Goal: Transaction & Acquisition: Book appointment/travel/reservation

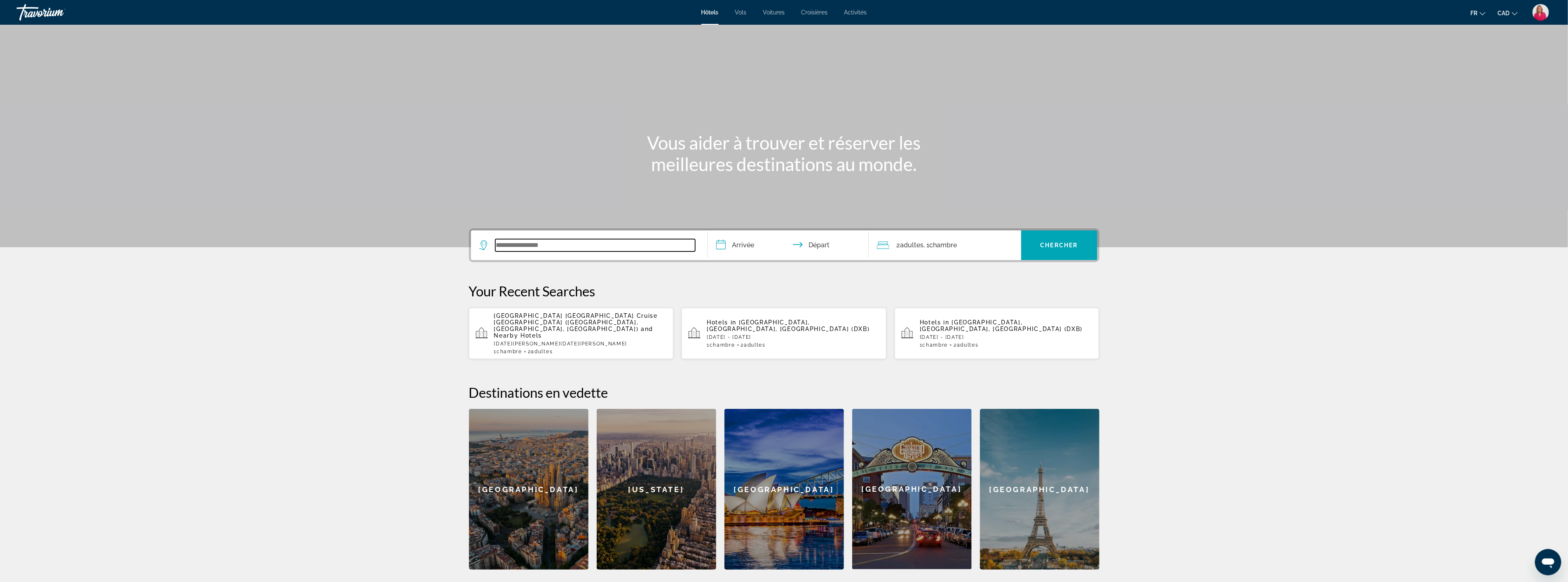
click at [542, 247] on input "Search widget" at bounding box center [595, 245] width 200 height 13
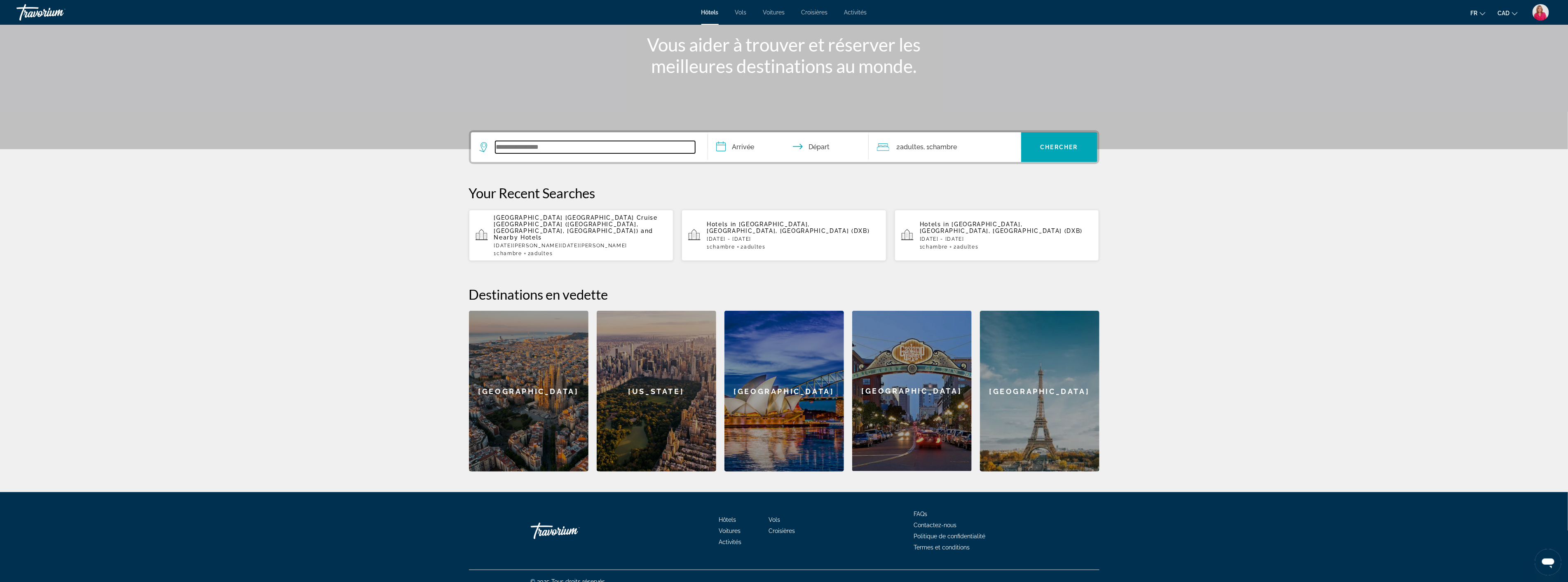
scroll to position [102, 0]
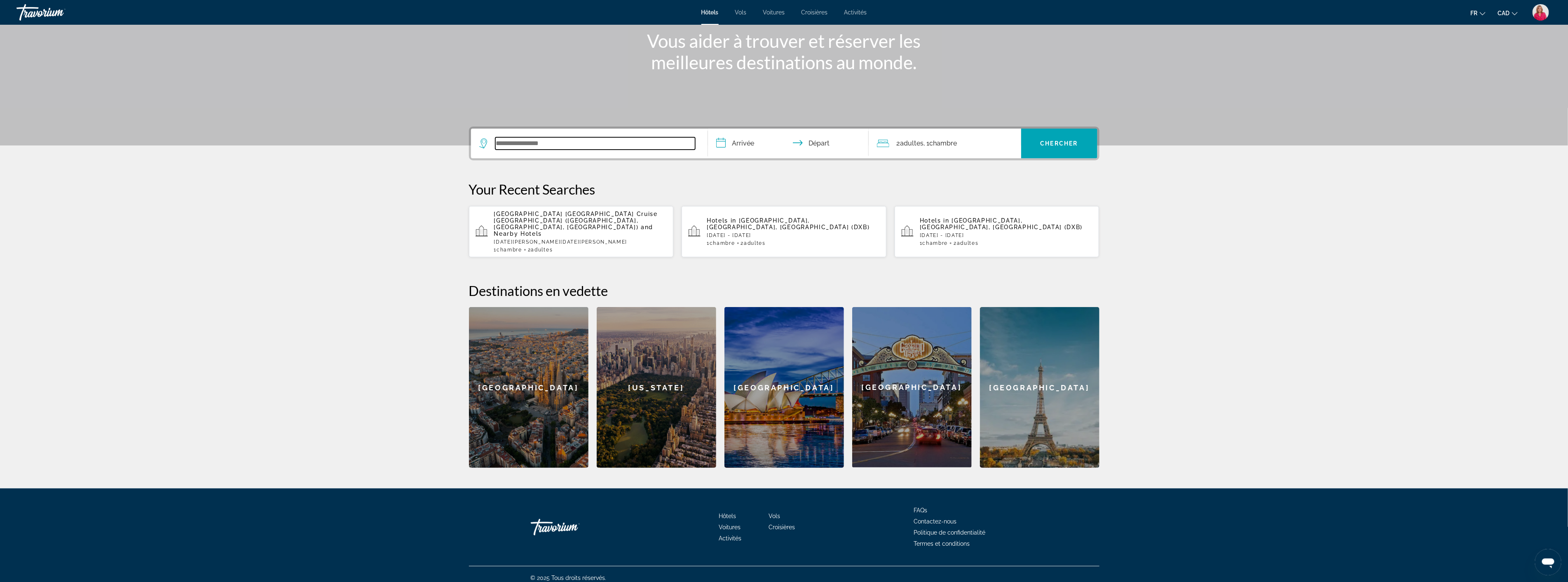
click at [528, 143] on input "Search widget" at bounding box center [595, 144] width 200 height 13
click at [522, 144] on input "Search widget" at bounding box center [595, 144] width 200 height 13
click at [519, 143] on input "Search widget" at bounding box center [595, 144] width 200 height 13
click at [531, 144] on input "Search widget" at bounding box center [595, 144] width 200 height 13
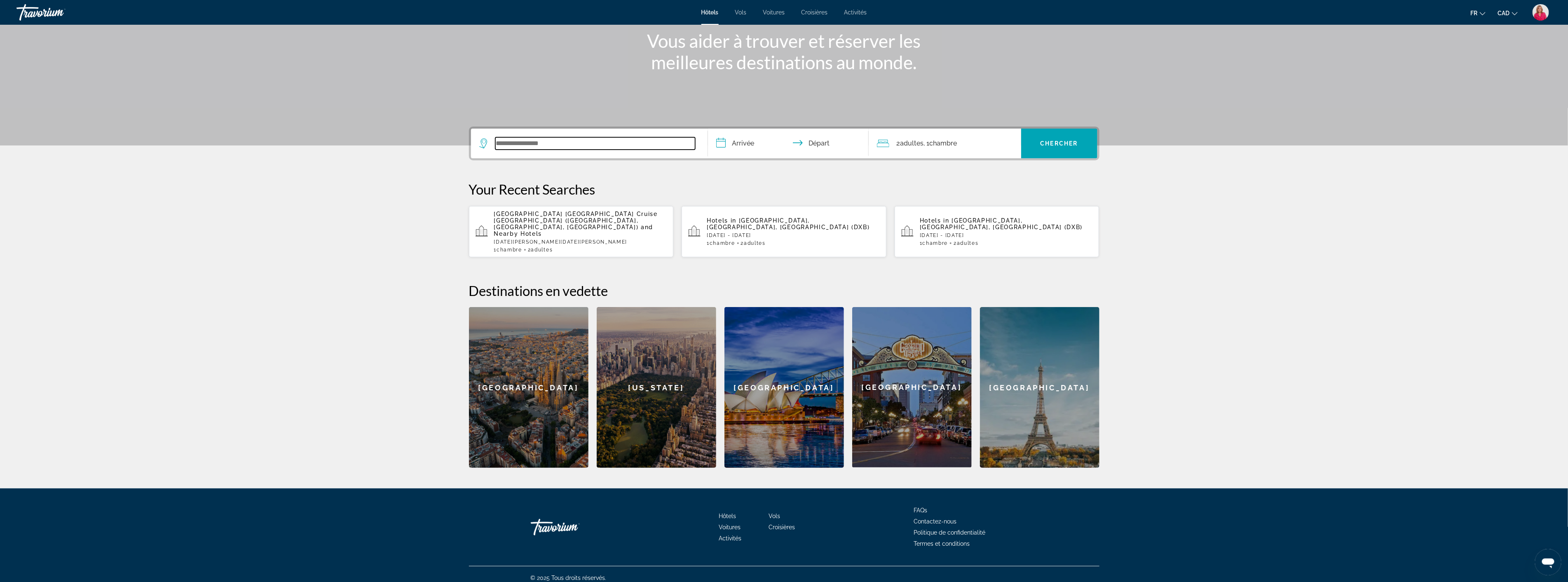
click at [518, 147] on input "Search widget" at bounding box center [595, 144] width 200 height 13
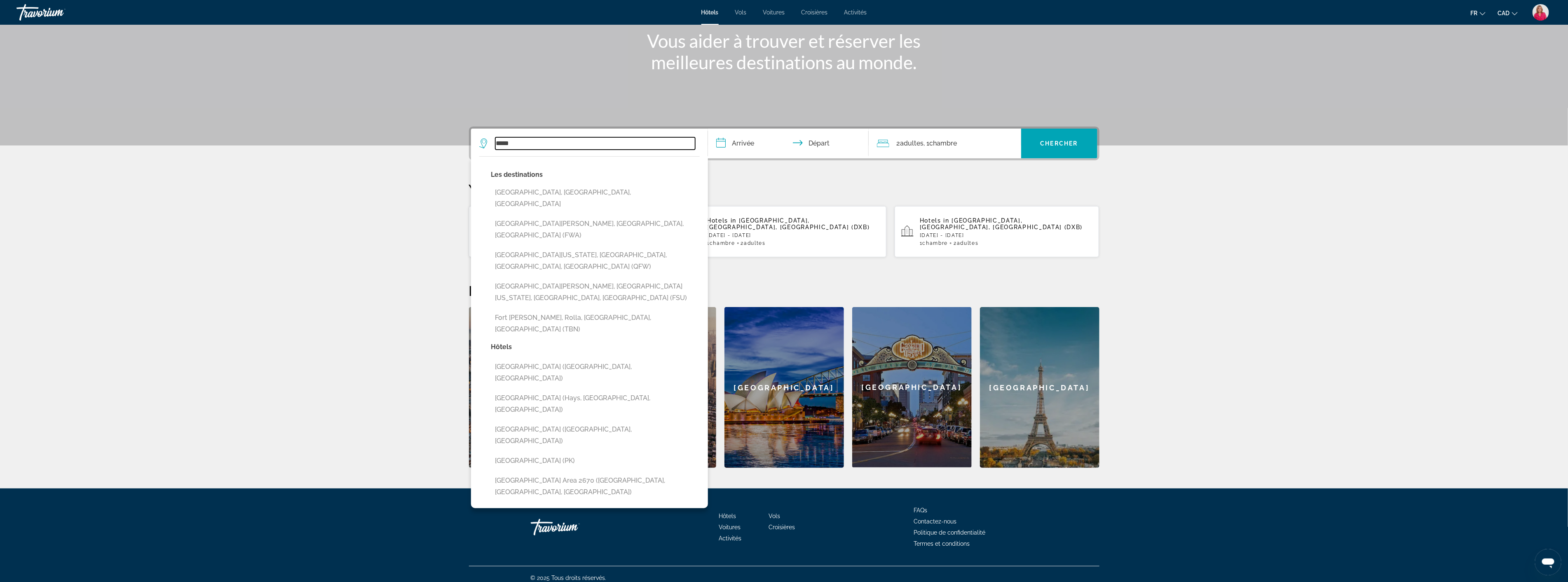
click at [533, 143] on input "****" at bounding box center [595, 144] width 200 height 13
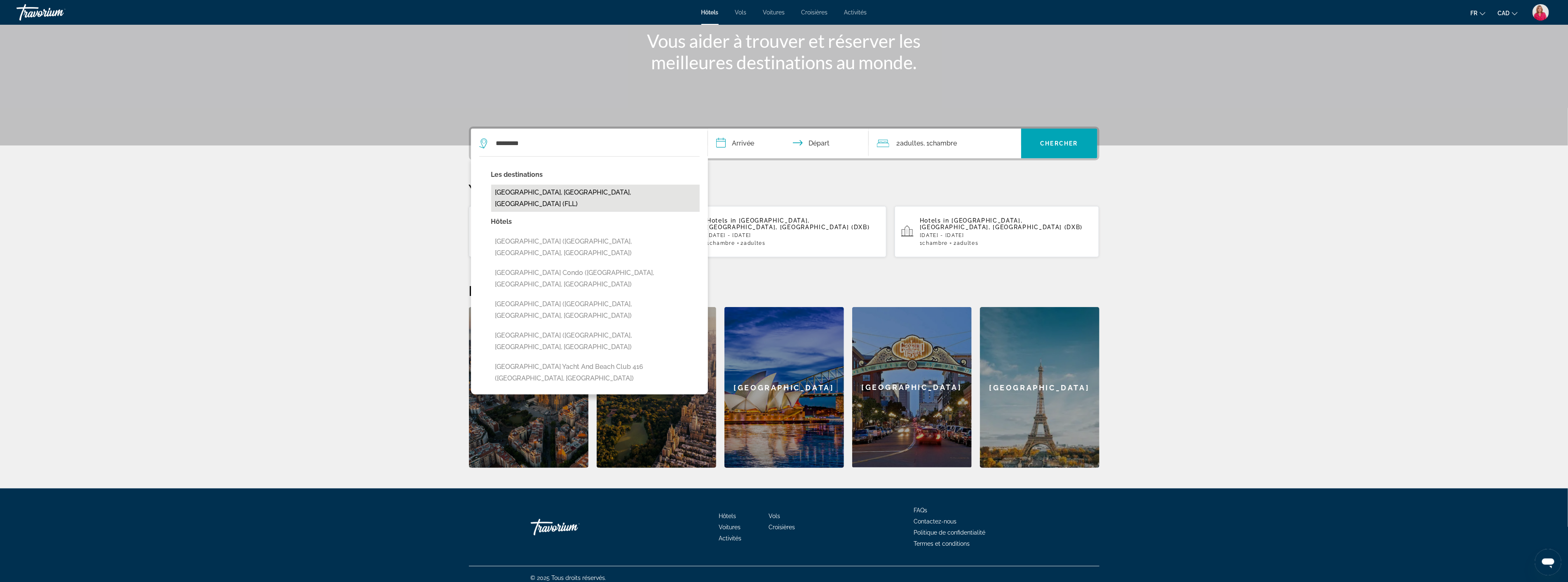
click at [553, 192] on button "Fort Lauderdale, FL, United States (FLL)" at bounding box center [596, 198] width 208 height 27
type input "**********"
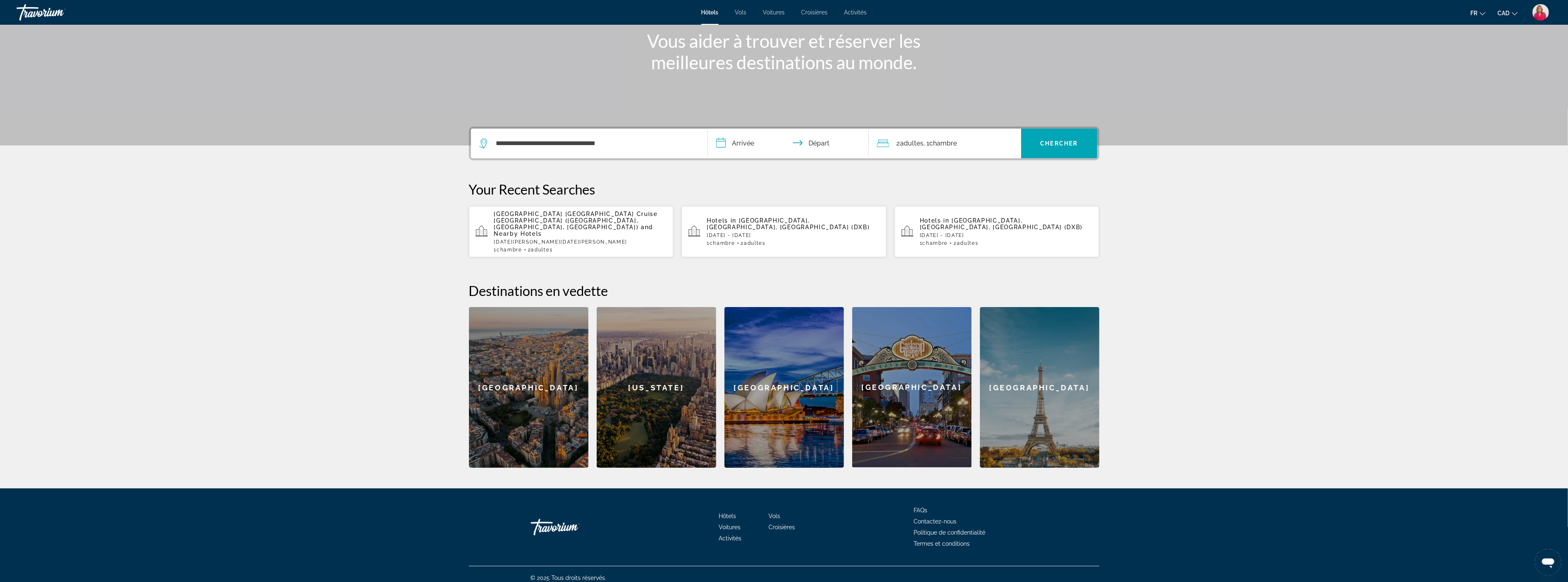
click at [750, 141] on input "**********" at bounding box center [790, 144] width 164 height 32
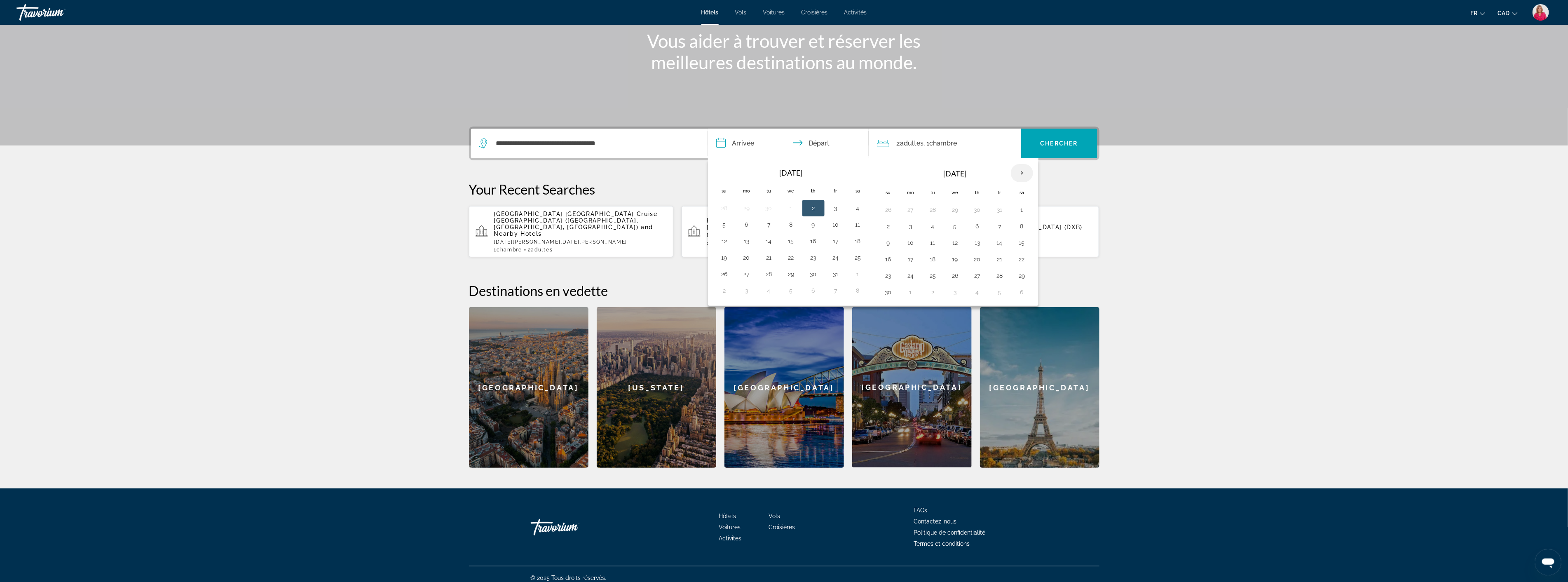
click at [1025, 172] on th "Next month" at bounding box center [1022, 173] width 22 height 18
click at [1004, 206] on button "2" at bounding box center [1000, 210] width 13 height 12
click at [1024, 208] on button "3" at bounding box center [1022, 210] width 13 height 12
type input "**********"
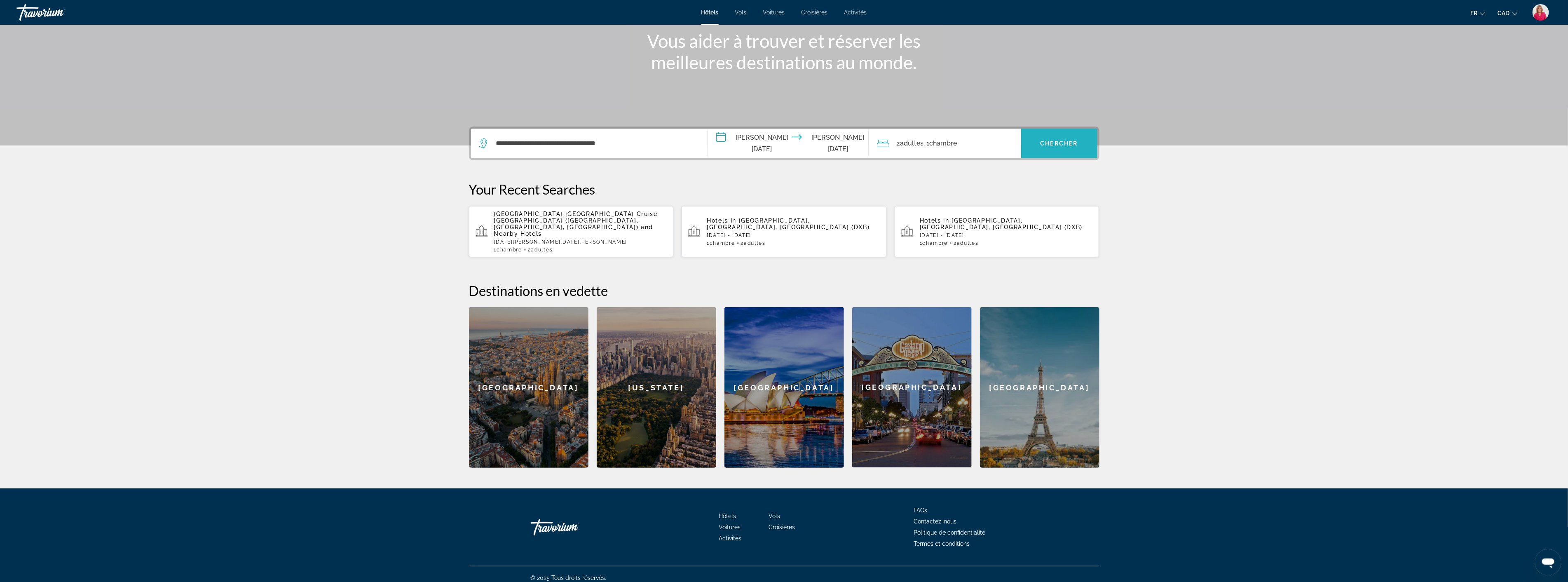
click at [1045, 145] on span "Chercher" at bounding box center [1060, 144] width 38 height 6
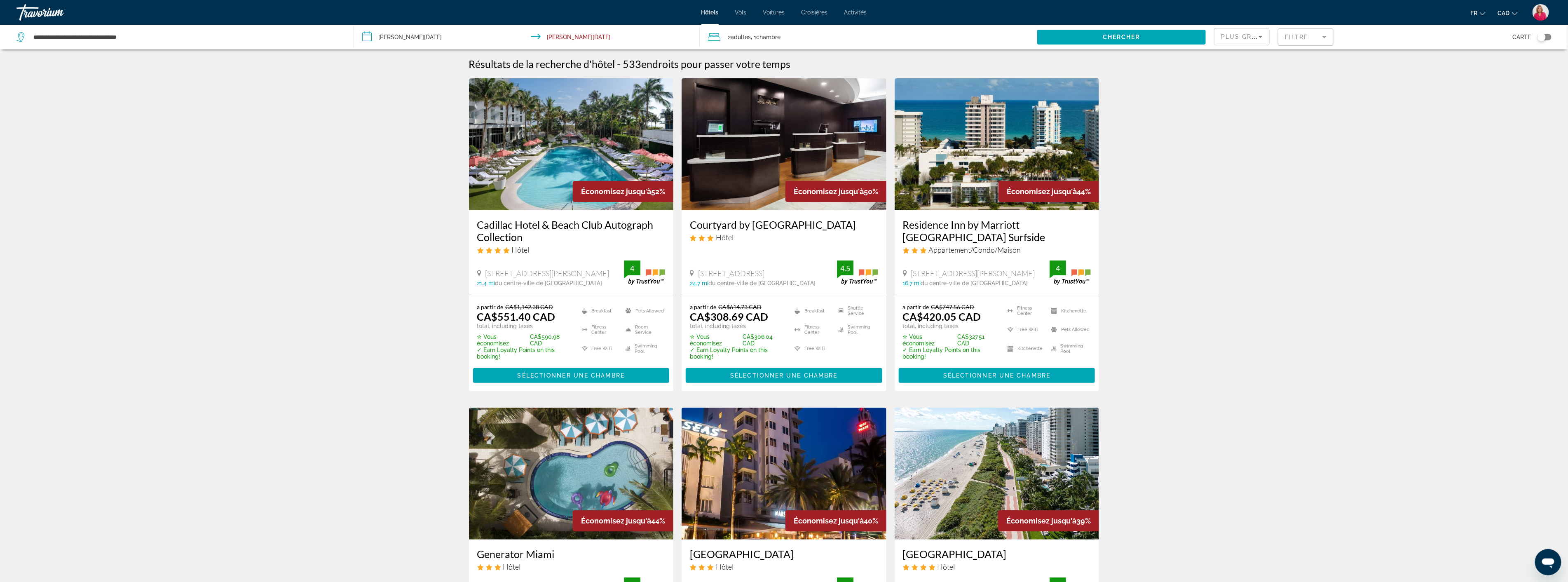
click at [1320, 37] on mat-form-field "Filtre" at bounding box center [1306, 37] width 56 height 17
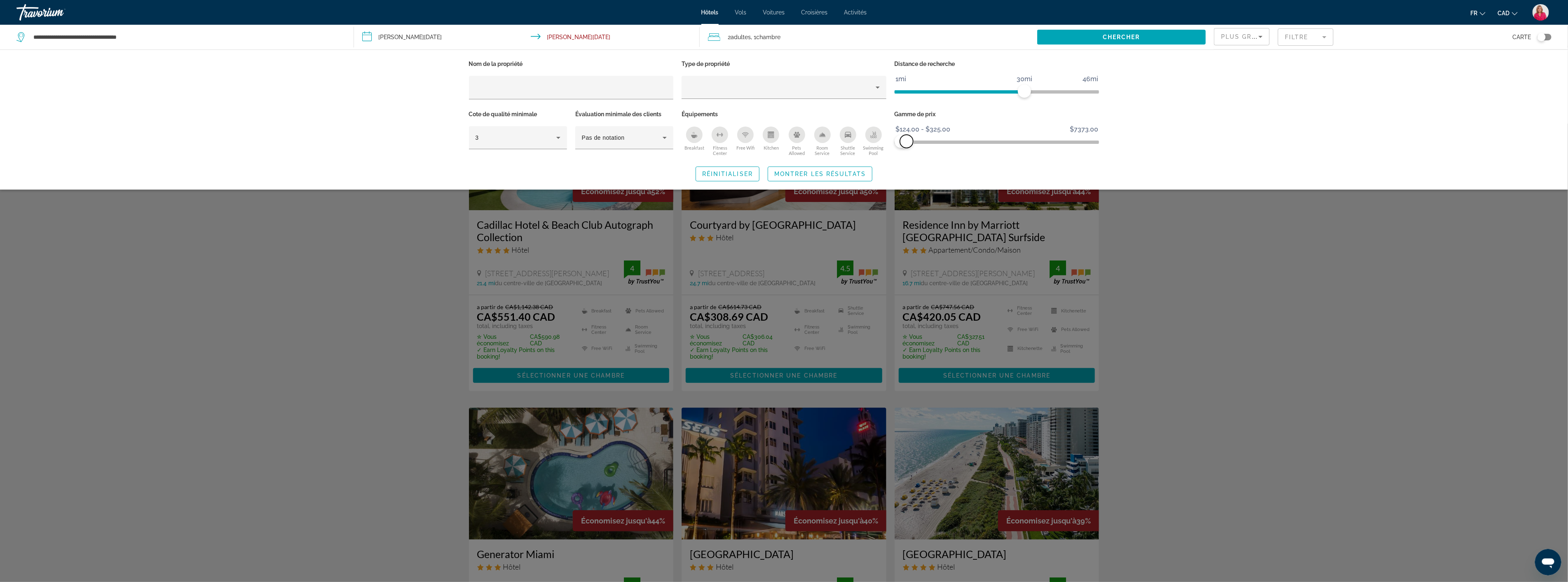
drag, startPoint x: 1090, startPoint y: 138, endPoint x: 907, endPoint y: 155, distance: 183.8
click at [907, 155] on div "Gamme de prix $124.00 $7373.00 $124.00 $325.00 $124.00 - $325.00" at bounding box center [997, 132] width 213 height 50
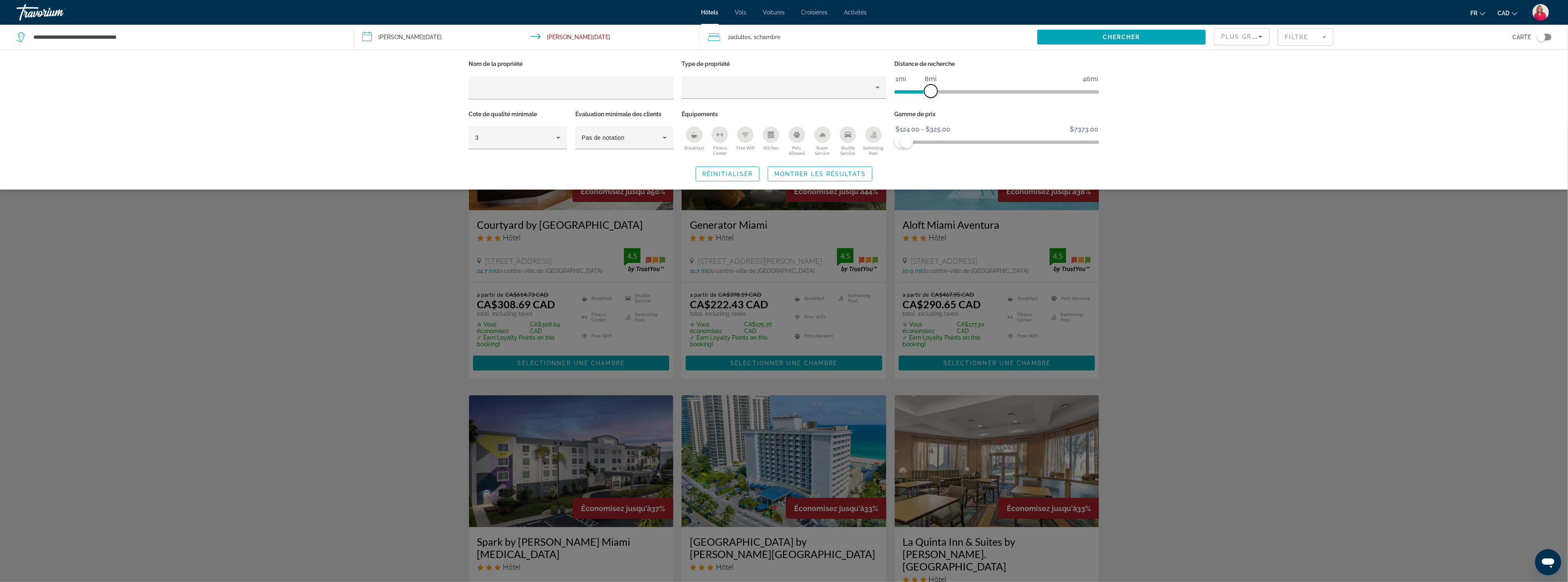
drag, startPoint x: 1024, startPoint y: 88, endPoint x: 932, endPoint y: 98, distance: 92.5
click at [932, 98] on div "Distance de recherche 1mi 46mi 8mi" at bounding box center [997, 84] width 213 height 50
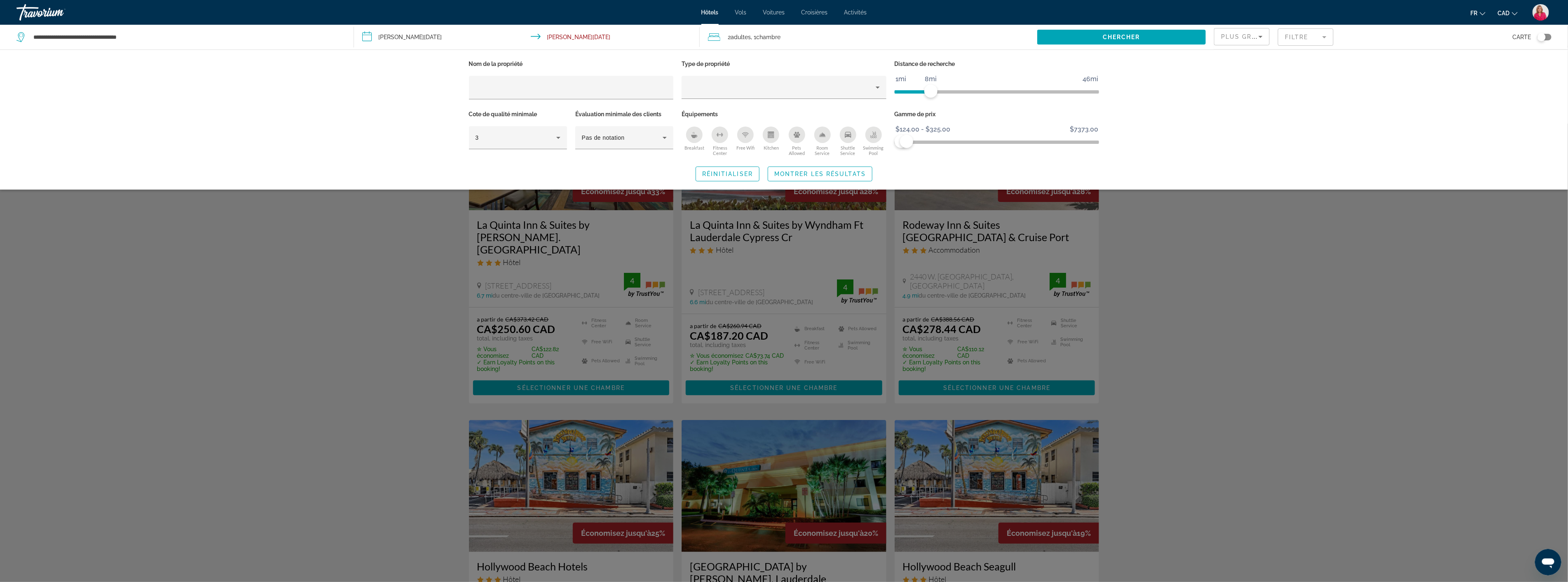
click at [1184, 219] on div "Search widget" at bounding box center [784, 353] width 1568 height 458
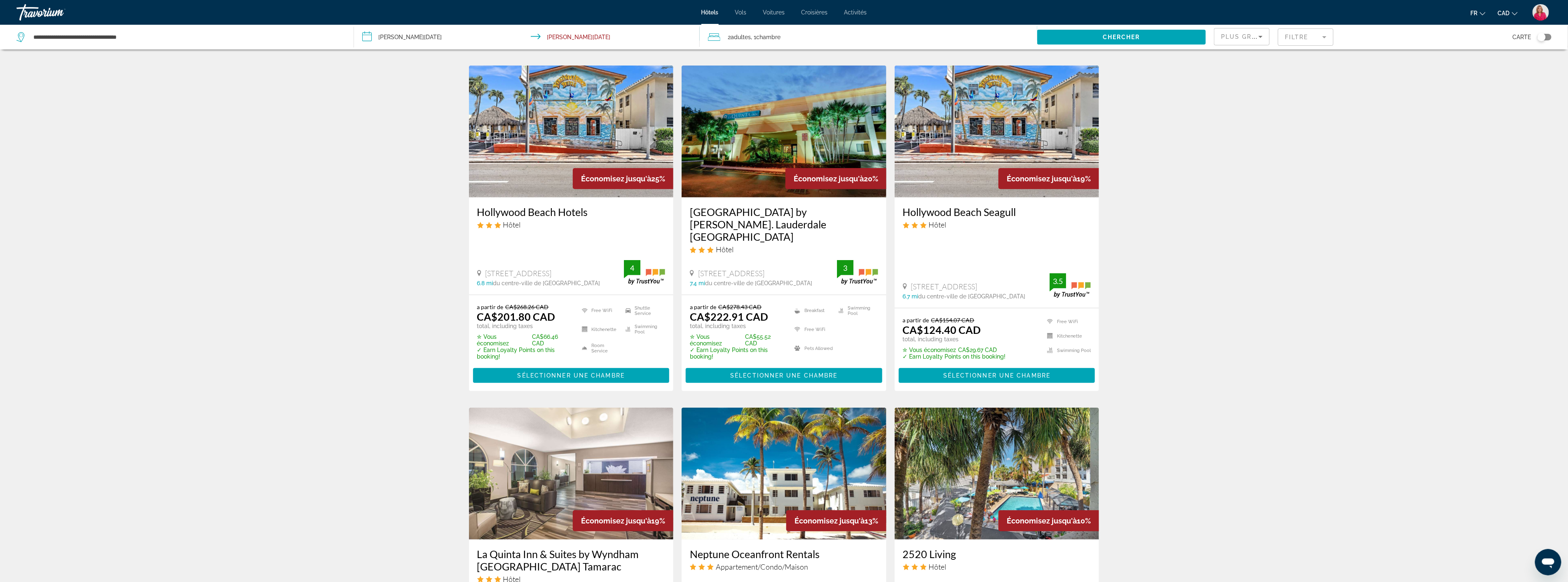
scroll to position [457, 0]
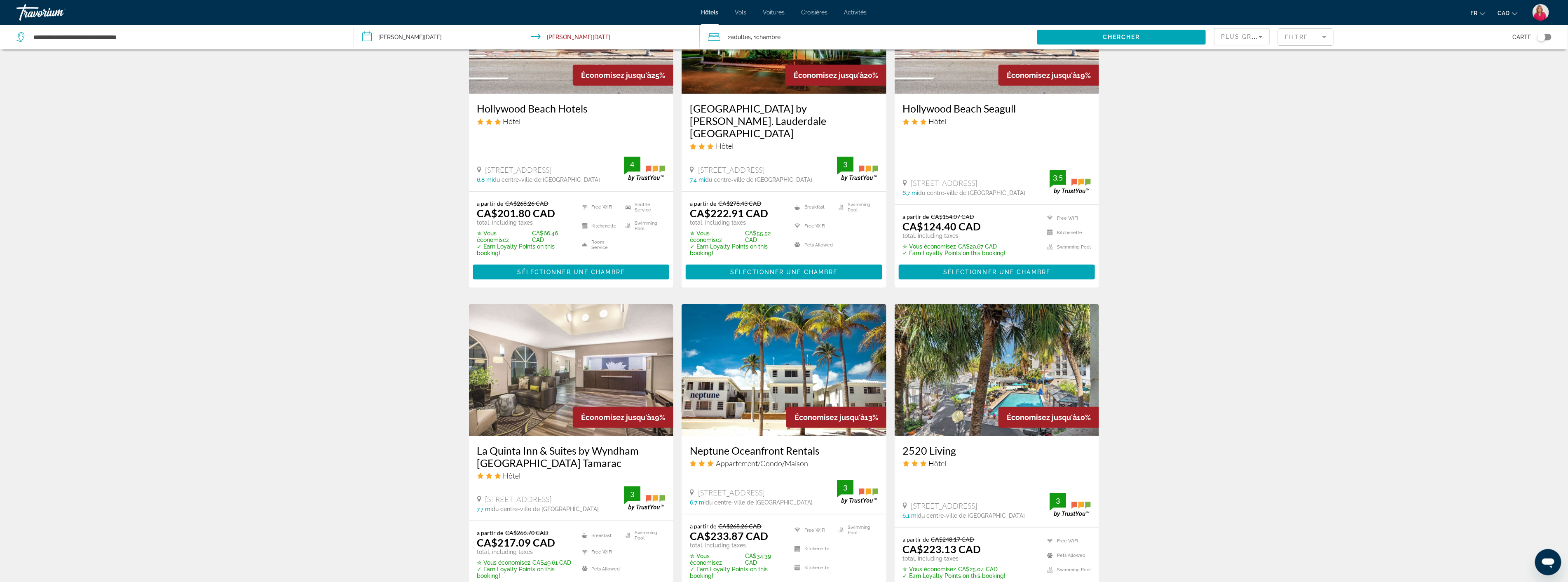
click at [983, 353] on img "Main content" at bounding box center [997, 369] width 205 height 132
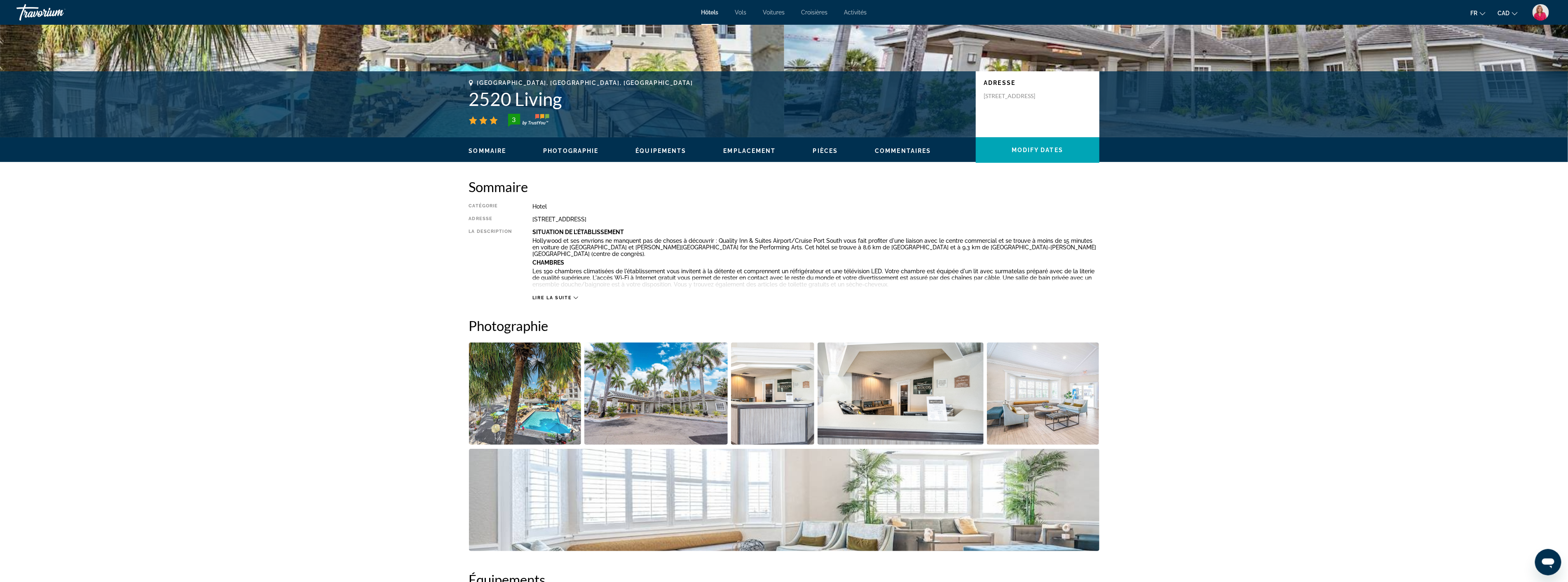
scroll to position [137, 0]
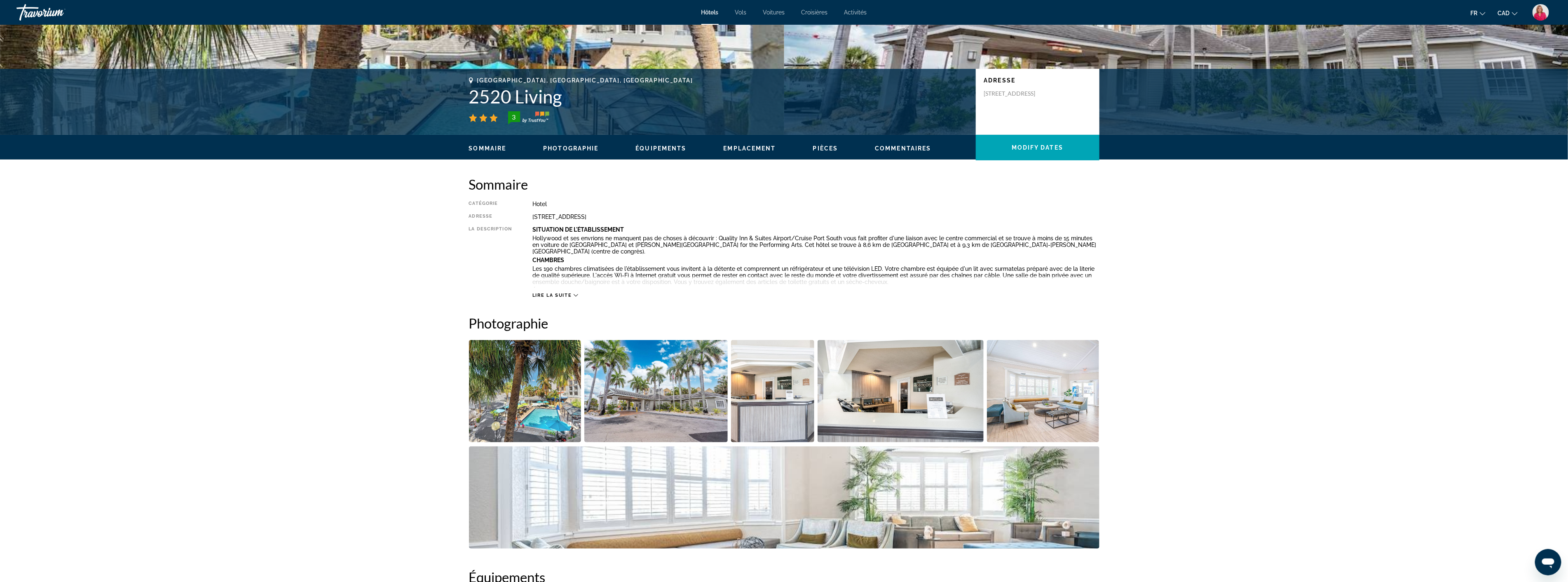
click at [1048, 405] on img "Open full-screen image slider" at bounding box center [1043, 391] width 113 height 103
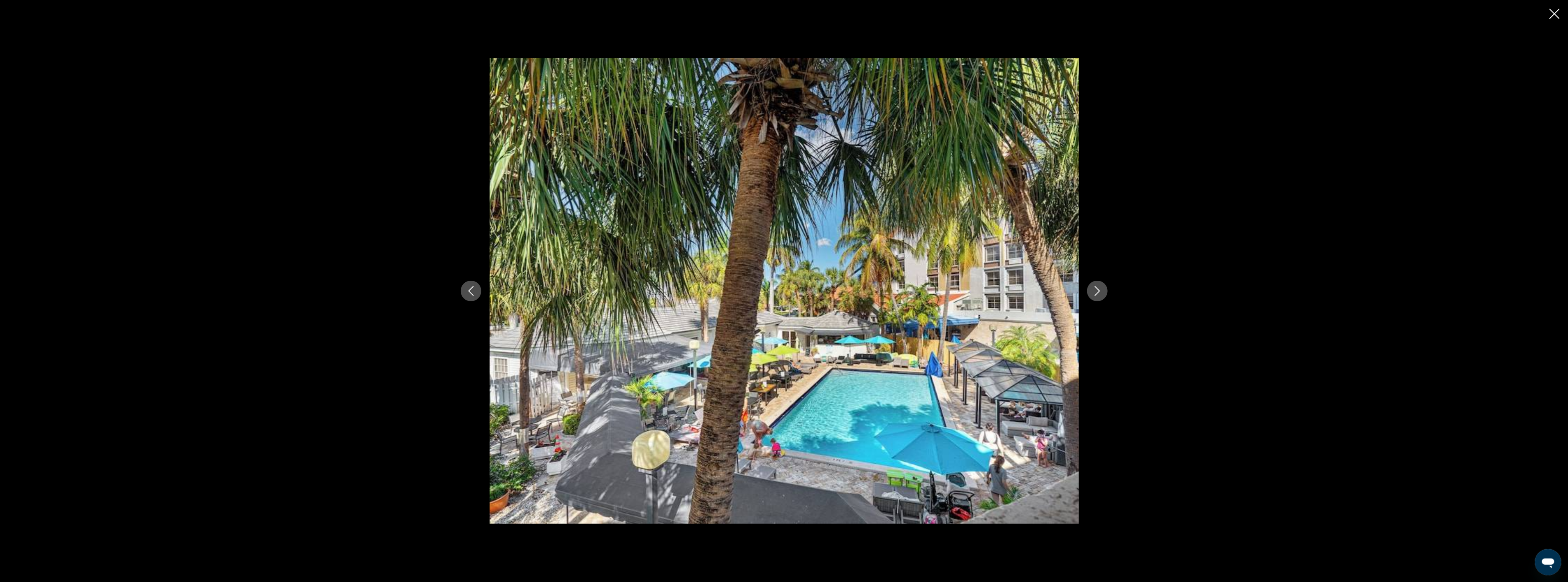
click at [1095, 293] on icon "Next image" at bounding box center [1098, 290] width 10 height 10
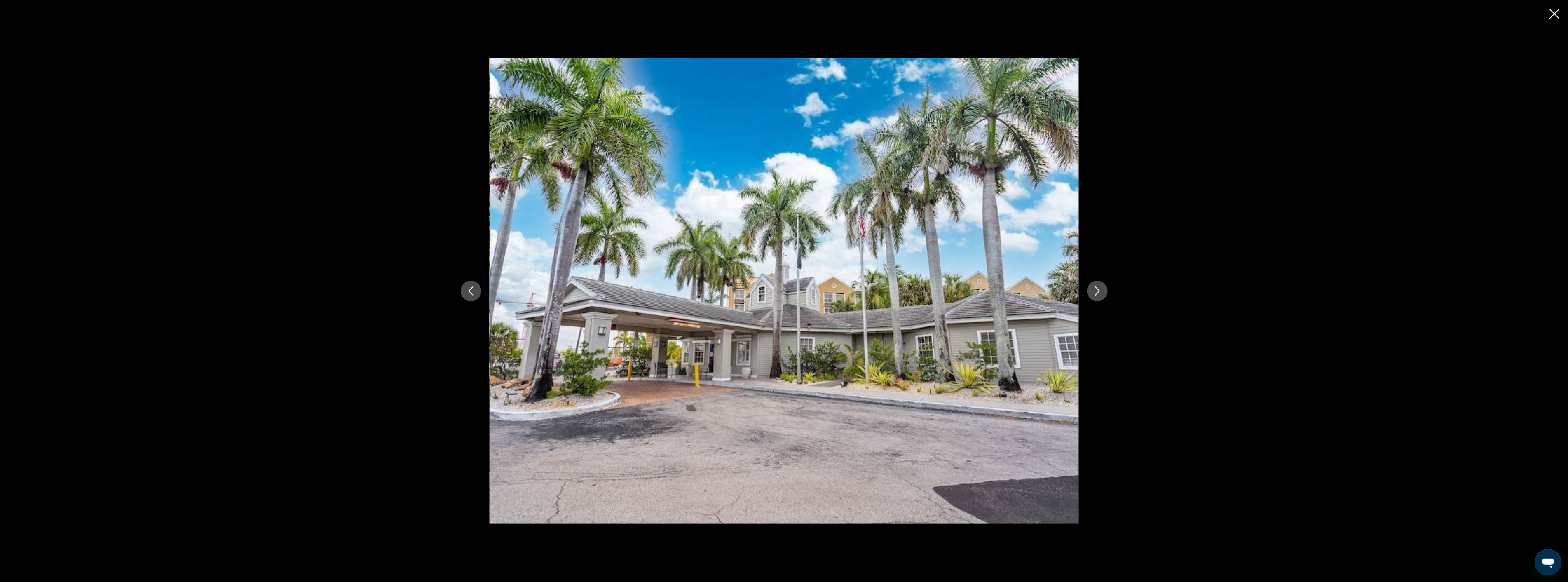
click at [1095, 293] on icon "Next image" at bounding box center [1098, 290] width 10 height 10
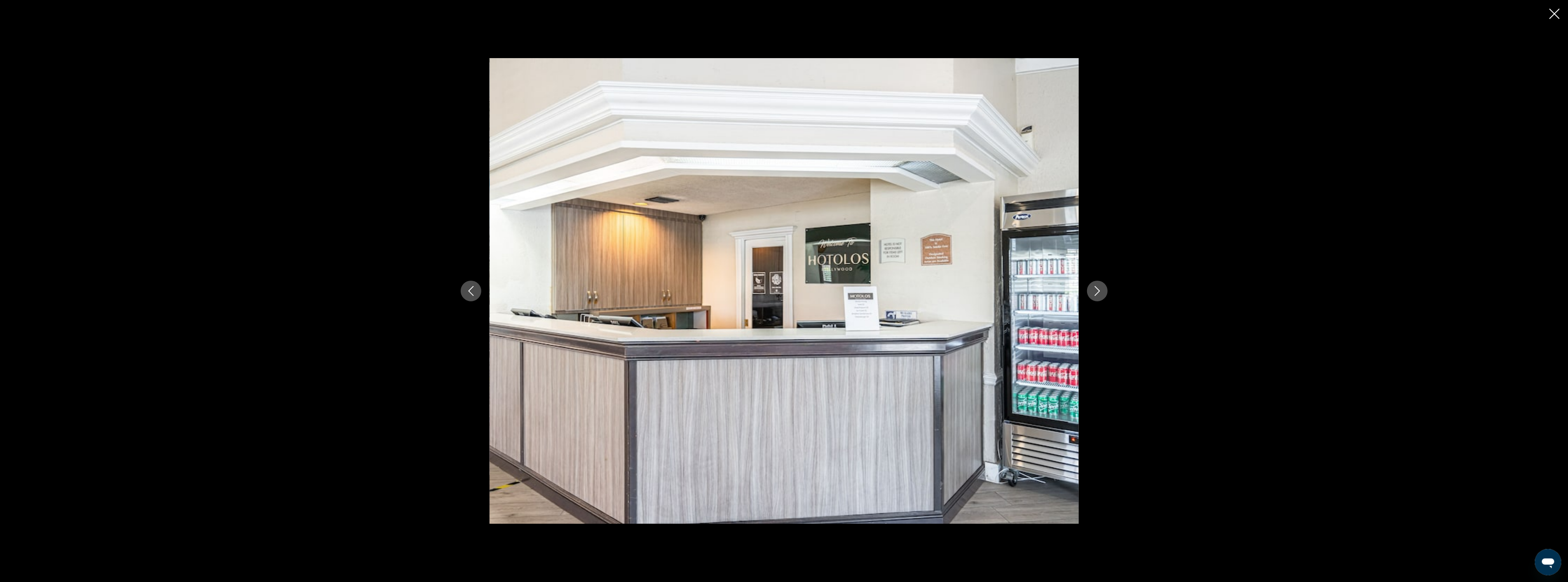
click at [1095, 293] on icon "Next image" at bounding box center [1098, 290] width 10 height 10
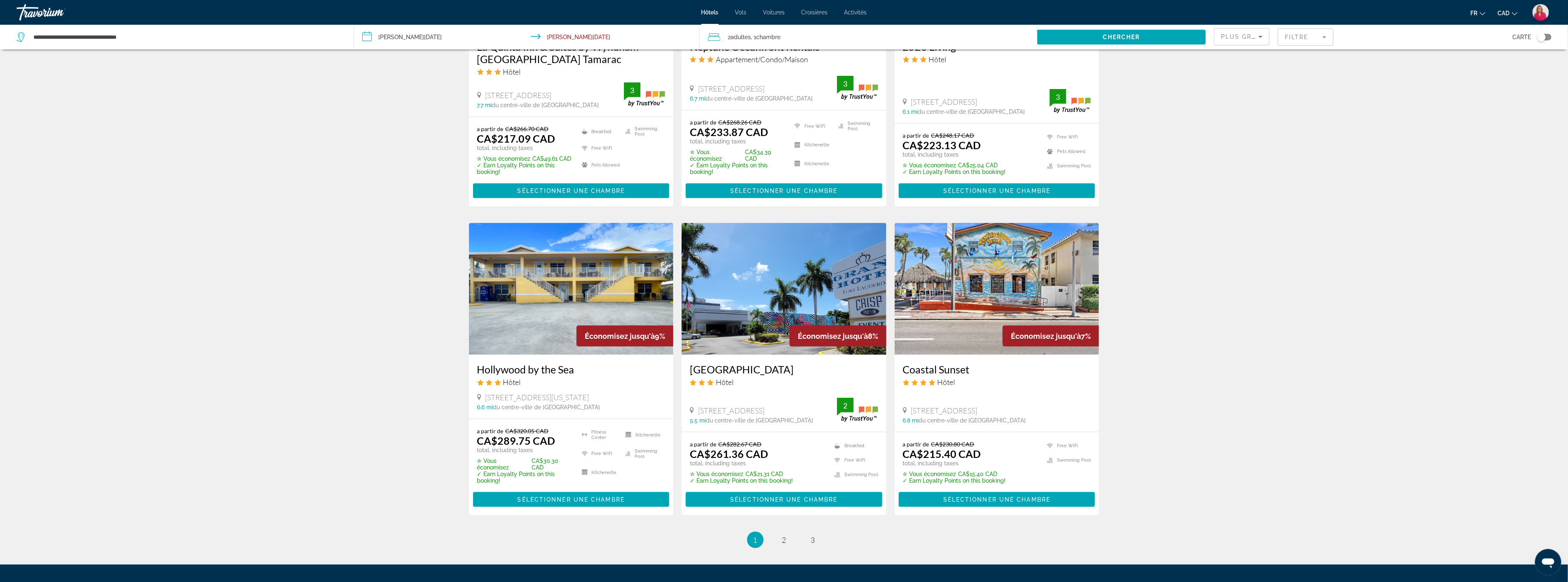
scroll to position [870, 0]
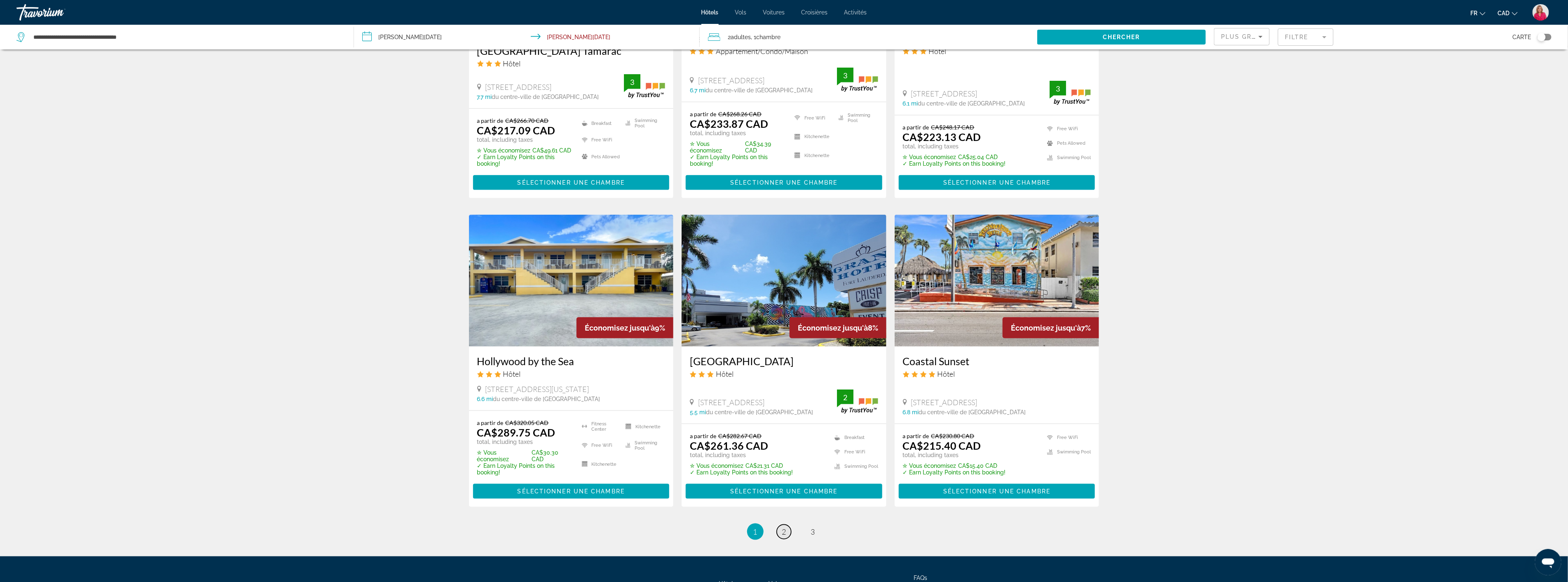
click at [782, 527] on span "2" at bounding box center [784, 531] width 4 height 9
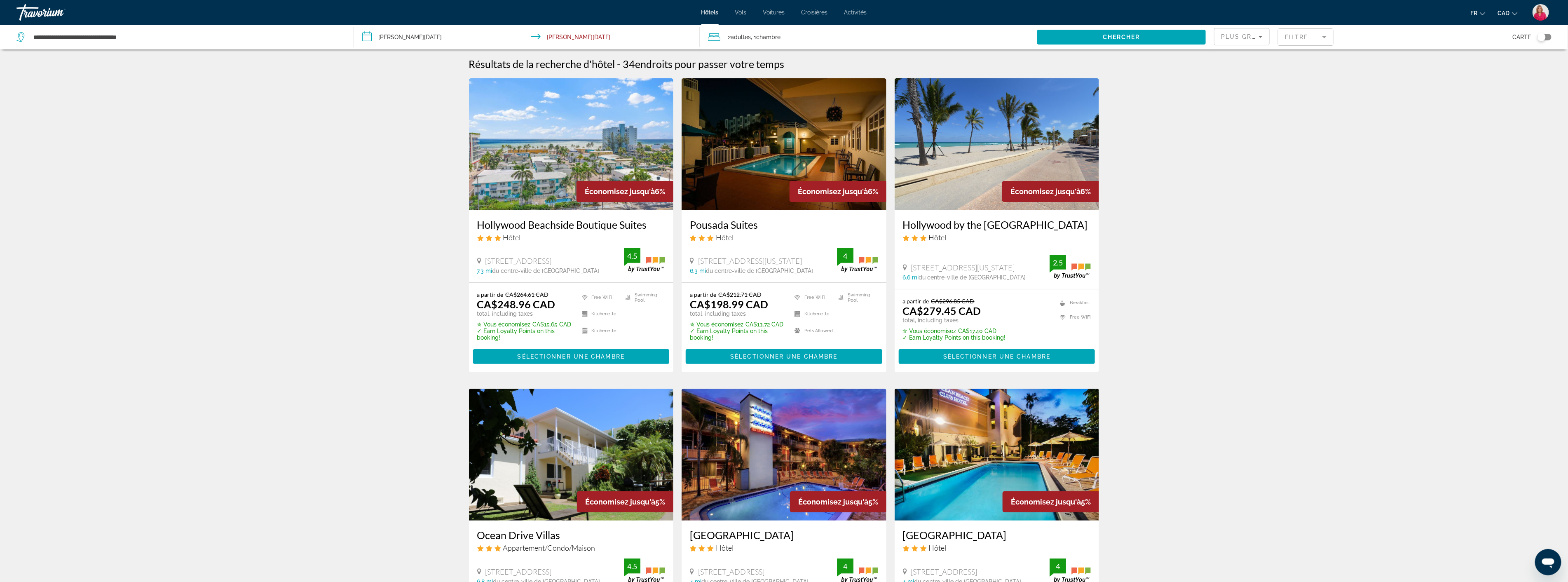
click at [1017, 164] on img "Main content" at bounding box center [997, 144] width 205 height 132
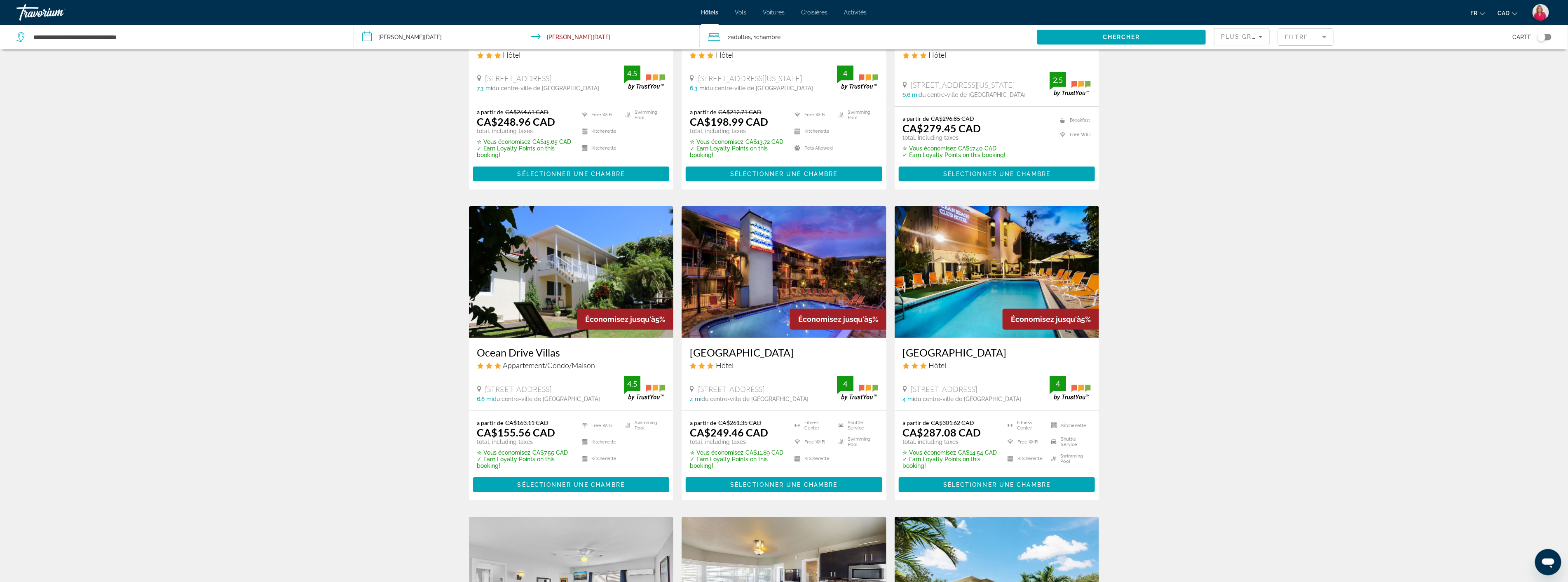
scroll to position [183, 0]
click at [932, 302] on img "Main content" at bounding box center [997, 271] width 205 height 132
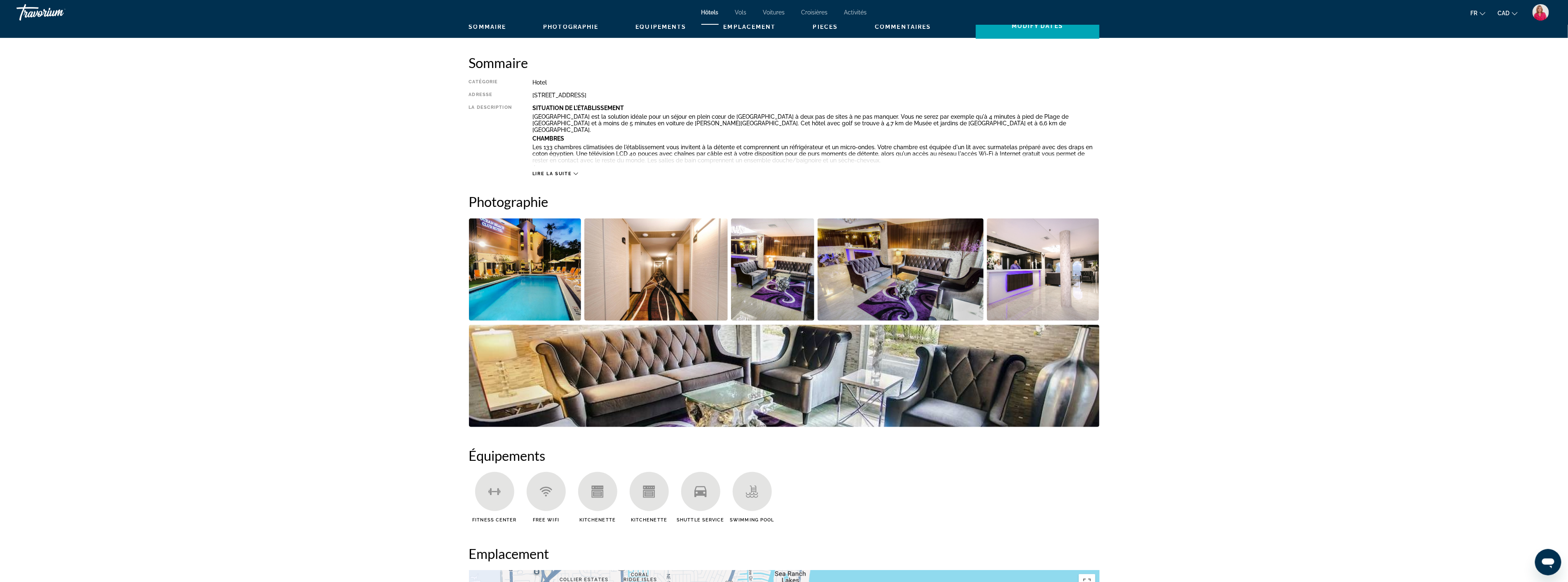
scroll to position [274, 0]
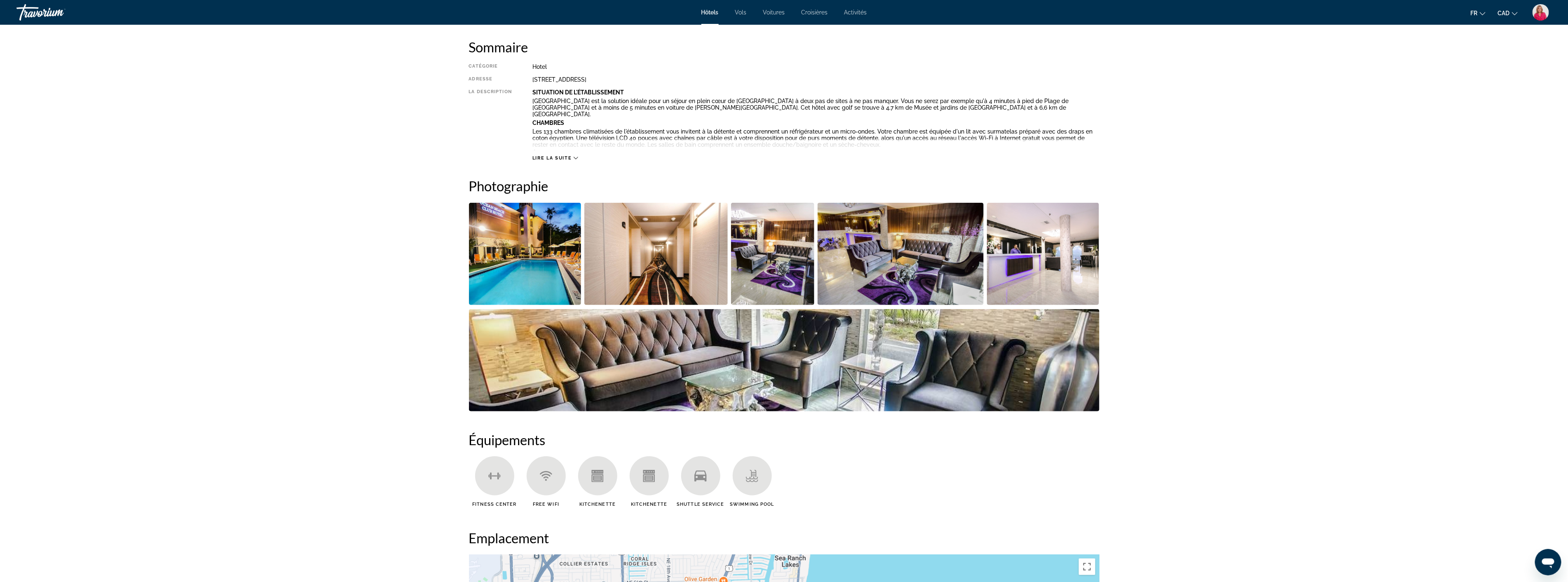
click at [1044, 270] on img "Open full-screen image slider" at bounding box center [1043, 254] width 113 height 103
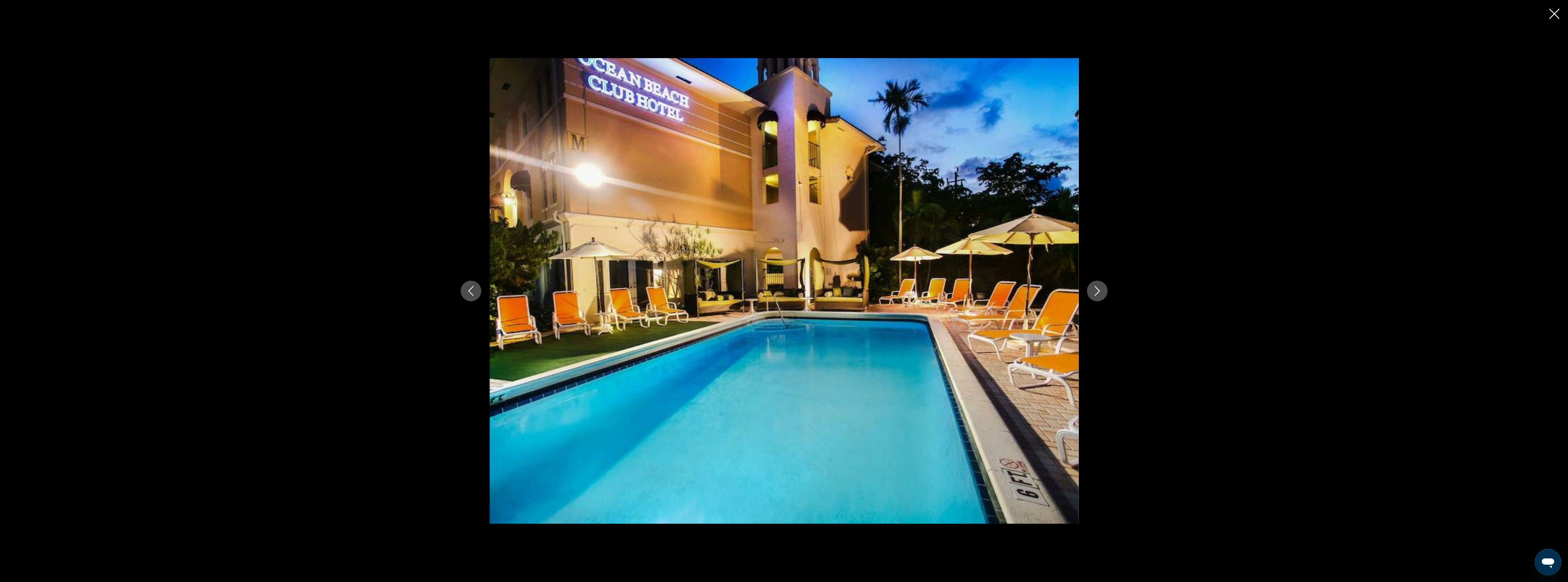
click at [1097, 289] on icon "Next image" at bounding box center [1098, 290] width 10 height 10
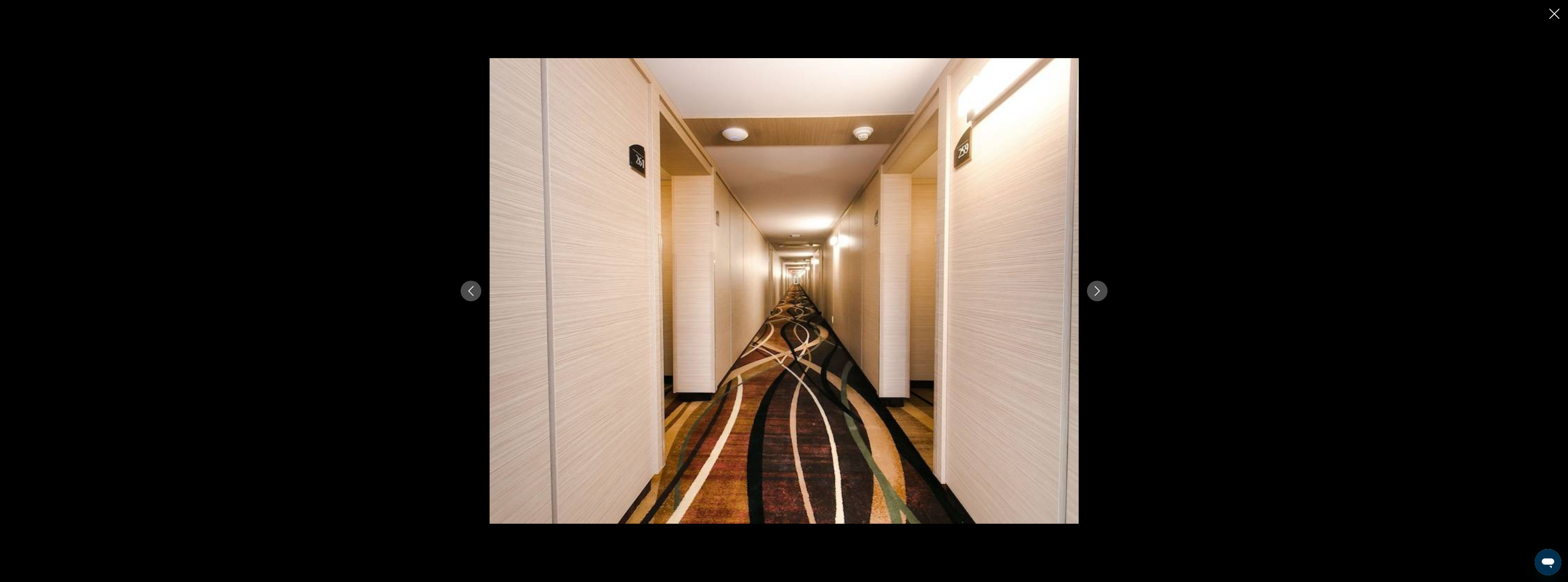
click at [1097, 289] on icon "Next image" at bounding box center [1098, 290] width 10 height 10
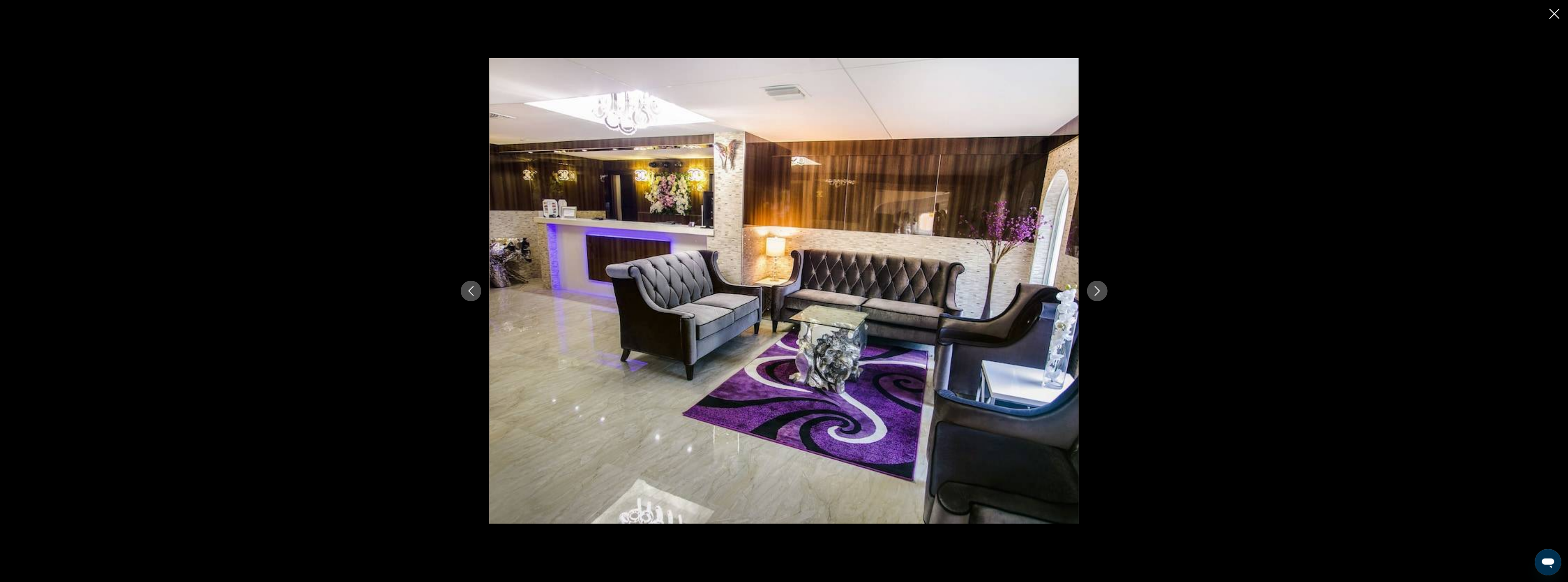
click at [1097, 289] on icon "Next image" at bounding box center [1098, 290] width 10 height 10
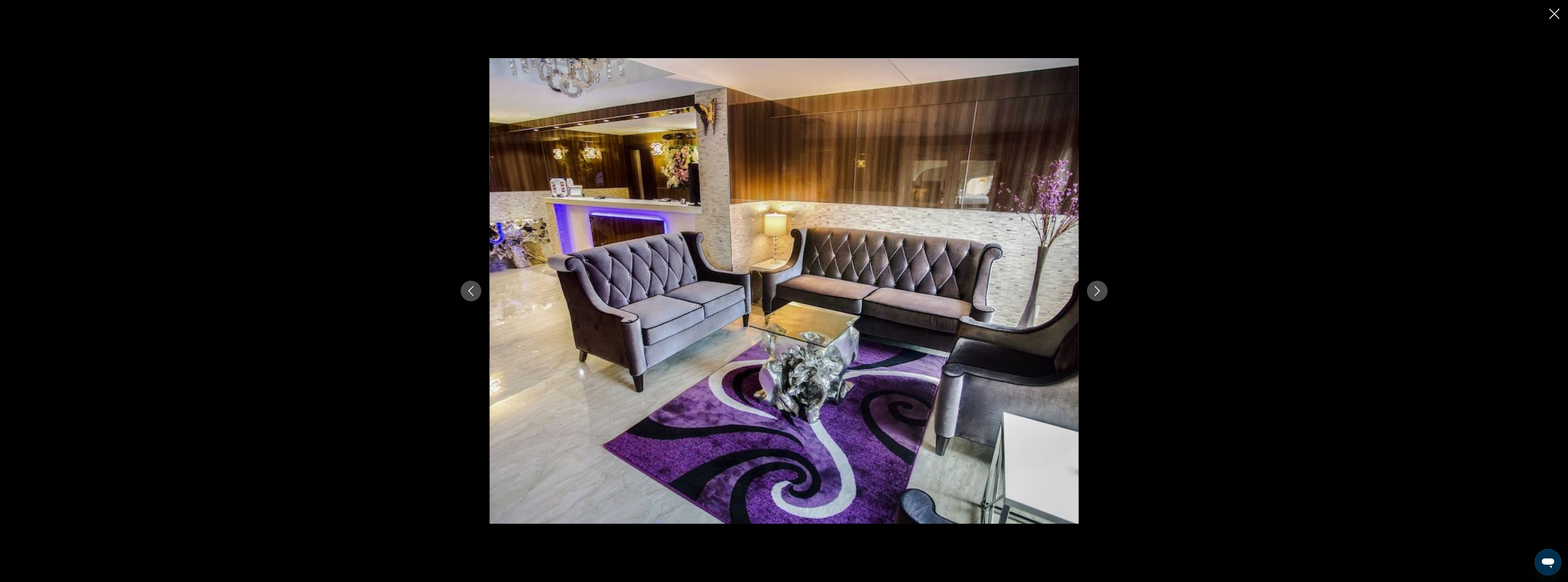
click at [1097, 289] on icon "Next image" at bounding box center [1098, 290] width 10 height 10
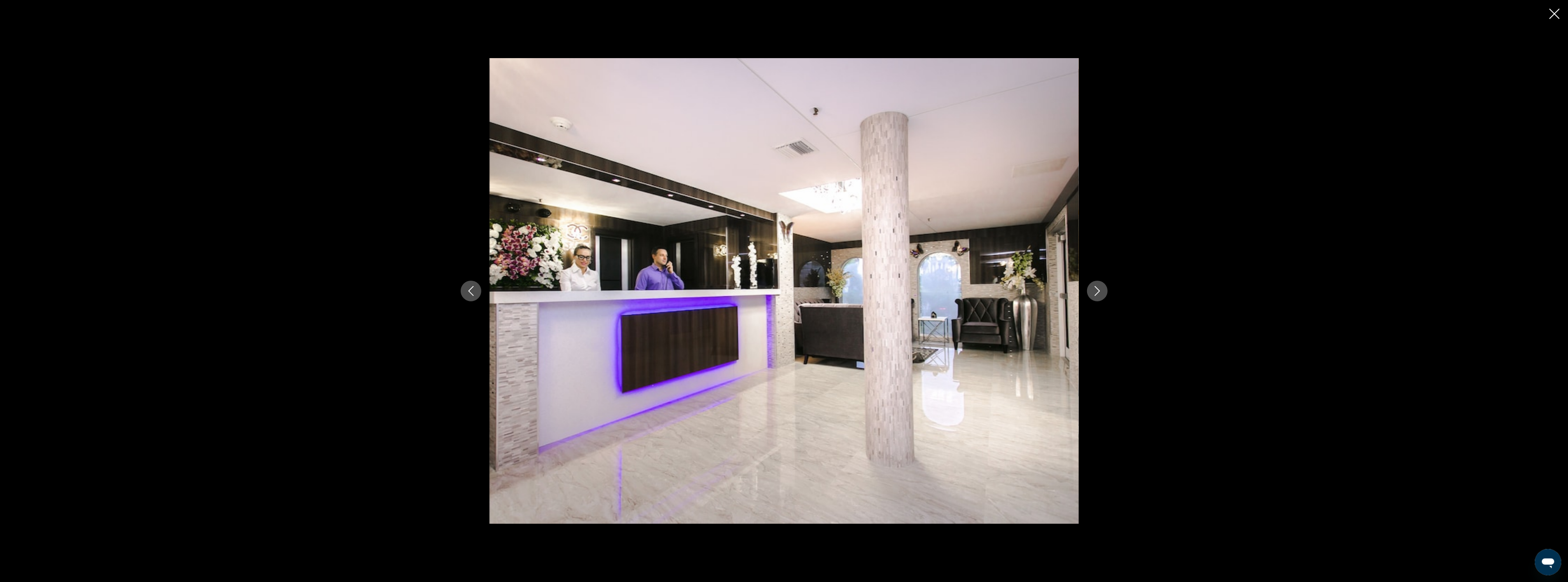
click at [1097, 289] on icon "Next image" at bounding box center [1098, 290] width 10 height 10
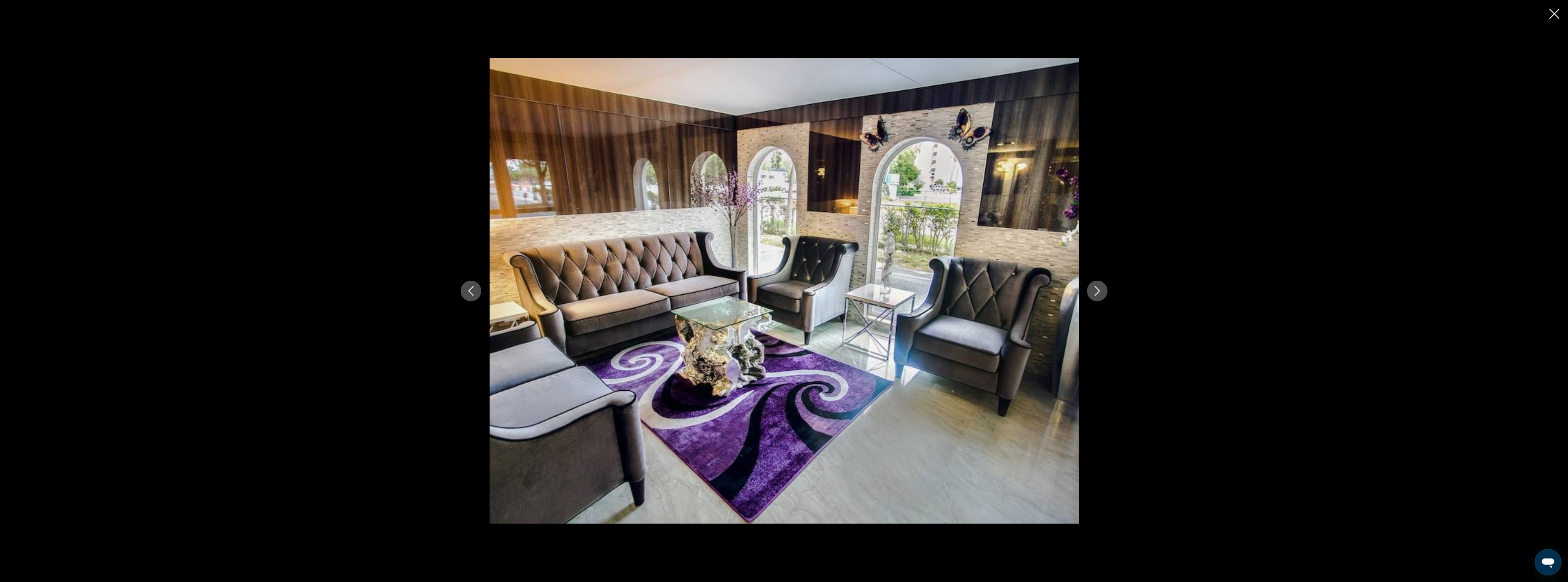
click at [1097, 289] on icon "Next image" at bounding box center [1098, 290] width 10 height 10
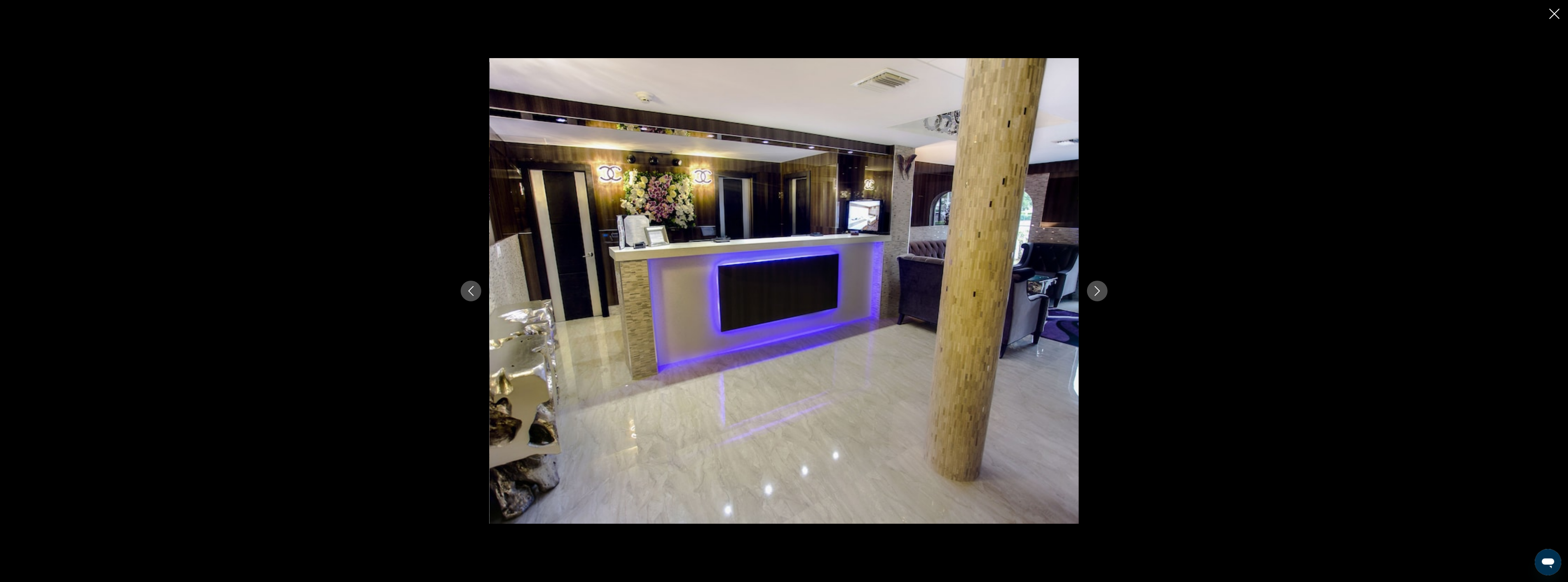
click at [1097, 289] on icon "Next image" at bounding box center [1098, 290] width 10 height 10
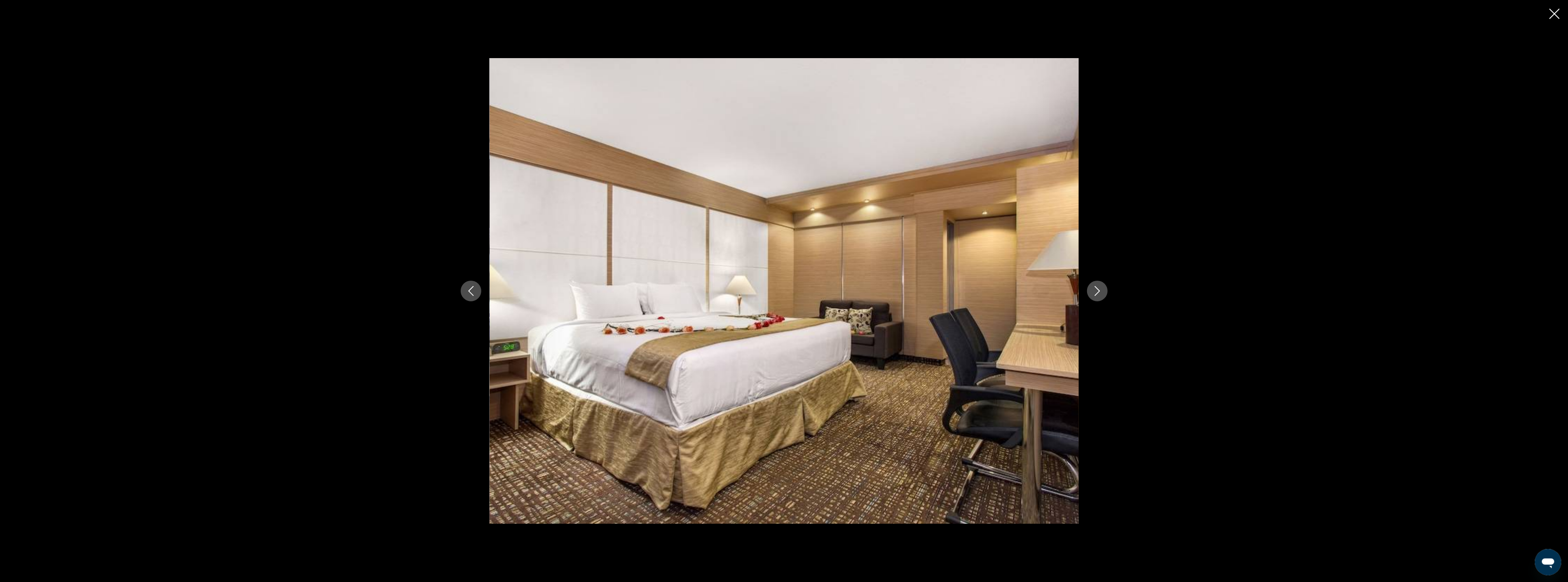
click at [1097, 289] on icon "Next image" at bounding box center [1098, 290] width 10 height 10
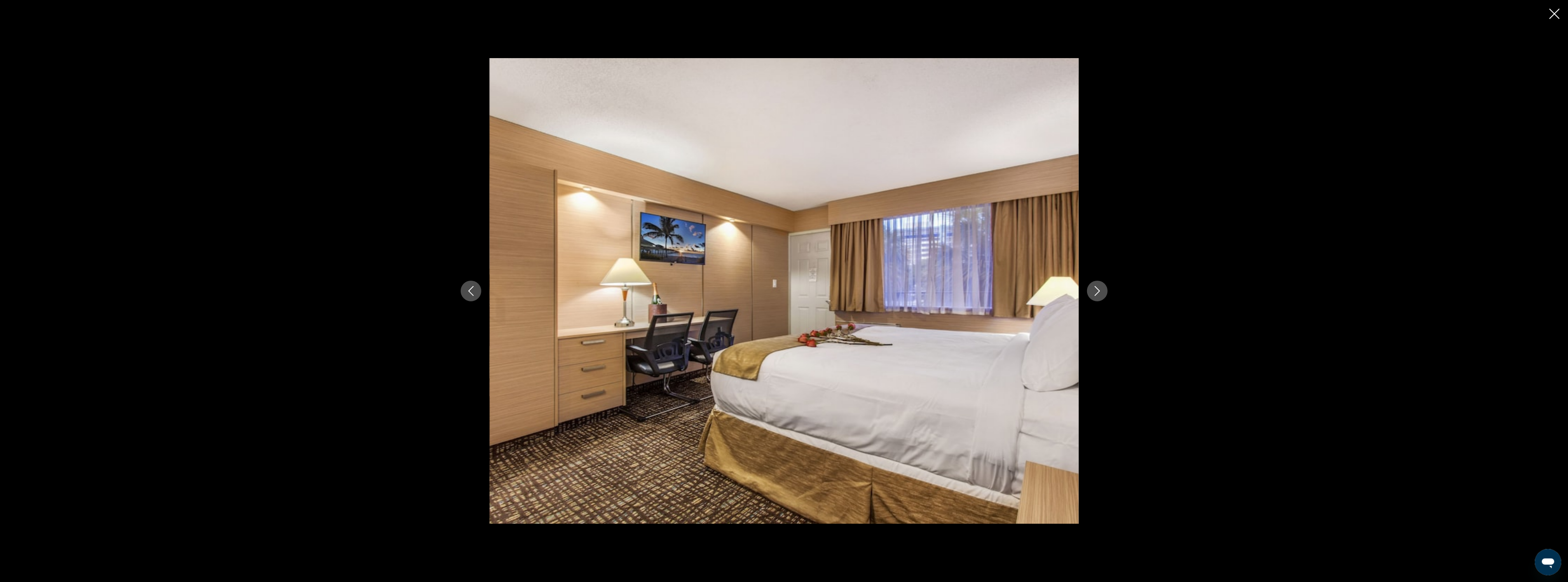
click at [1097, 289] on icon "Next image" at bounding box center [1098, 290] width 10 height 10
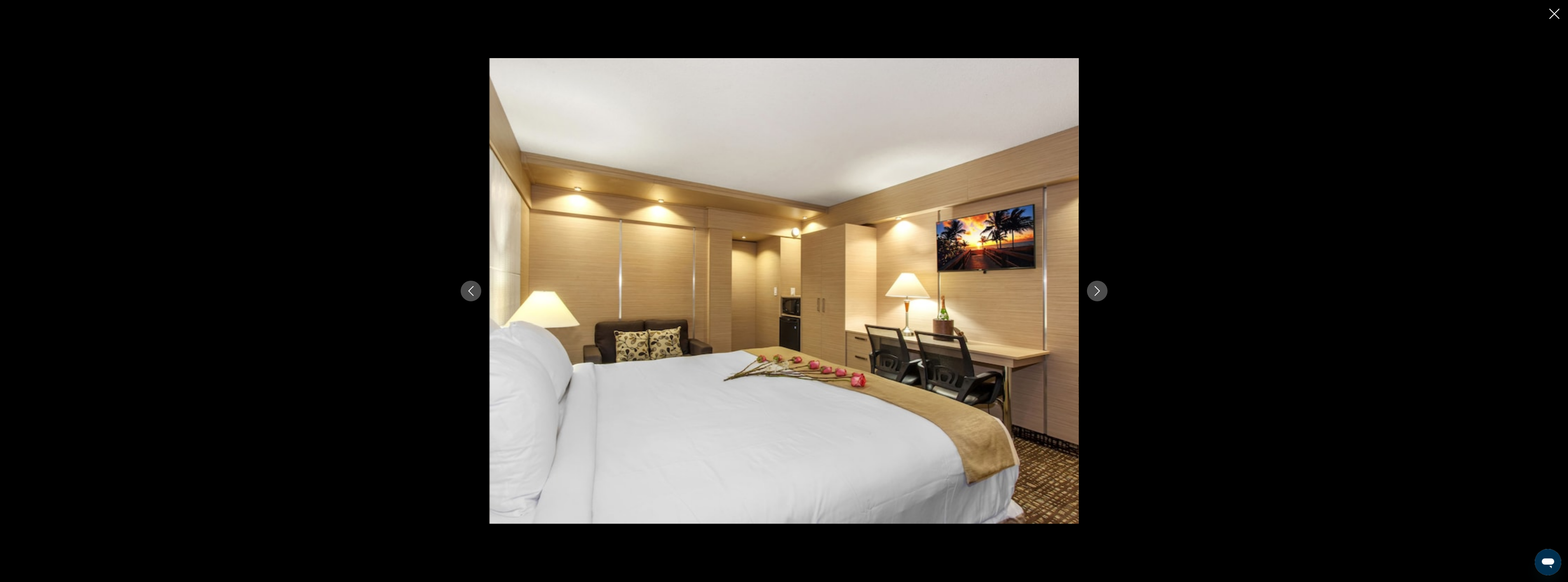
click at [1097, 289] on icon "Next image" at bounding box center [1098, 290] width 10 height 10
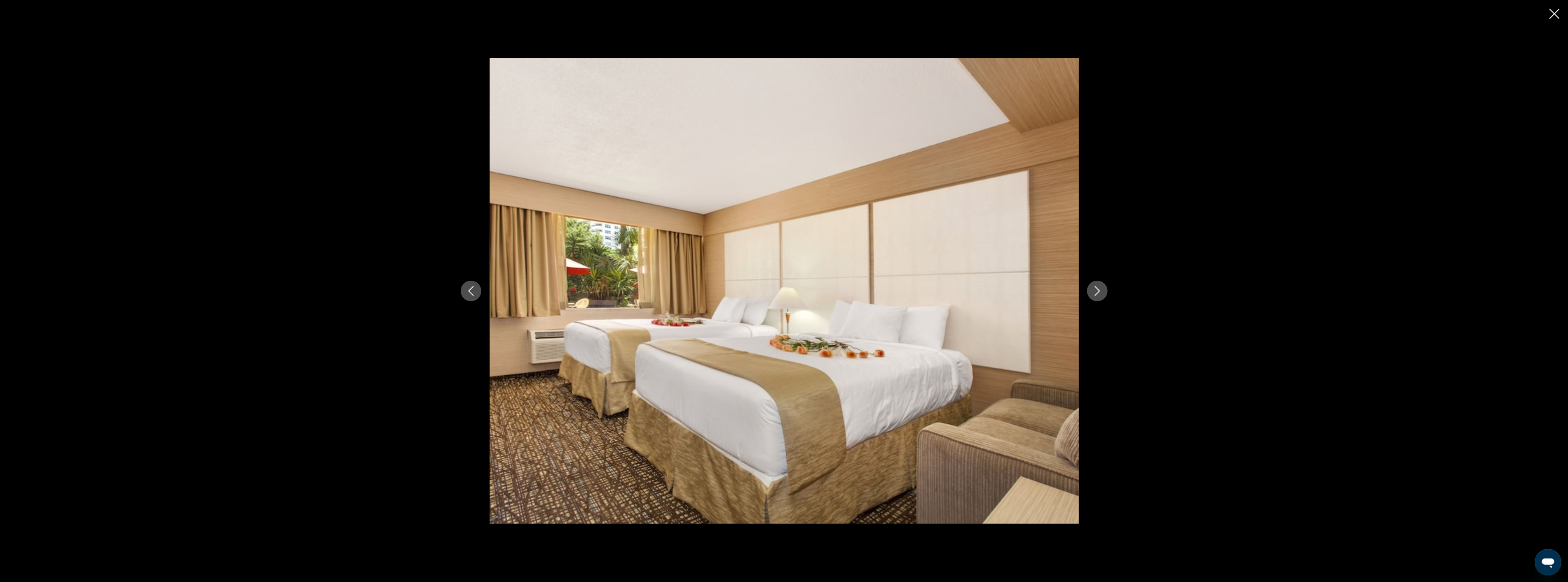
click at [1097, 289] on icon "Next image" at bounding box center [1098, 290] width 10 height 10
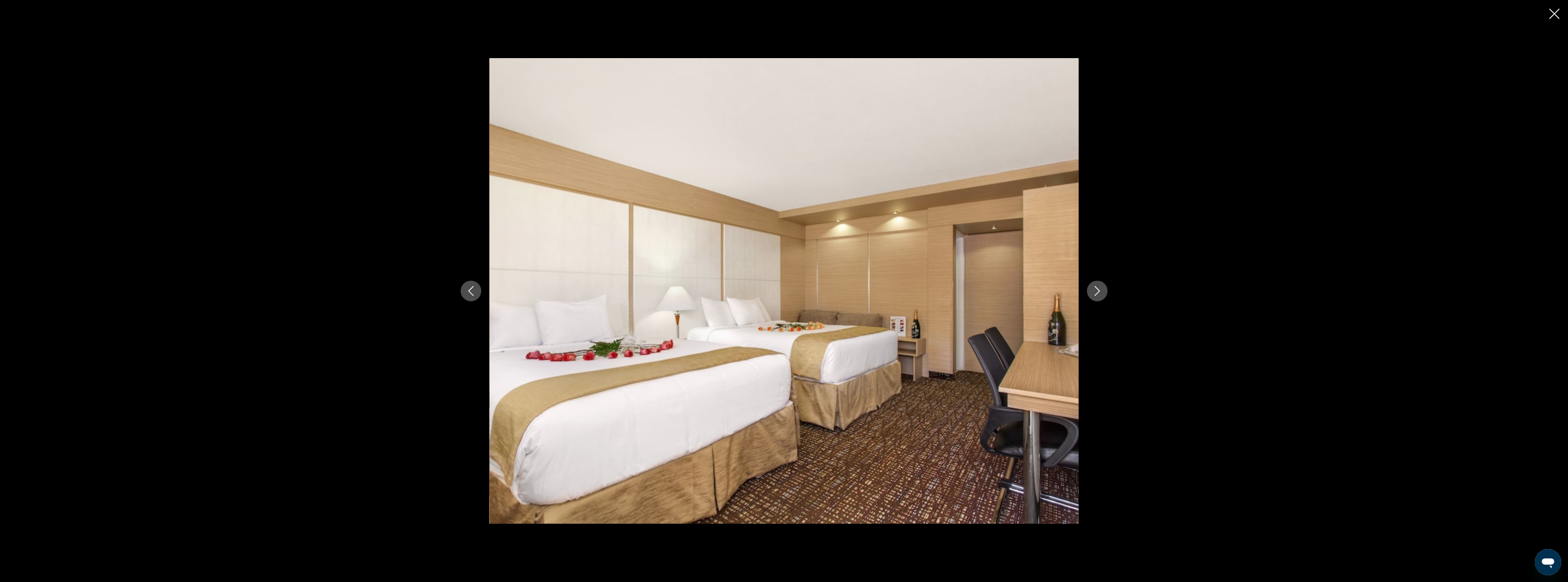
click at [1553, 10] on icon "Close slideshow" at bounding box center [1555, 13] width 10 height 10
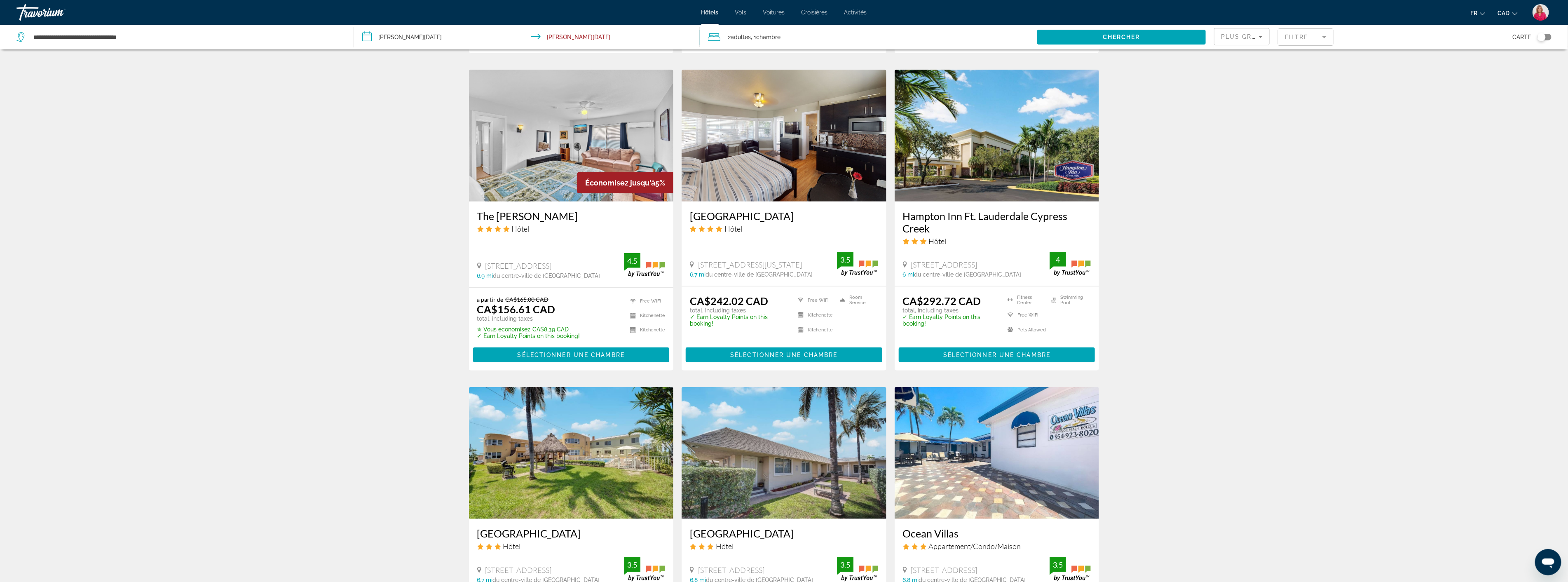
scroll to position [640, 0]
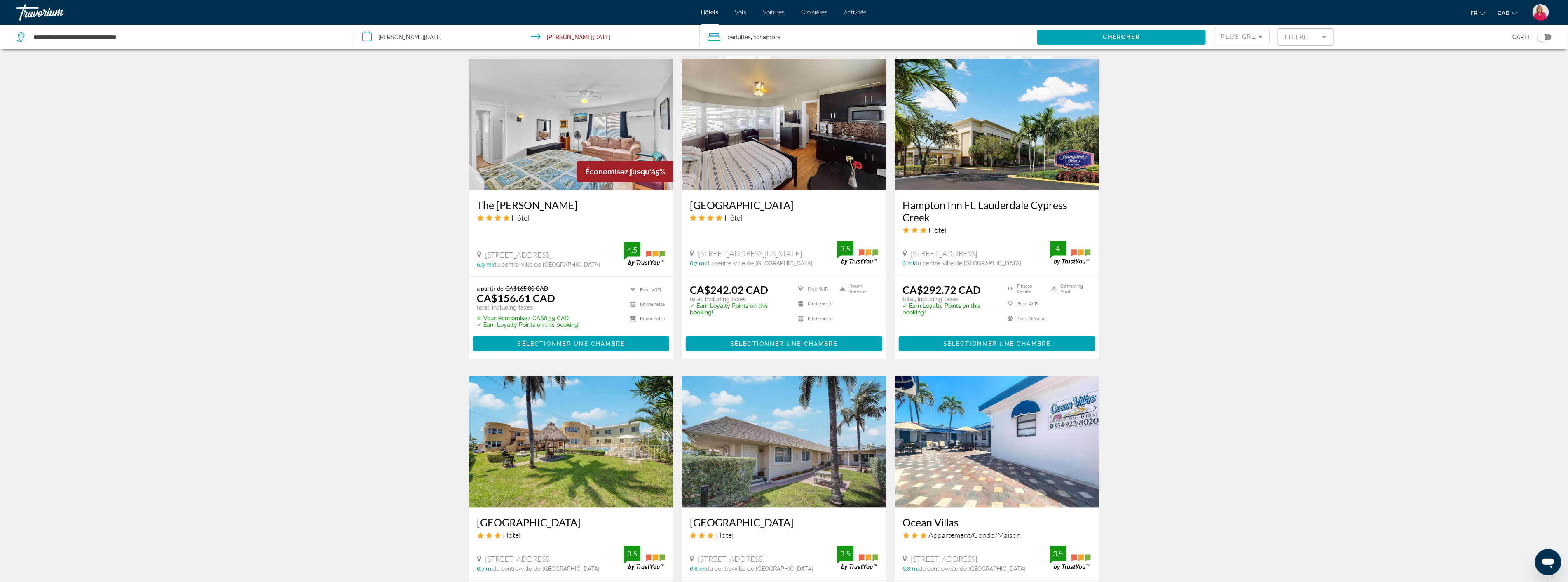
click at [980, 170] on img "Main content" at bounding box center [997, 124] width 205 height 132
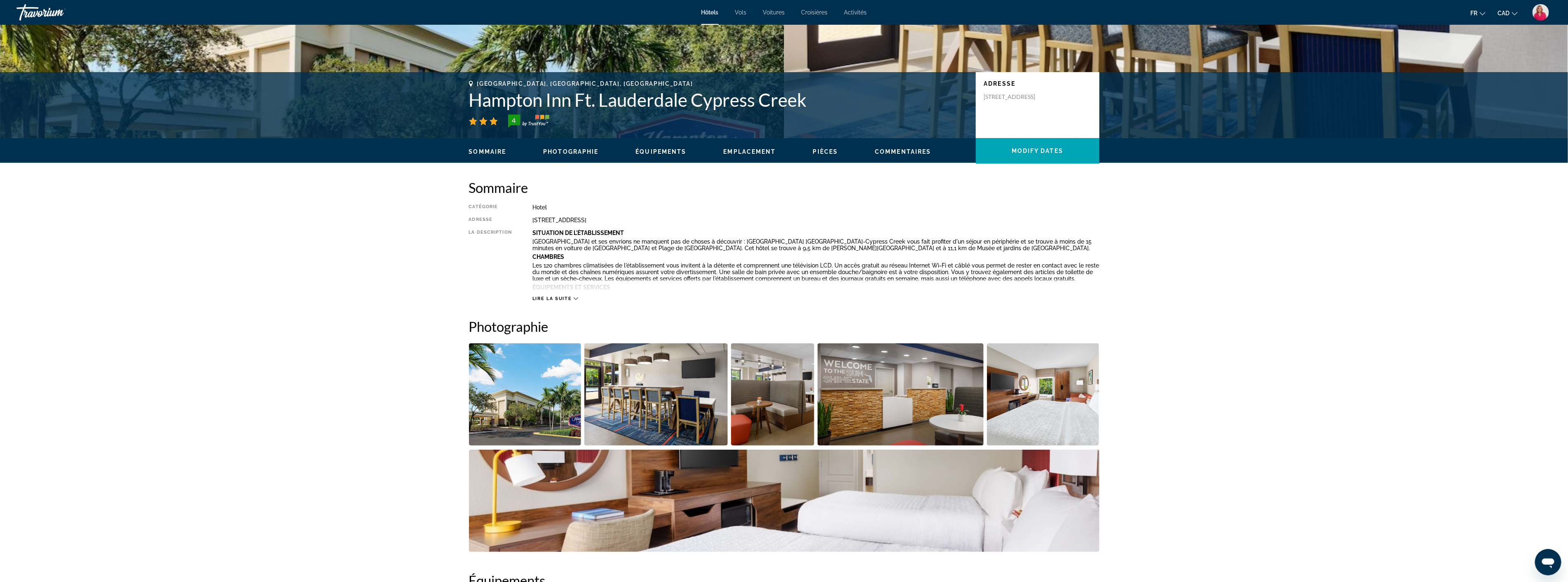
scroll to position [137, 0]
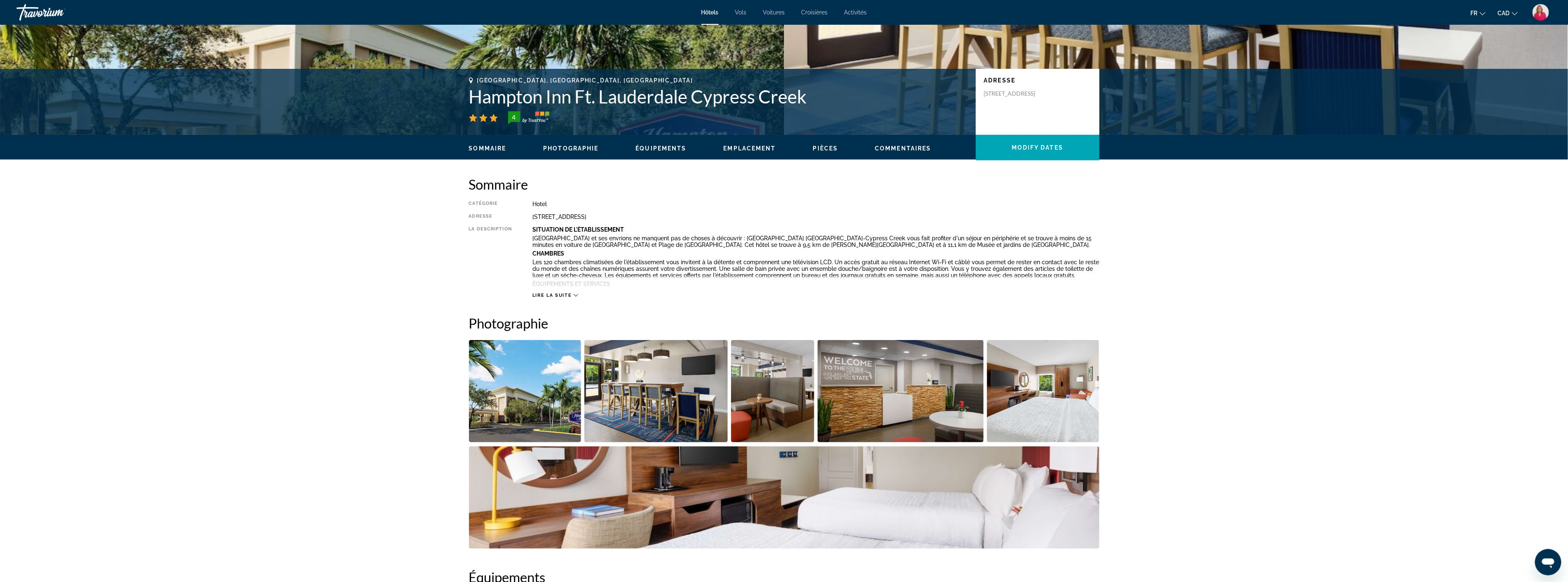
click at [1035, 404] on img "Open full-screen image slider" at bounding box center [1043, 391] width 113 height 103
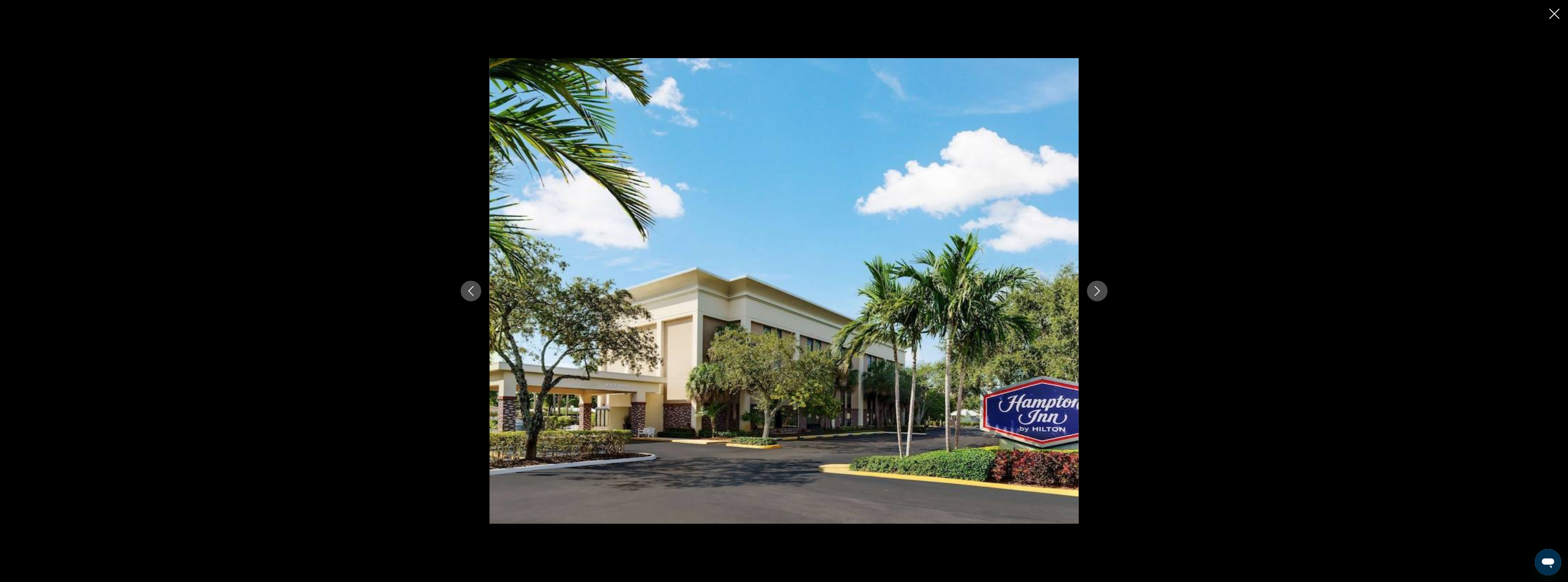
click at [1100, 291] on icon "Next image" at bounding box center [1098, 290] width 10 height 10
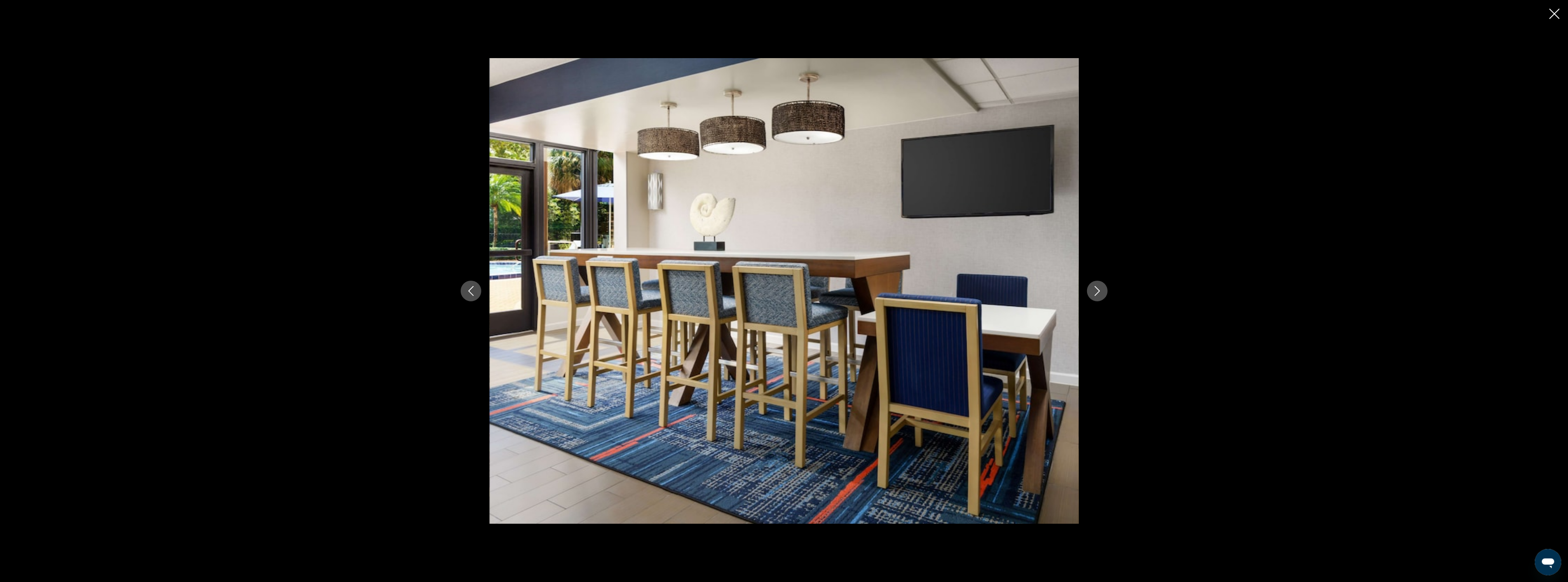
click at [1100, 291] on icon "Next image" at bounding box center [1098, 290] width 10 height 10
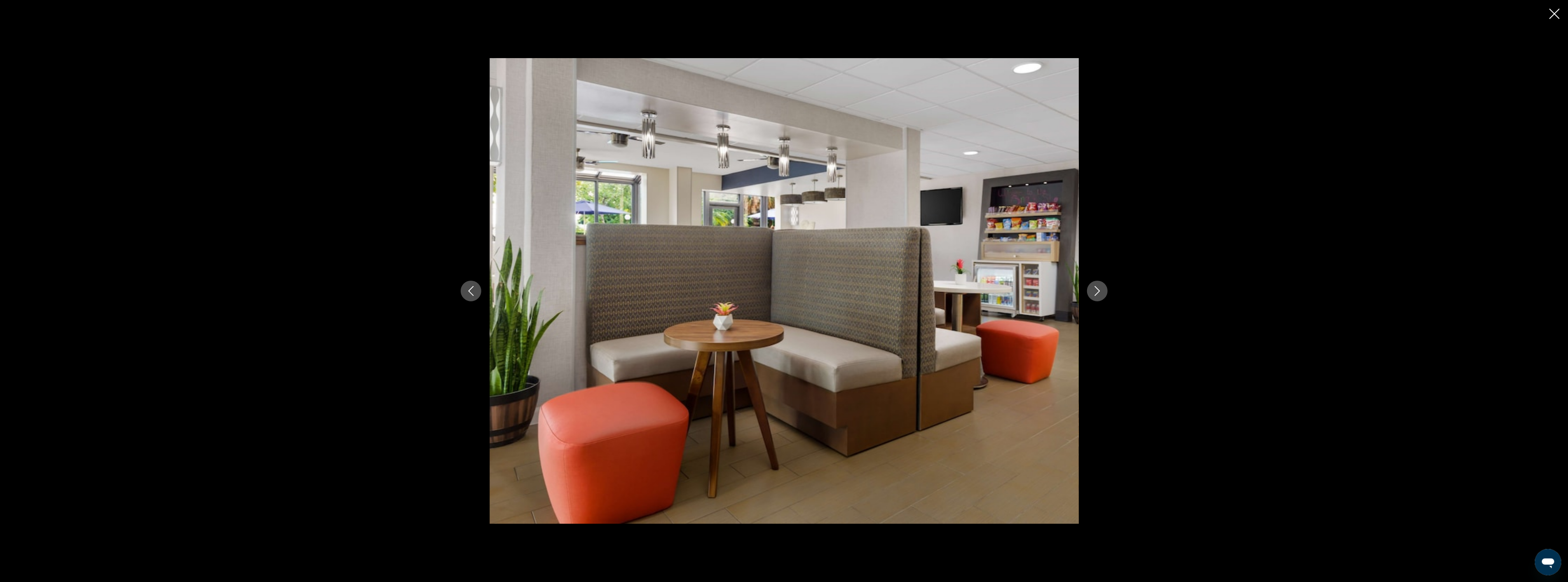
click at [1100, 291] on icon "Next image" at bounding box center [1098, 290] width 10 height 10
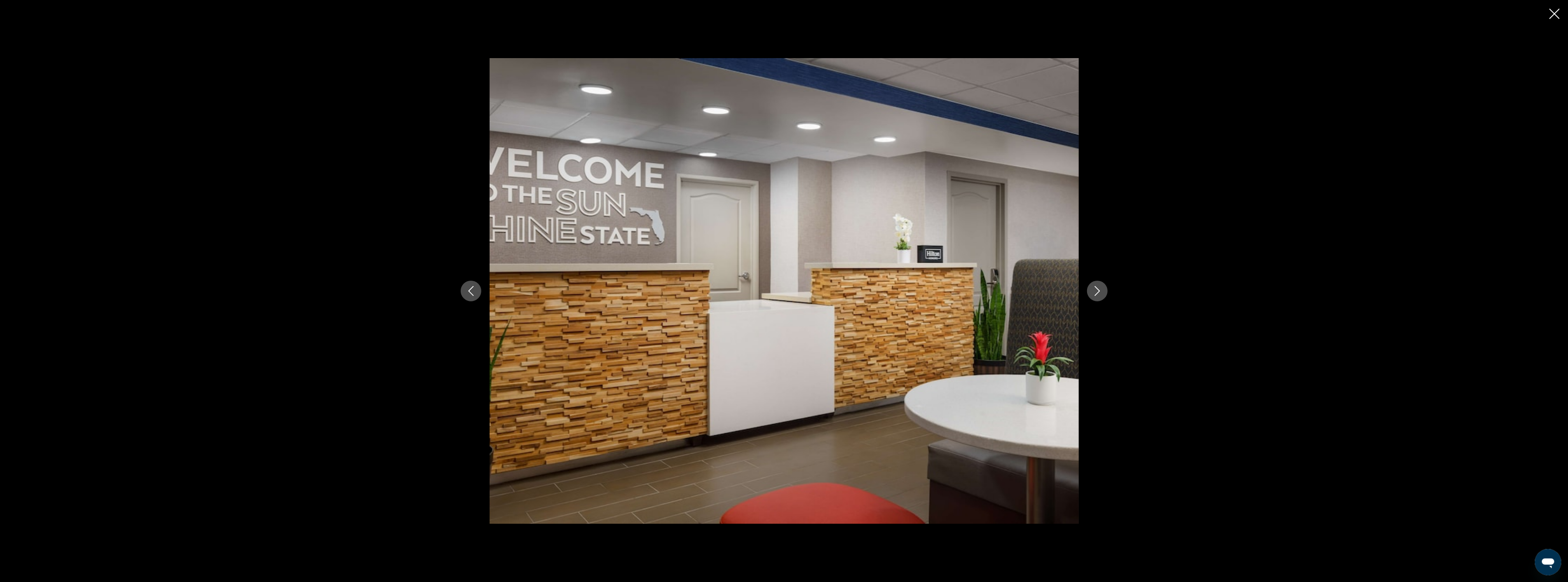
click at [1100, 291] on icon "Next image" at bounding box center [1098, 290] width 10 height 10
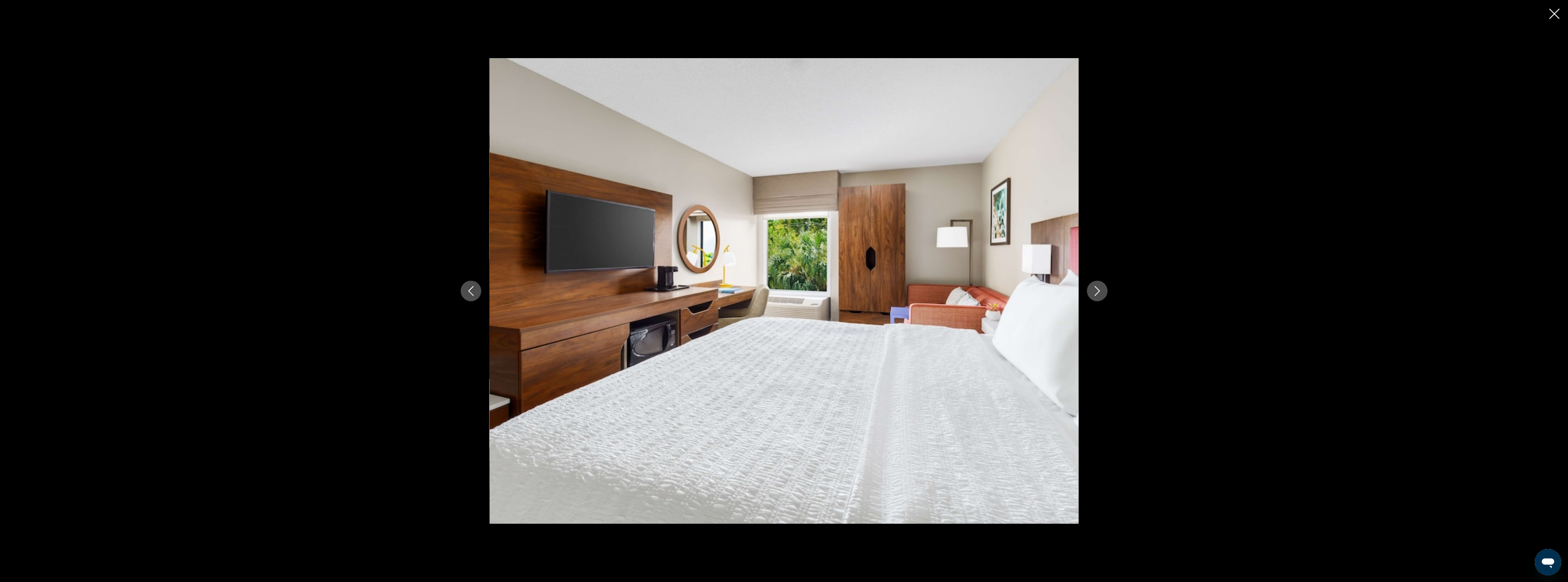
click at [1100, 291] on icon "Next image" at bounding box center [1098, 290] width 10 height 10
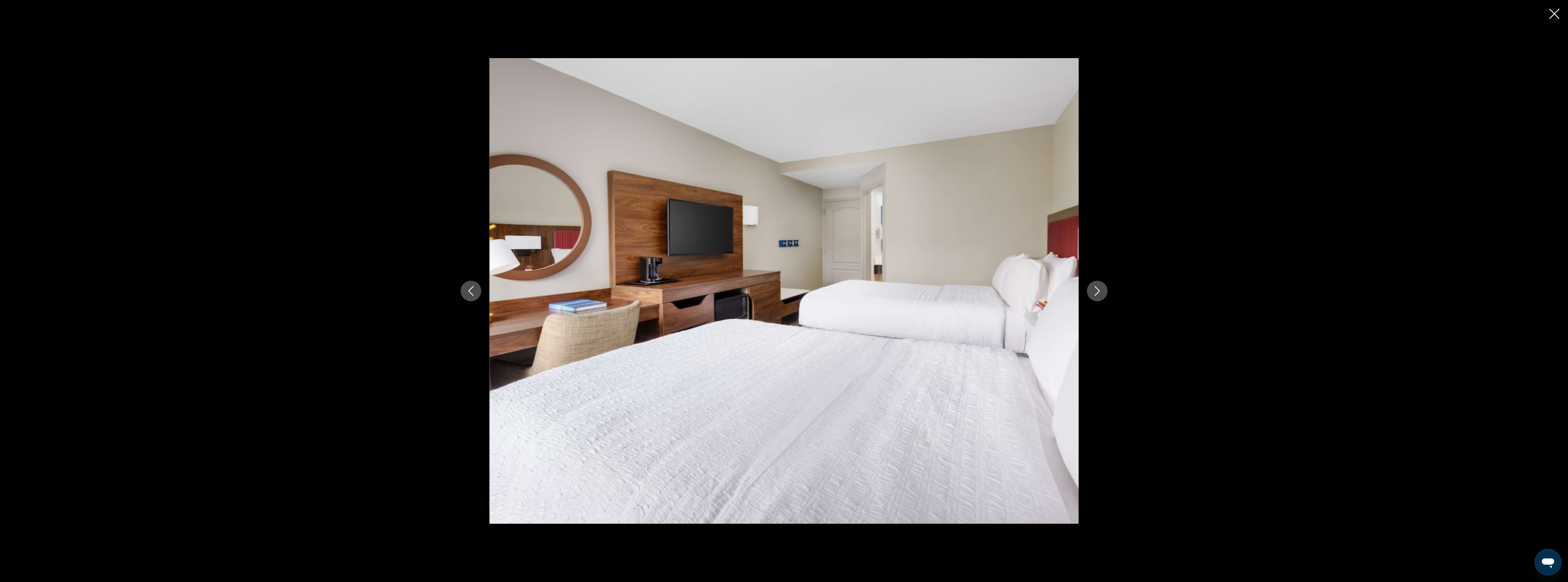
click at [1100, 291] on icon "Next image" at bounding box center [1098, 290] width 10 height 10
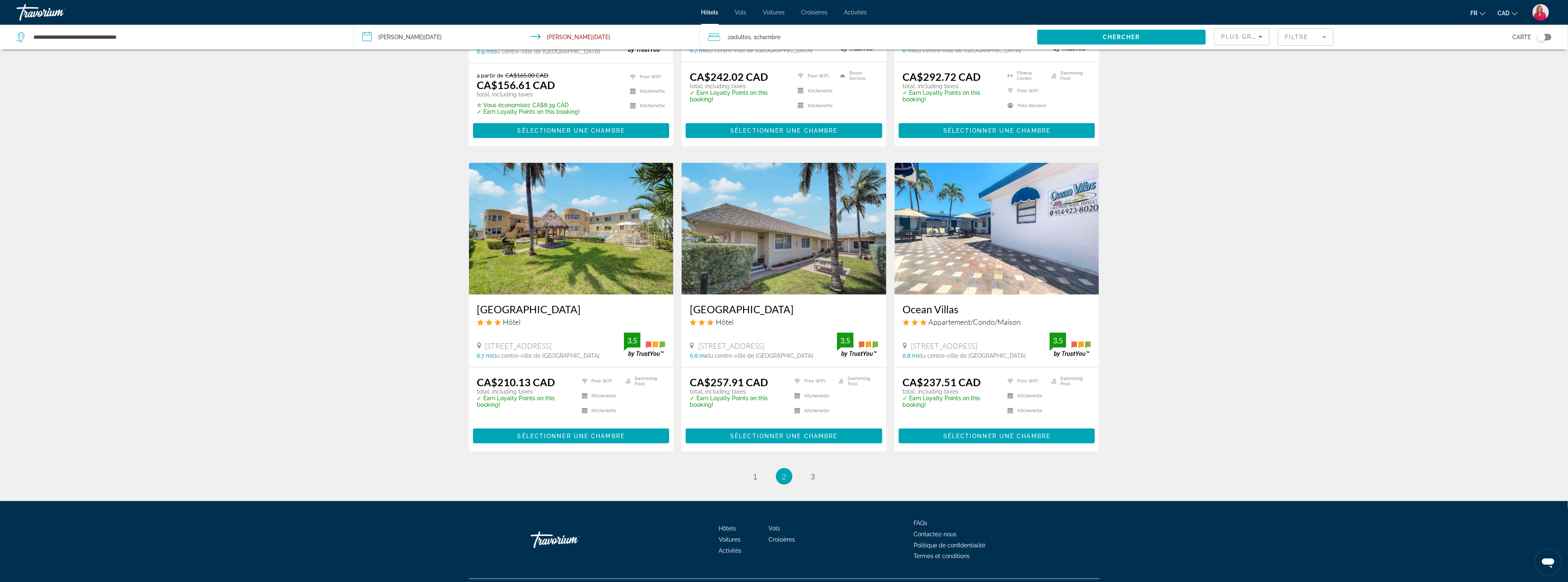
scroll to position [875, 0]
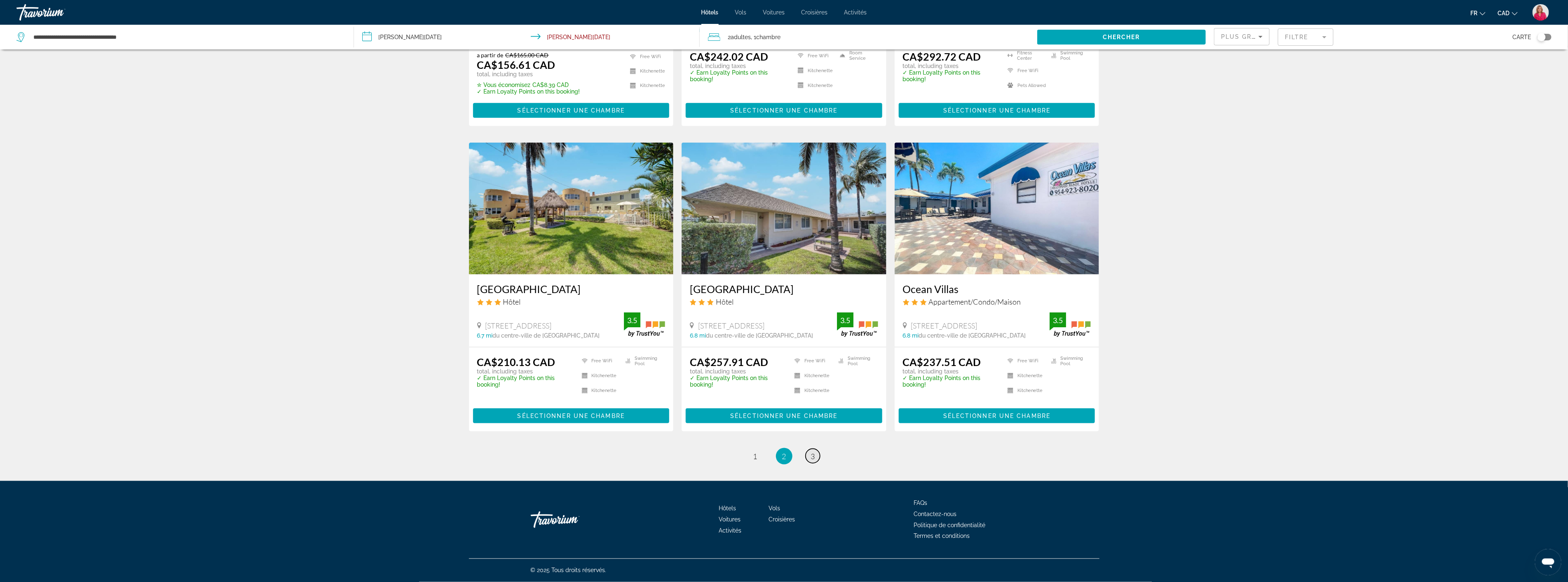
click at [815, 456] on span "3" at bounding box center [813, 455] width 4 height 9
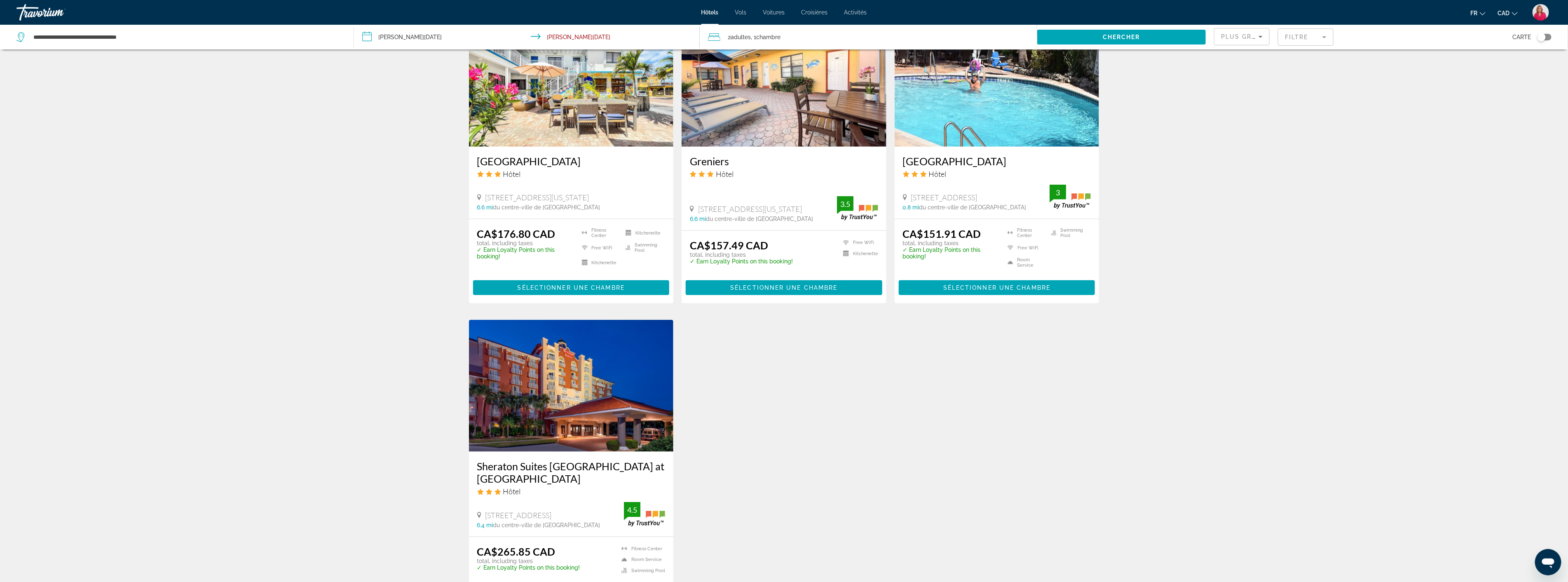
scroll to position [686, 0]
click at [578, 404] on img "Main content" at bounding box center [571, 385] width 205 height 132
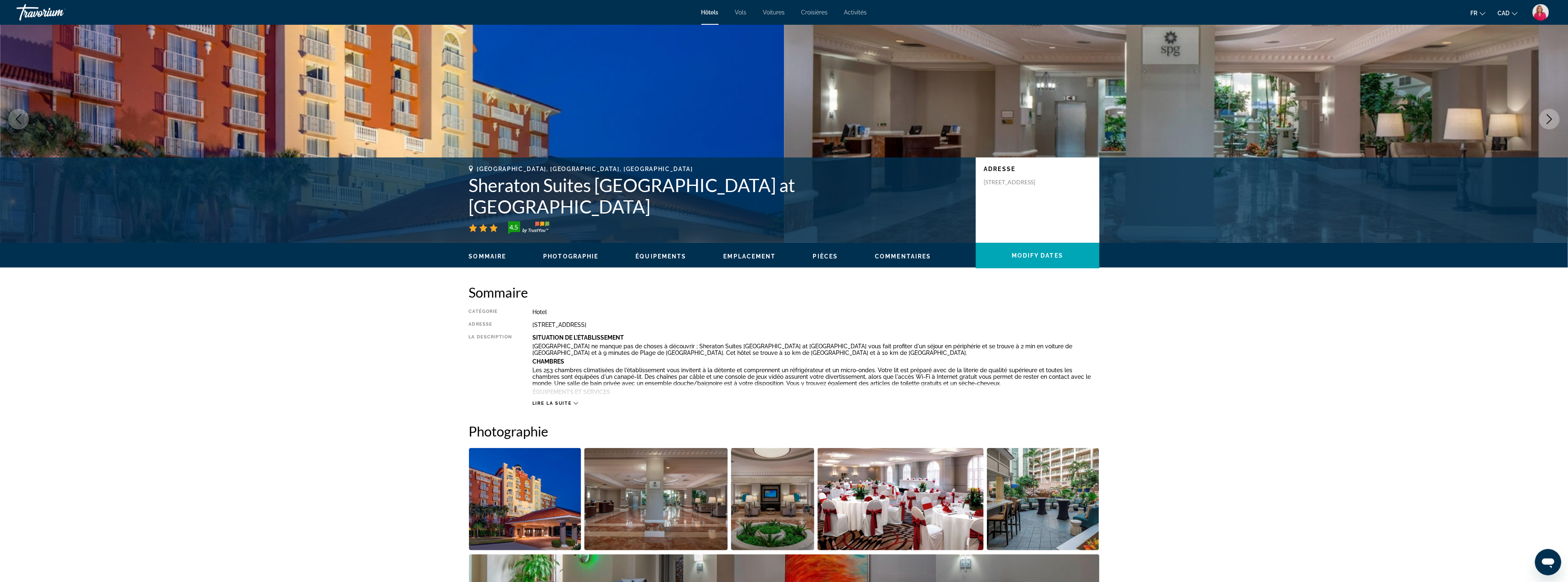
scroll to position [137, 0]
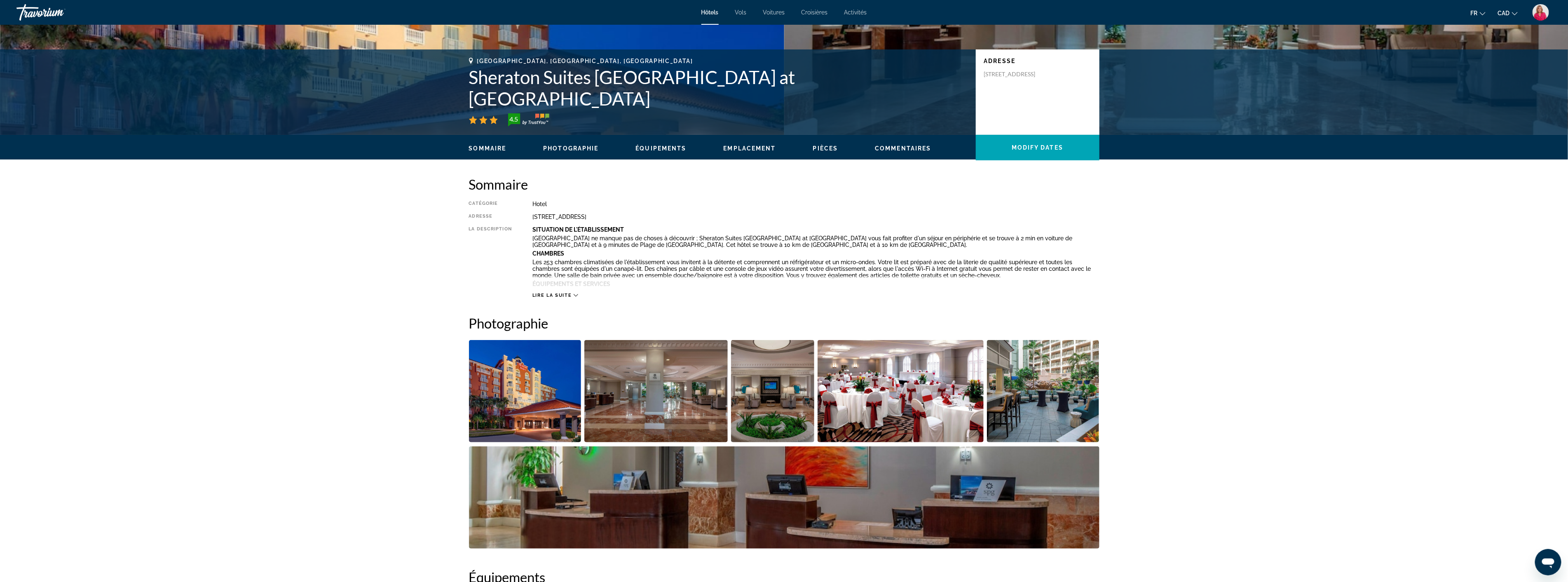
click at [862, 394] on img "Open full-screen image slider" at bounding box center [900, 391] width 166 height 103
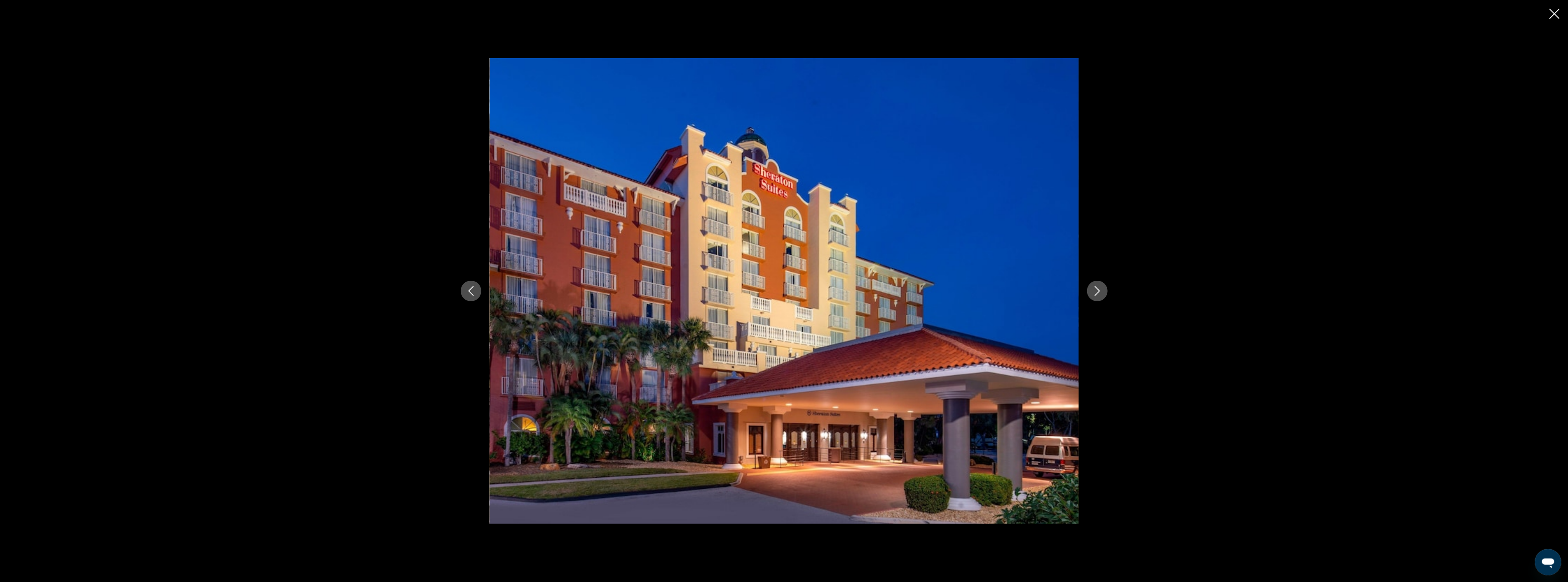
click at [1100, 288] on icon "Next image" at bounding box center [1098, 290] width 10 height 10
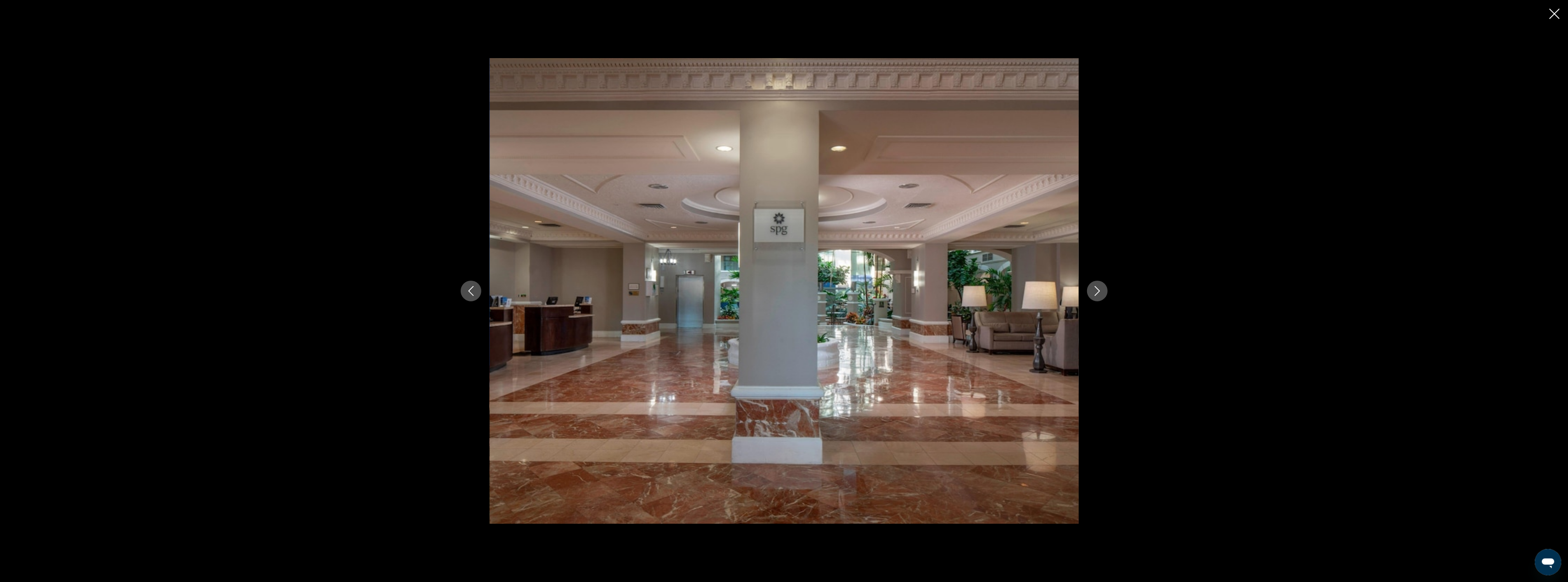
click at [1100, 288] on icon "Next image" at bounding box center [1098, 290] width 10 height 10
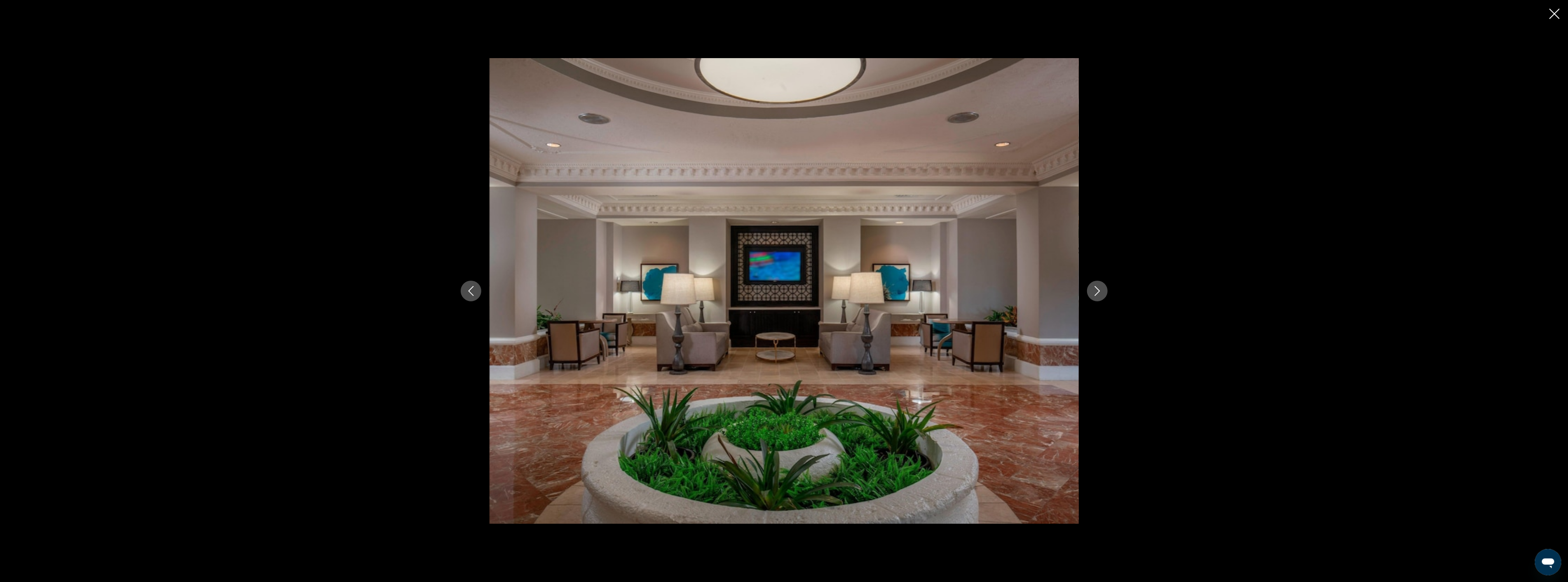
click at [1100, 288] on icon "Next image" at bounding box center [1098, 290] width 10 height 10
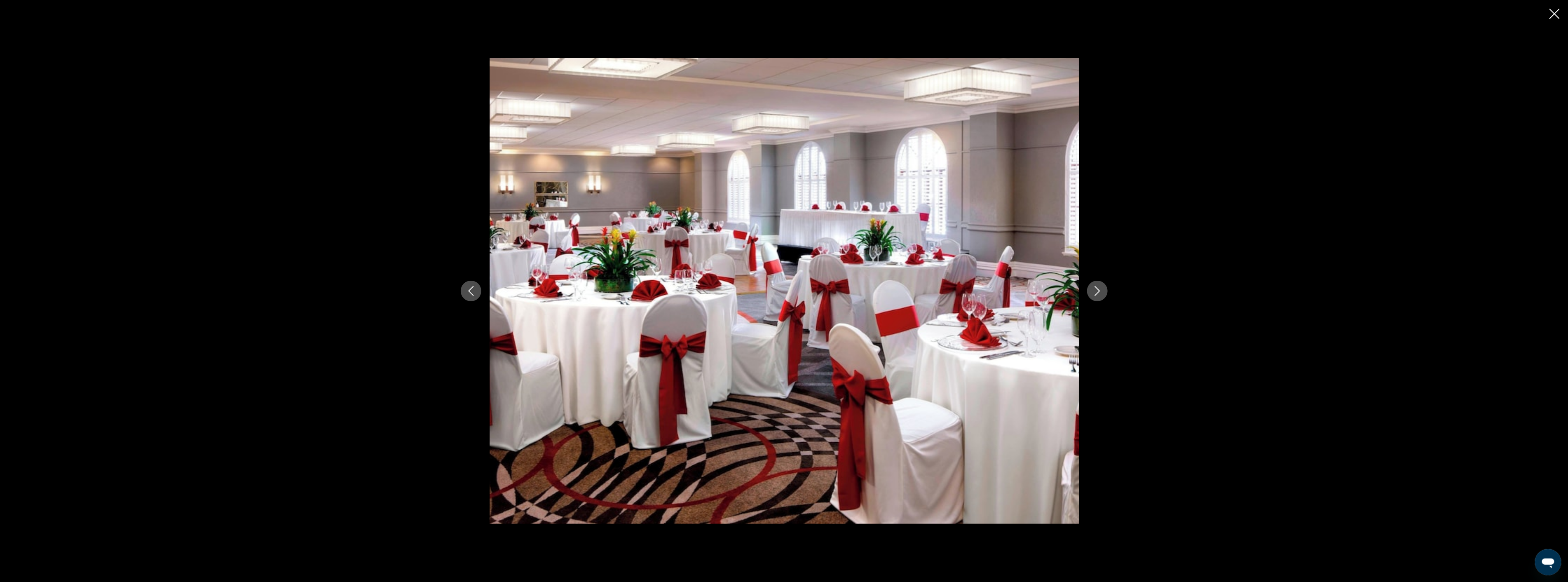
click at [1100, 288] on icon "Next image" at bounding box center [1098, 290] width 10 height 10
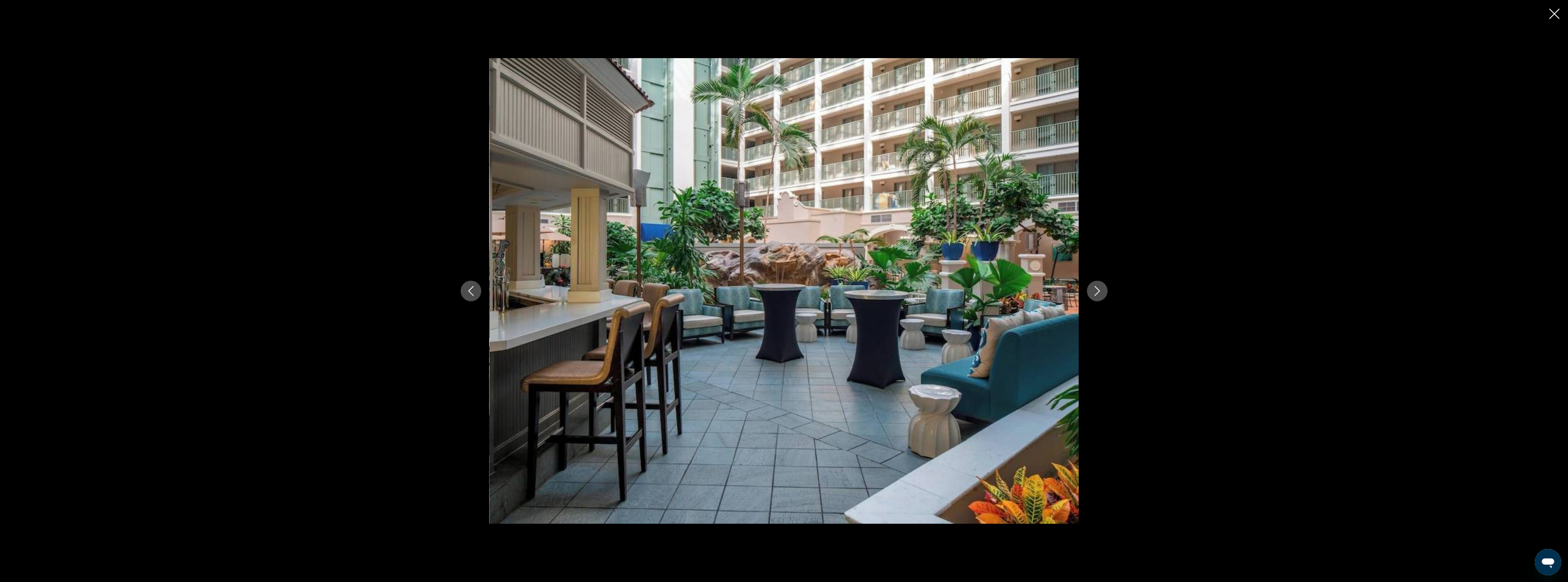
click at [1100, 288] on icon "Next image" at bounding box center [1098, 290] width 10 height 10
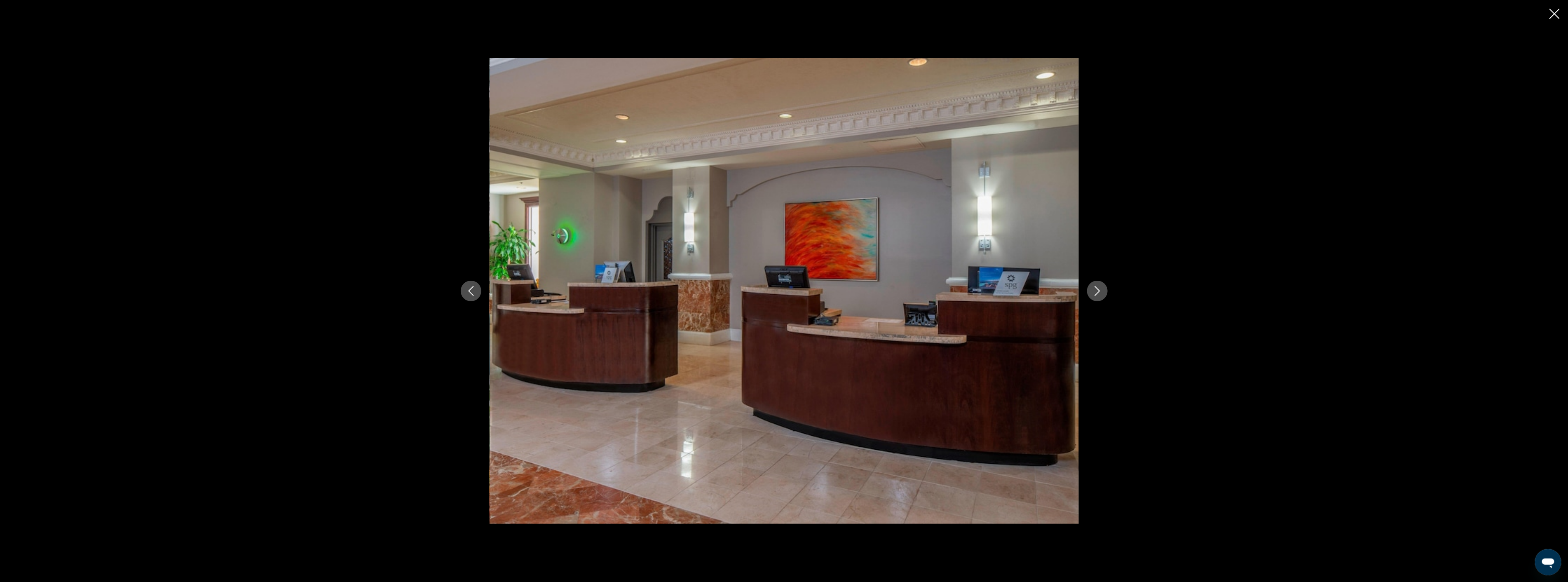
click at [1100, 288] on icon "Next image" at bounding box center [1098, 290] width 10 height 10
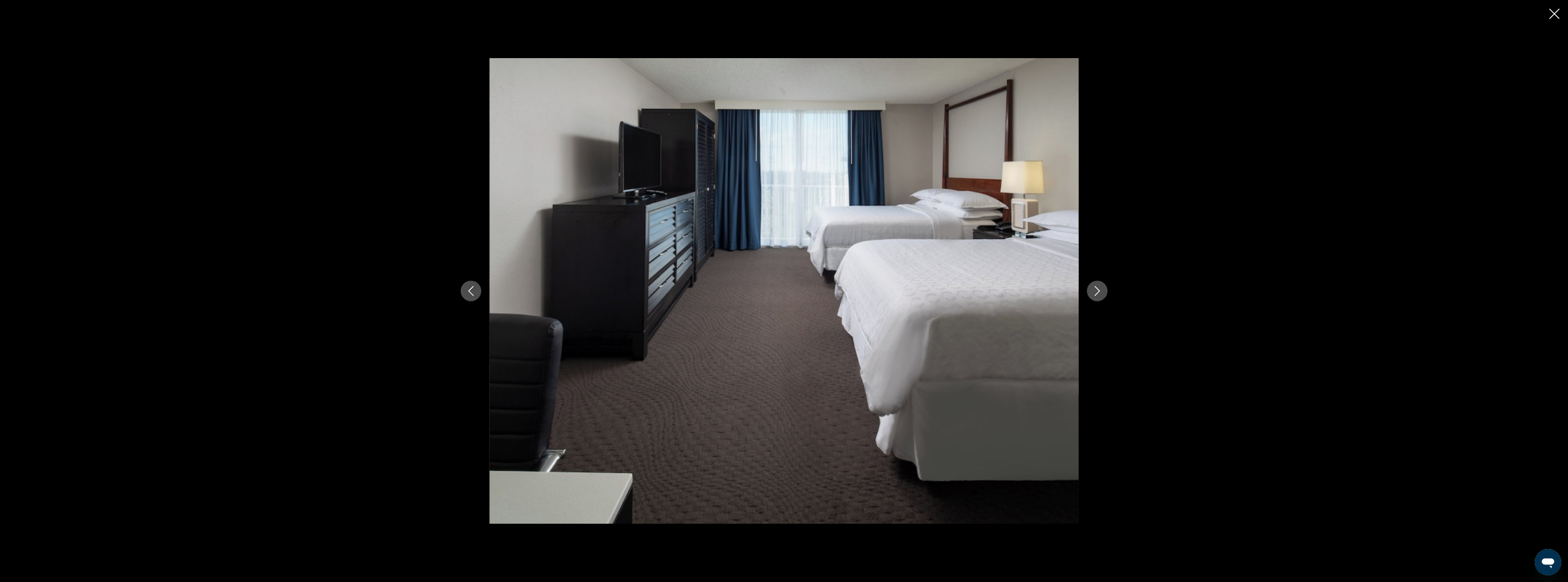
click at [1100, 288] on icon "Next image" at bounding box center [1098, 290] width 10 height 10
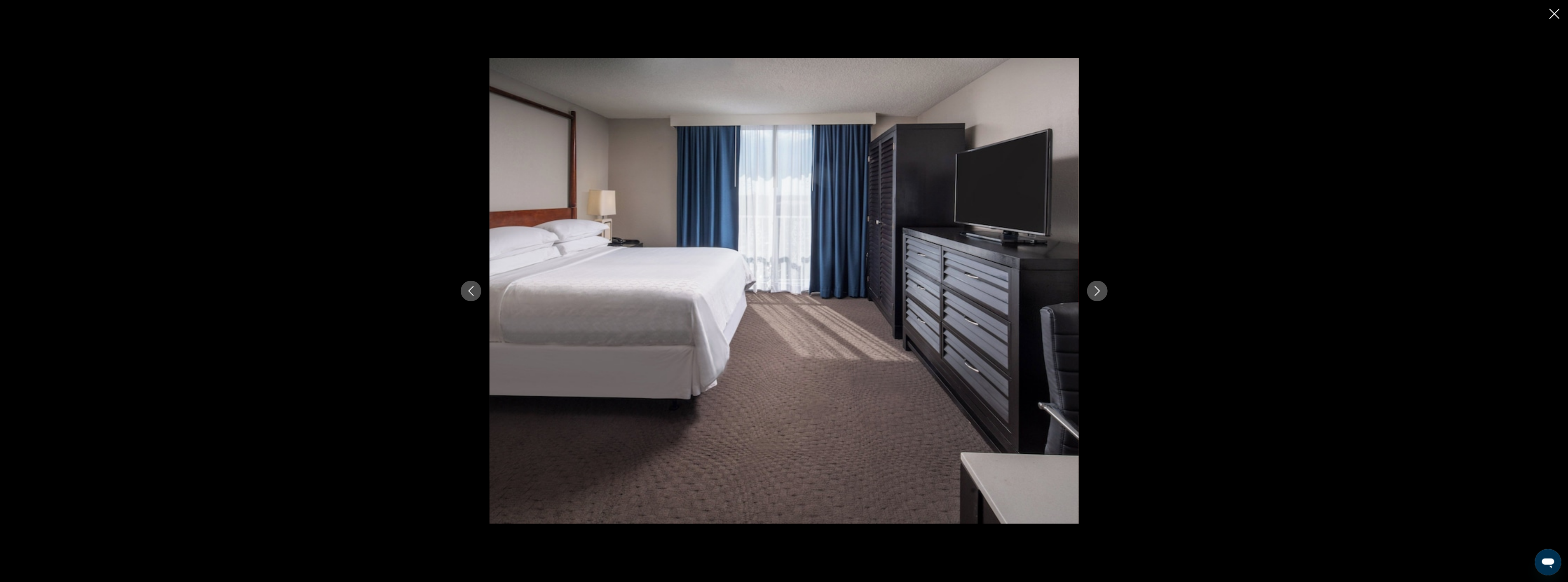
click at [1100, 288] on icon "Next image" at bounding box center [1098, 290] width 10 height 10
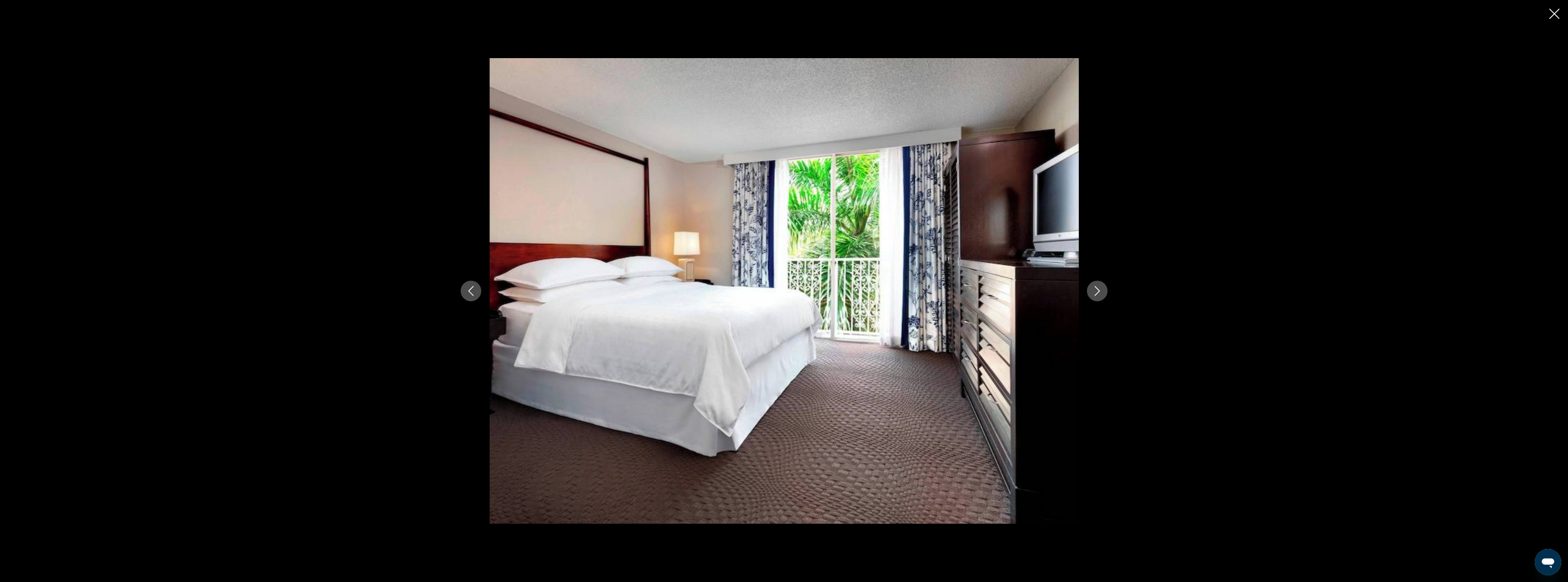
click at [1100, 288] on icon "Next image" at bounding box center [1098, 290] width 10 height 10
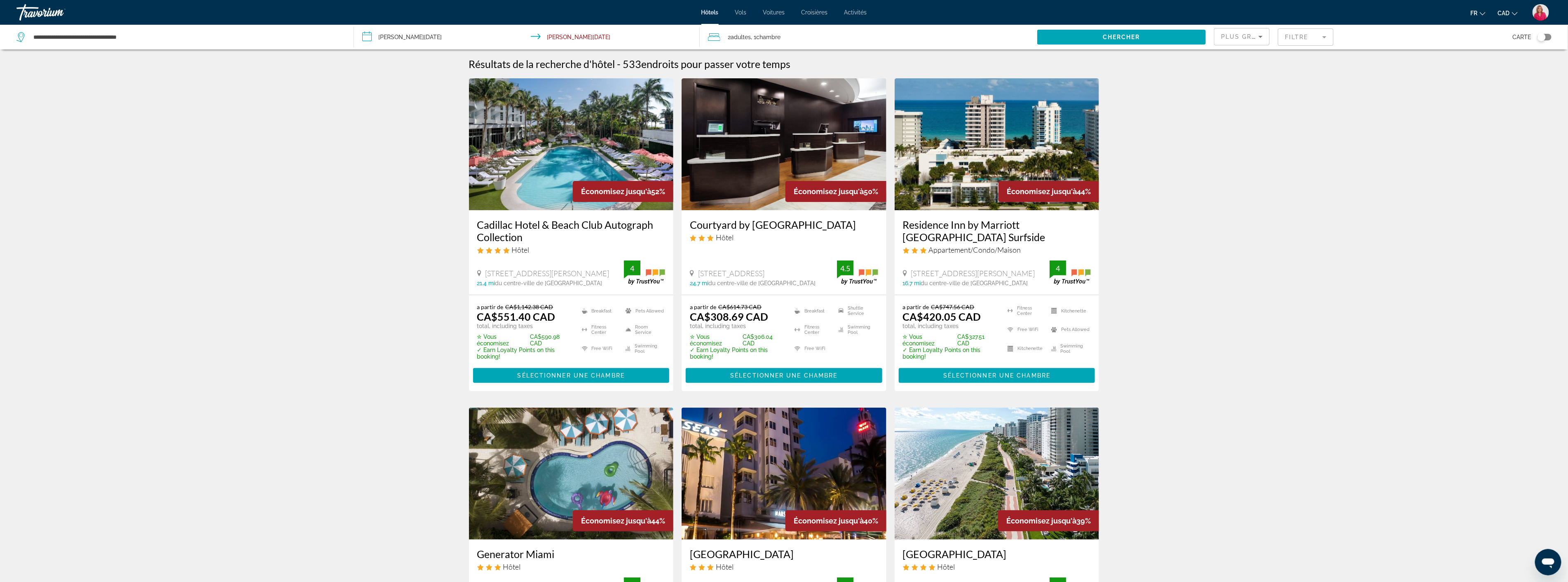
click at [1318, 39] on mat-form-field "Filtre" at bounding box center [1306, 37] width 56 height 17
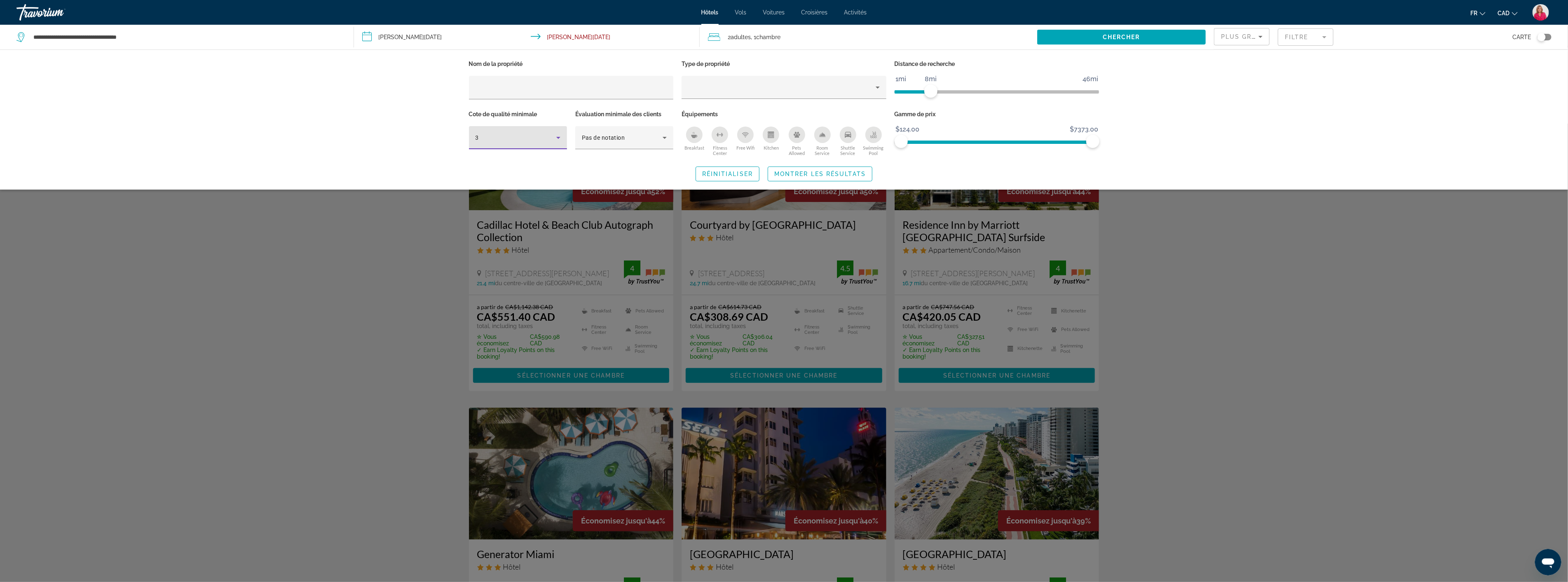
click at [562, 142] on icon "Hotel Filters" at bounding box center [558, 137] width 10 height 10
click at [507, 183] on mat-option "4" at bounding box center [518, 181] width 98 height 20
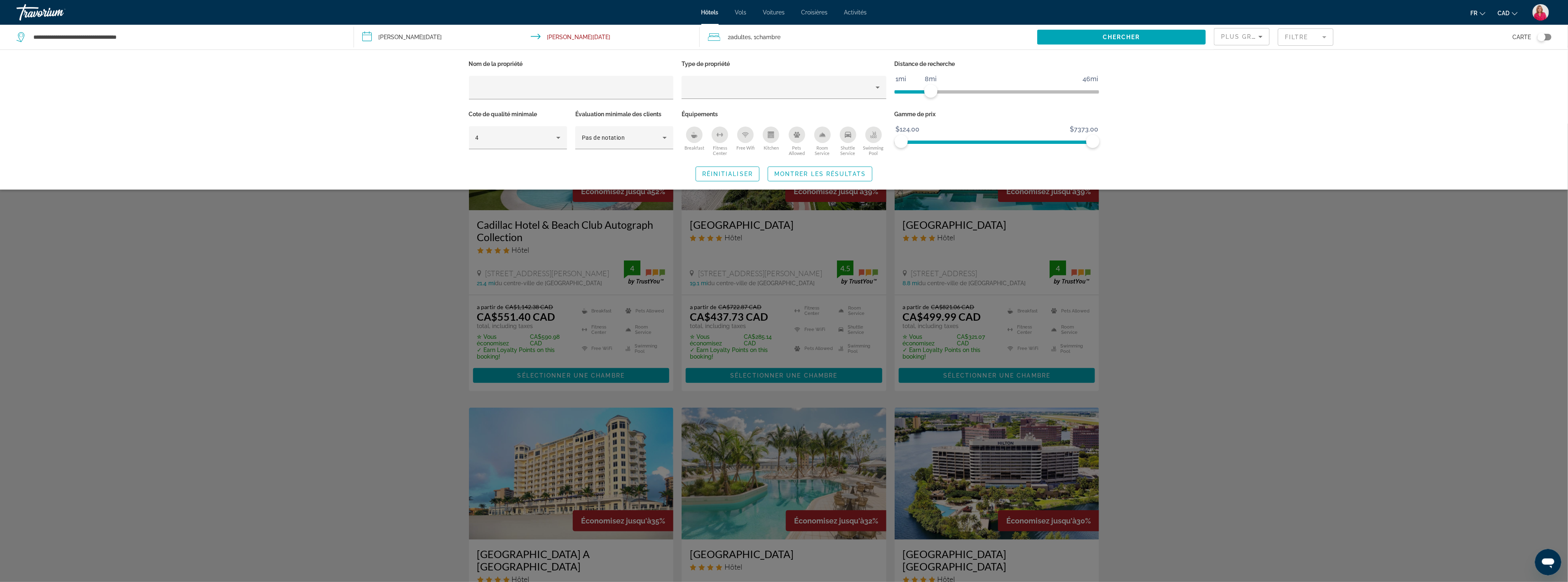
click at [354, 179] on div "Nom de la propriété Type de propriété Distance de recherche 1mi 46mi 8mi Cote d…" at bounding box center [784, 120] width 1568 height 140
click at [1308, 293] on div "Search widget" at bounding box center [784, 353] width 1568 height 458
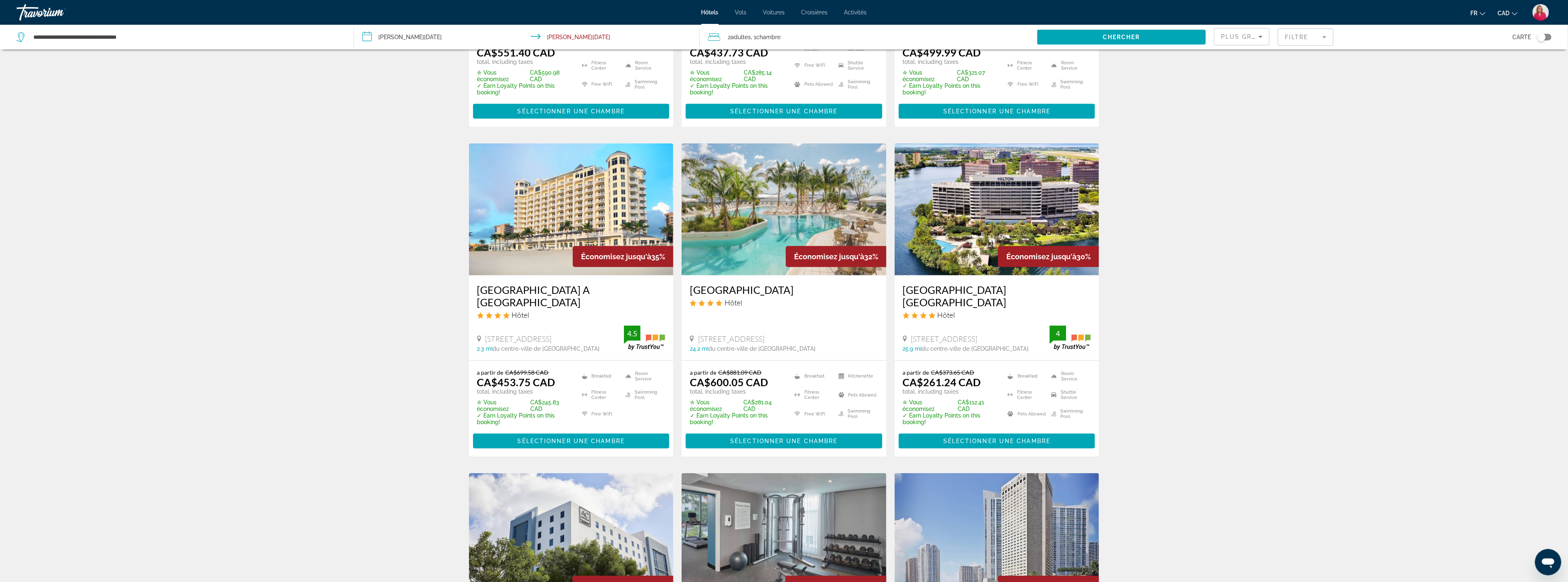
scroll to position [274, 0]
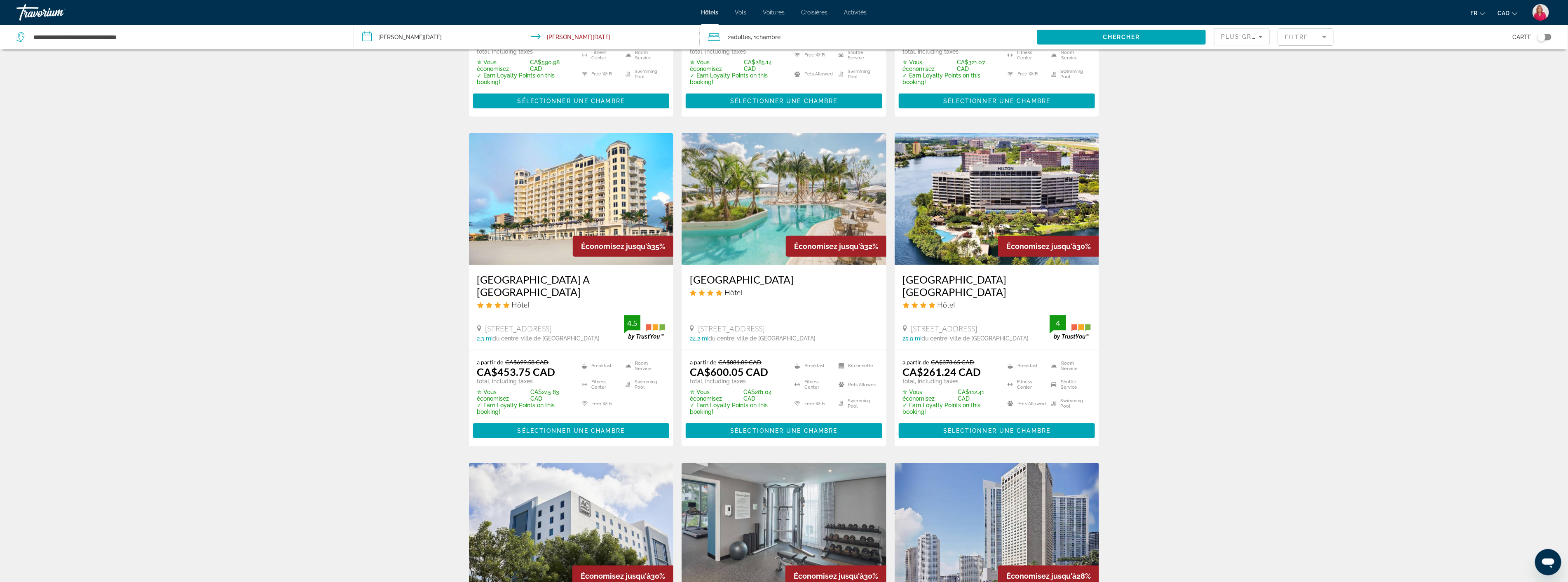
click at [966, 218] on img "Main content" at bounding box center [997, 199] width 205 height 132
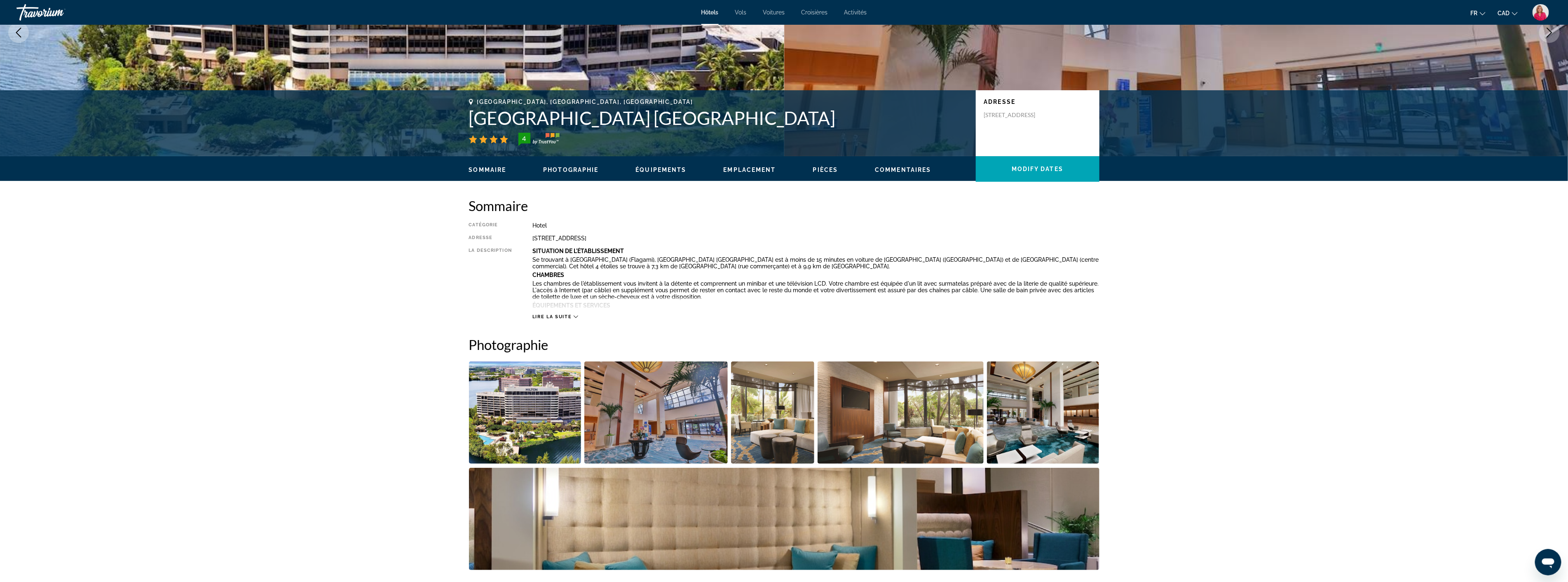
scroll to position [137, 0]
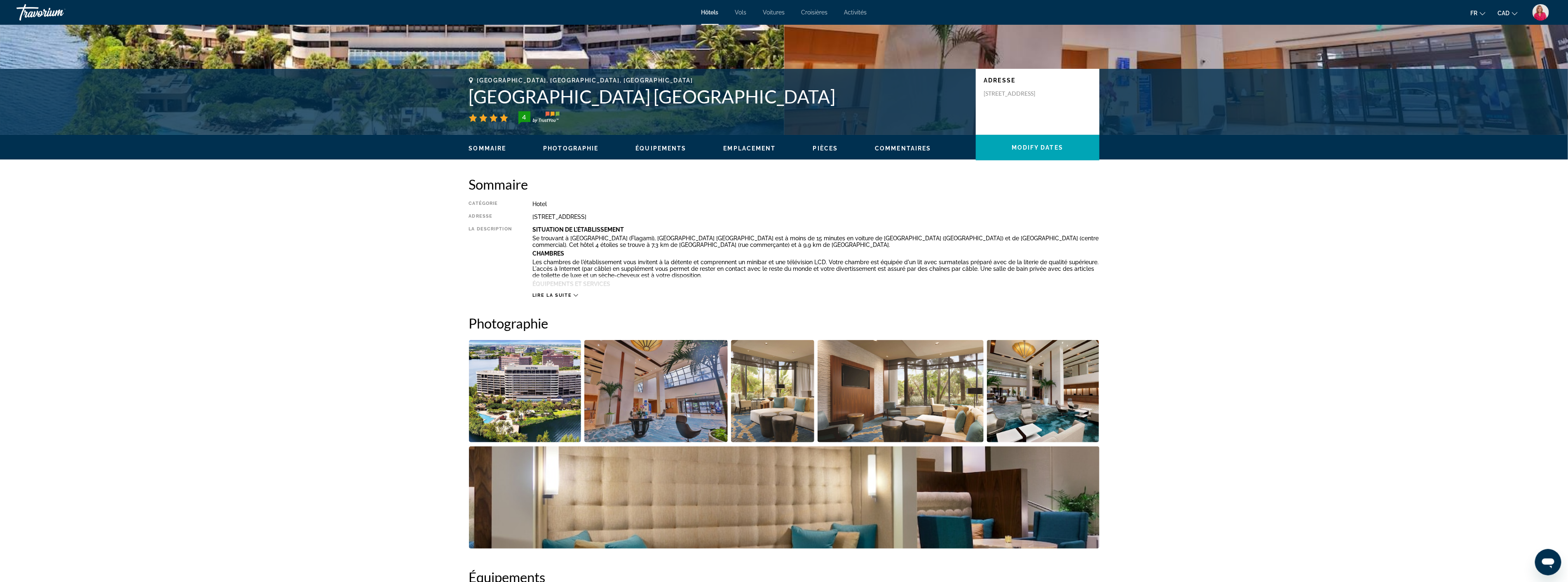
drag, startPoint x: 682, startPoint y: 213, endPoint x: 657, endPoint y: 215, distance: 25.1
click at [657, 215] on div "5101 Blue Lagoon Dr, Miami FL 33126, United States" at bounding box center [816, 217] width 567 height 6
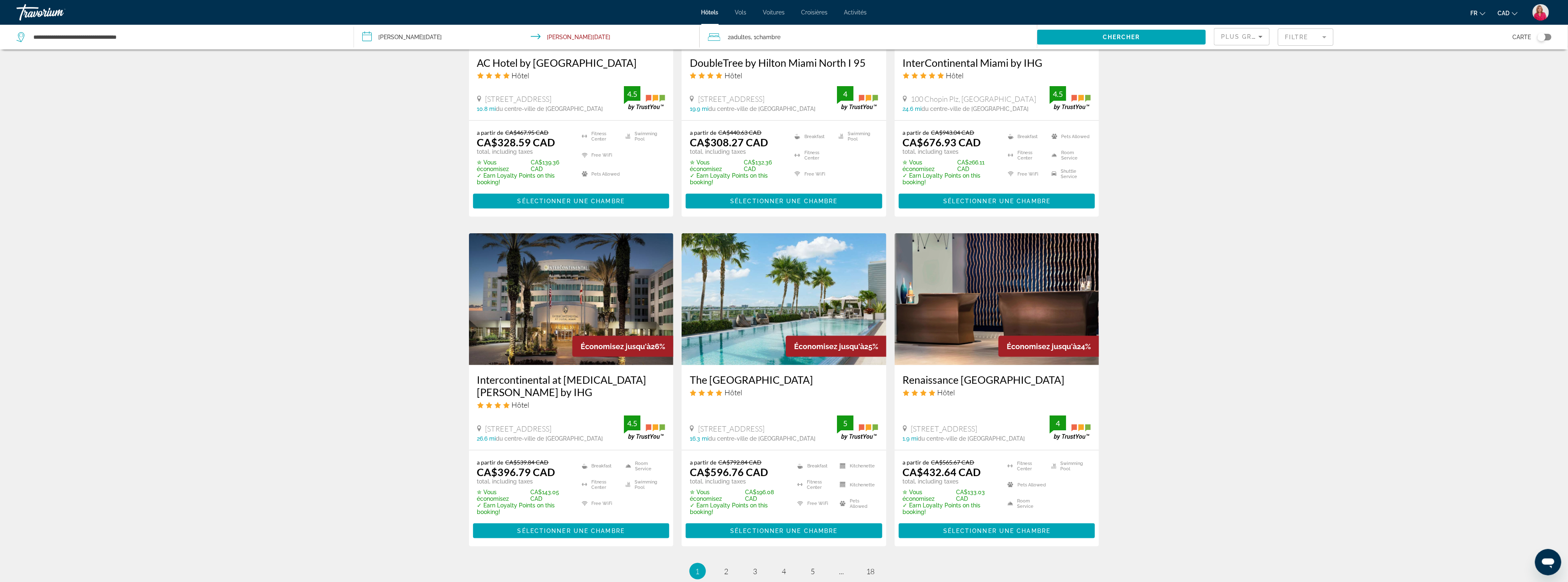
scroll to position [824, 0]
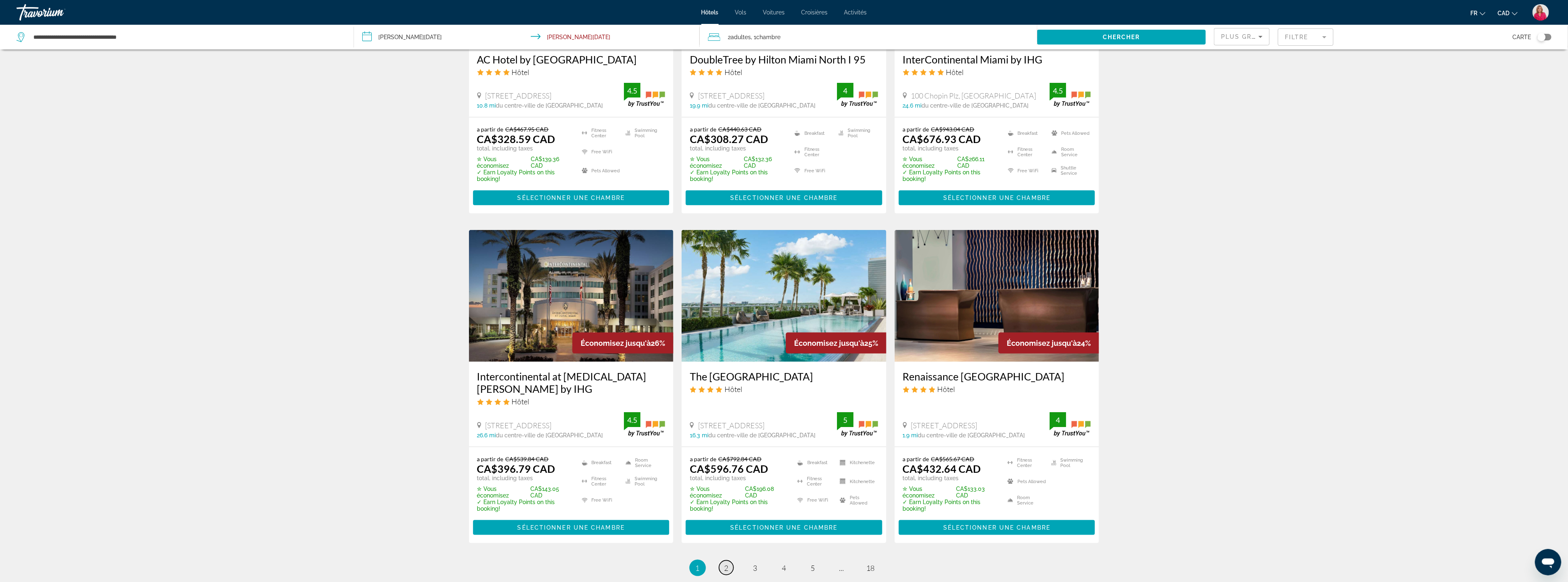
click at [727, 565] on span "2" at bounding box center [726, 567] width 4 height 9
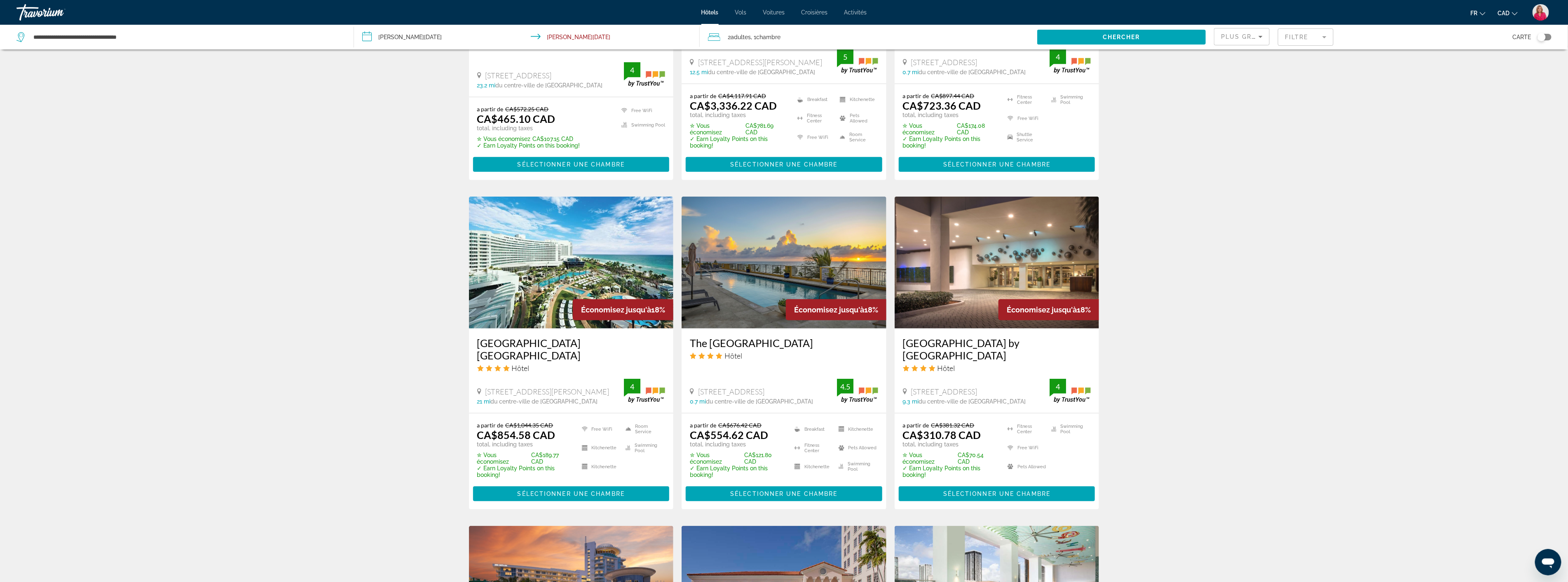
scroll to position [640, 0]
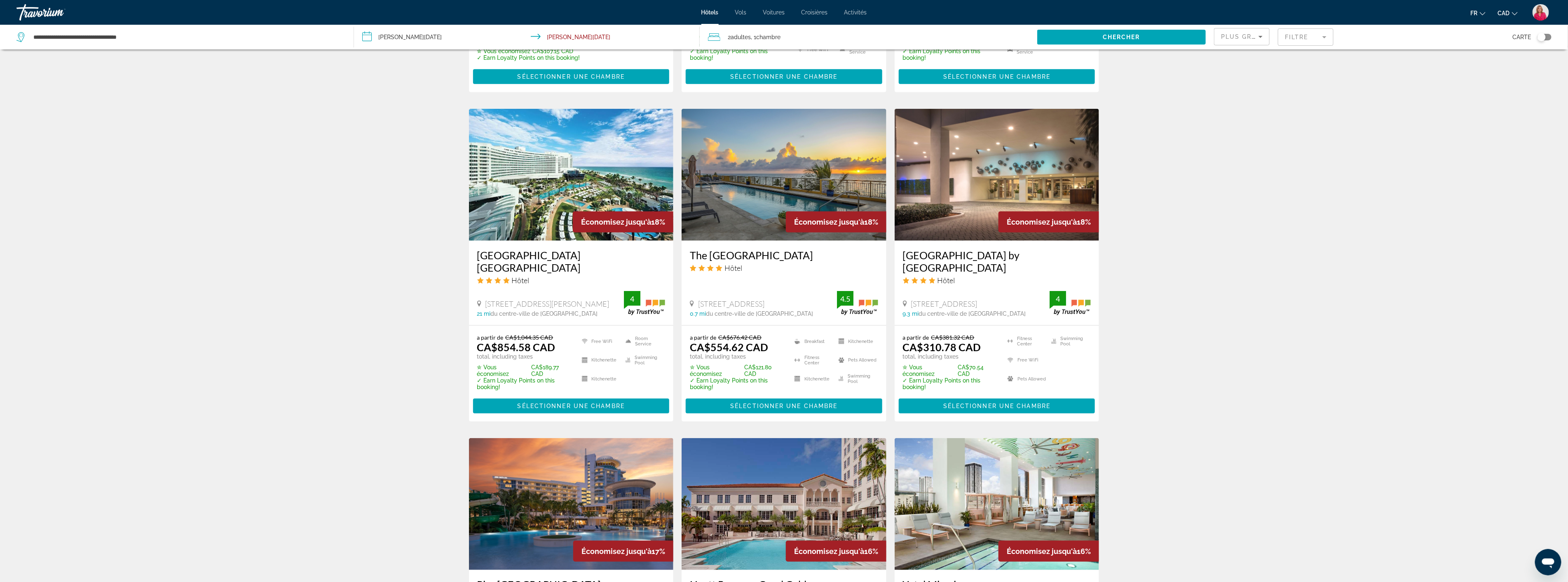
click at [1002, 211] on div "Économisez jusqu'à 18%" at bounding box center [1049, 222] width 100 height 21
drag, startPoint x: 1014, startPoint y: 300, endPoint x: 903, endPoint y: 295, distance: 111.1
click at [903, 299] on div "4000 South Ocean Drive, Hollywood 9.3 mi du centre-ville de Fort Lauderdale de …" at bounding box center [976, 308] width 147 height 17
copy div "4000 South Ocean Drive, Hollywood 9.3 mi du centre-ville de Fort Lauderdale"
click at [964, 275] on div "Hôtel" at bounding box center [997, 279] width 189 height 9
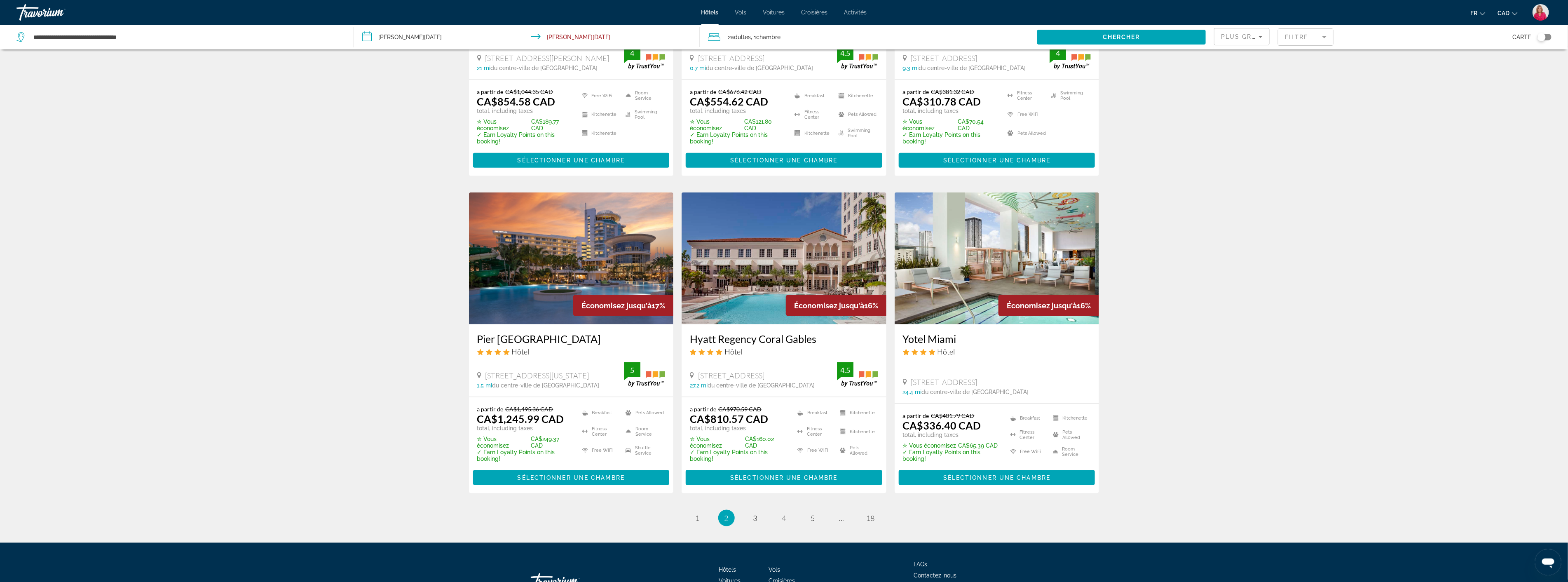
scroll to position [686, 0]
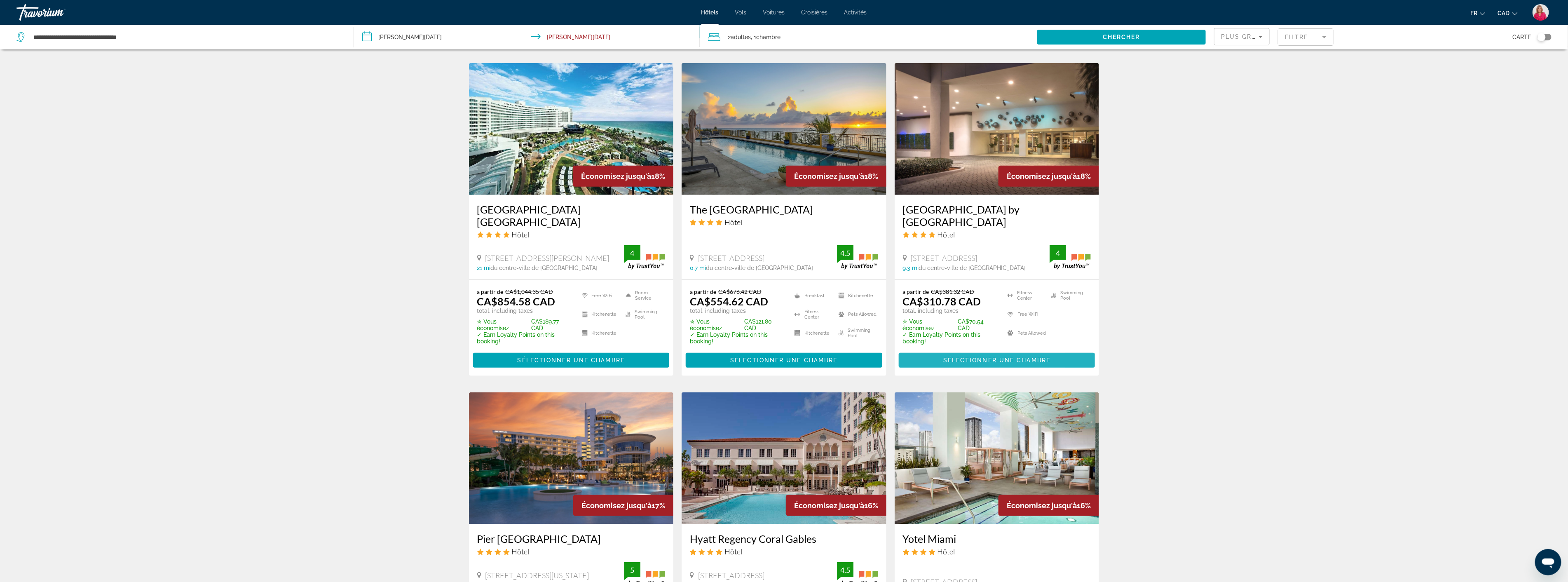
click at [976, 350] on span "Main content" at bounding box center [997, 360] width 196 height 20
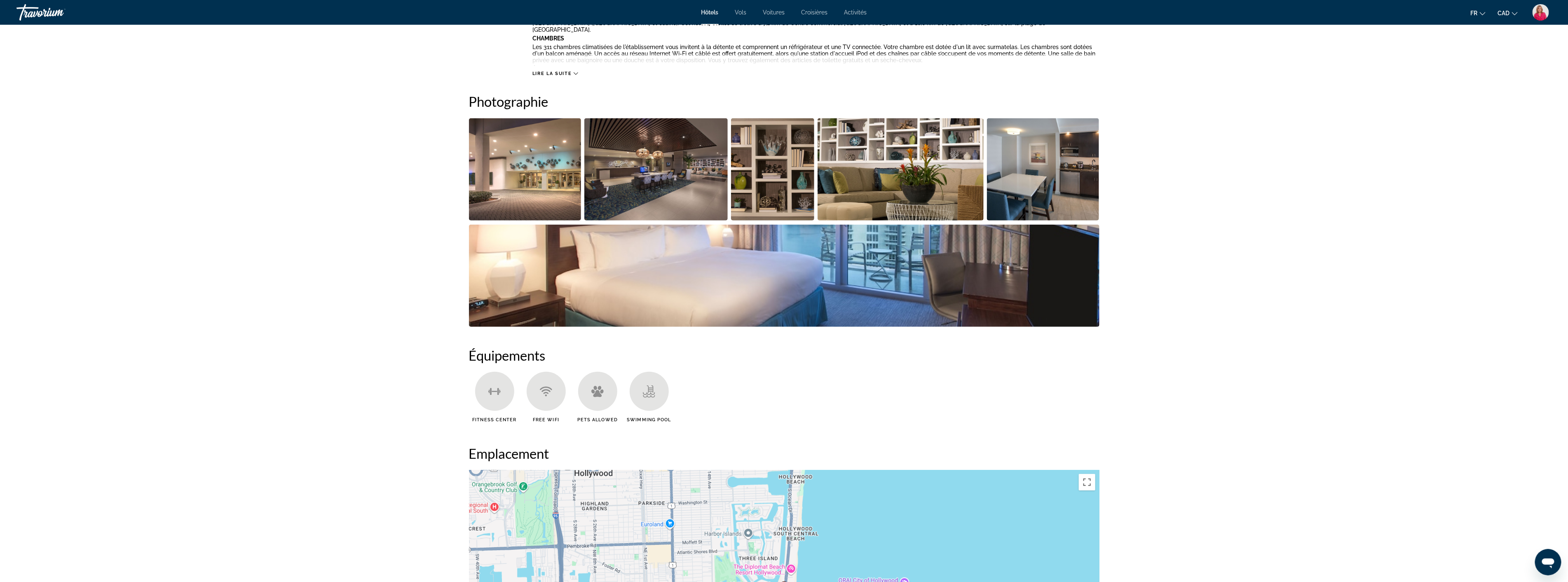
scroll to position [320, 0]
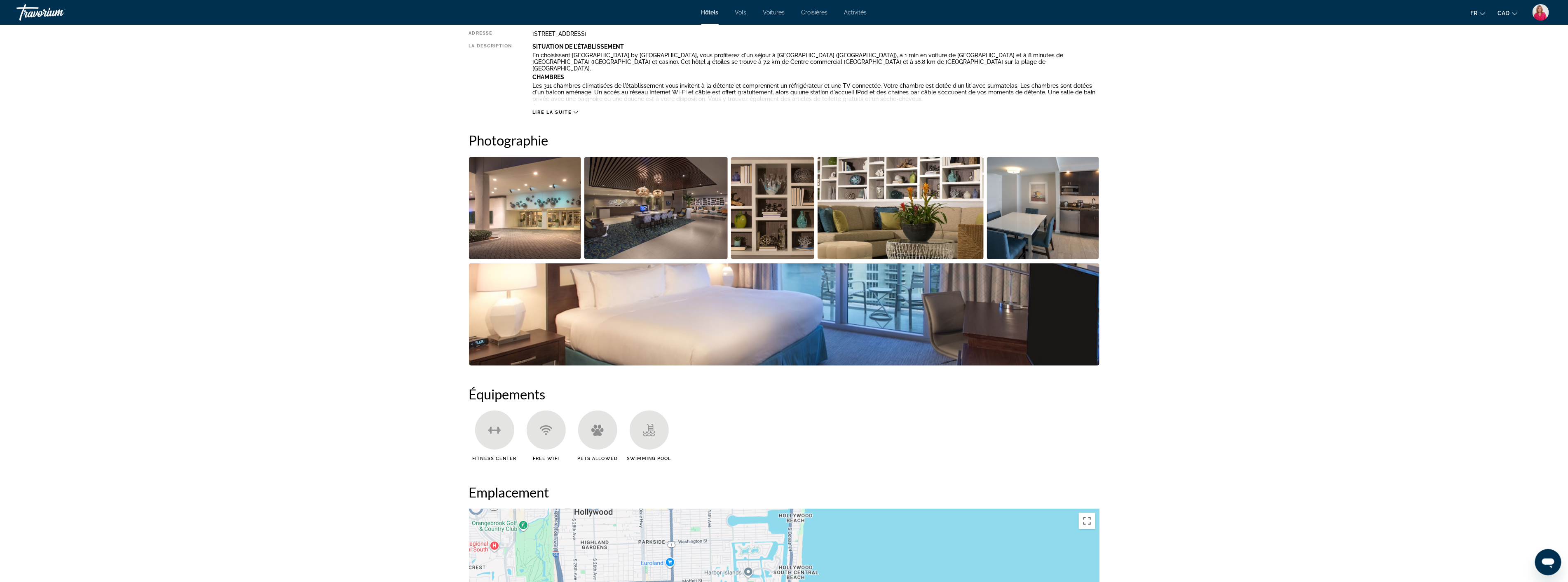
click at [648, 297] on img "Open full-screen image slider" at bounding box center [784, 315] width 631 height 103
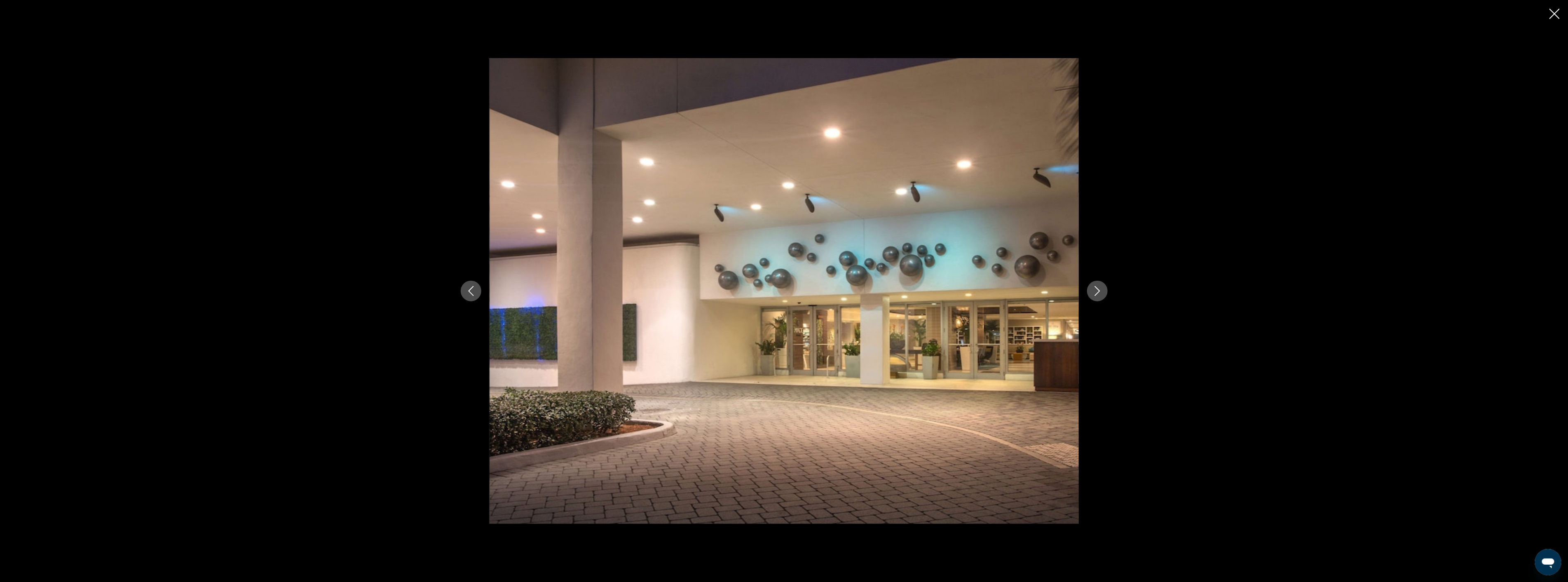
click at [1098, 293] on icon "Next image" at bounding box center [1097, 290] width 6 height 10
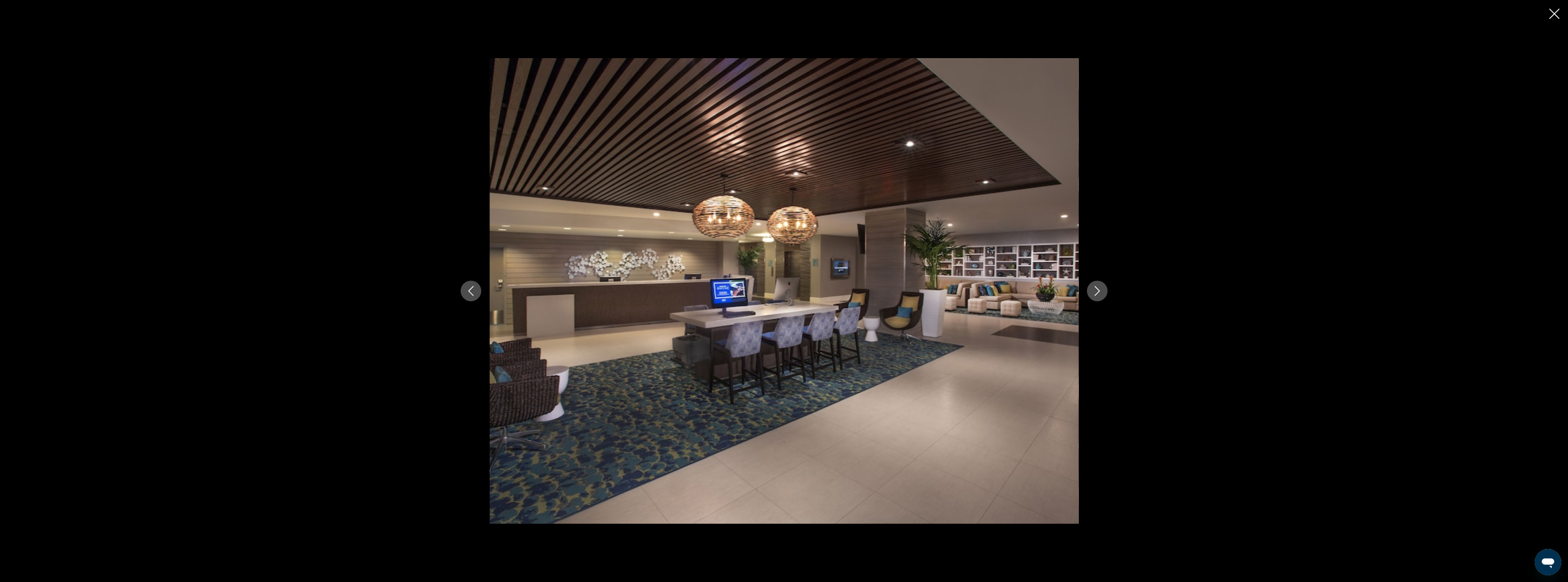
click at [1097, 293] on icon "Next image" at bounding box center [1097, 290] width 6 height 10
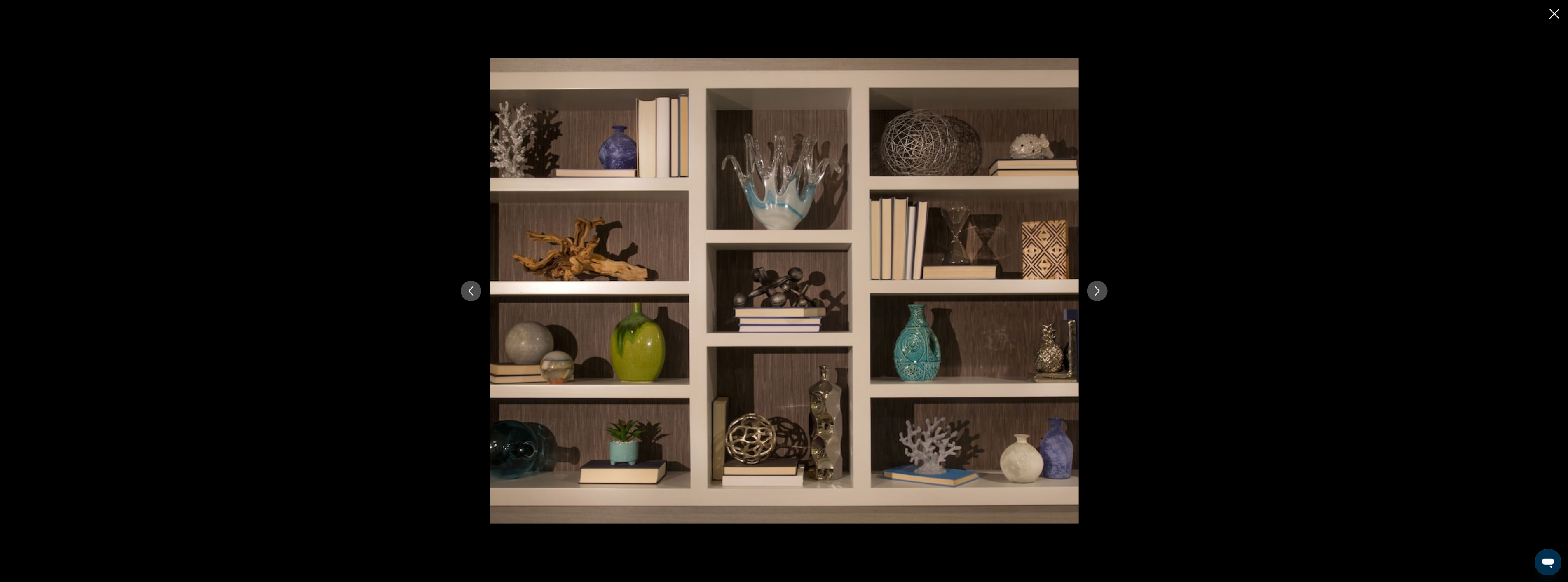
click at [1097, 293] on icon "Next image" at bounding box center [1097, 290] width 6 height 10
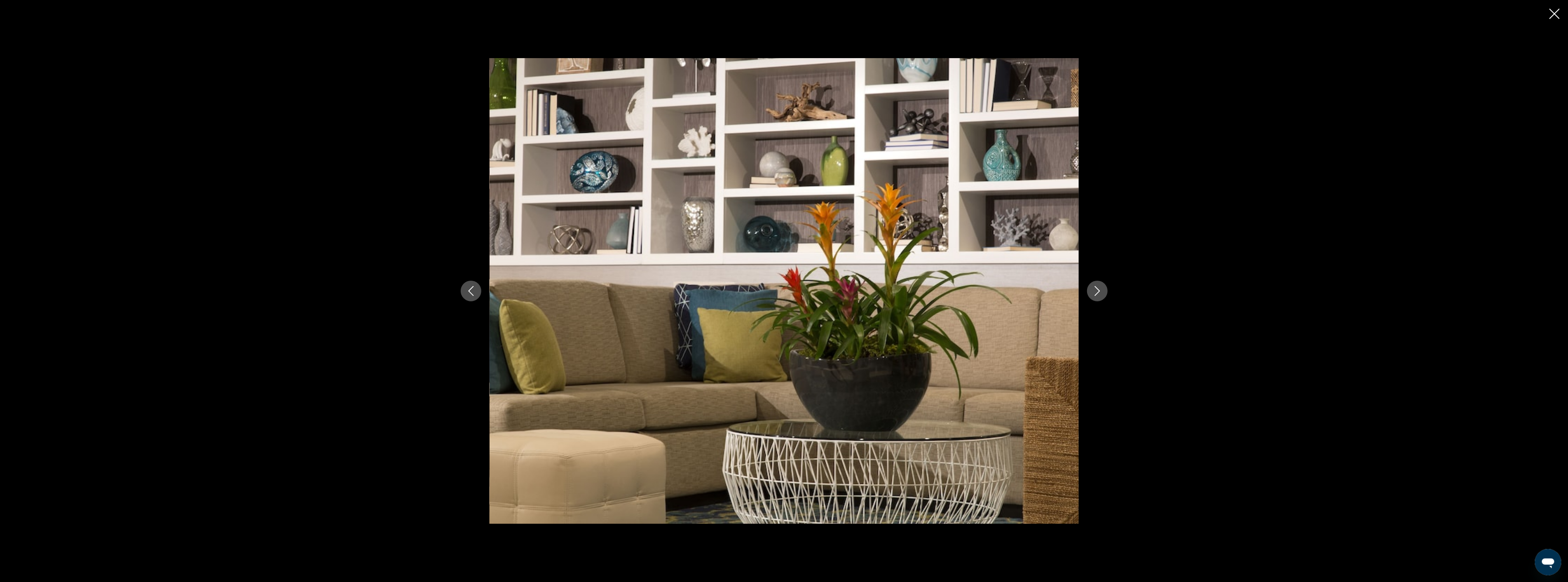
click at [1097, 293] on icon "Next image" at bounding box center [1097, 290] width 6 height 10
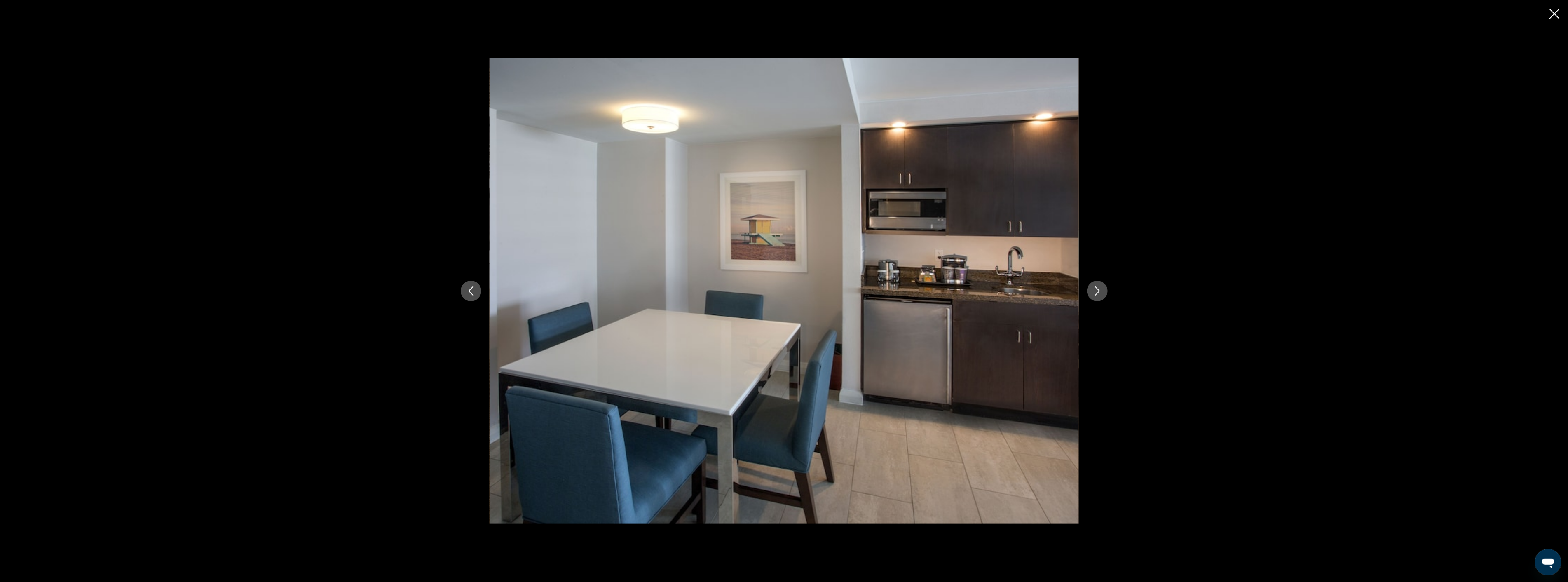
click at [1097, 293] on icon "Next image" at bounding box center [1097, 290] width 6 height 10
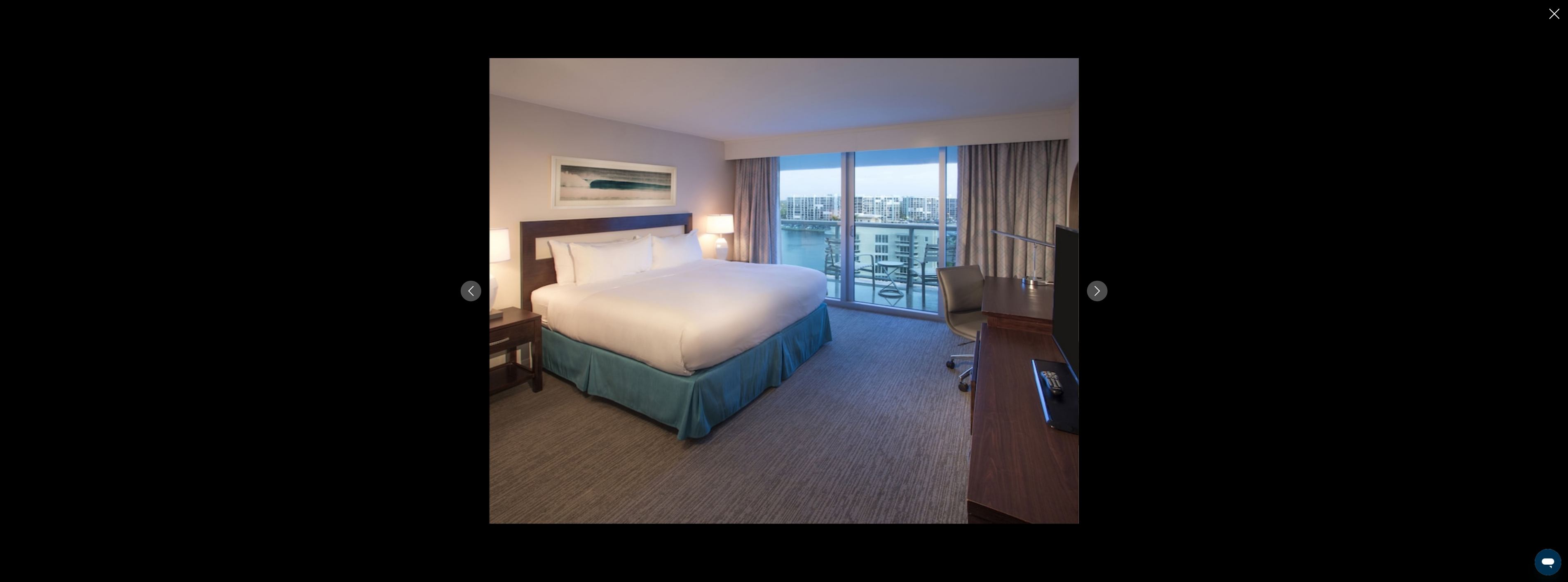
click at [1097, 293] on icon "Next image" at bounding box center [1097, 290] width 6 height 10
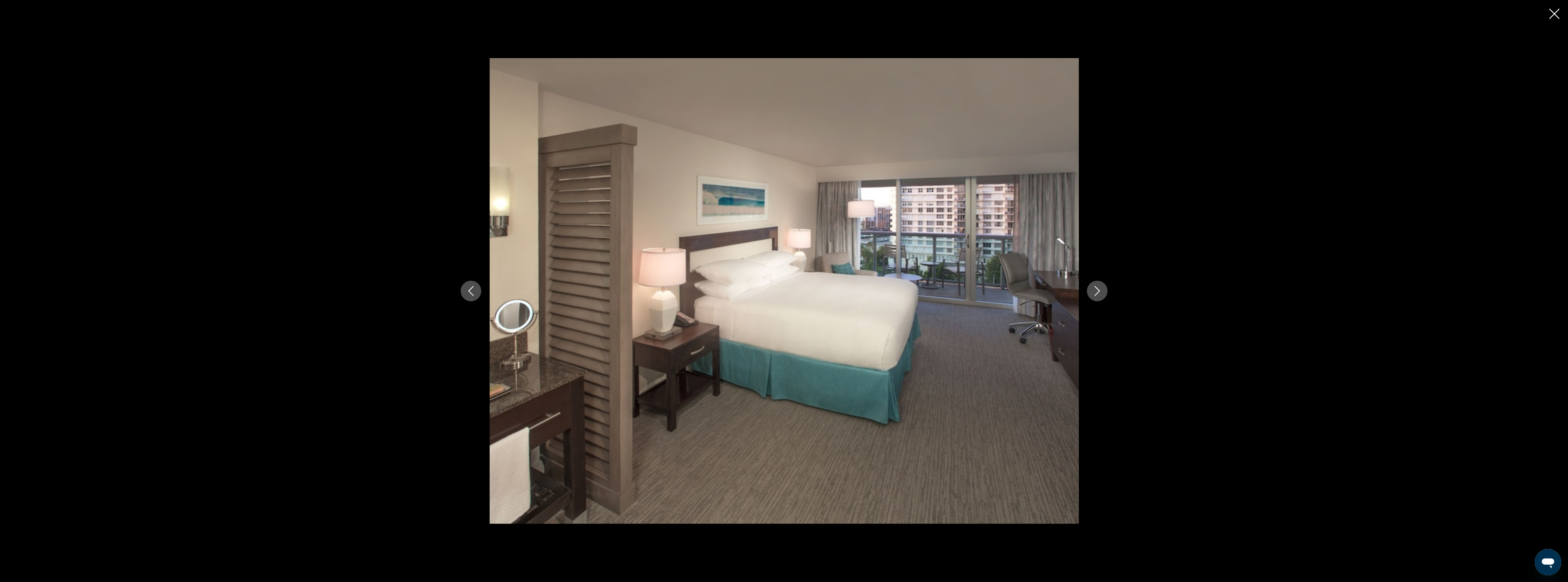
click at [1555, 16] on icon "Close slideshow" at bounding box center [1555, 13] width 10 height 10
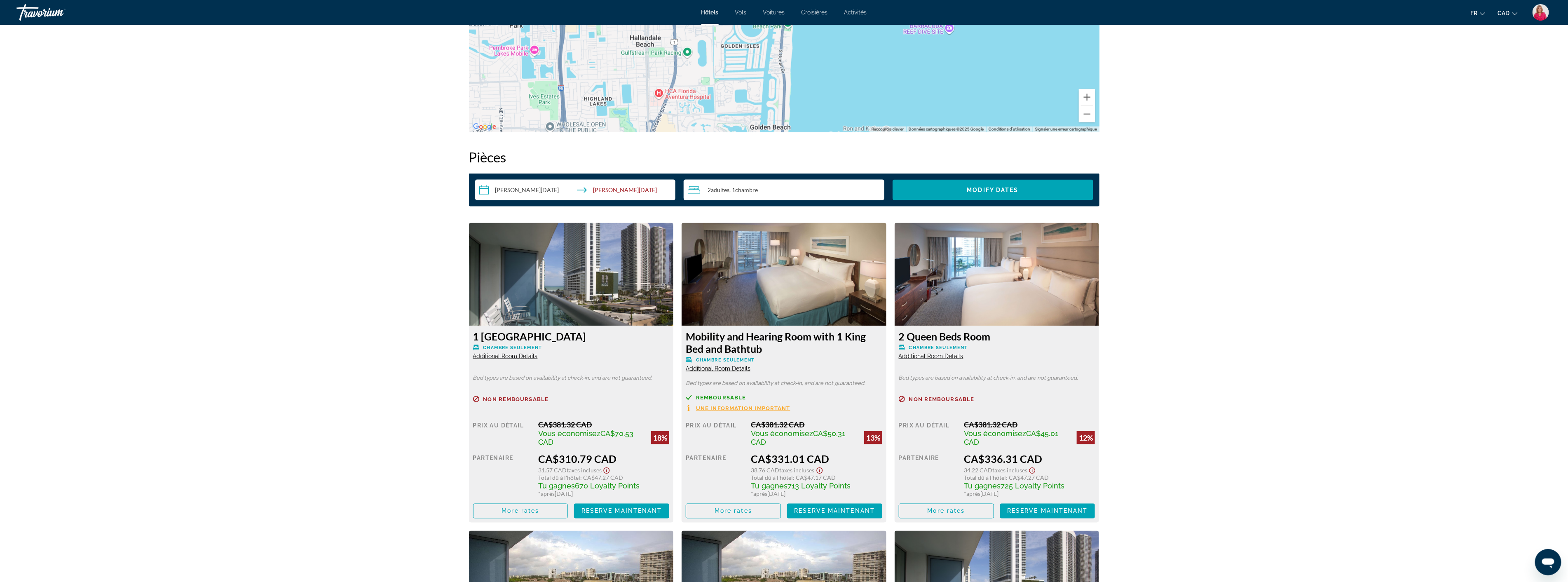
scroll to position [916, 0]
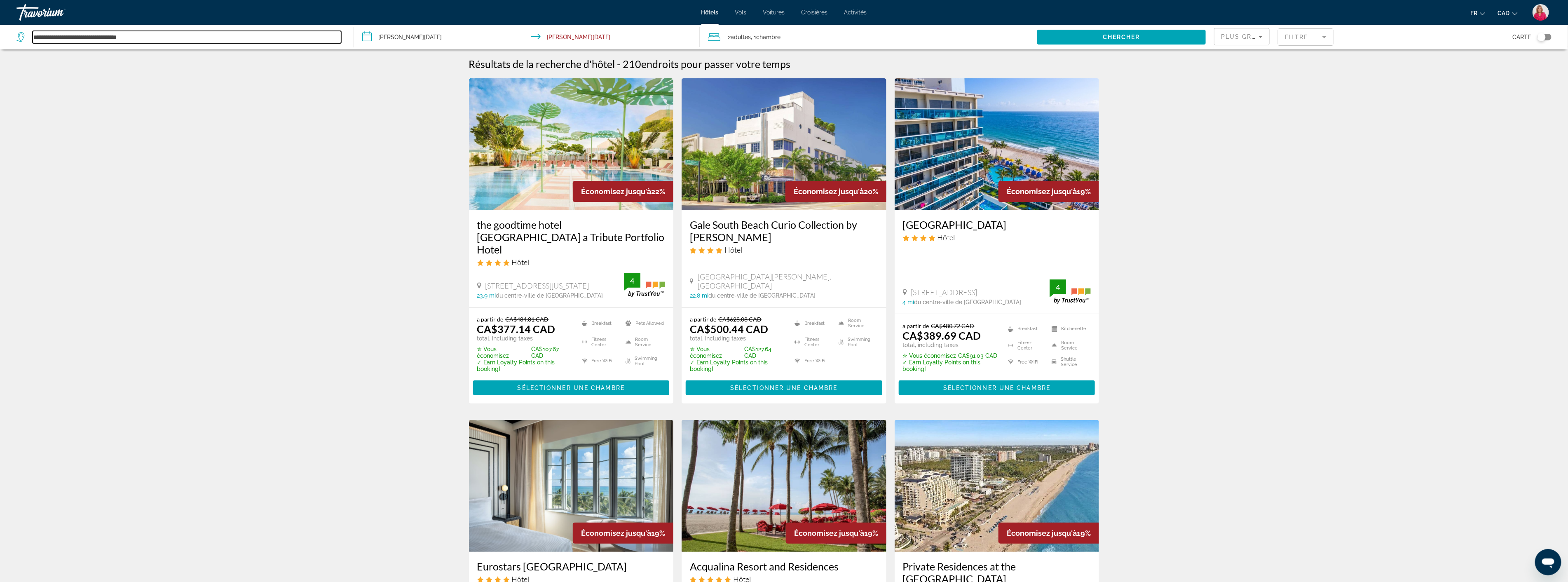
click at [167, 33] on input "**********" at bounding box center [186, 37] width 309 height 13
type input "*"
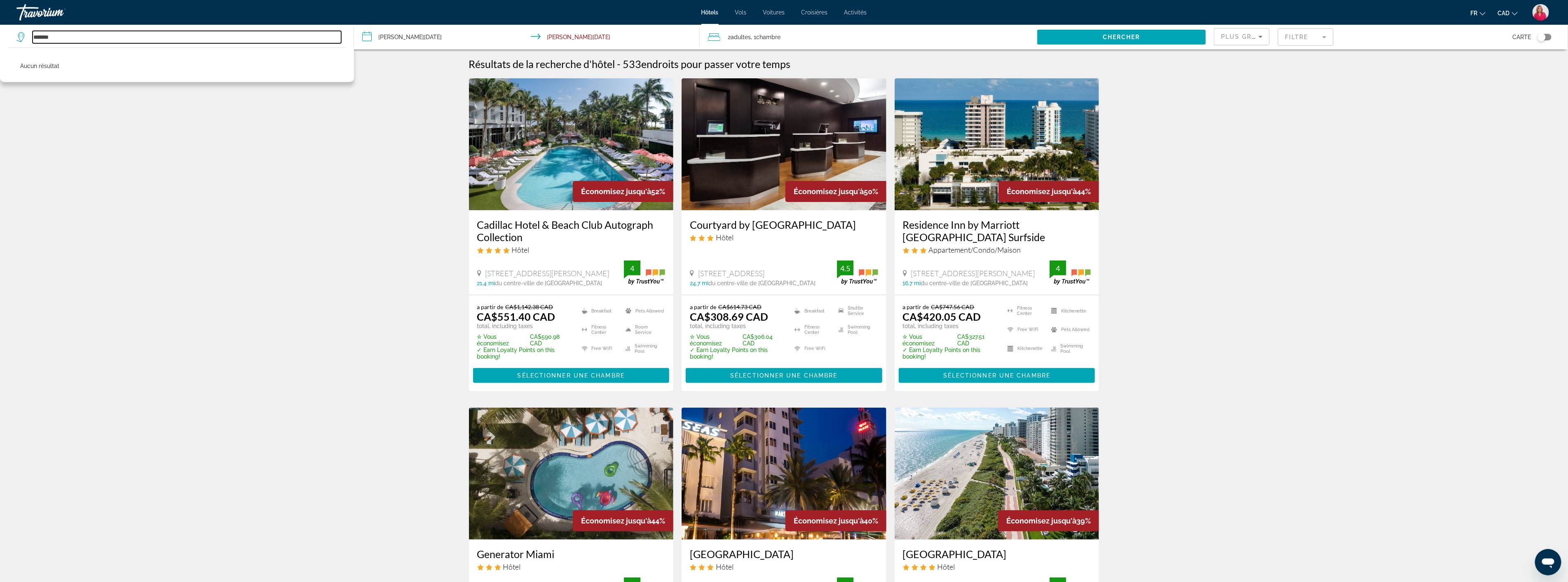
type input "******"
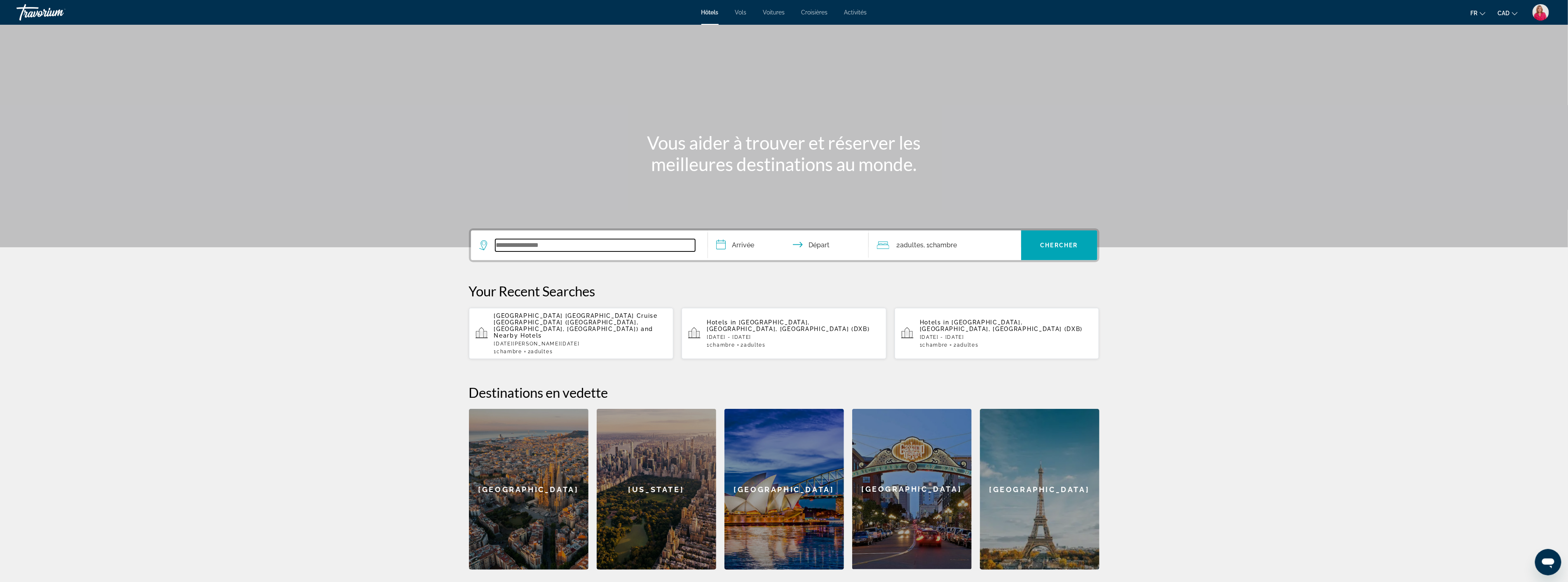
click at [539, 248] on input "Search widget" at bounding box center [595, 245] width 200 height 13
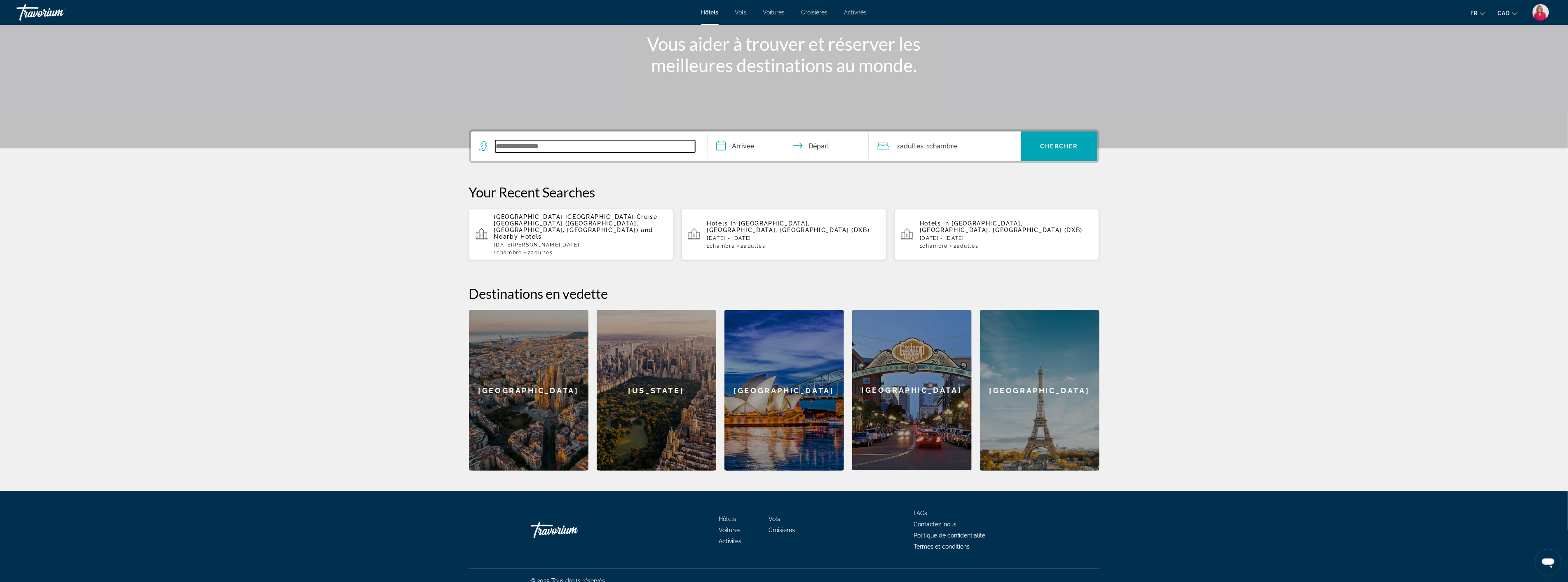
scroll to position [102, 0]
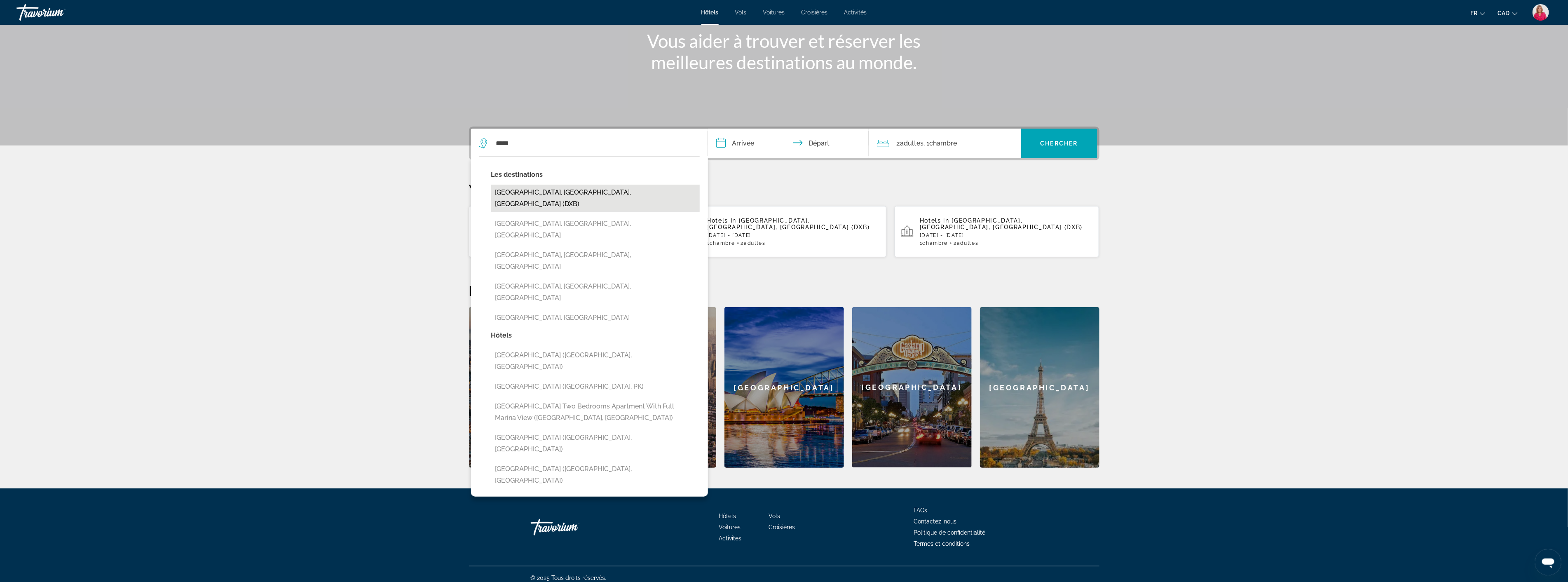
click at [524, 193] on button "[GEOGRAPHIC_DATA], [GEOGRAPHIC_DATA], [GEOGRAPHIC_DATA] (DXB)" at bounding box center [596, 198] width 208 height 27
type input "**********"
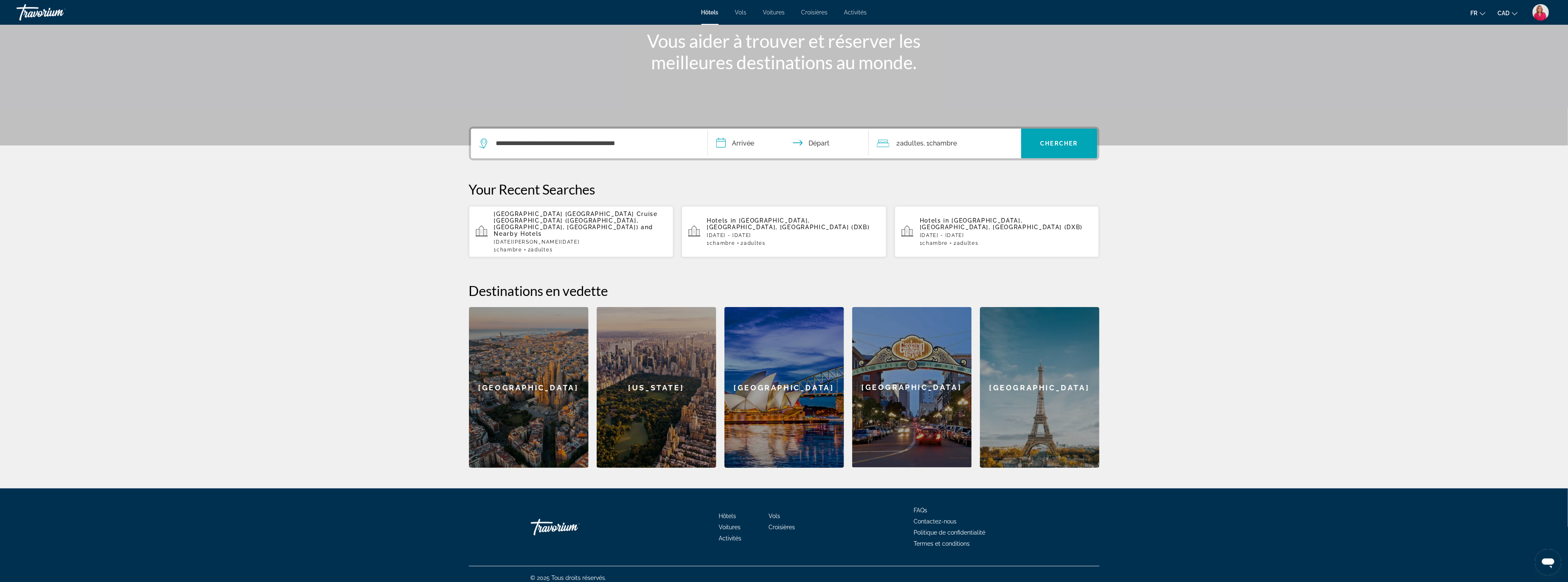
click at [749, 145] on input "**********" at bounding box center [790, 144] width 164 height 32
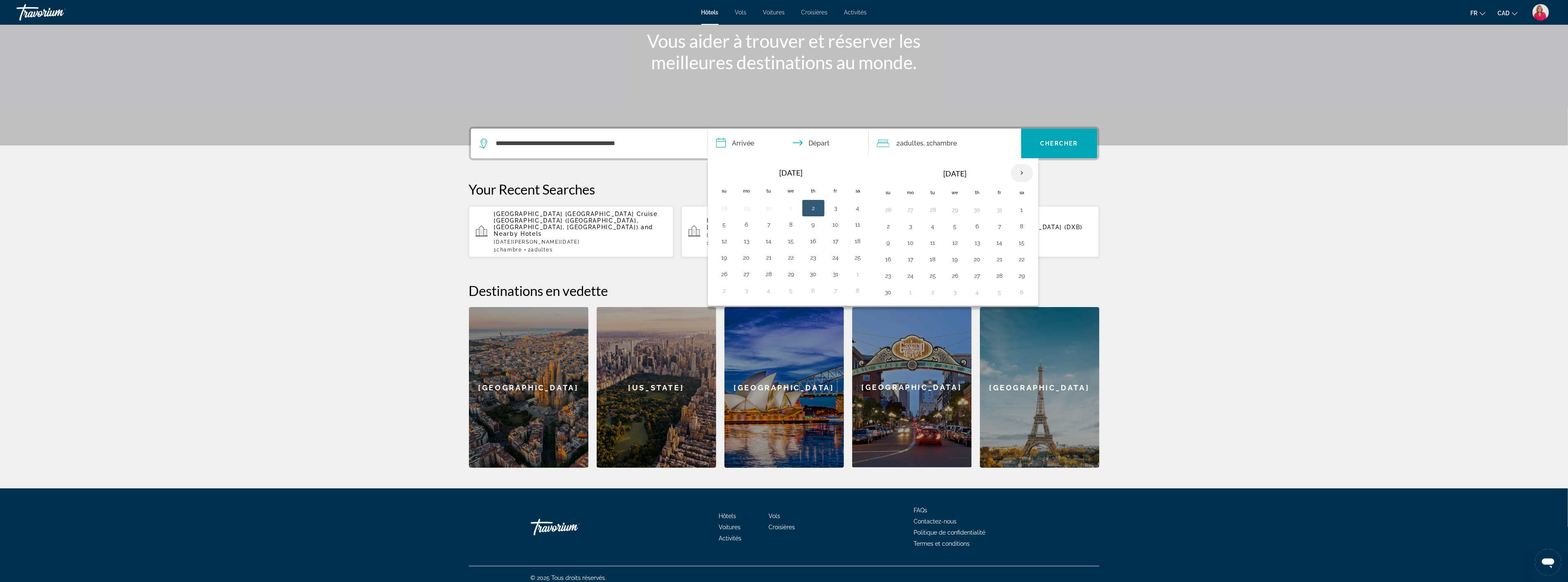
click at [1023, 170] on th "Next month" at bounding box center [1022, 173] width 22 height 18
click at [956, 211] on button "3" at bounding box center [955, 210] width 13 height 12
click at [930, 227] on button "9" at bounding box center [933, 226] width 13 height 12
type input "**********"
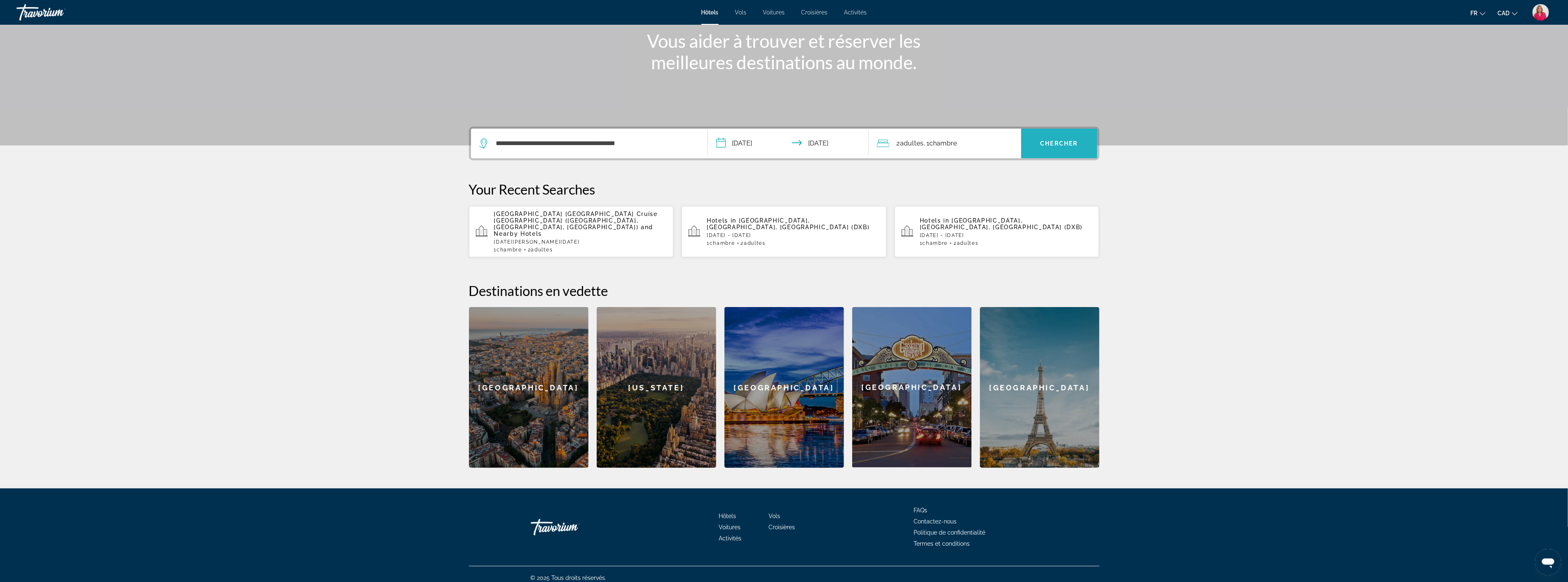
click at [1072, 145] on span "Chercher" at bounding box center [1060, 144] width 38 height 6
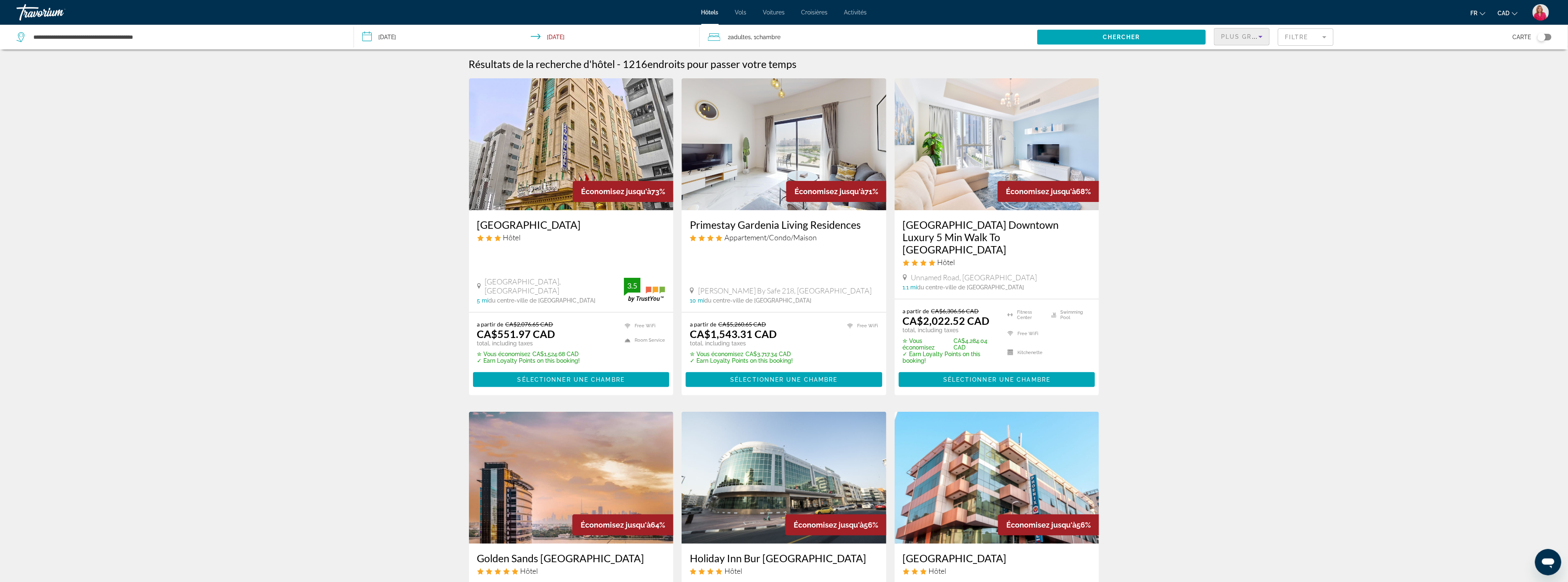
click at [1253, 34] on span "Plus grandes économies" at bounding box center [1270, 36] width 99 height 6
click at [1300, 35] on div at bounding box center [784, 291] width 1568 height 582
click at [1297, 38] on mat-form-field "Filtre" at bounding box center [1306, 37] width 56 height 17
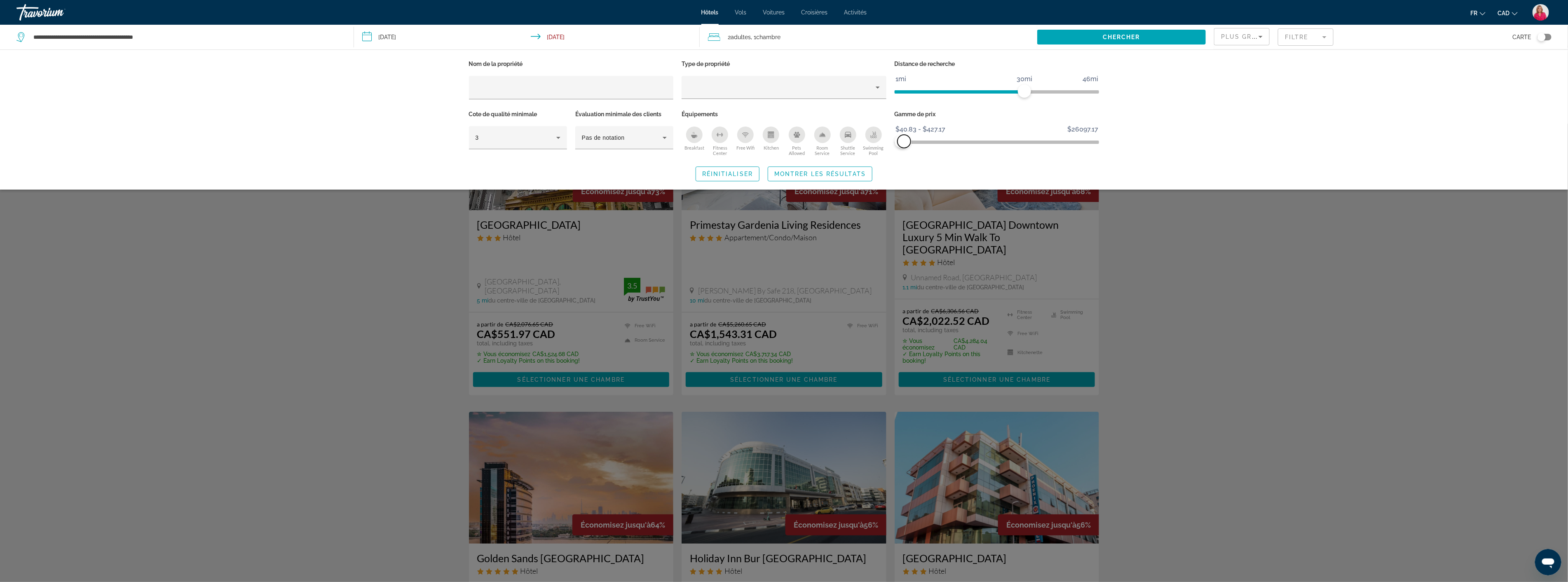
drag, startPoint x: 1095, startPoint y: 138, endPoint x: 904, endPoint y: 144, distance: 191.1
click at [904, 144] on span "ngx-slider-max" at bounding box center [904, 141] width 13 height 13
drag, startPoint x: 1027, startPoint y: 91, endPoint x: 940, endPoint y: 91, distance: 87.0
click at [940, 91] on span "ngx-slider" at bounding box center [940, 91] width 13 height 13
click at [560, 137] on icon "Hotel Filters" at bounding box center [558, 137] width 10 height 10
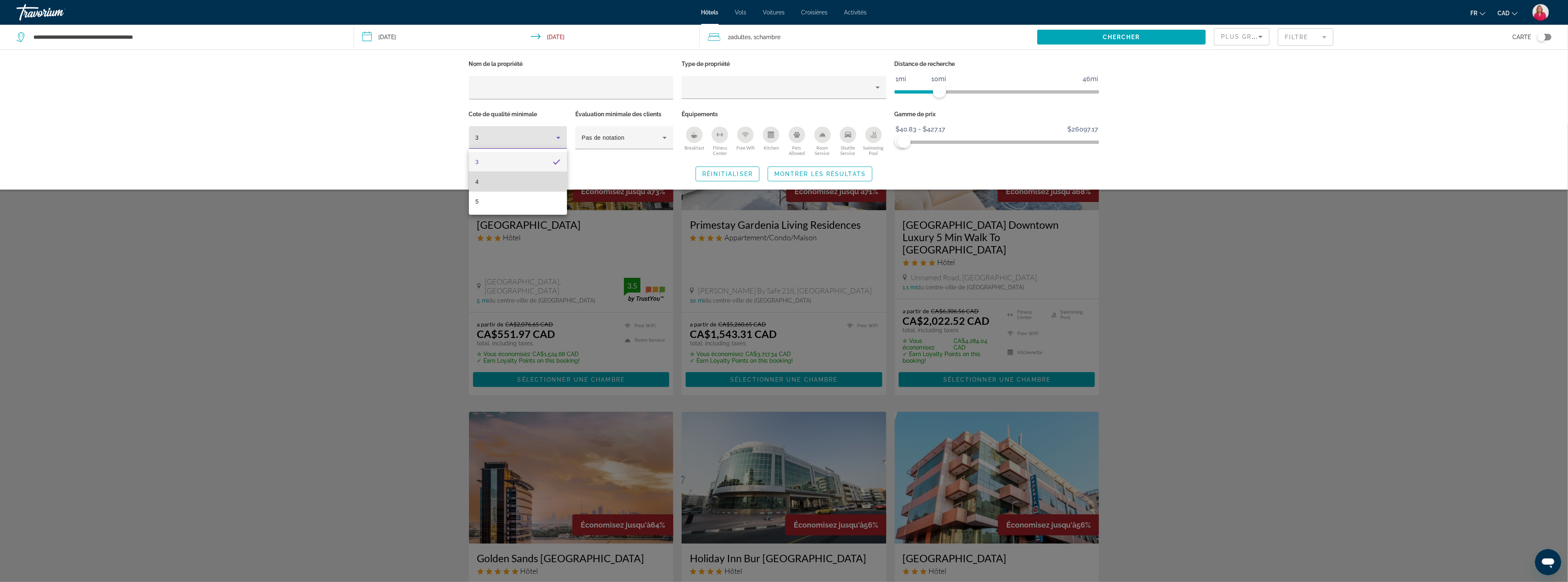
click at [519, 181] on mat-option "4" at bounding box center [518, 181] width 98 height 20
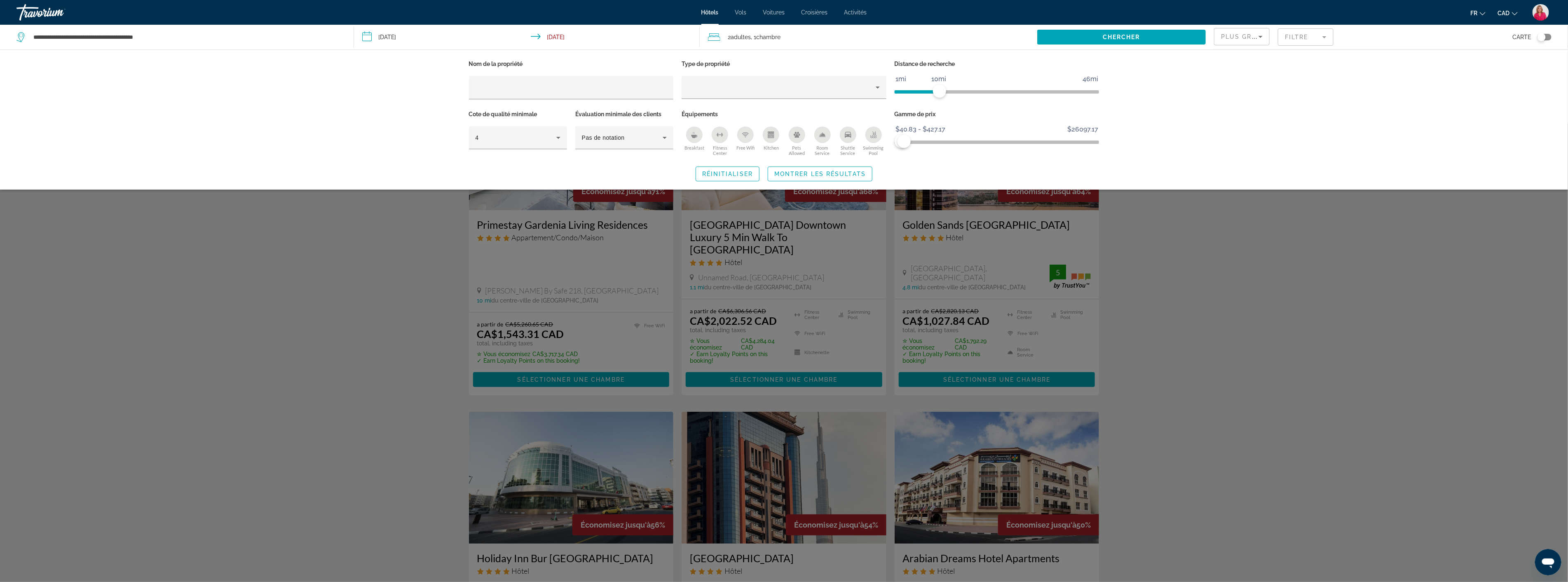
click at [1220, 330] on div "Search widget" at bounding box center [784, 353] width 1568 height 458
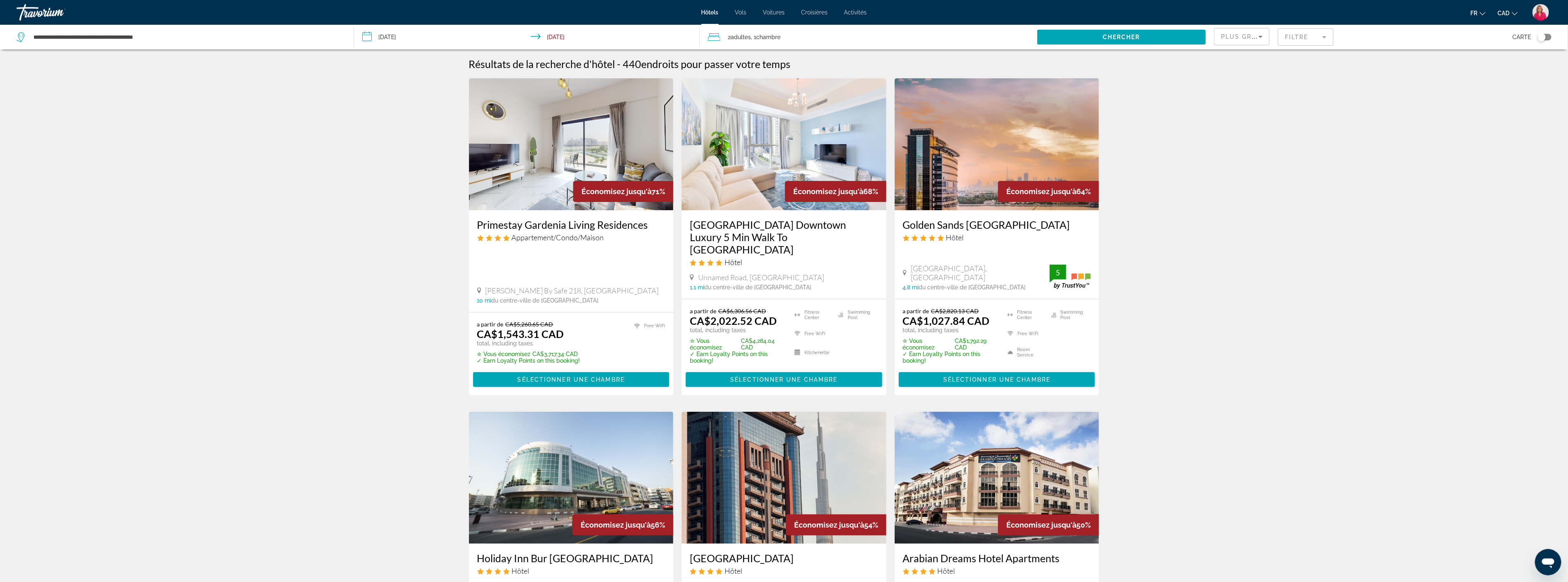
click at [986, 169] on img "Main content" at bounding box center [997, 144] width 205 height 132
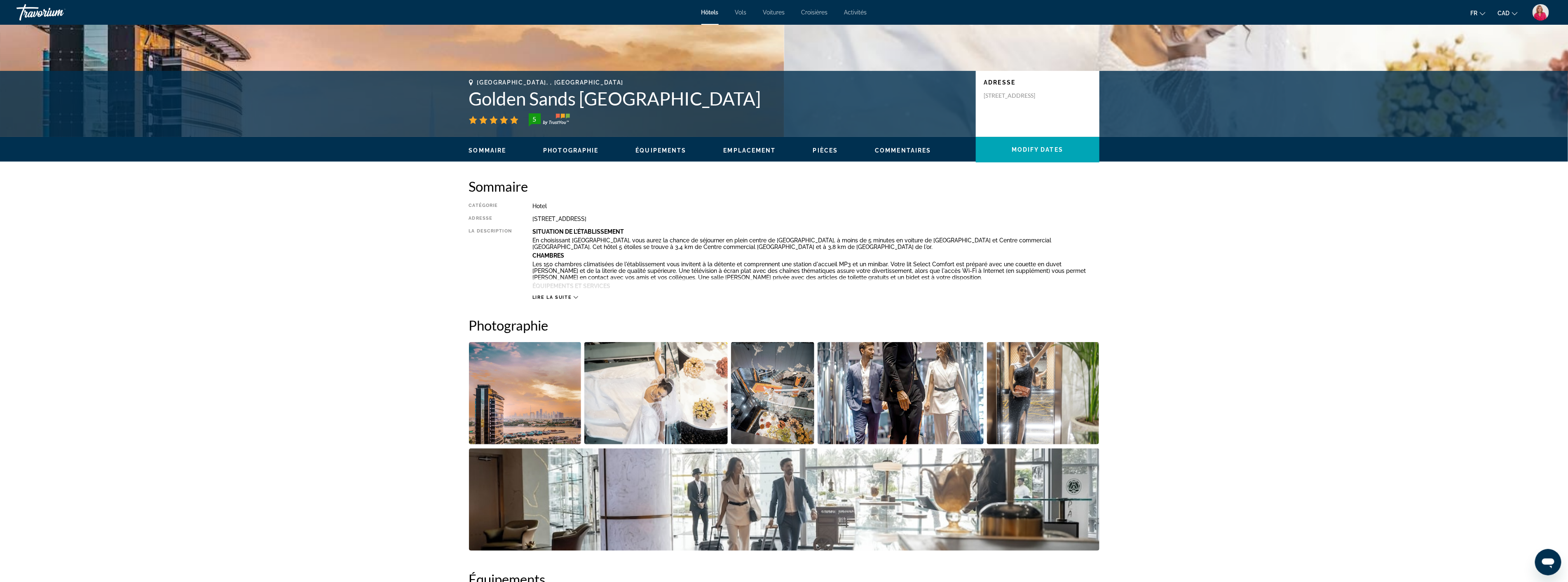
scroll to position [183, 0]
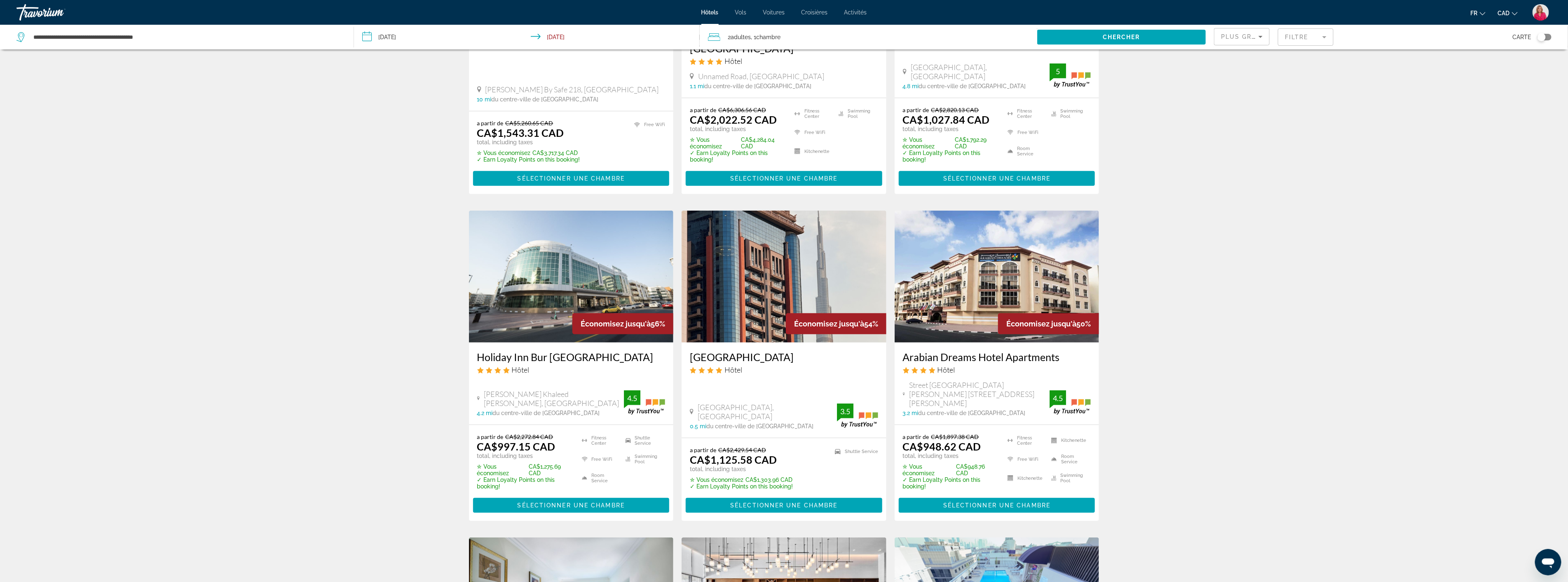
scroll to position [229, 0]
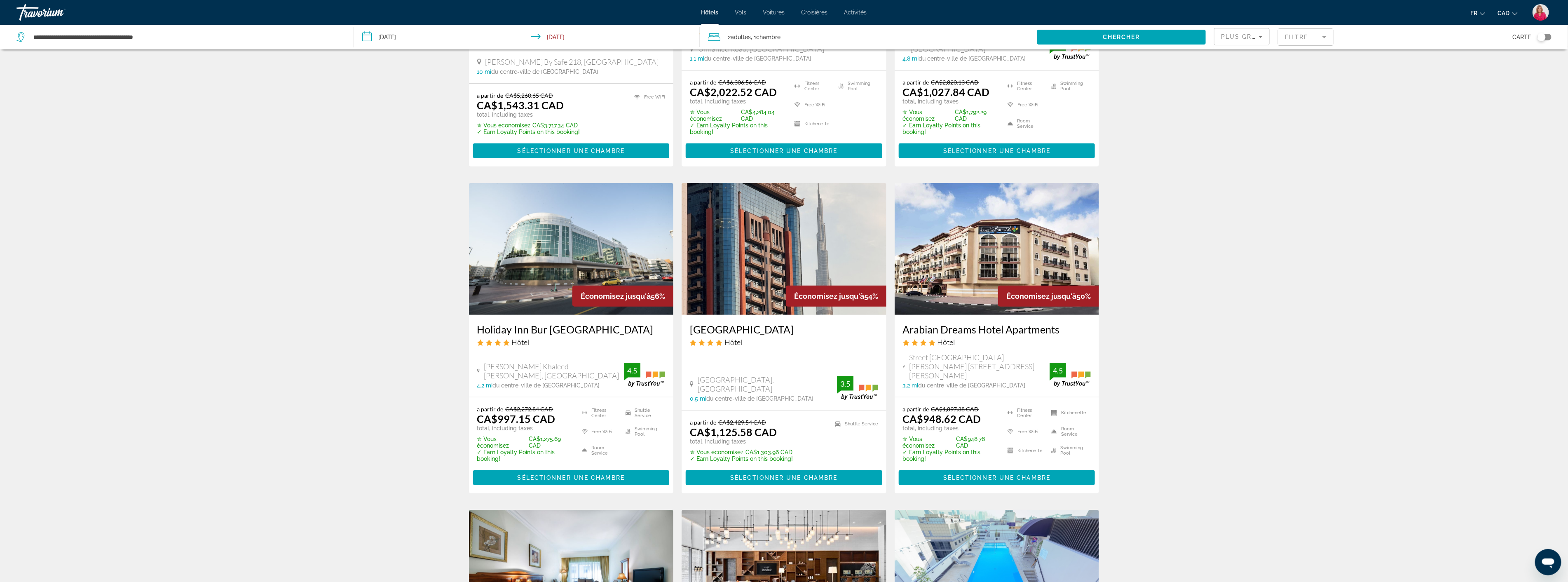
click at [602, 232] on img "Main content" at bounding box center [571, 248] width 205 height 132
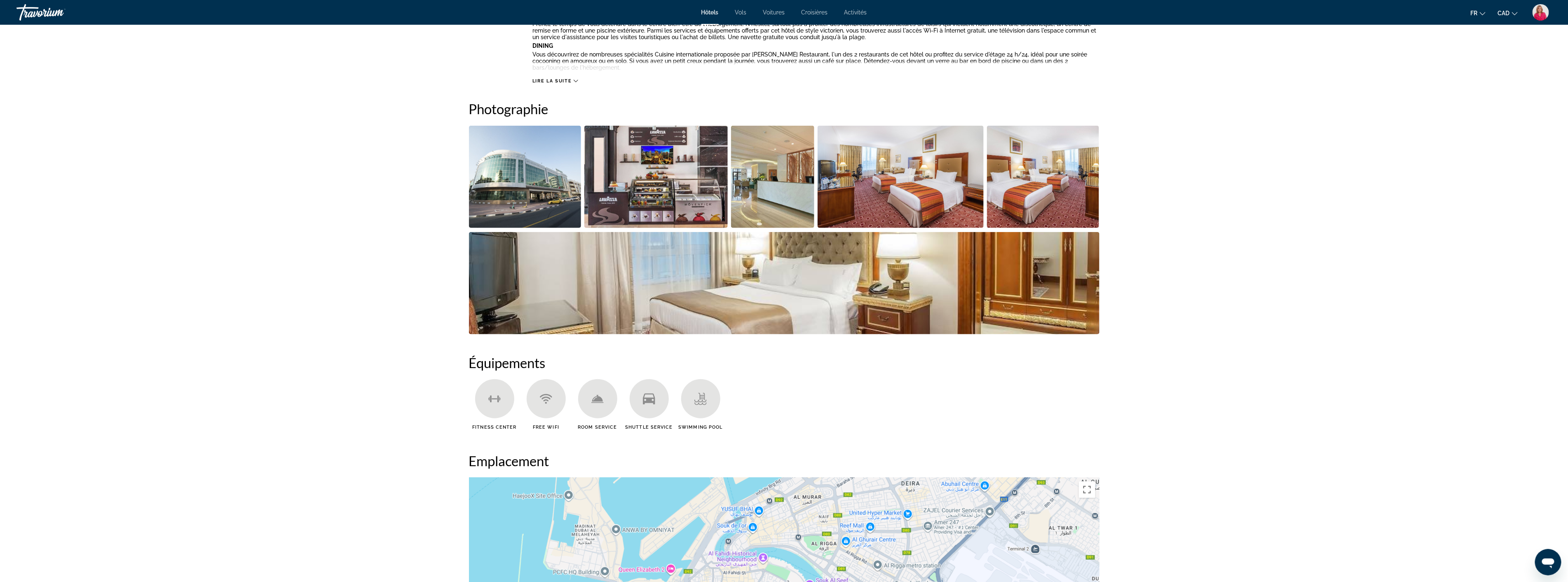
scroll to position [320, 0]
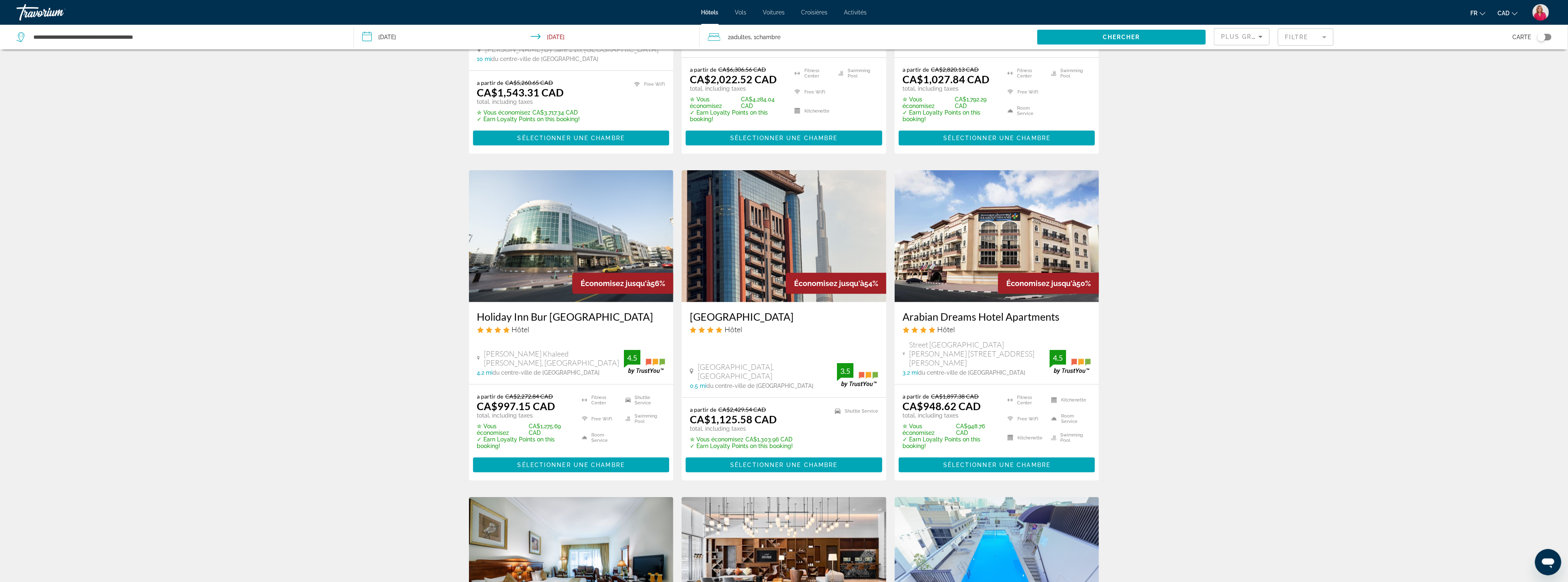
scroll to position [274, 0]
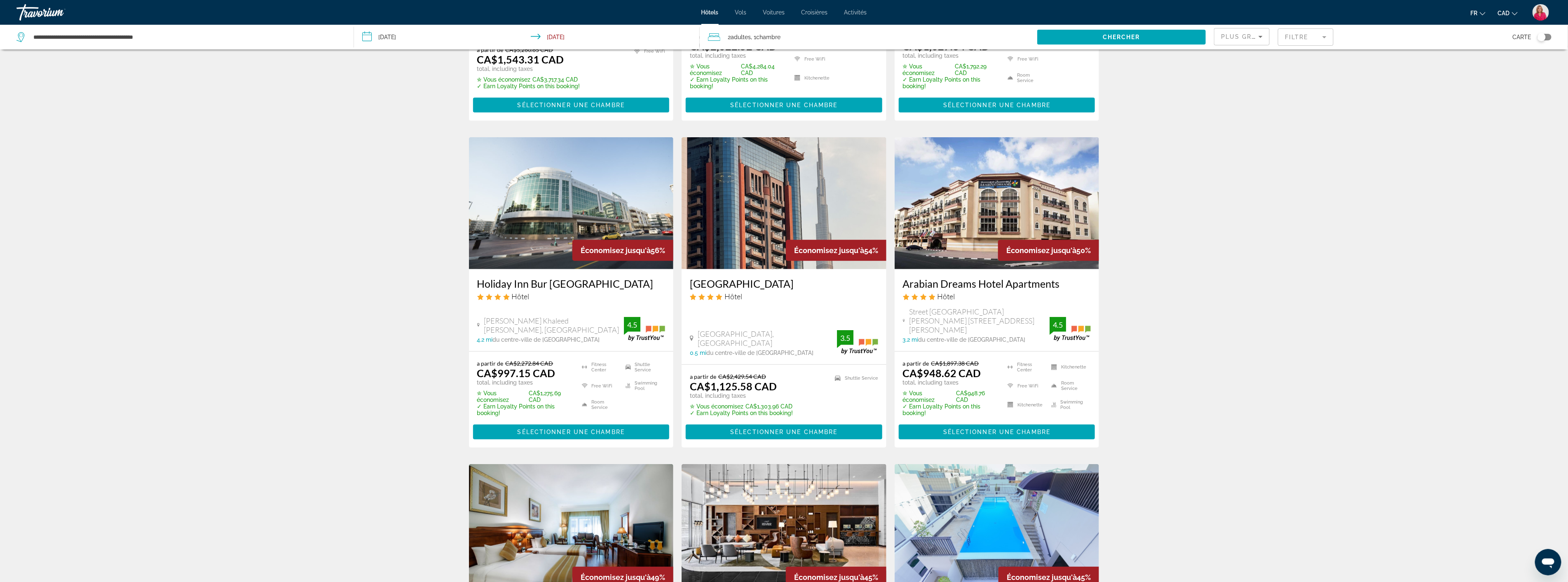
click at [770, 192] on img "Main content" at bounding box center [784, 203] width 205 height 132
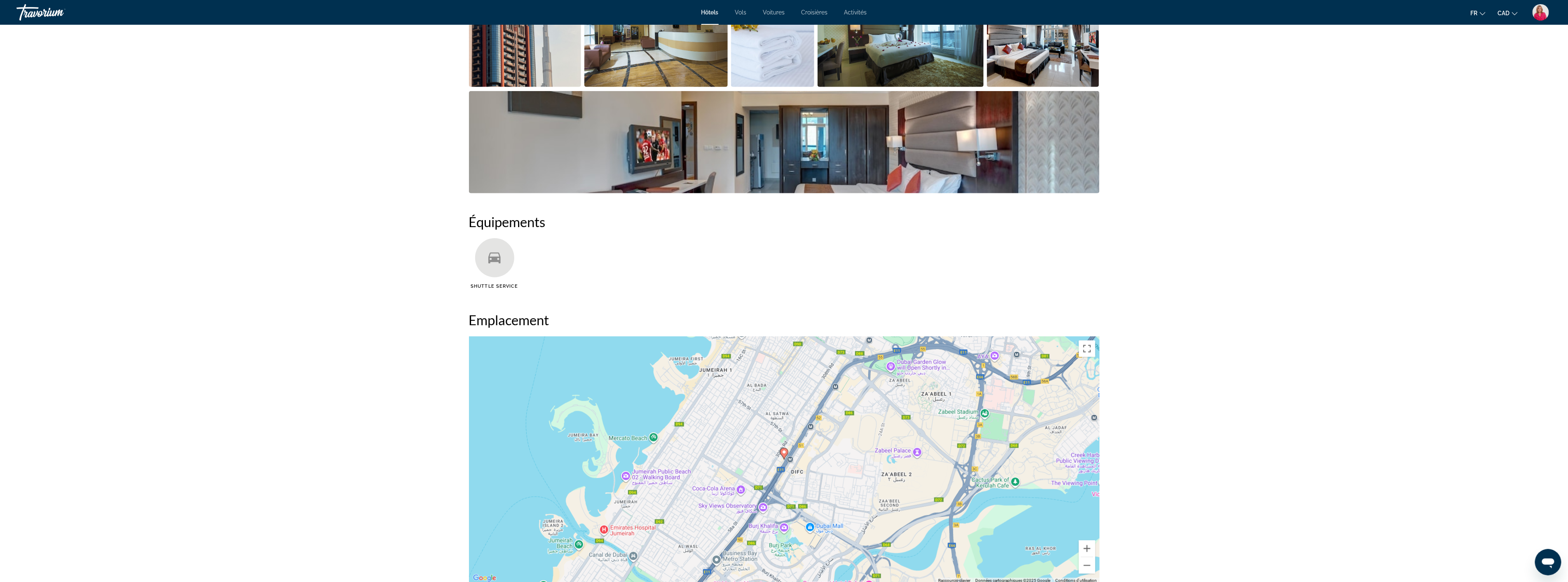
scroll to position [503, 0]
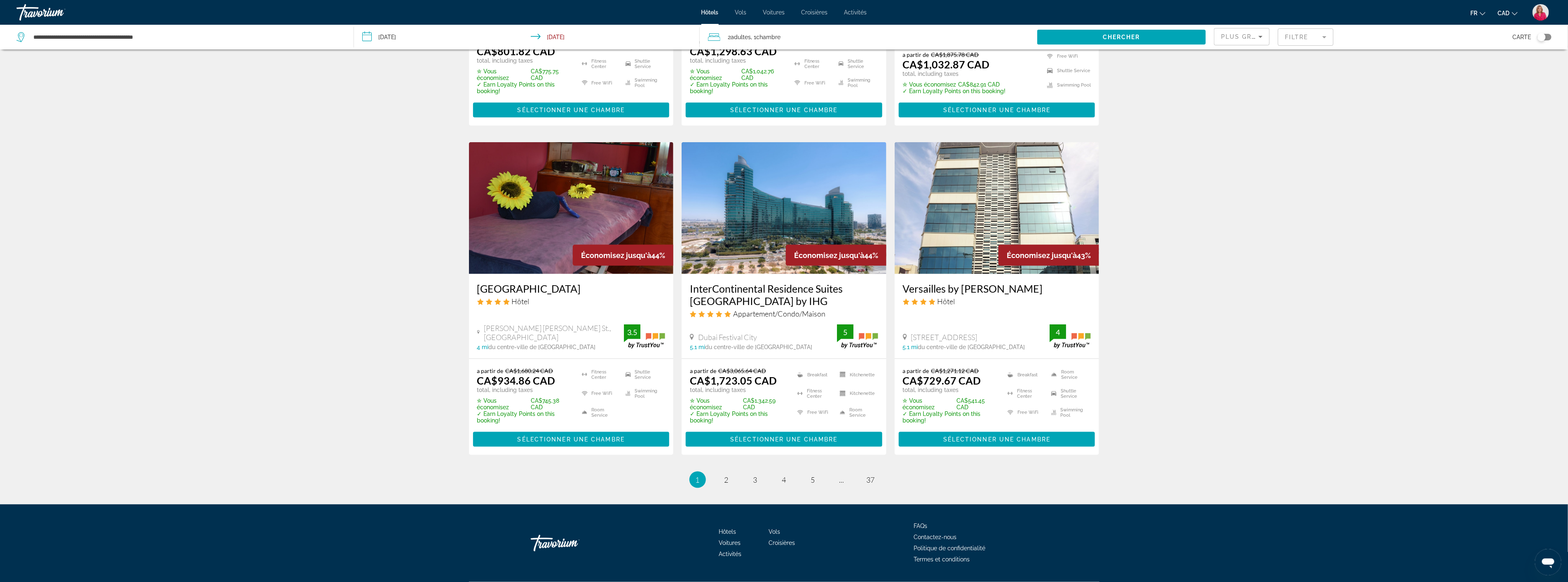
scroll to position [916, 0]
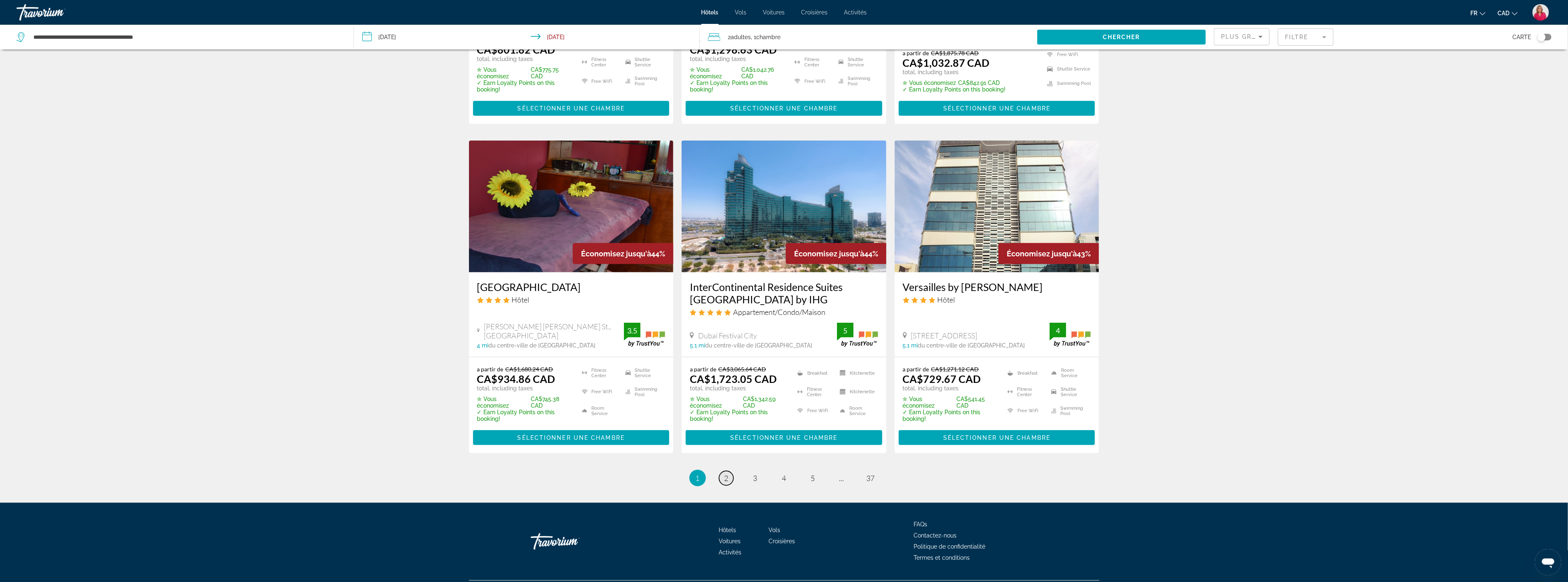
click at [727, 473] on span "2" at bounding box center [726, 477] width 4 height 9
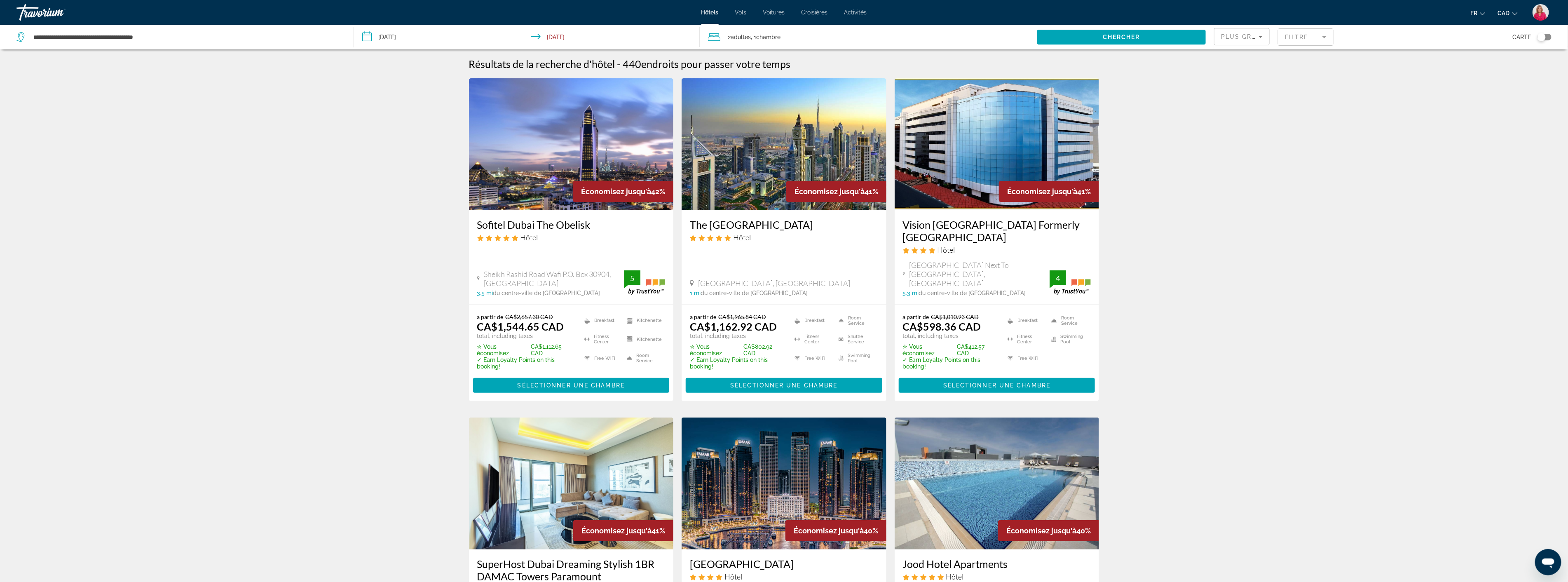
click at [767, 170] on img "Main content" at bounding box center [784, 144] width 205 height 132
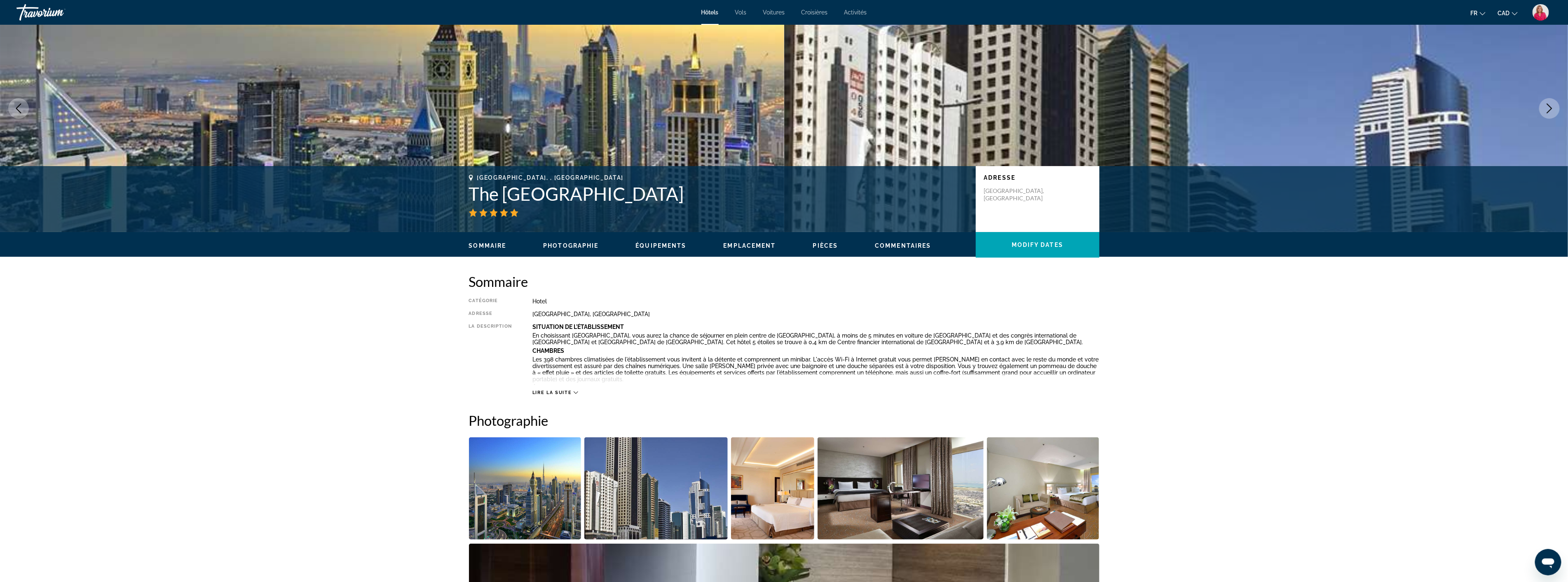
scroll to position [229, 0]
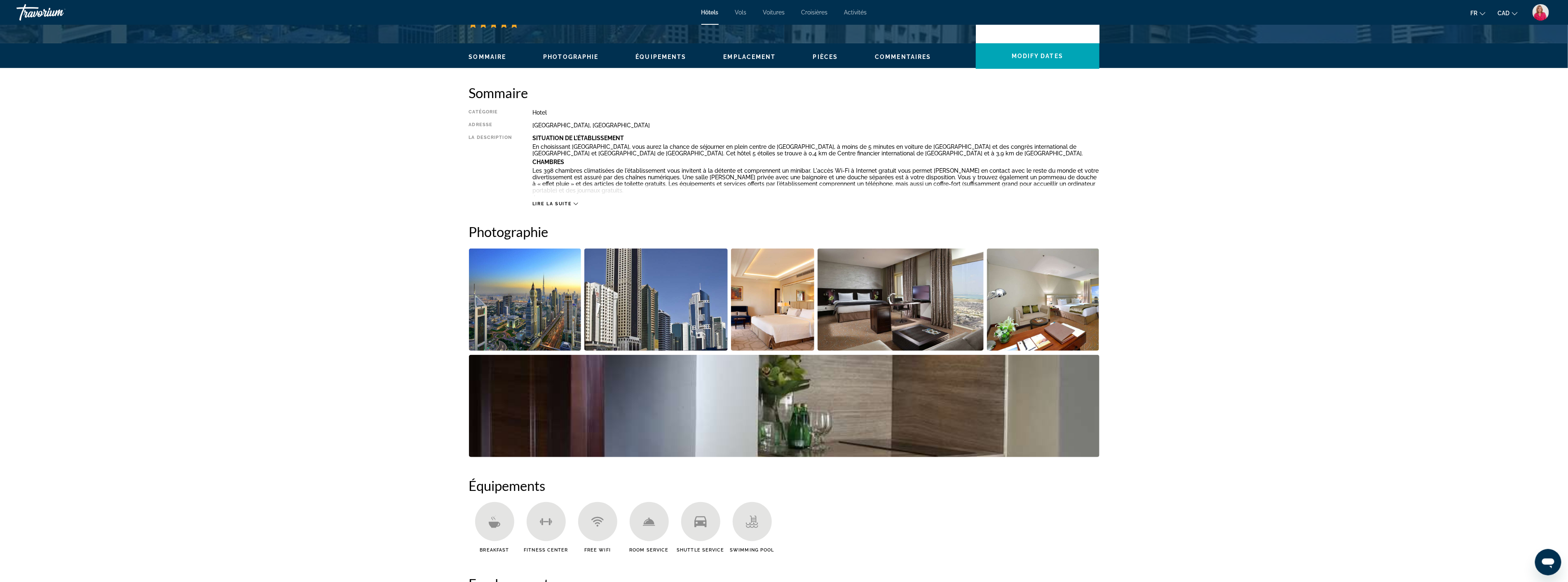
click at [676, 324] on img "Open full-screen image slider" at bounding box center [657, 300] width 144 height 103
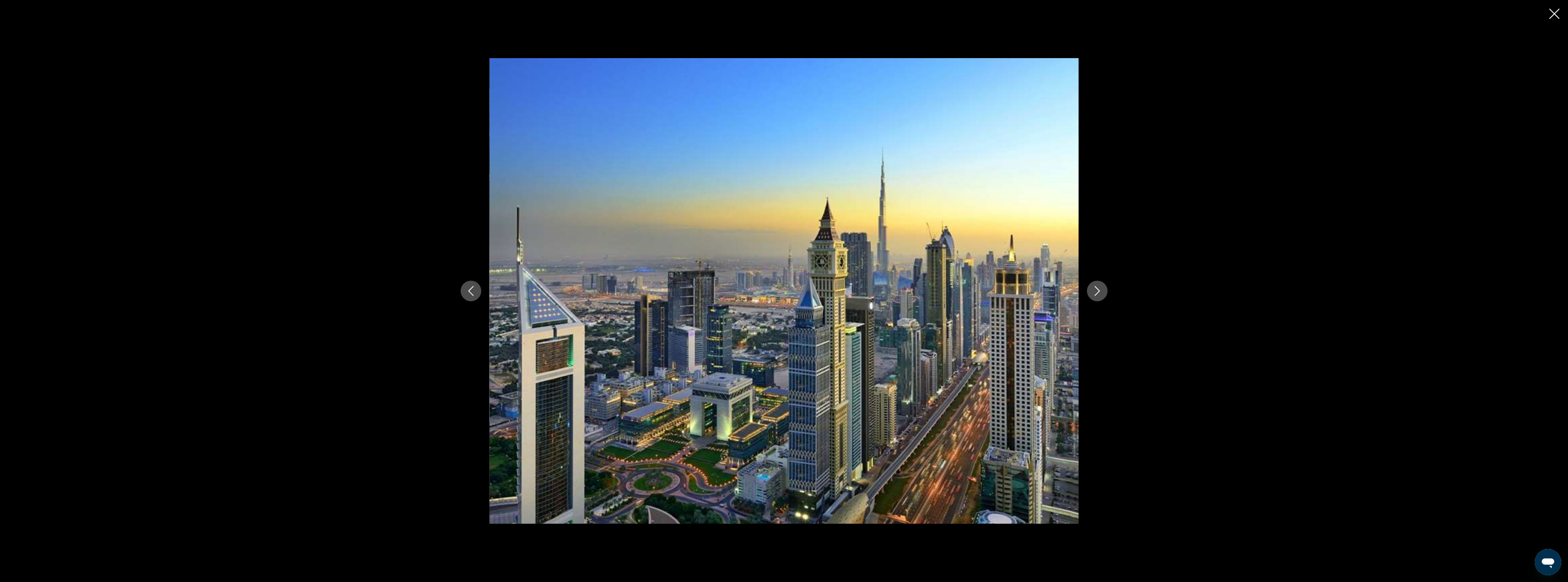
click at [1096, 285] on icon "Next image" at bounding box center [1098, 290] width 10 height 10
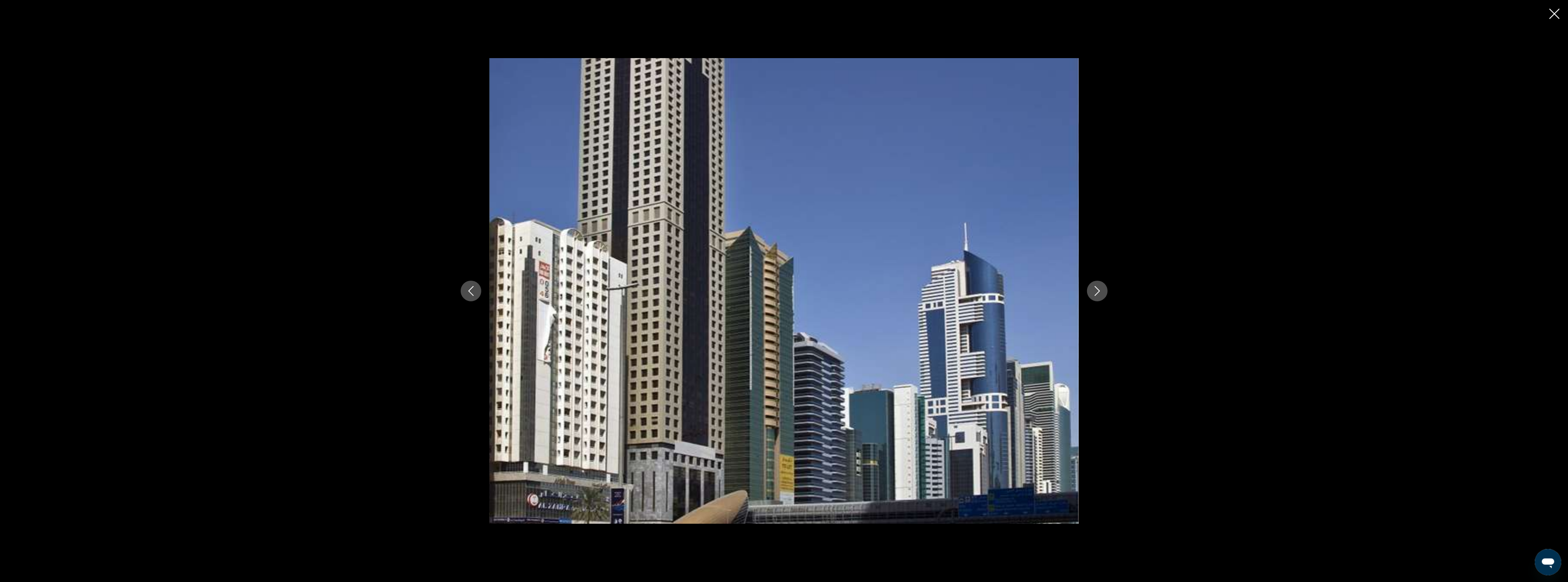
click at [1096, 285] on icon "Next image" at bounding box center [1098, 290] width 10 height 10
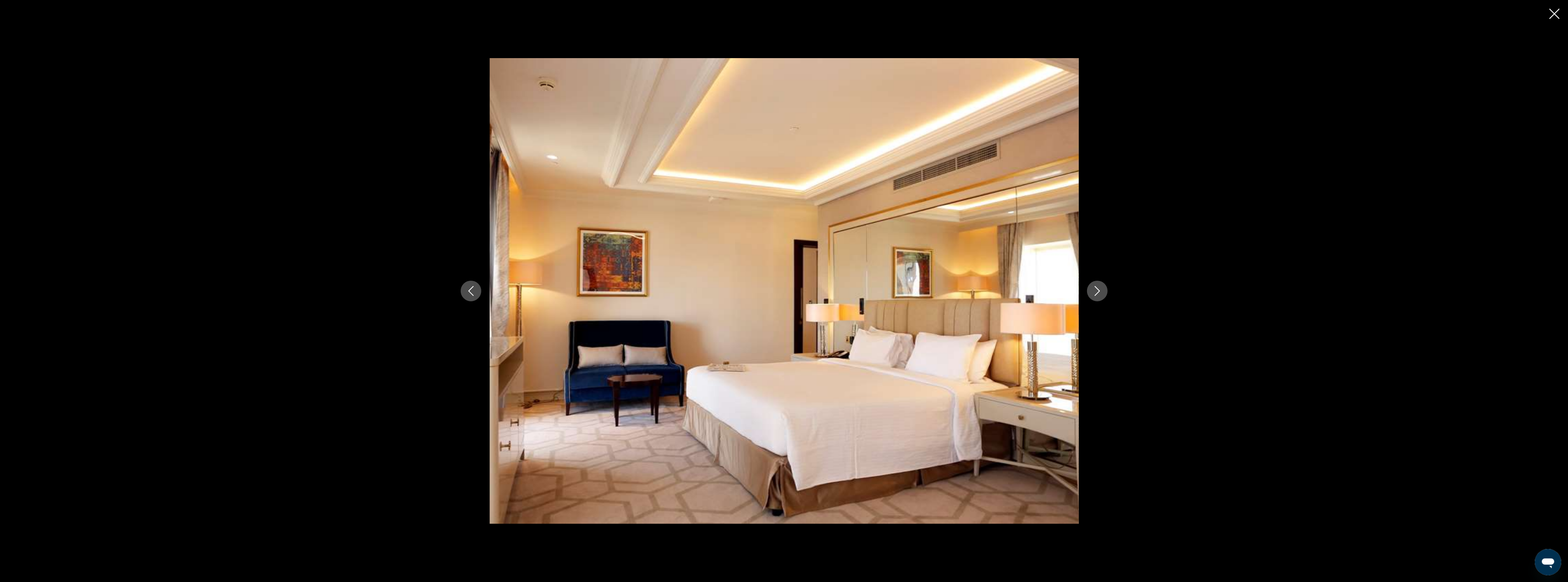
click at [1096, 285] on icon "Next image" at bounding box center [1098, 290] width 10 height 10
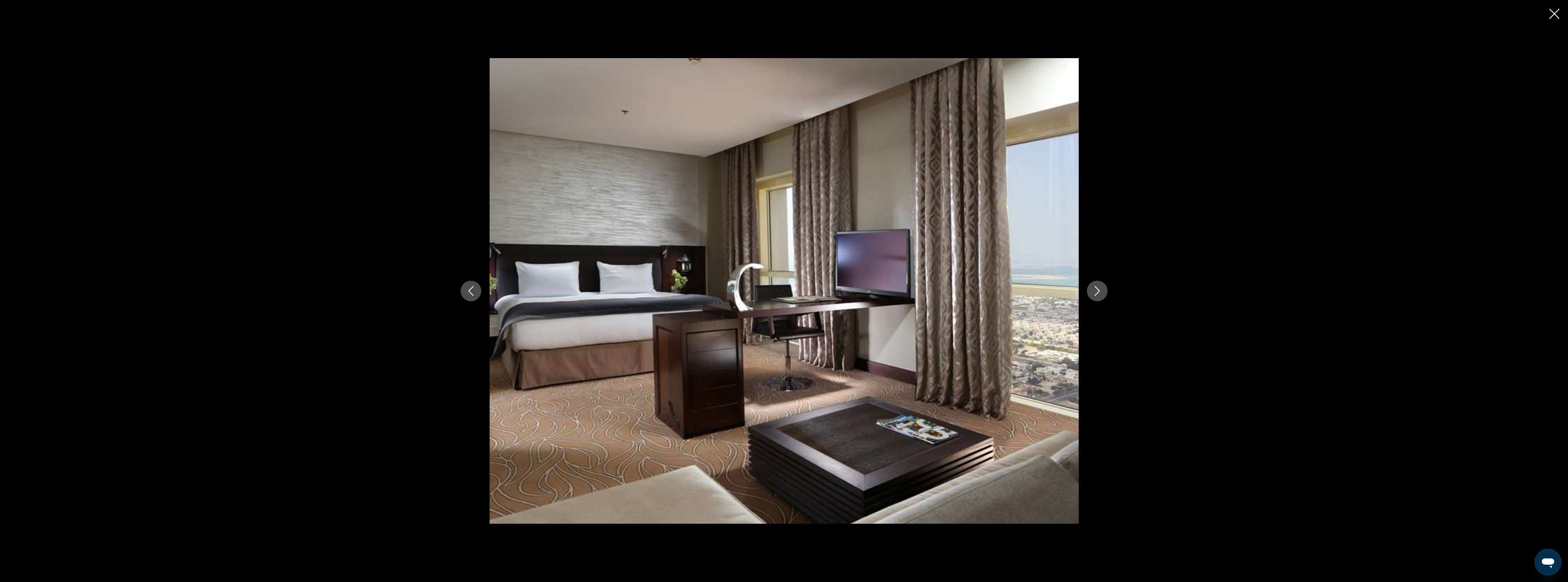
click at [1096, 285] on icon "Next image" at bounding box center [1098, 290] width 10 height 10
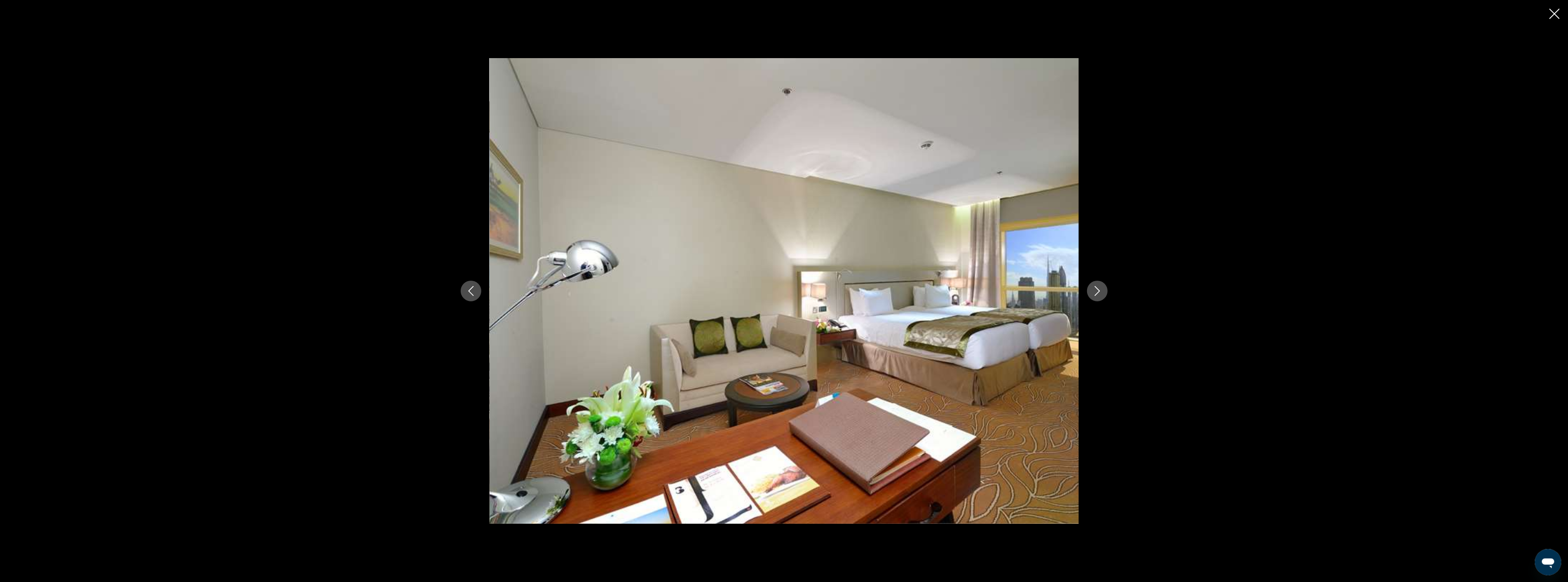
click at [1096, 285] on icon "Next image" at bounding box center [1098, 290] width 10 height 10
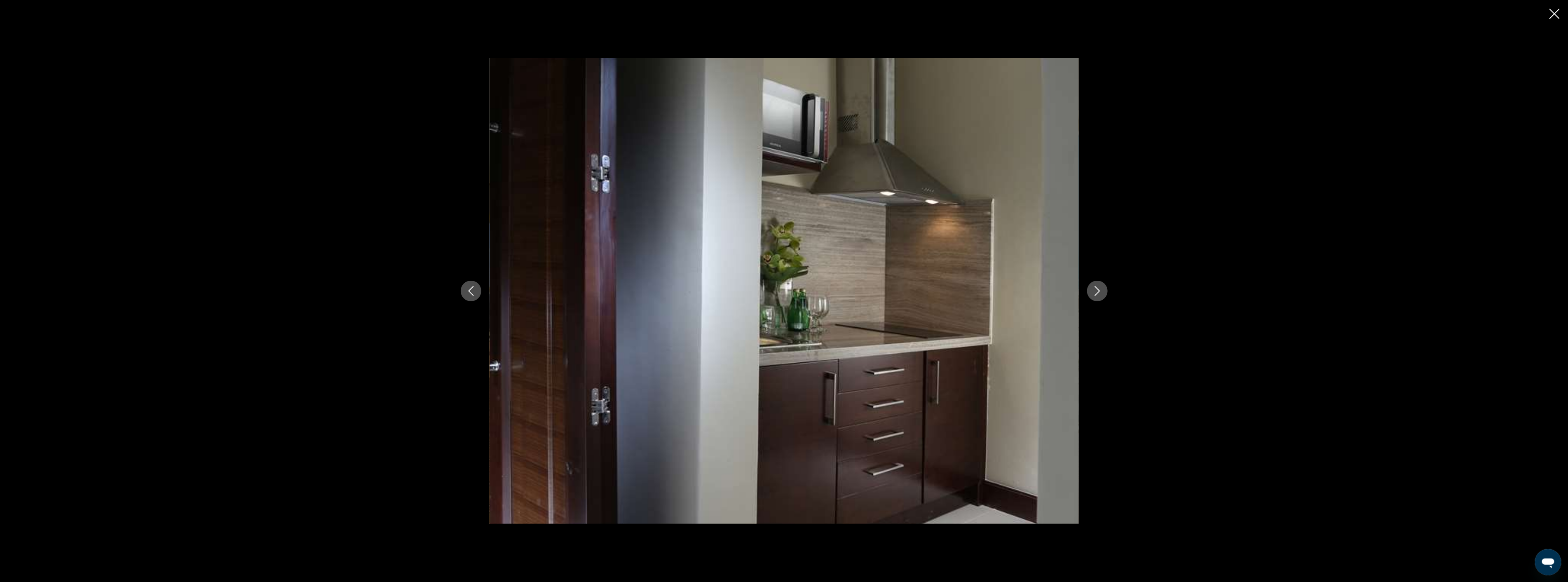
click at [1096, 285] on icon "Next image" at bounding box center [1098, 290] width 10 height 10
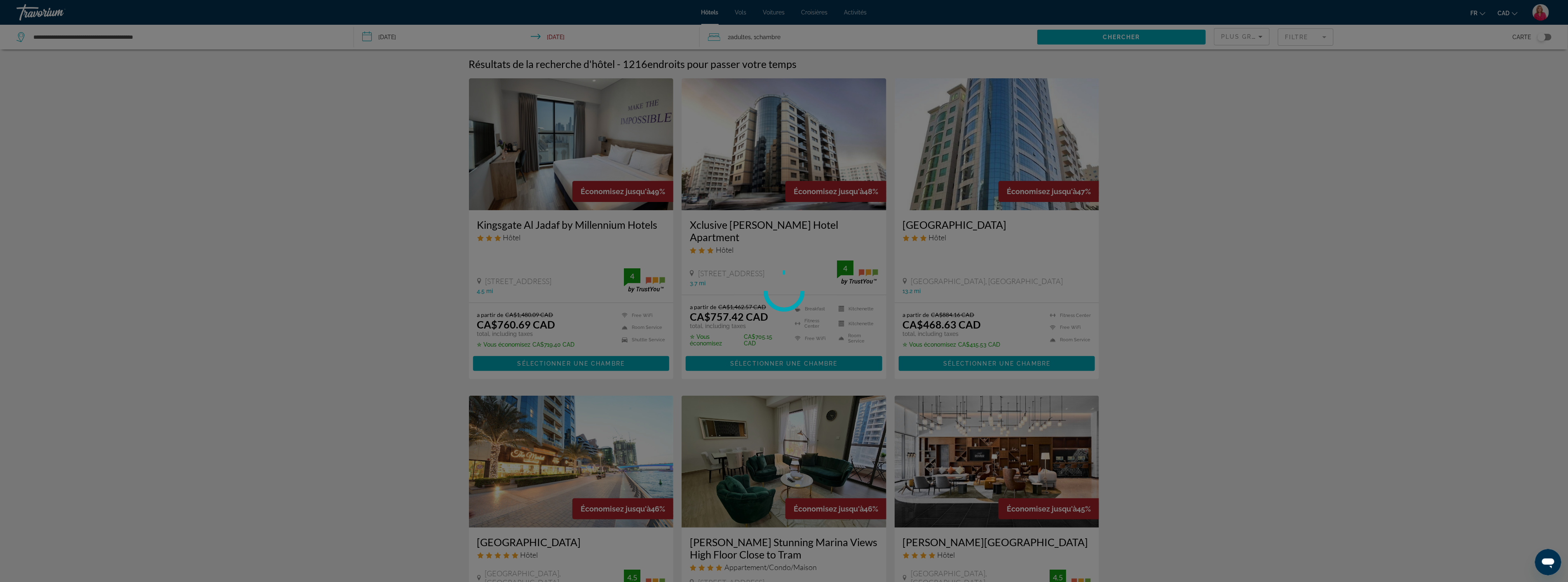
click at [731, 183] on div at bounding box center [784, 291] width 1568 height 582
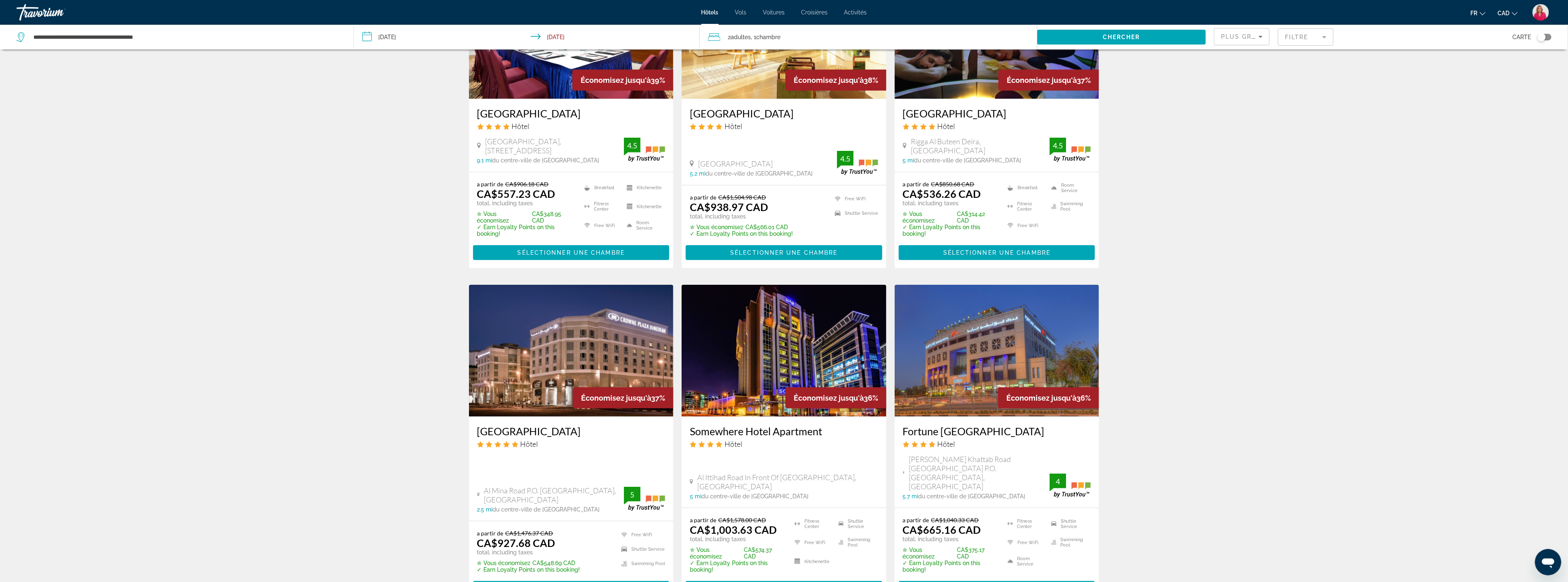
scroll to position [778, 0]
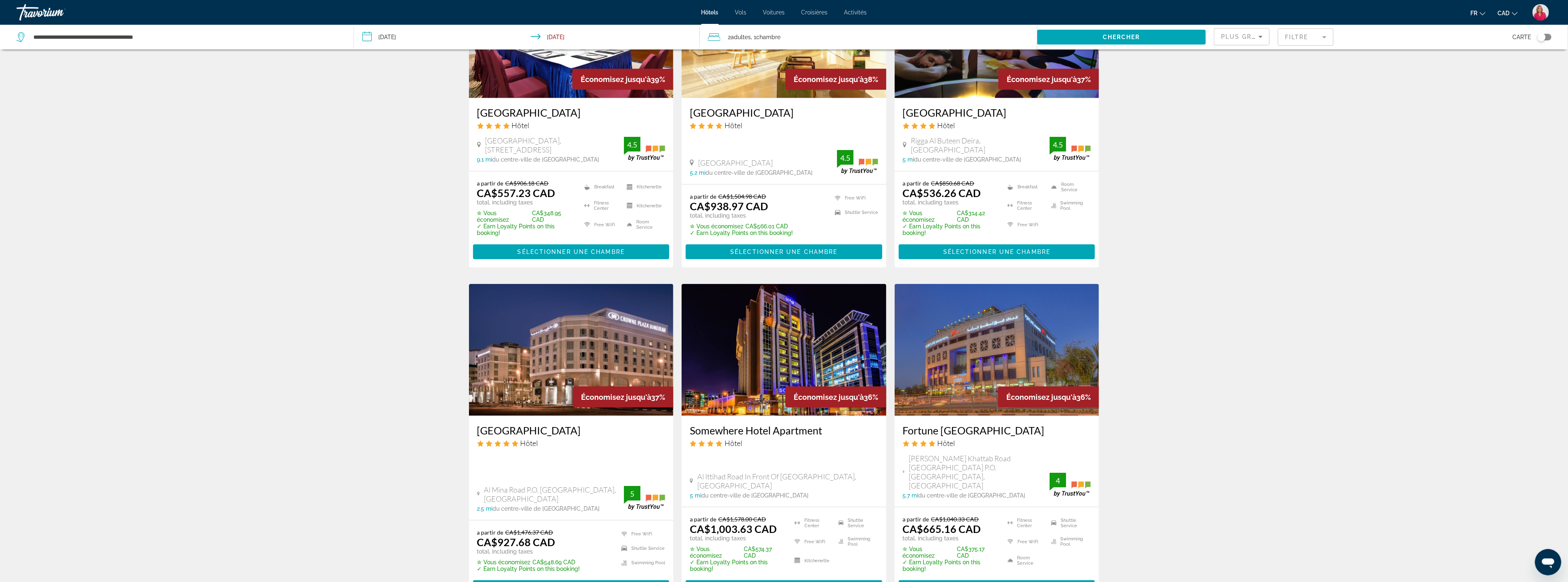
click at [623, 326] on img "Main content" at bounding box center [571, 349] width 205 height 132
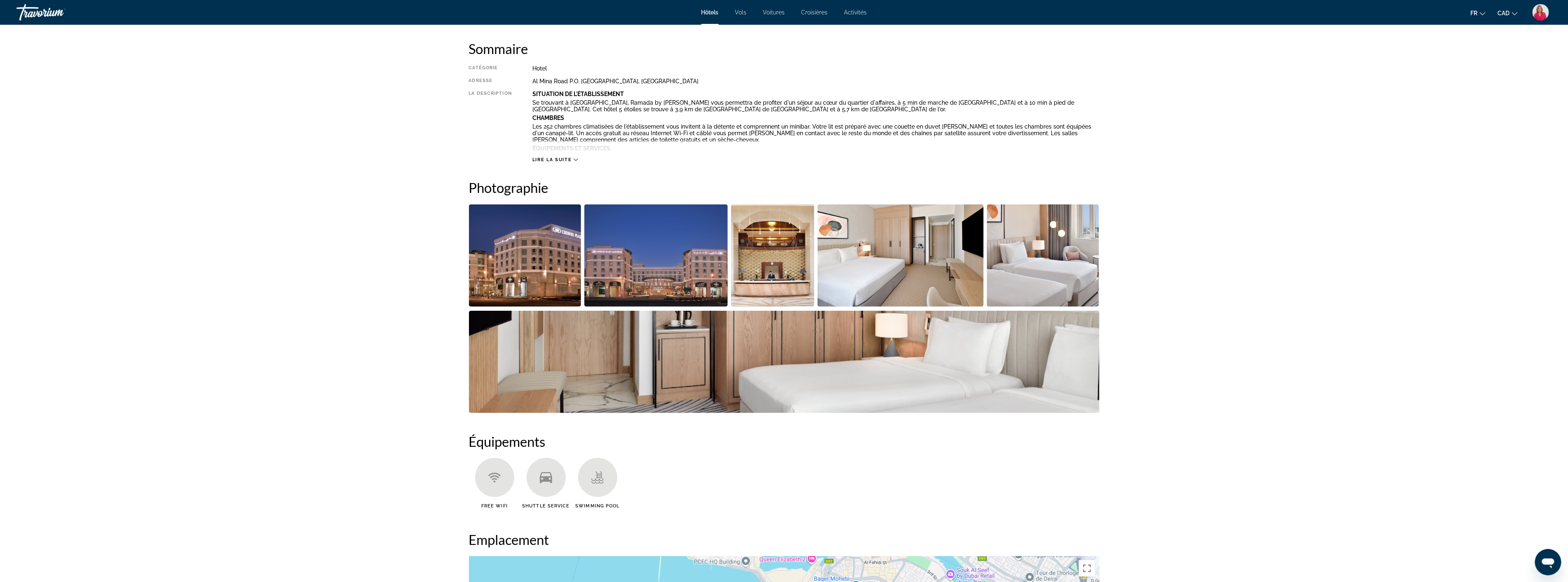
scroll to position [274, 0]
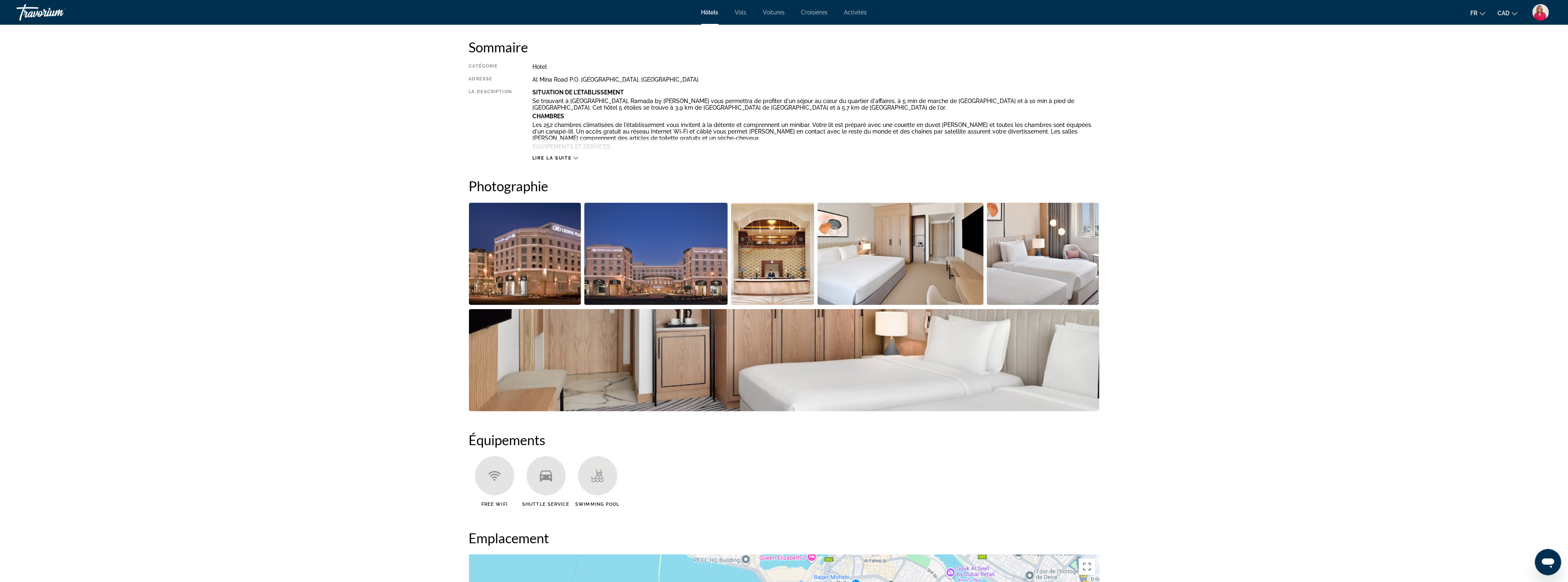
click at [866, 270] on img "Open full-screen image slider" at bounding box center [900, 254] width 166 height 103
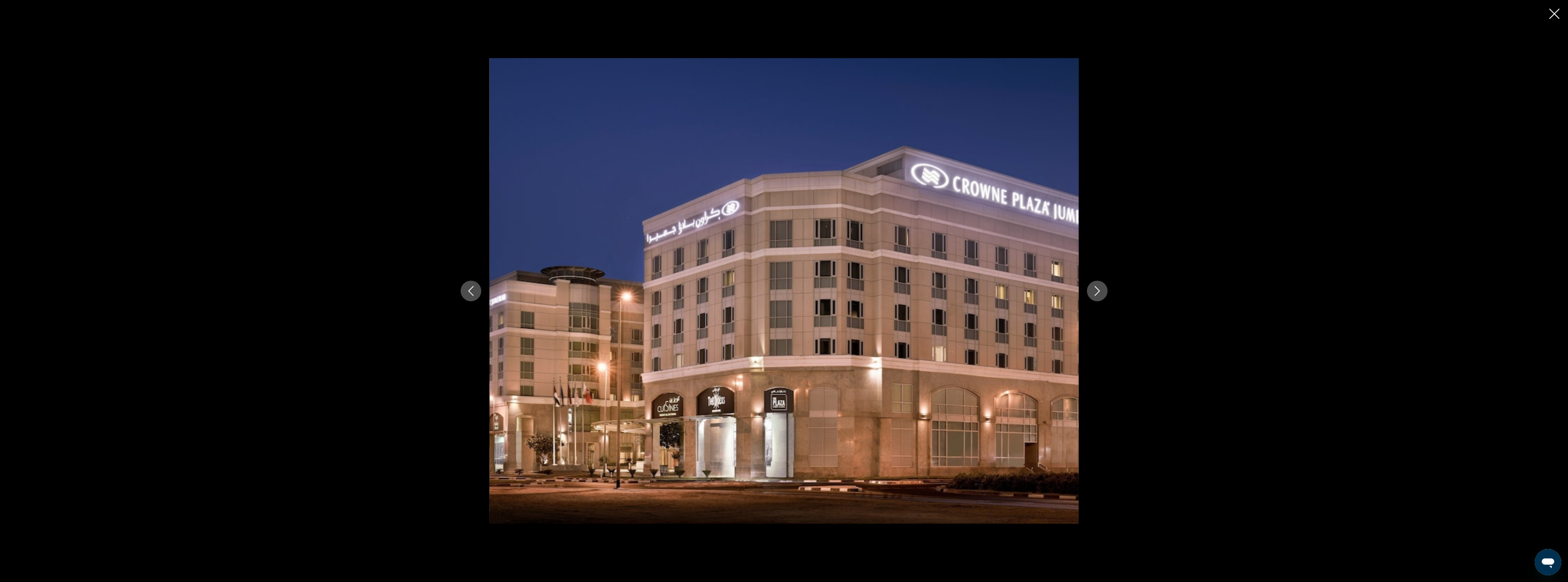
click at [1097, 287] on icon "Next image" at bounding box center [1098, 290] width 10 height 10
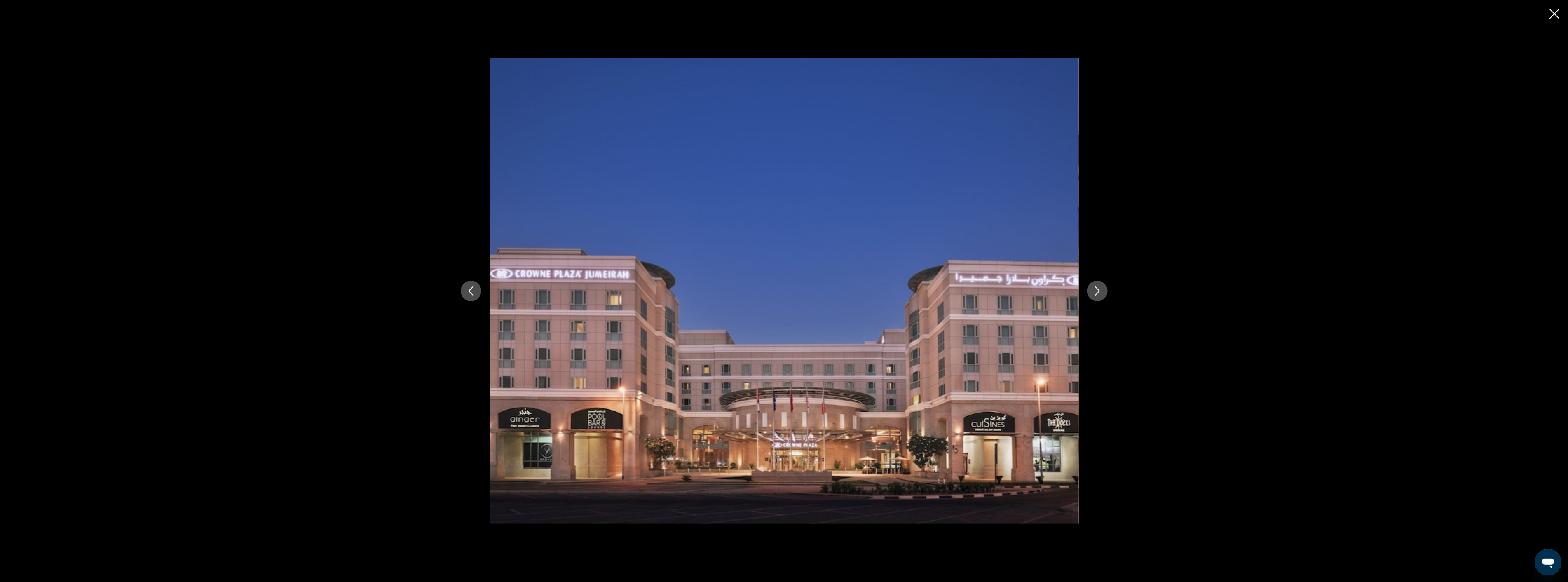
click at [1097, 287] on icon "Next image" at bounding box center [1098, 290] width 10 height 10
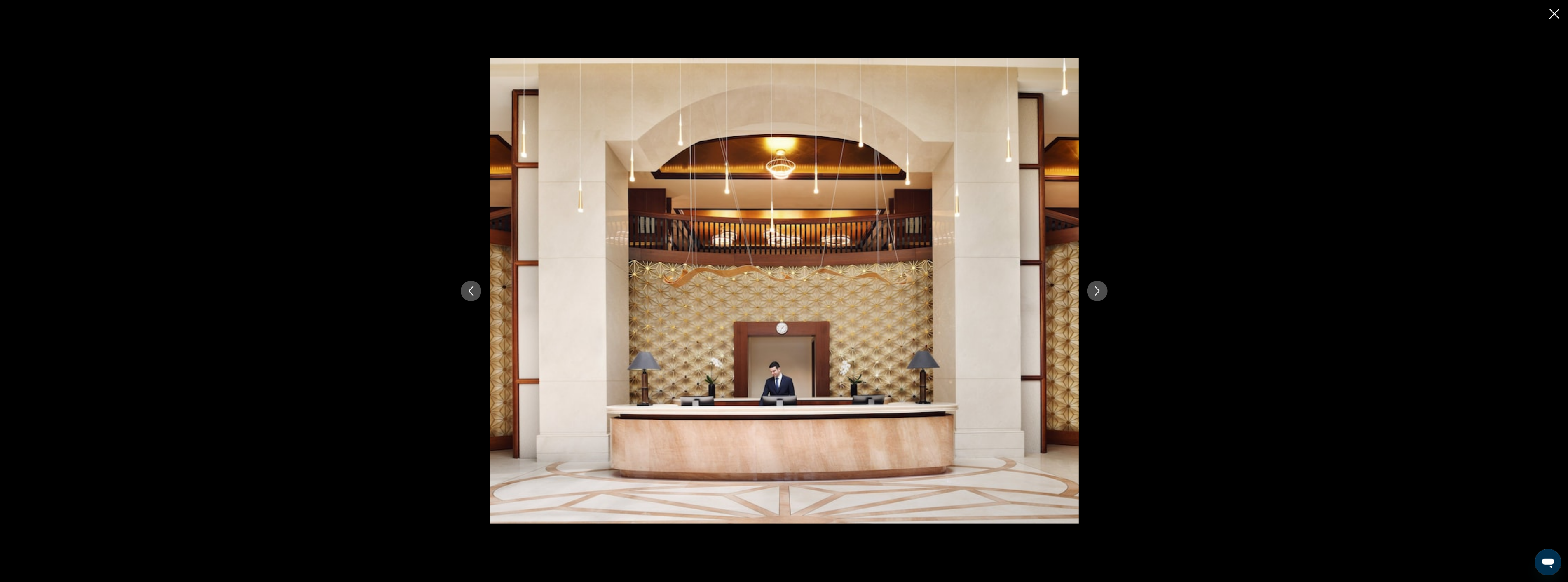
click at [1097, 287] on icon "Next image" at bounding box center [1098, 290] width 10 height 10
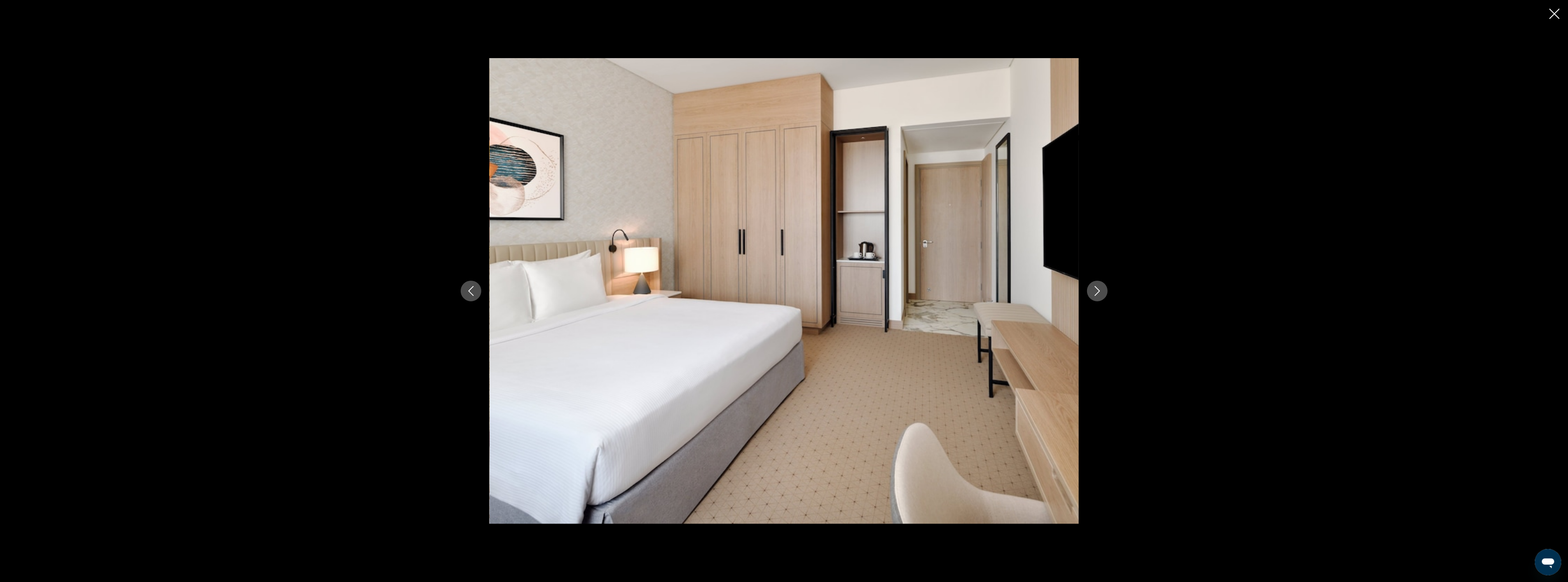
click at [1097, 287] on icon "Next image" at bounding box center [1098, 290] width 10 height 10
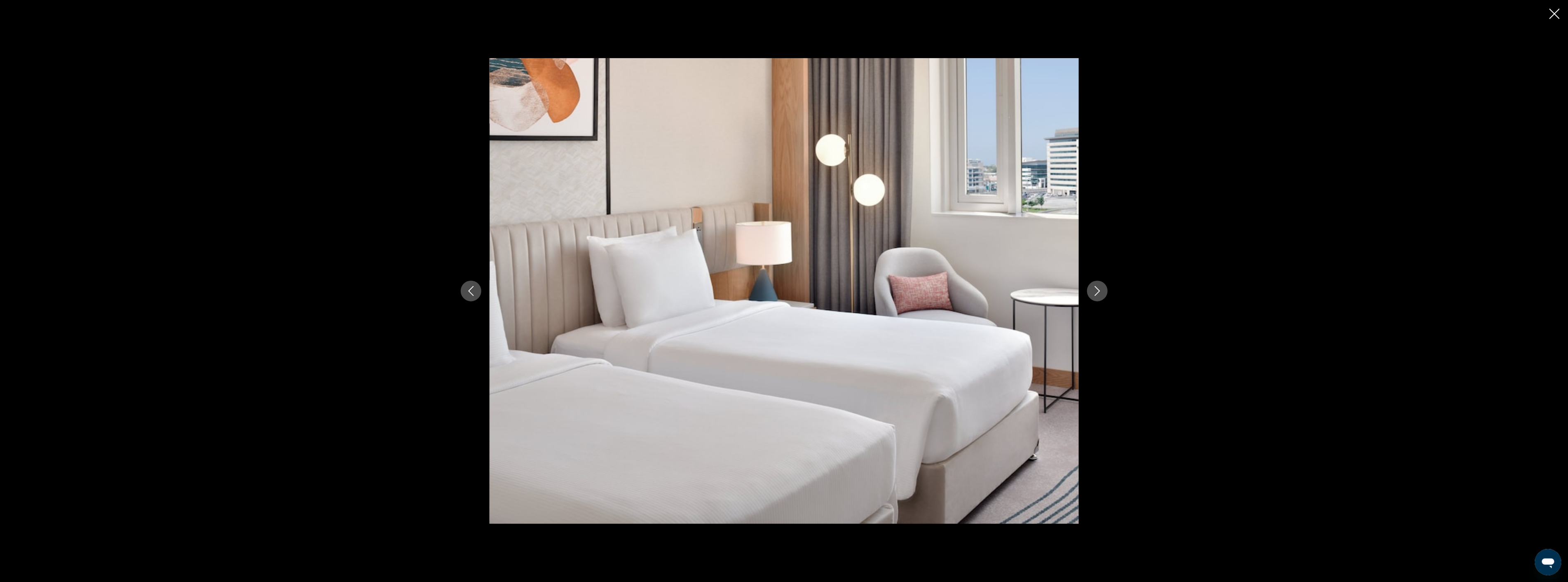
click at [1097, 287] on icon "Next image" at bounding box center [1098, 290] width 10 height 10
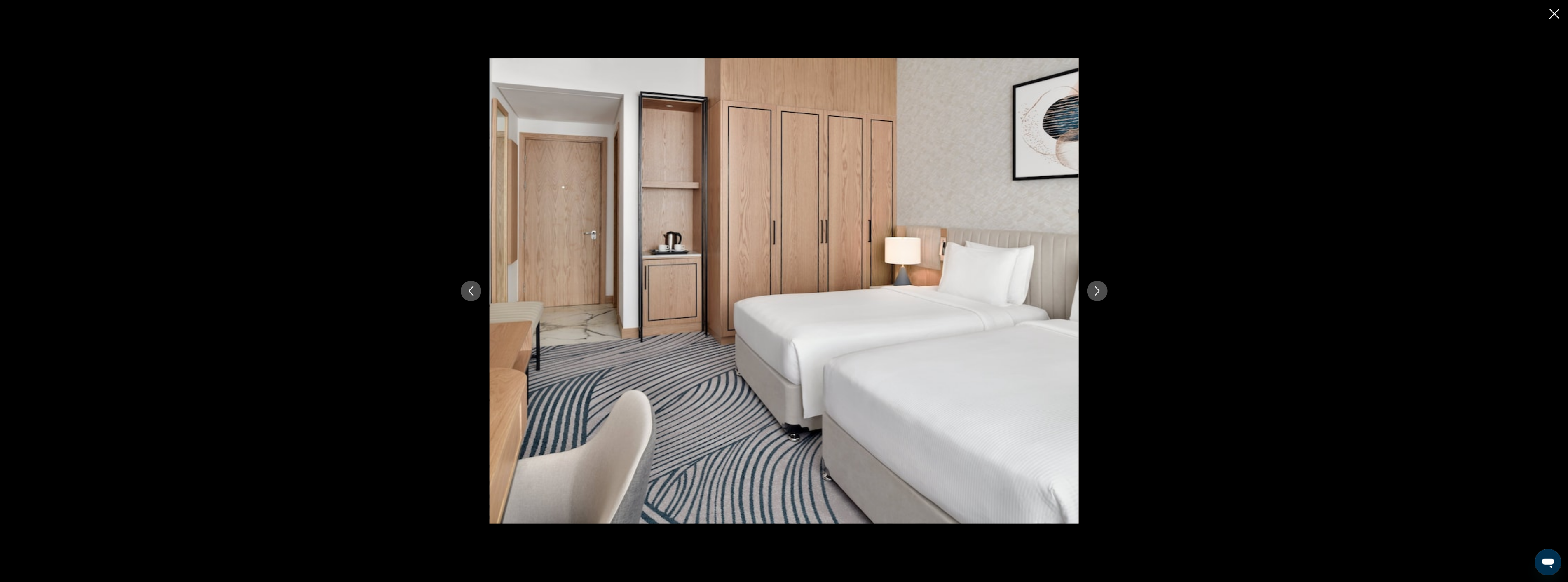
click at [1097, 287] on icon "Next image" at bounding box center [1098, 290] width 10 height 10
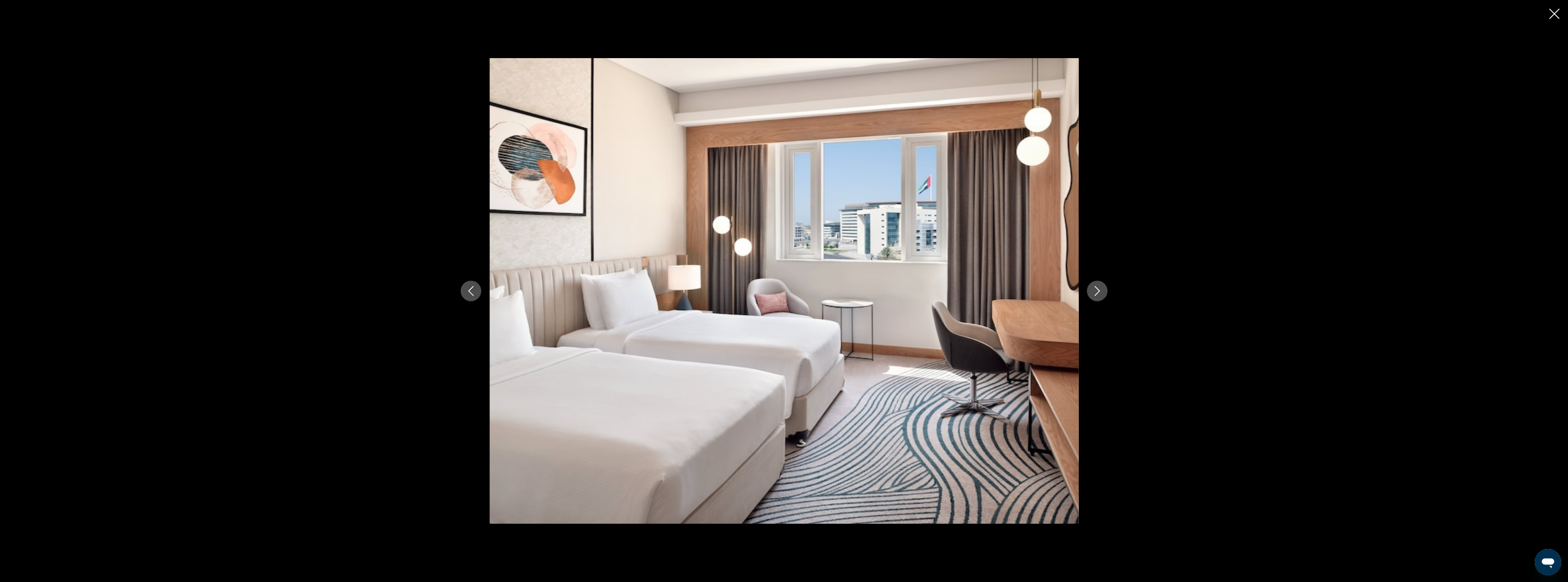
click at [1097, 287] on icon "Next image" at bounding box center [1098, 290] width 10 height 10
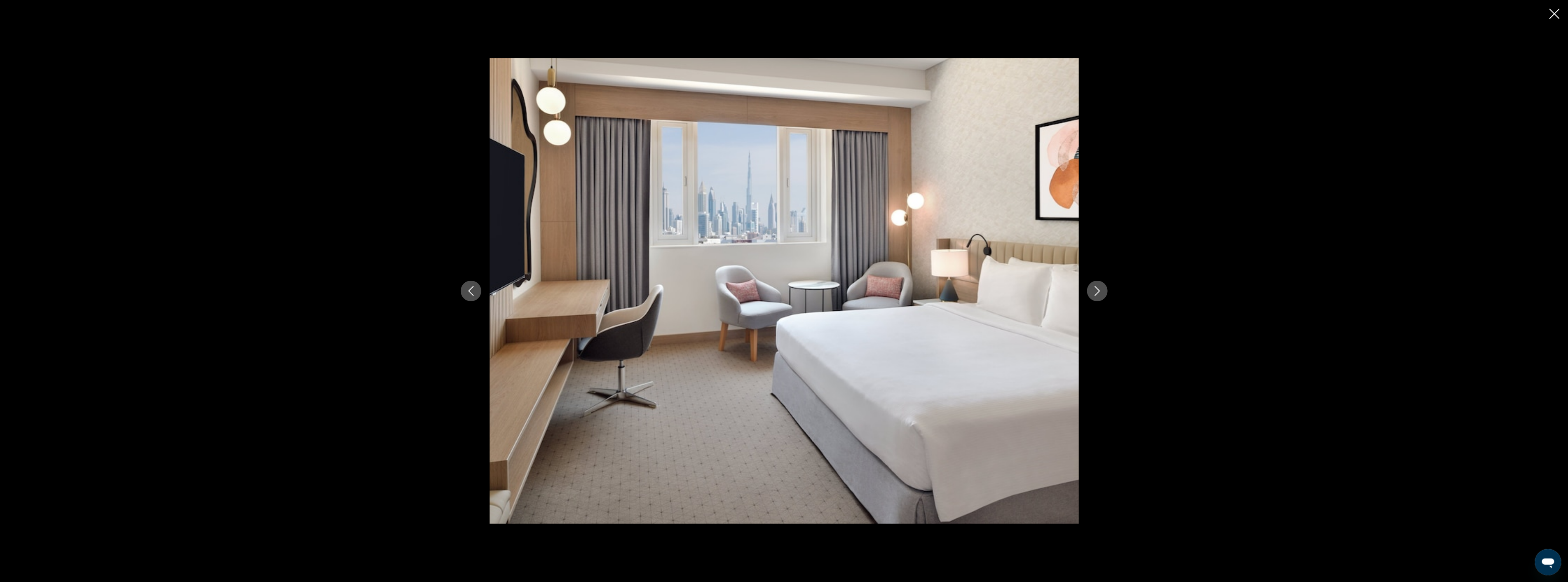
click at [1097, 287] on icon "Next image" at bounding box center [1098, 290] width 10 height 10
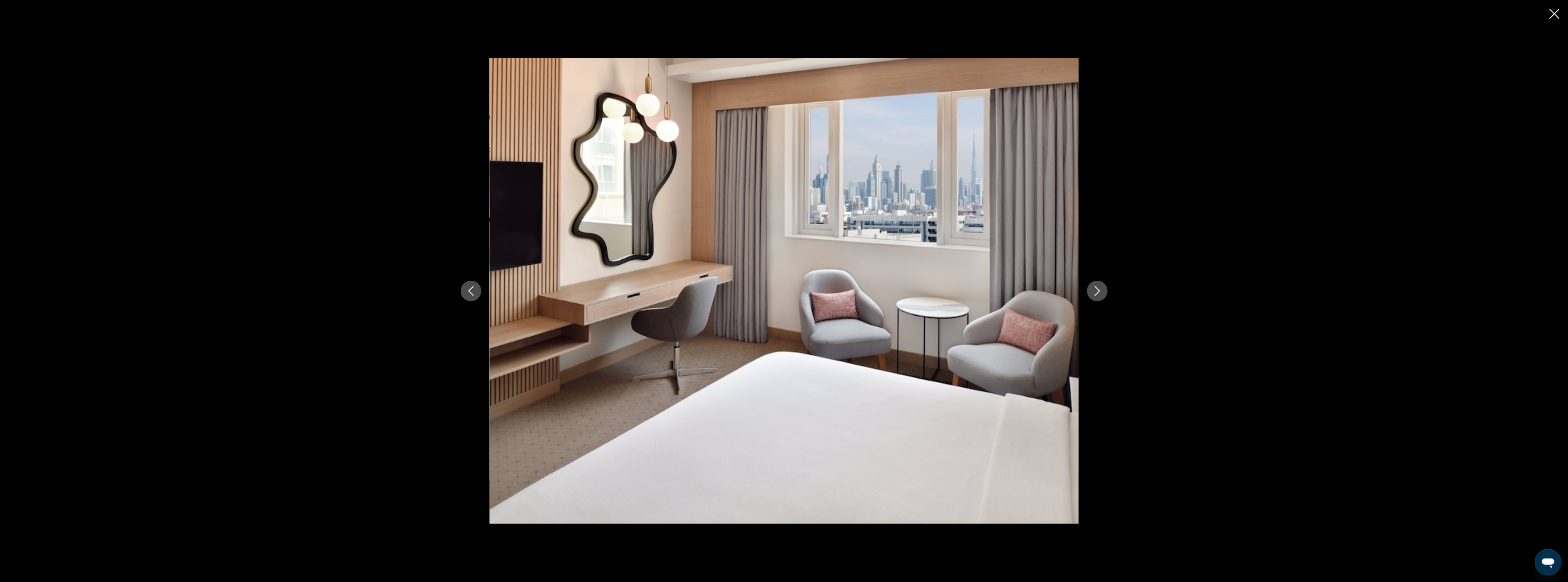
click at [1097, 287] on icon "Next image" at bounding box center [1098, 290] width 10 height 10
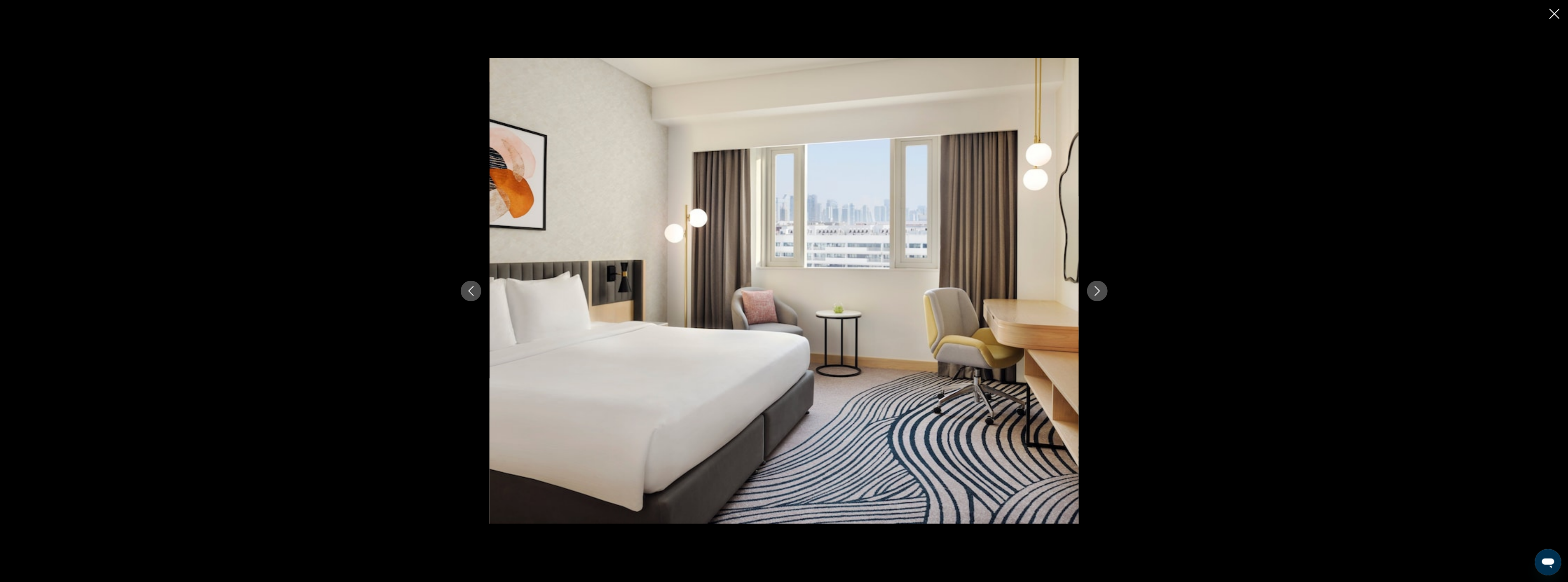
click at [1097, 287] on icon "Next image" at bounding box center [1098, 290] width 10 height 10
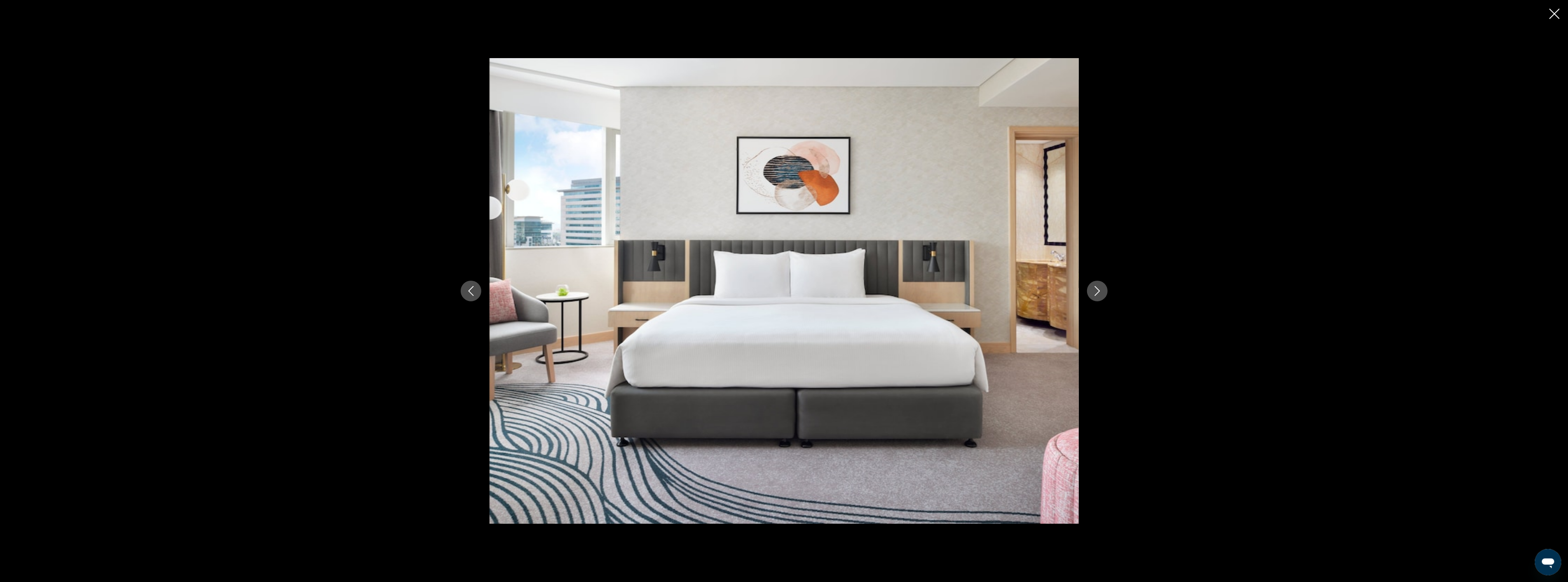
click at [1097, 287] on icon "Next image" at bounding box center [1098, 290] width 10 height 10
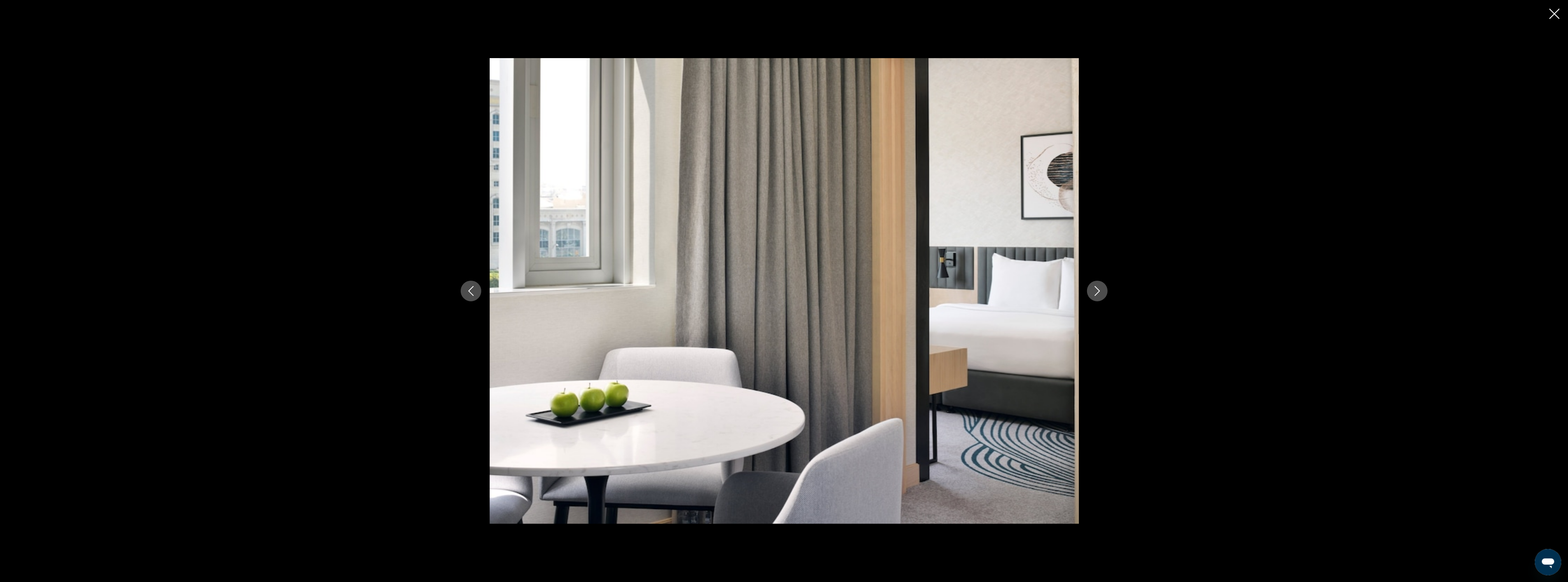
click at [1097, 287] on icon "Next image" at bounding box center [1098, 290] width 10 height 10
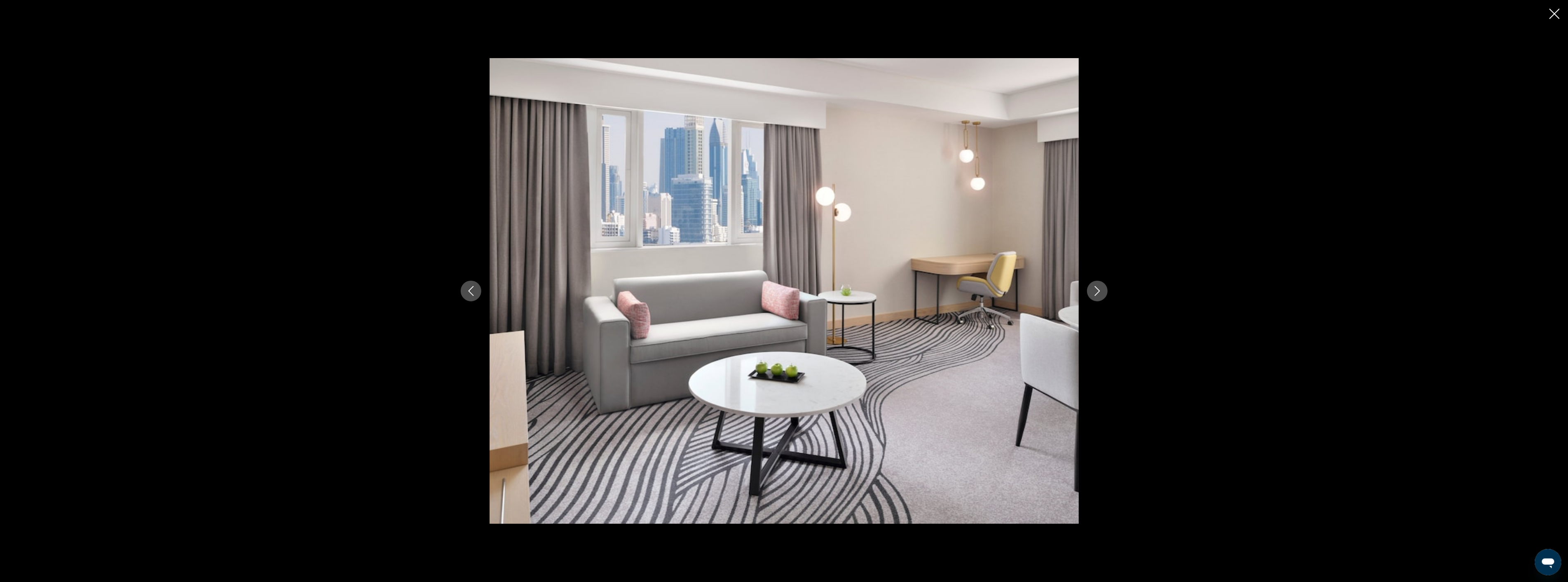
click at [1097, 287] on icon "Next image" at bounding box center [1098, 290] width 10 height 10
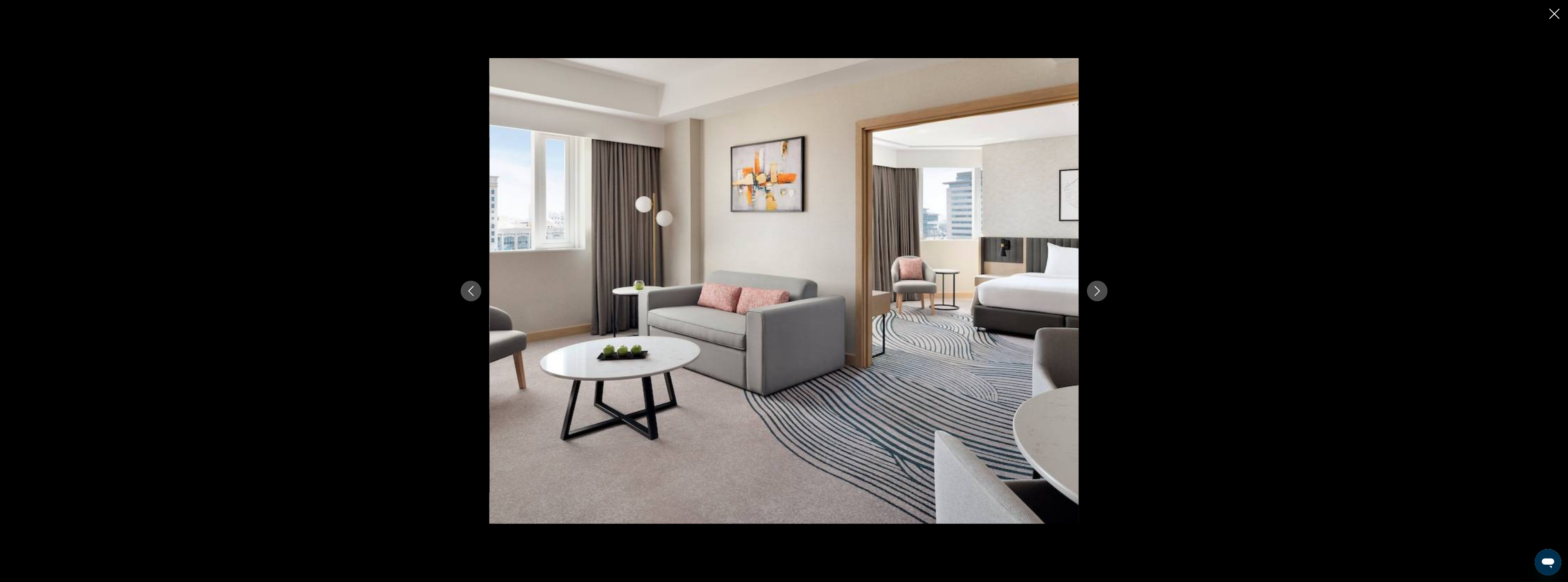
click at [1097, 287] on icon "Next image" at bounding box center [1098, 290] width 10 height 10
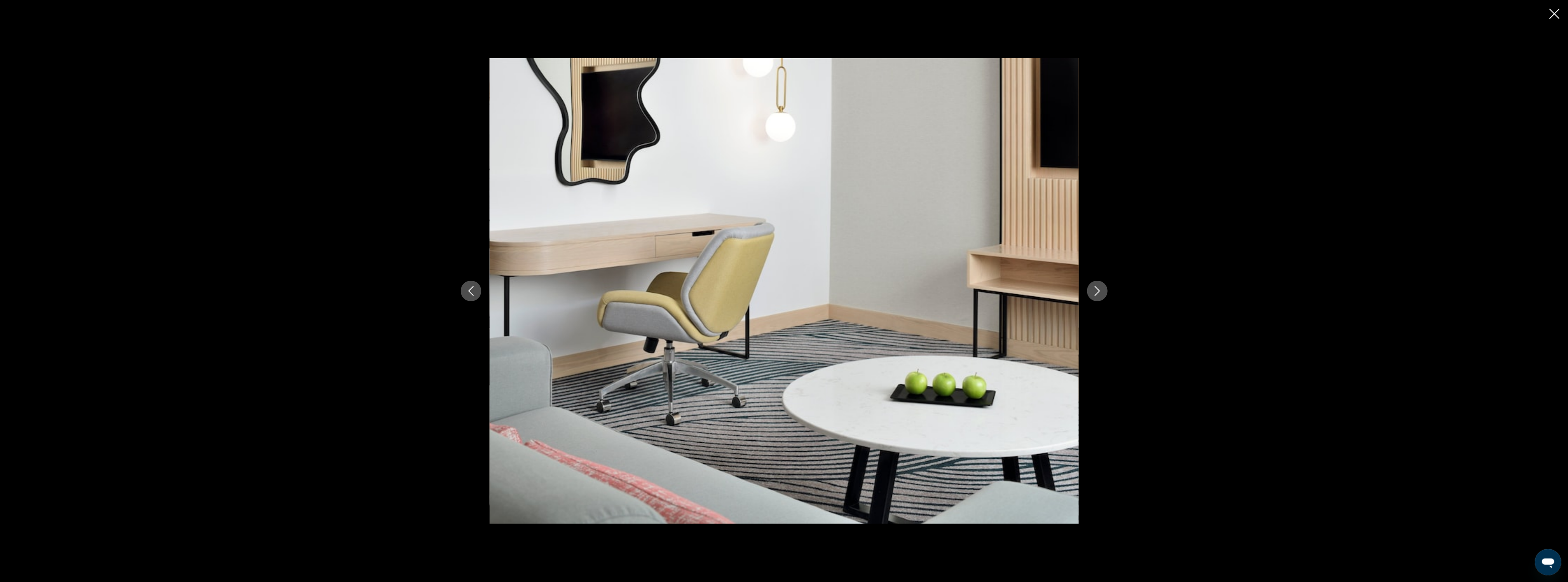
click at [1097, 287] on icon "Next image" at bounding box center [1098, 290] width 10 height 10
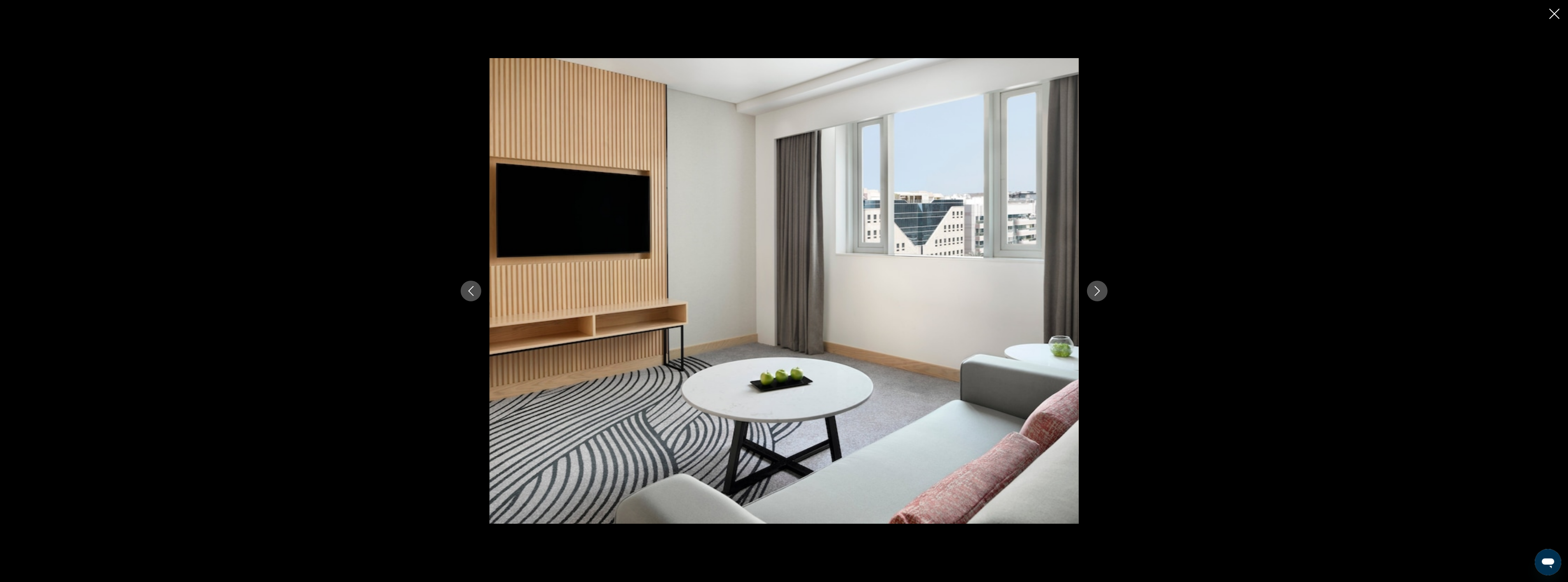
click at [1097, 287] on icon "Next image" at bounding box center [1098, 290] width 10 height 10
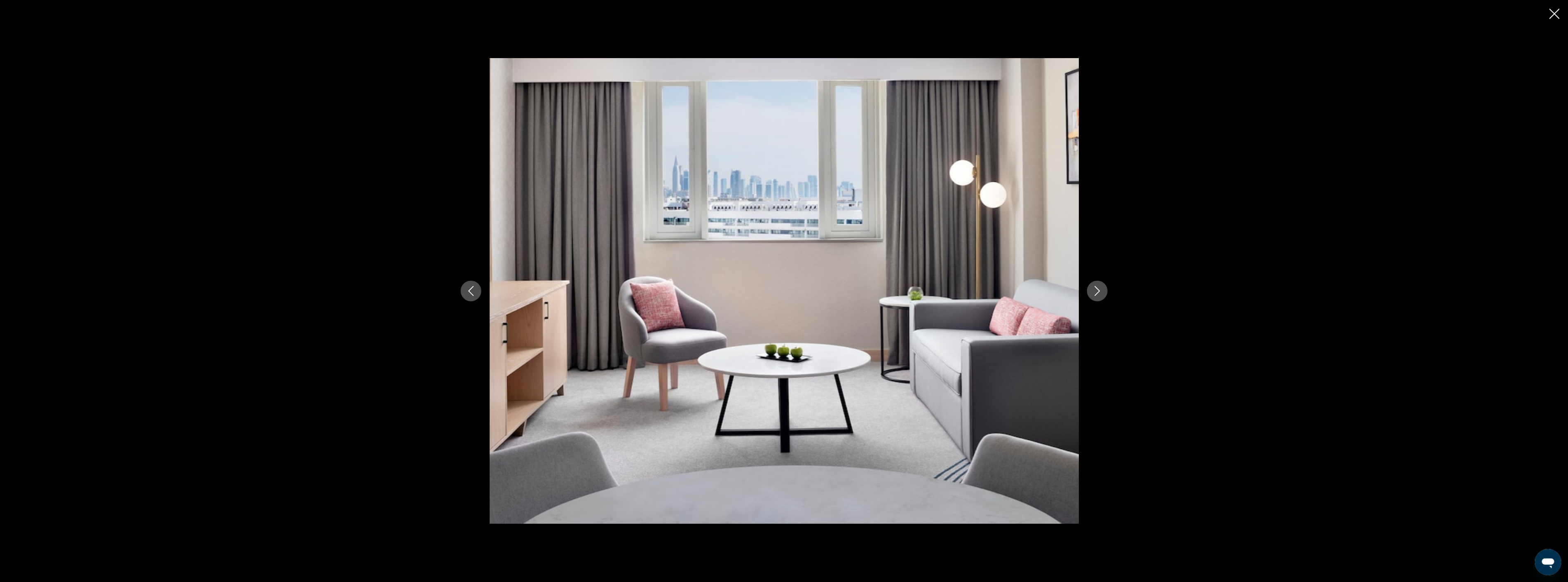
click at [1097, 287] on icon "Next image" at bounding box center [1098, 290] width 10 height 10
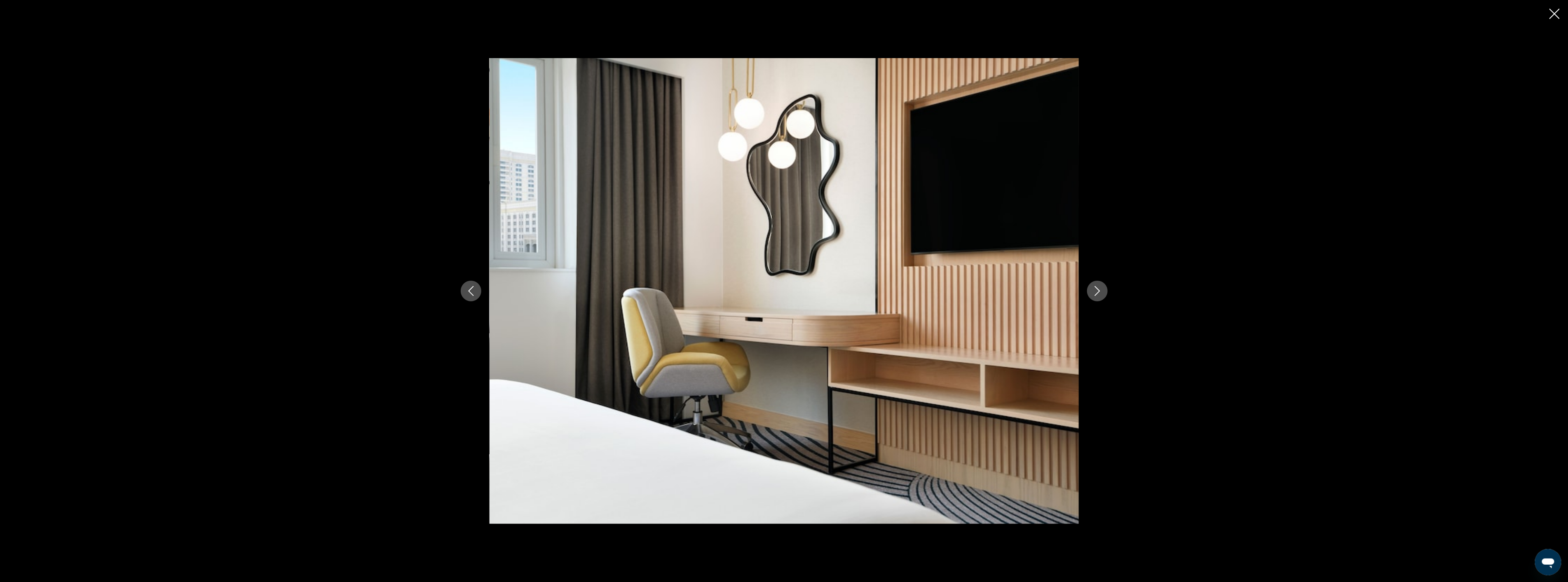
click at [1097, 287] on icon "Next image" at bounding box center [1098, 290] width 10 height 10
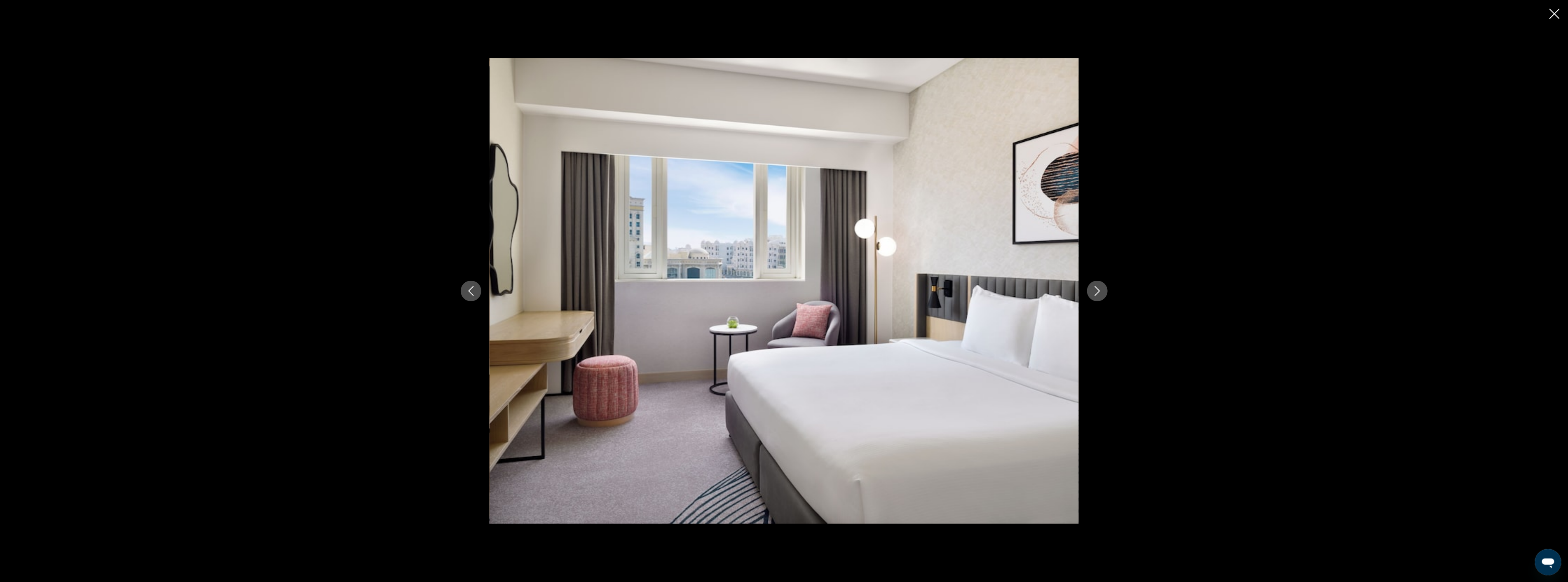
click at [1559, 13] on icon "Close slideshow" at bounding box center [1555, 13] width 10 height 10
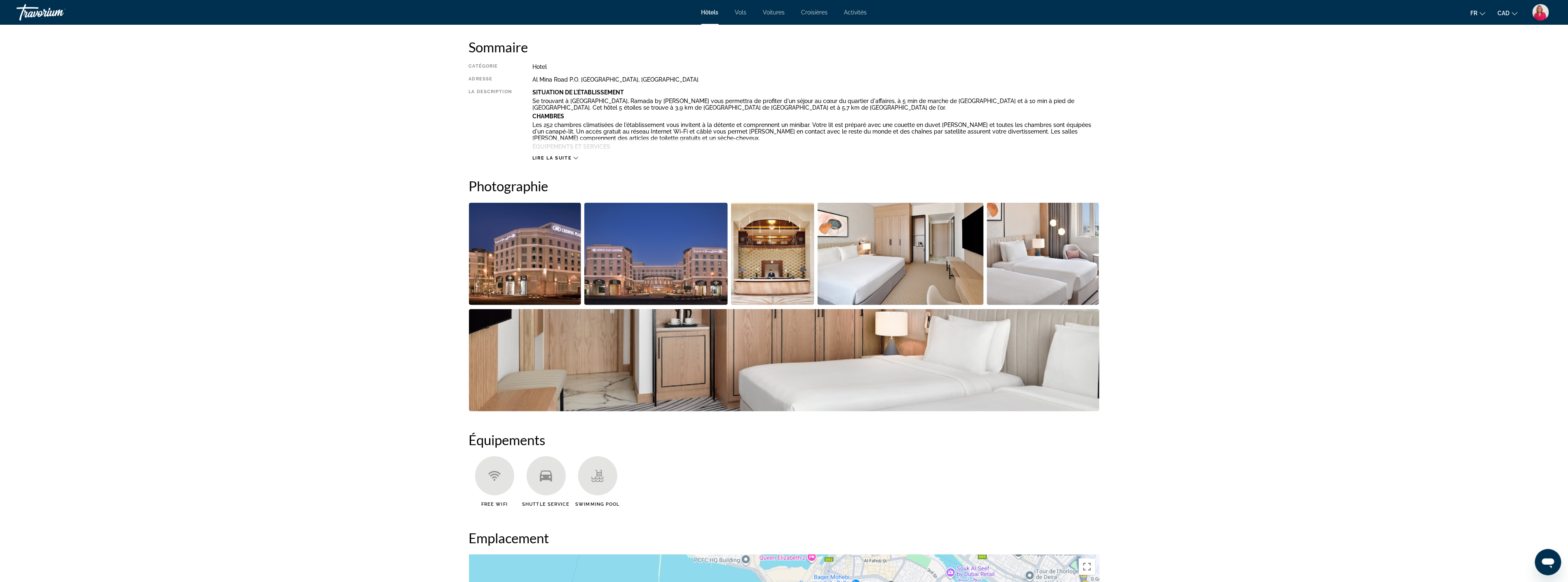
click at [561, 155] on span "Lire la suite" at bounding box center [552, 158] width 39 height 6
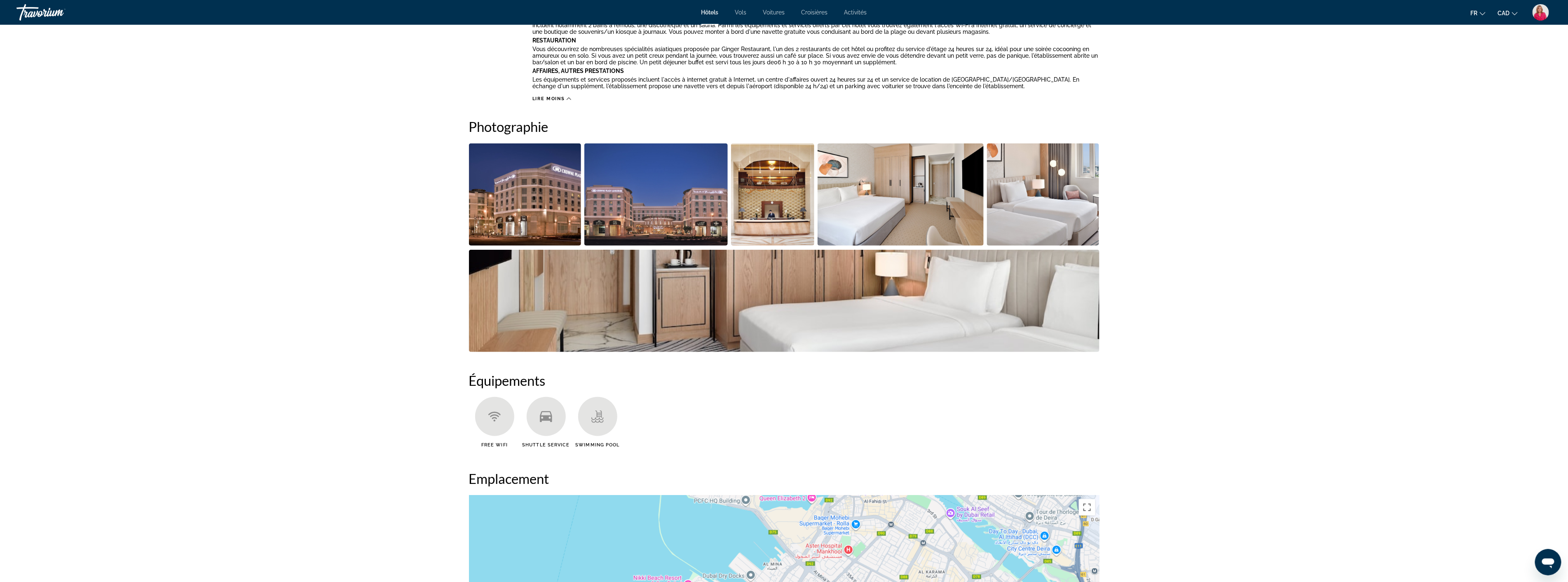
scroll to position [412, 0]
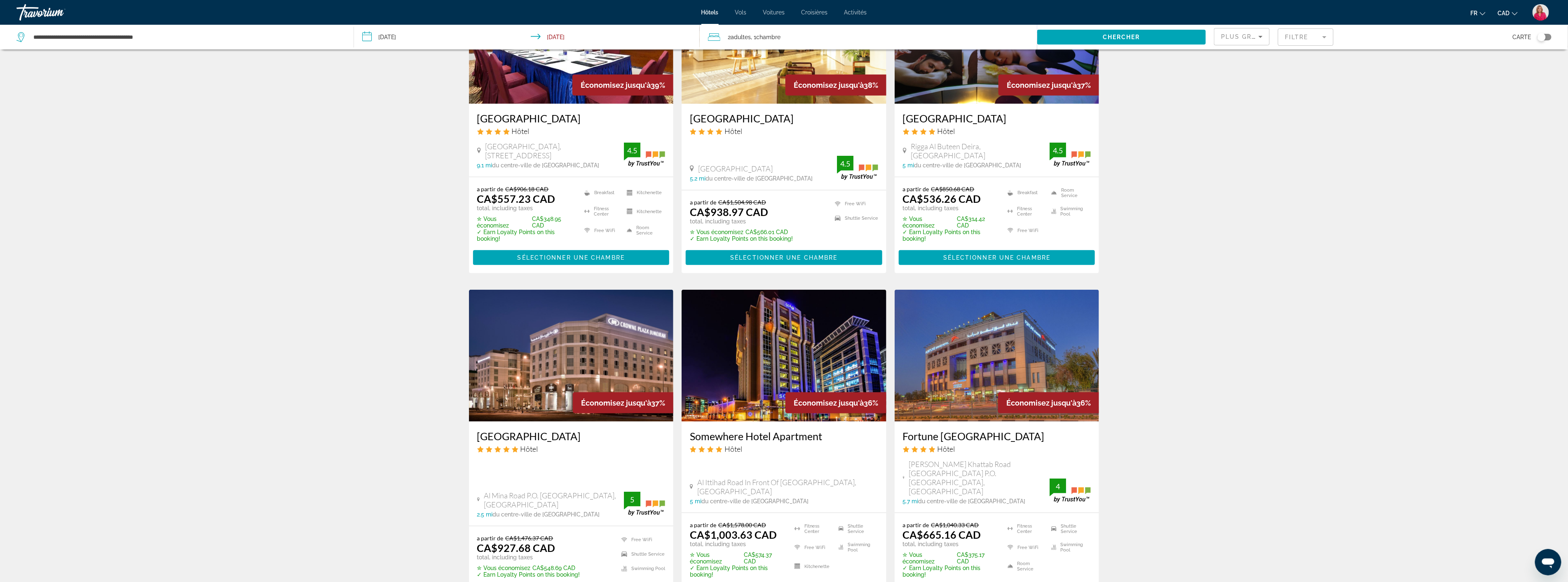
scroll to position [778, 0]
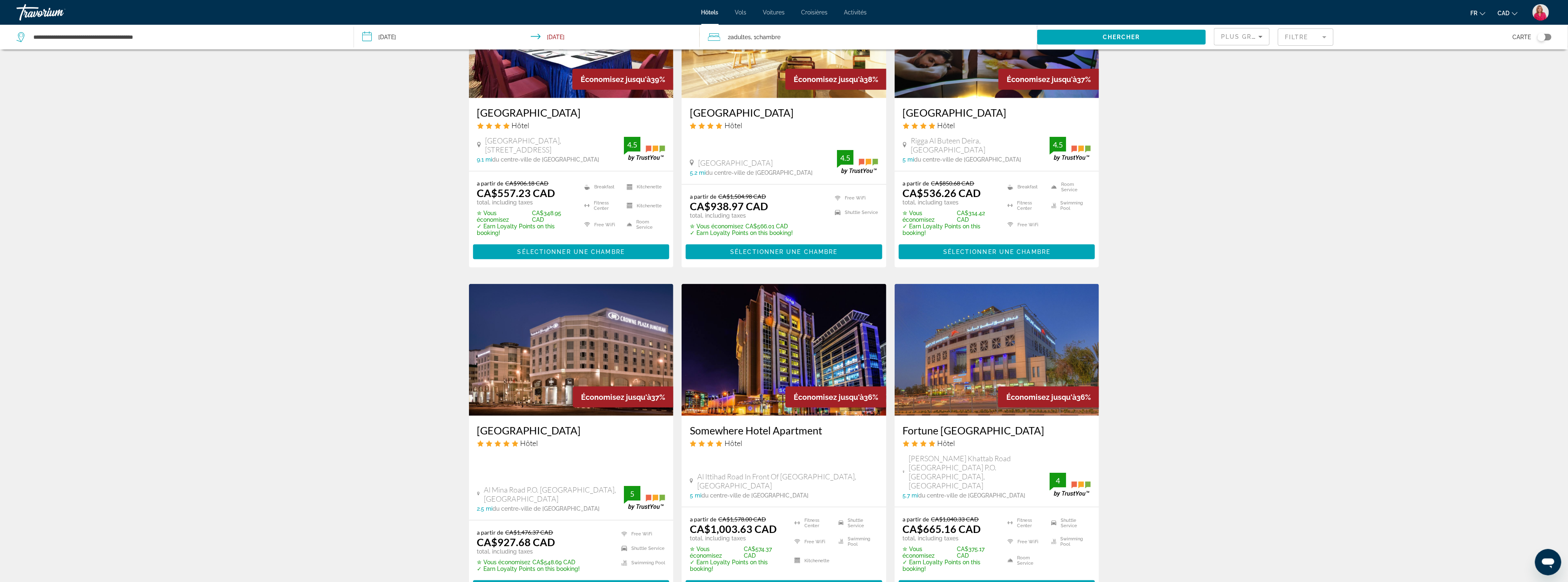
click at [751, 366] on img "Main content" at bounding box center [784, 349] width 205 height 132
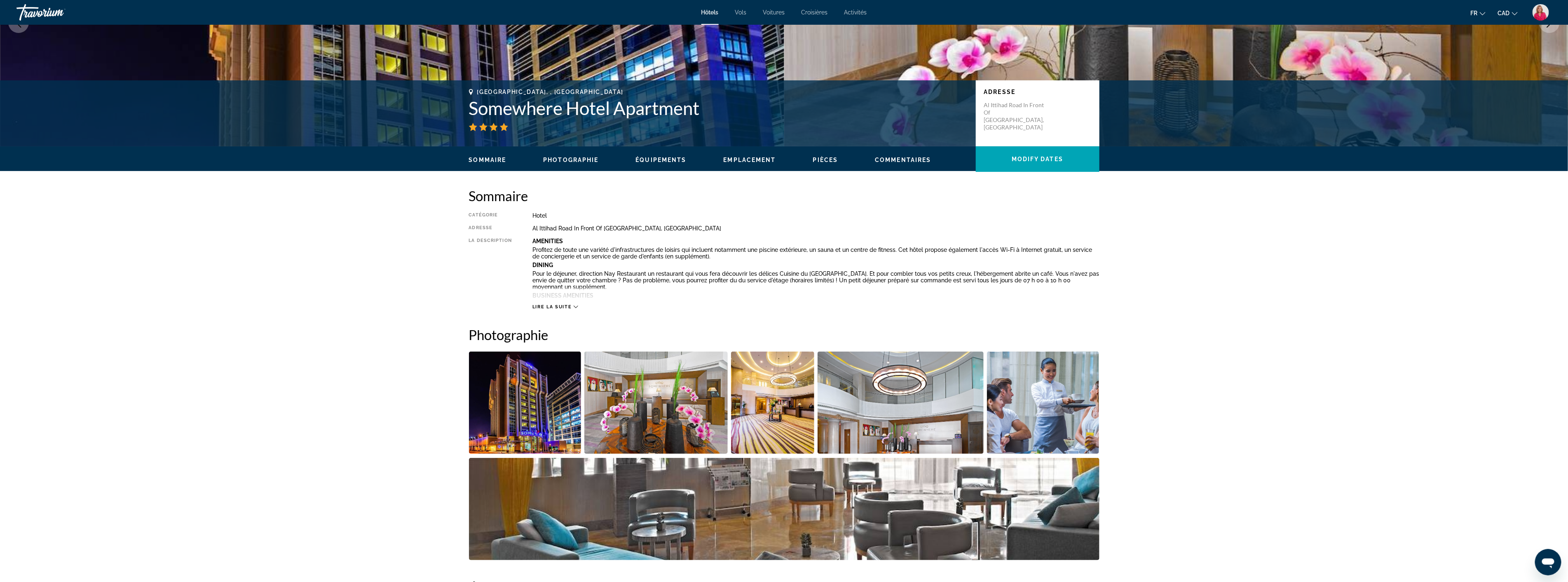
scroll to position [229, 0]
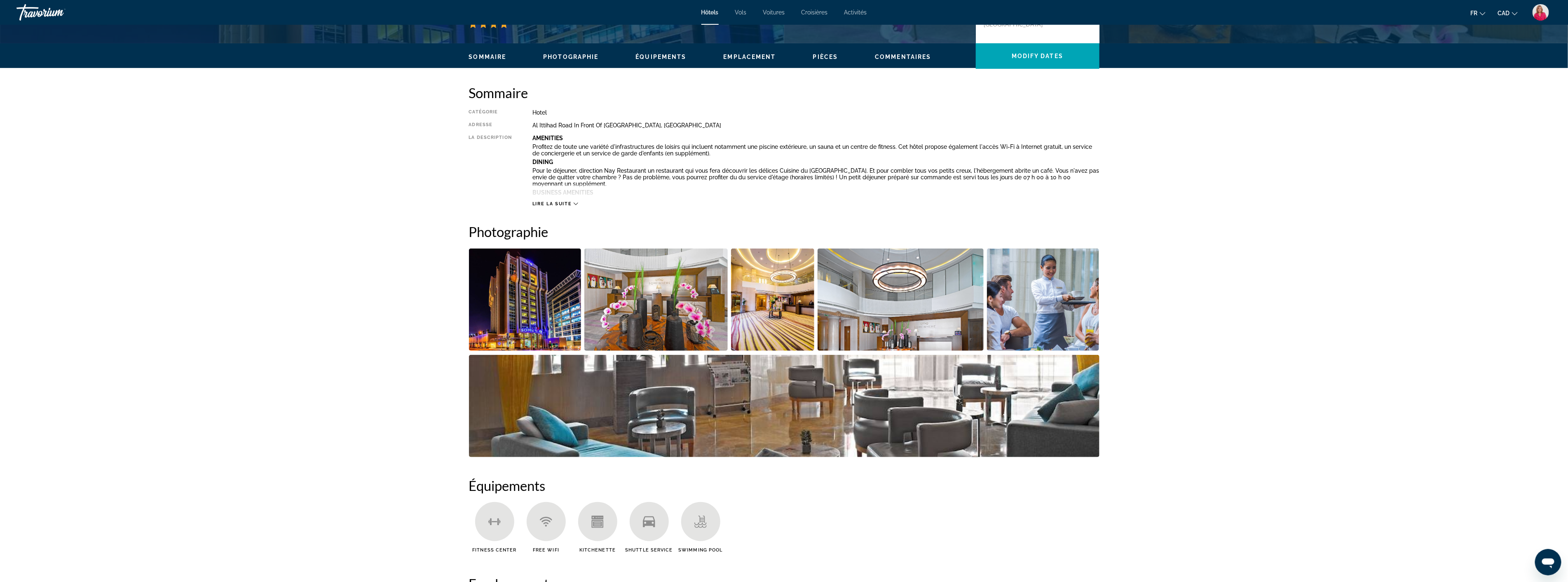
click at [755, 316] on img "Open full-screen image slider" at bounding box center [773, 300] width 84 height 103
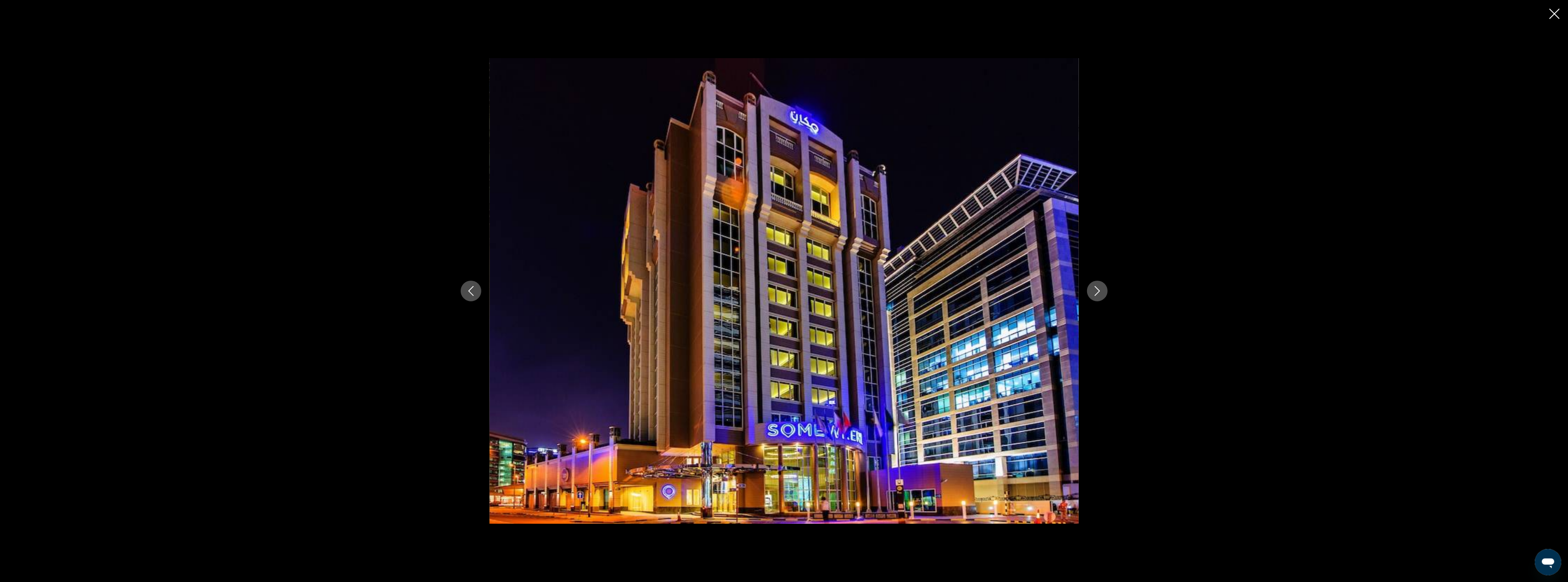
click at [1098, 291] on icon "Next image" at bounding box center [1098, 290] width 10 height 10
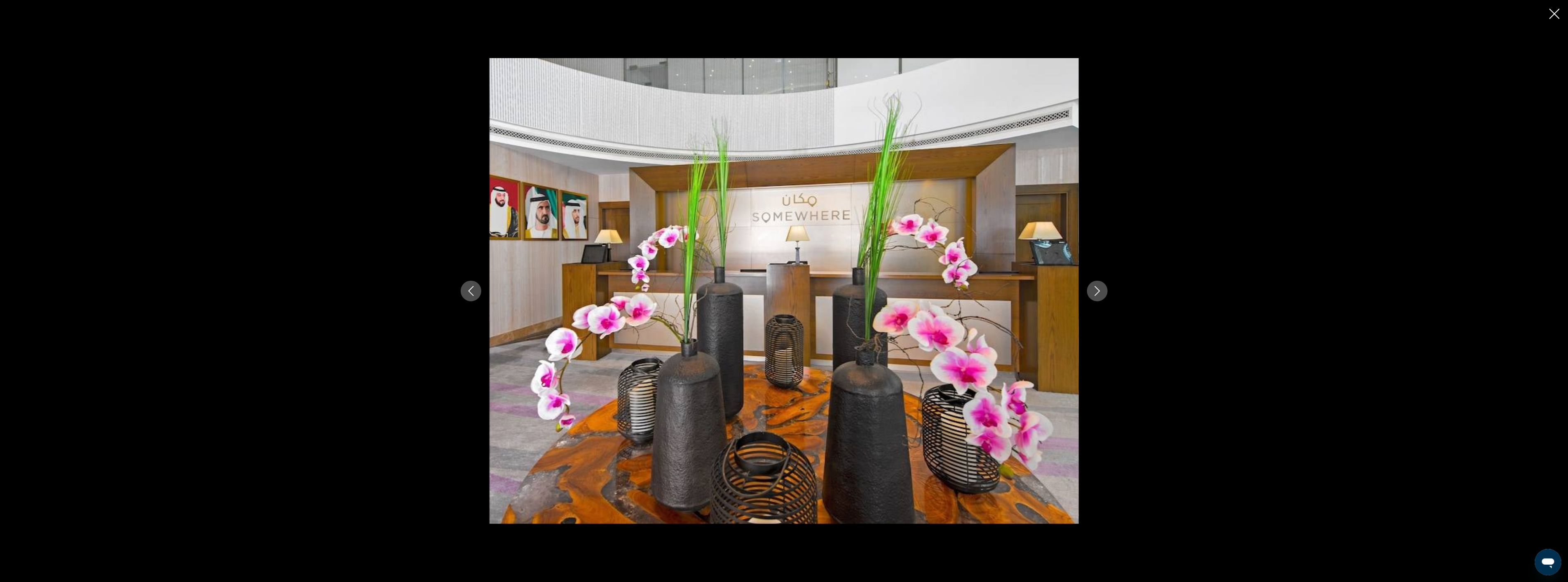
click at [1098, 291] on icon "Next image" at bounding box center [1098, 290] width 10 height 10
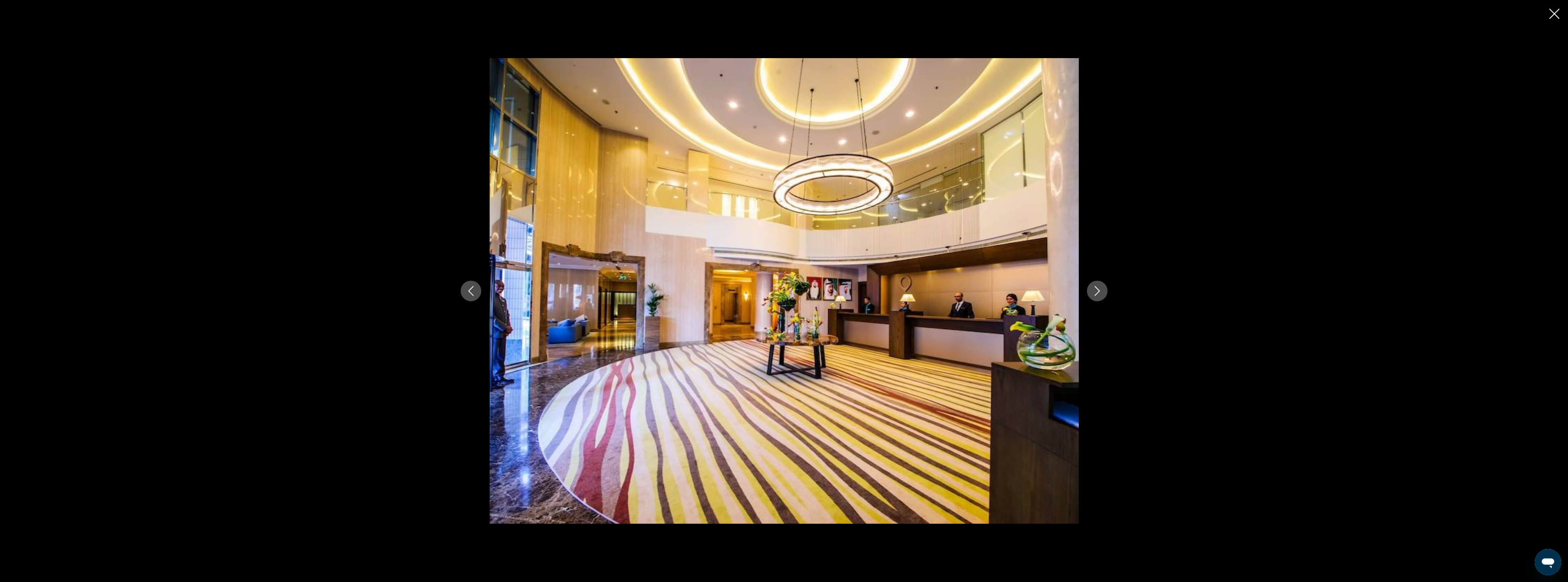
click at [1098, 291] on icon "Next image" at bounding box center [1098, 290] width 10 height 10
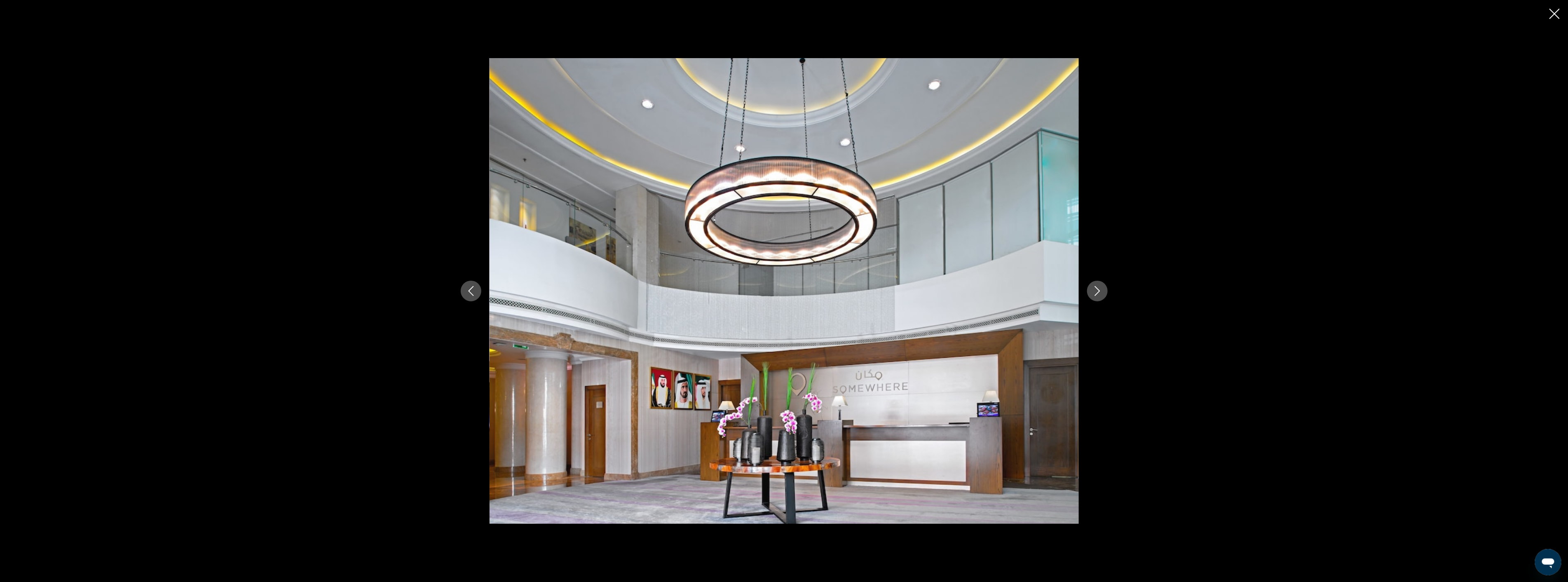
click at [1098, 291] on icon "Next image" at bounding box center [1098, 290] width 10 height 10
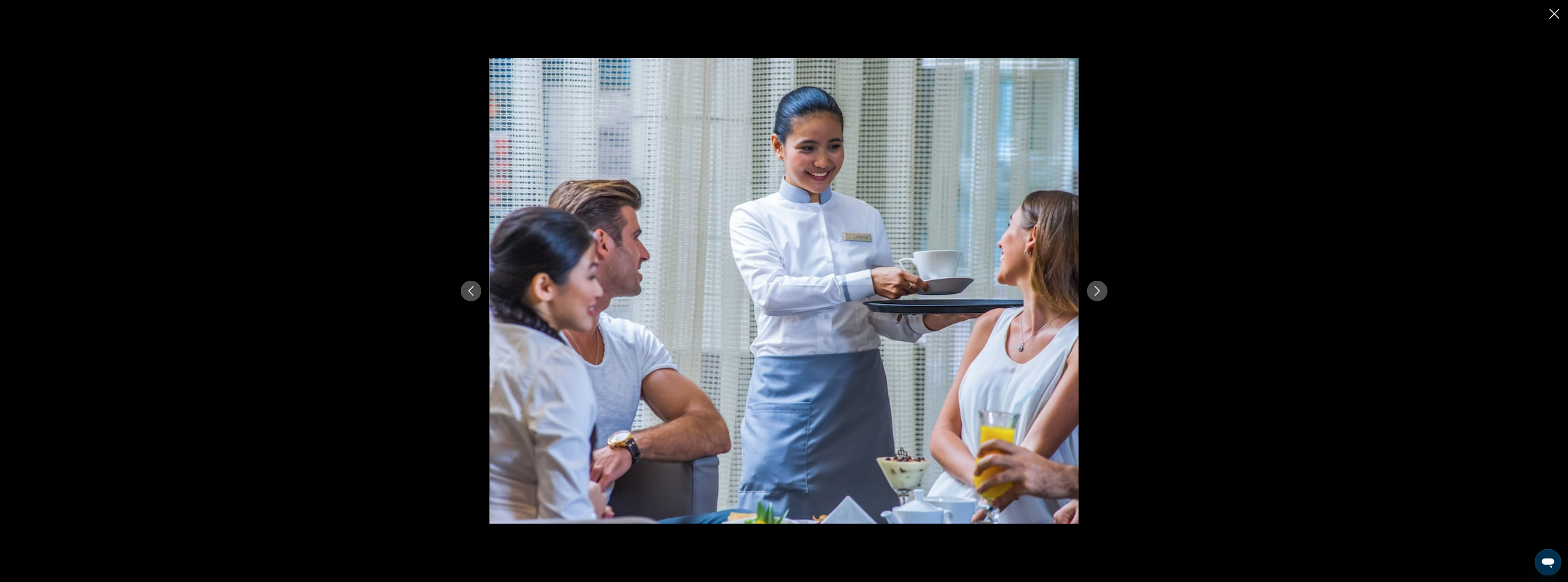
click at [1098, 291] on icon "Next image" at bounding box center [1098, 290] width 10 height 10
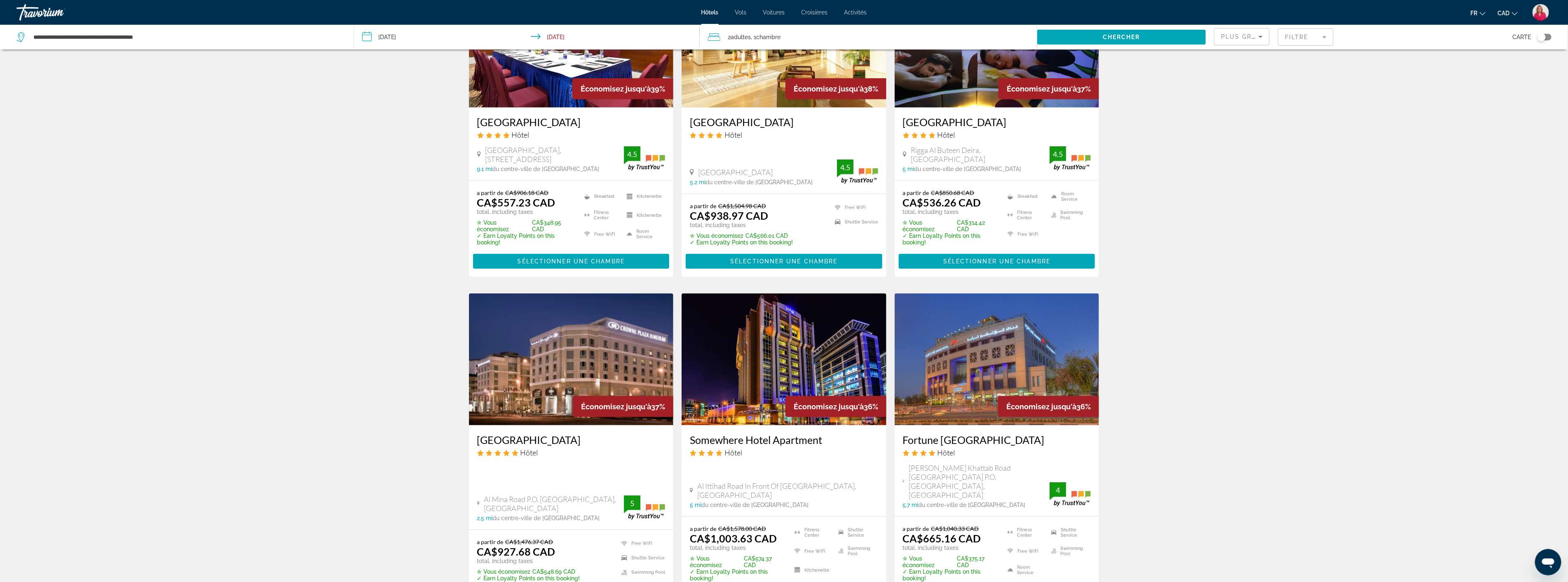
scroll to position [824, 0]
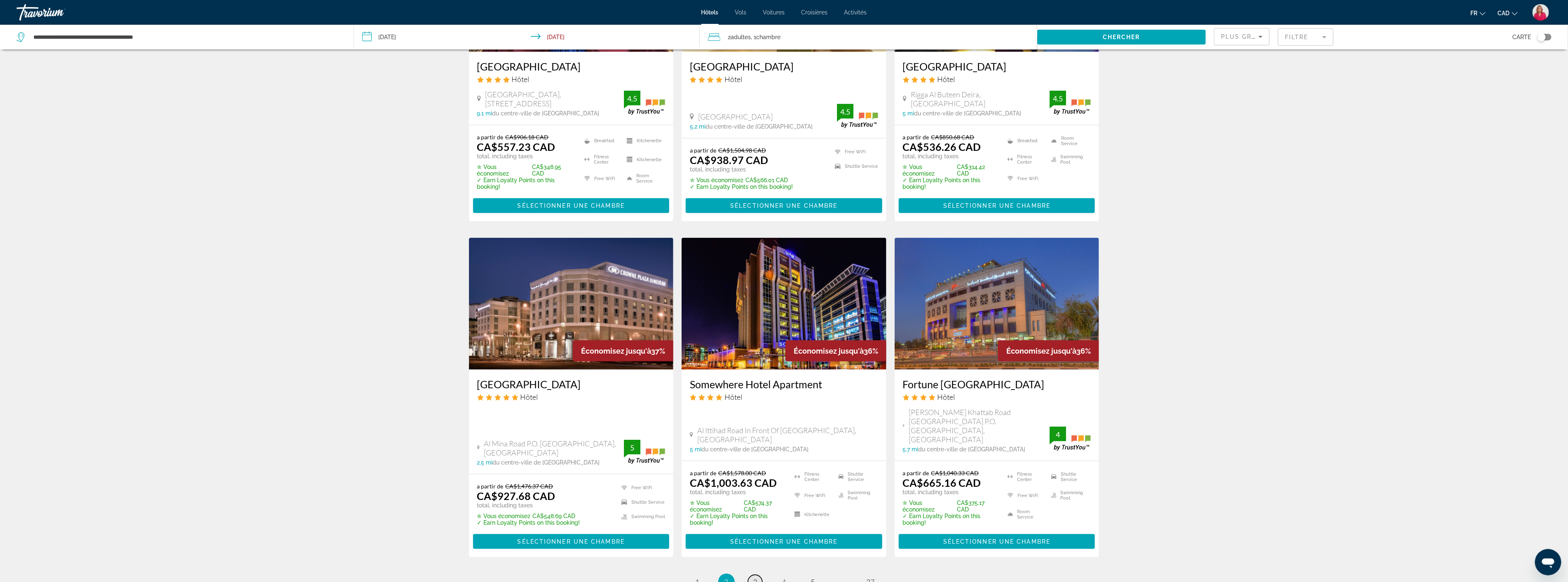
click at [754, 577] on span "3" at bounding box center [755, 581] width 4 height 9
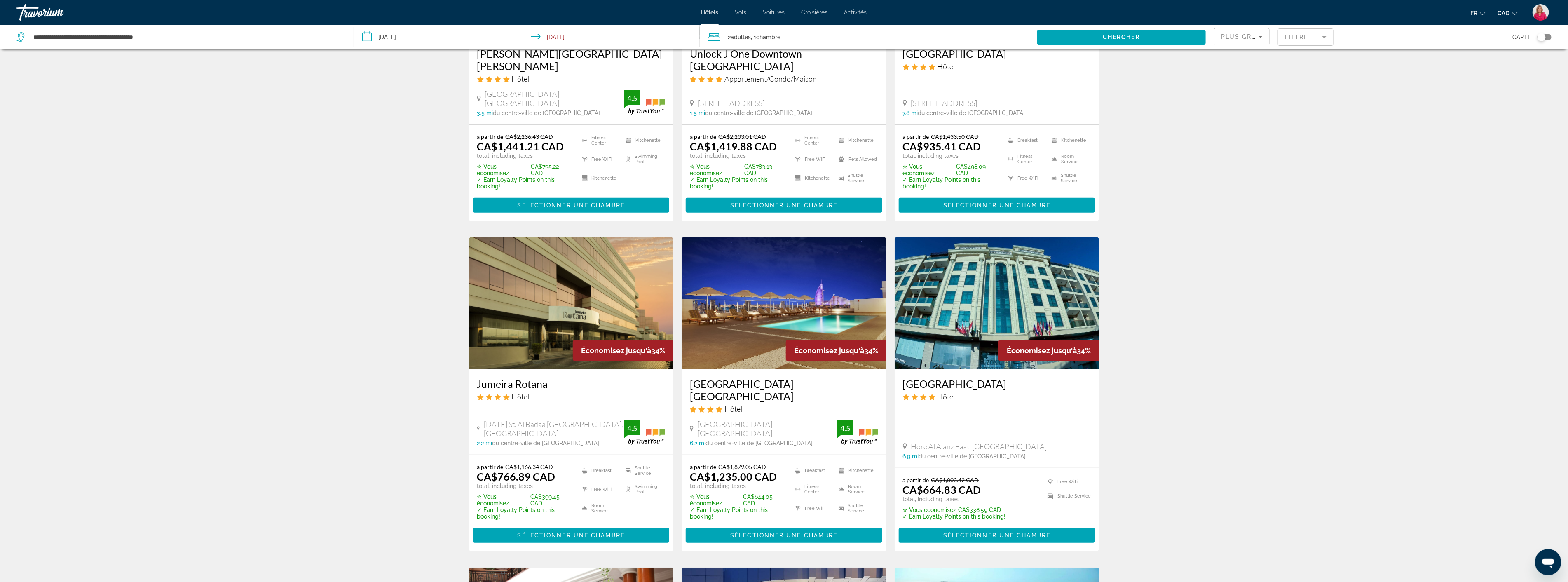
scroll to position [229, 0]
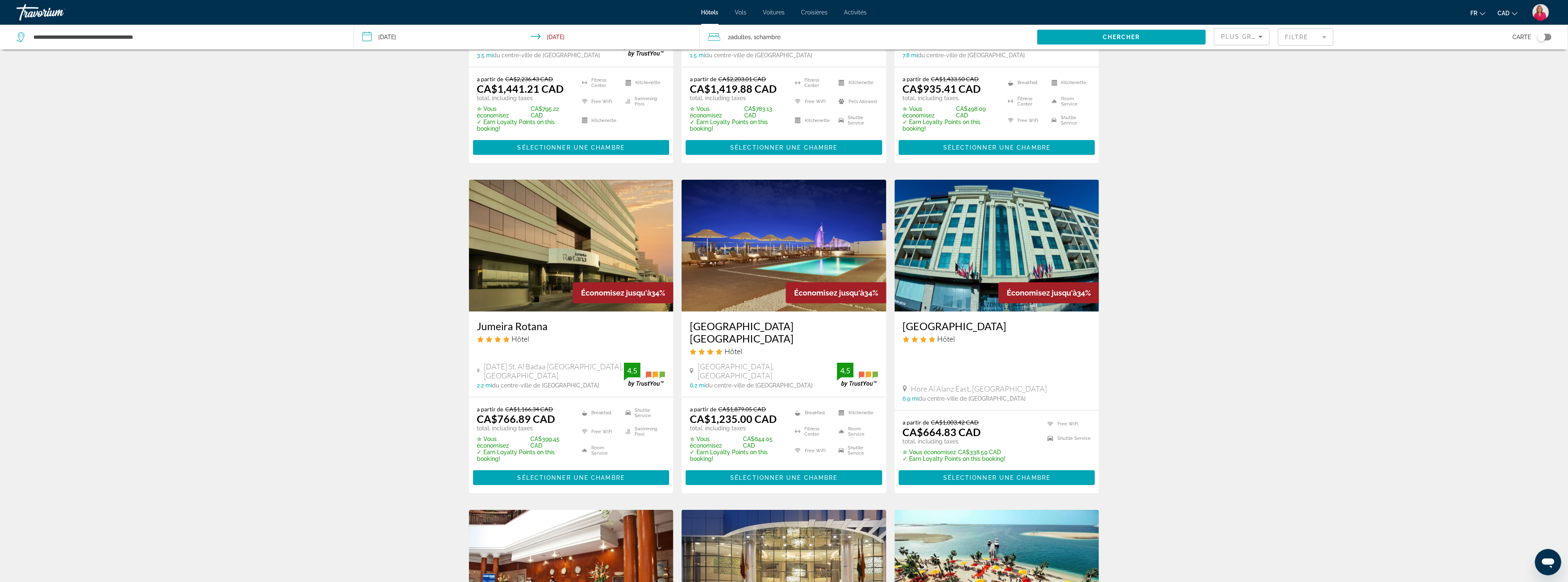
click at [557, 256] on img "Main content" at bounding box center [571, 245] width 205 height 132
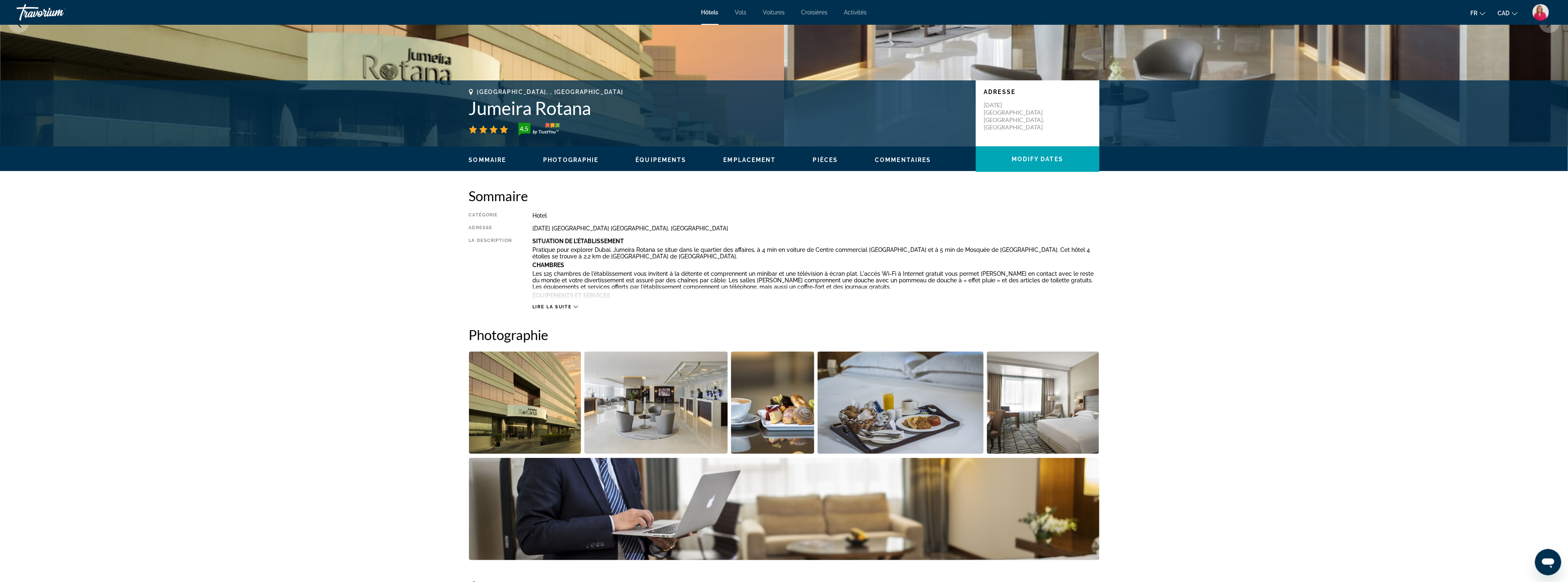
scroll to position [183, 0]
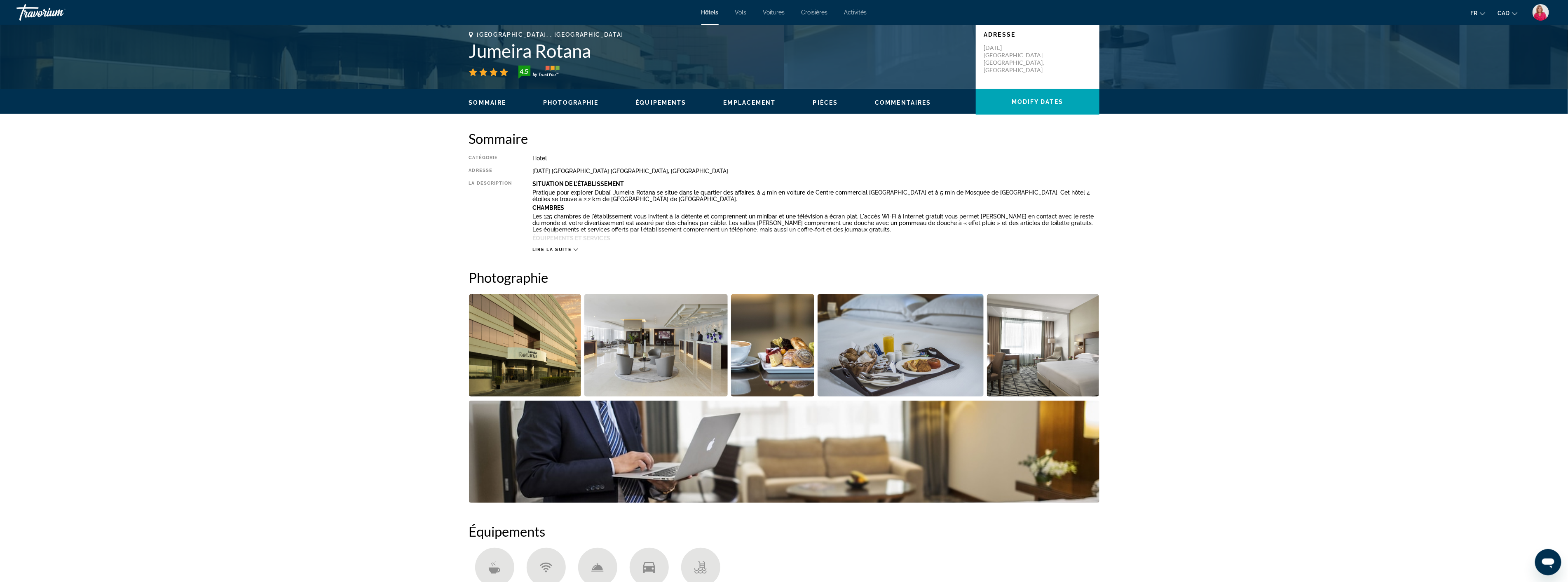
click at [664, 353] on img "Open full-screen image slider" at bounding box center [657, 345] width 144 height 103
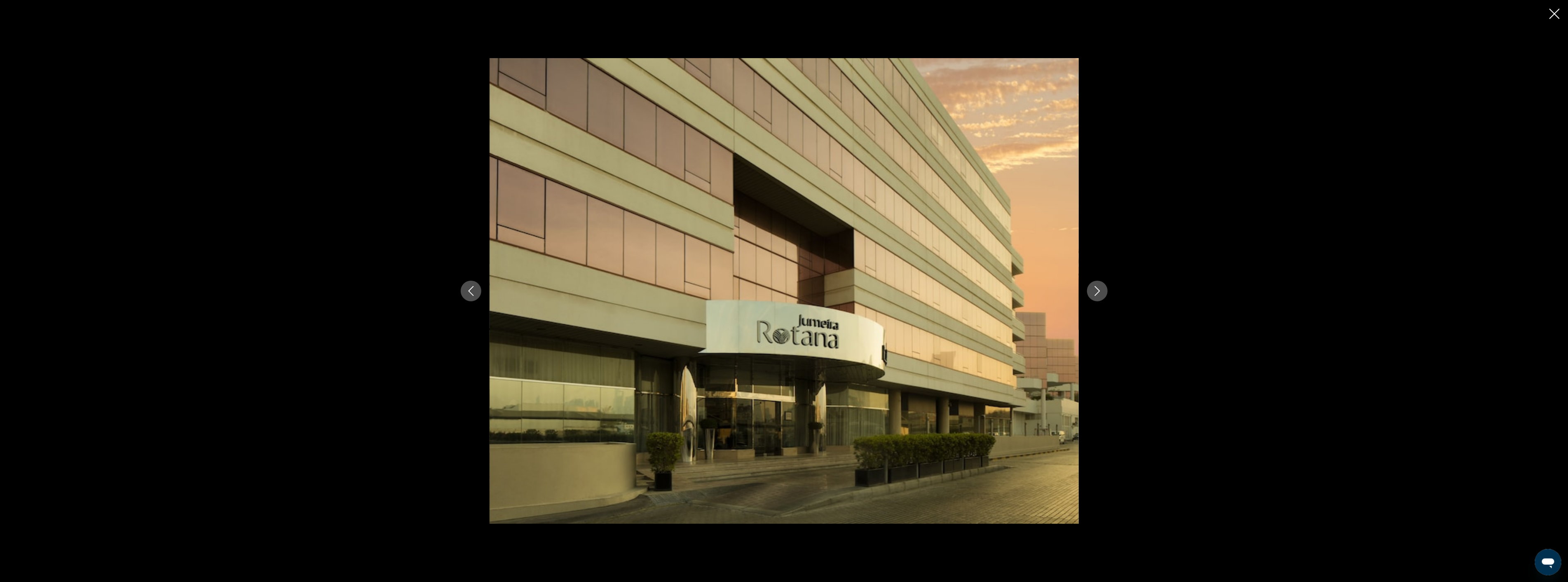
click at [1095, 294] on icon "Next image" at bounding box center [1098, 290] width 10 height 10
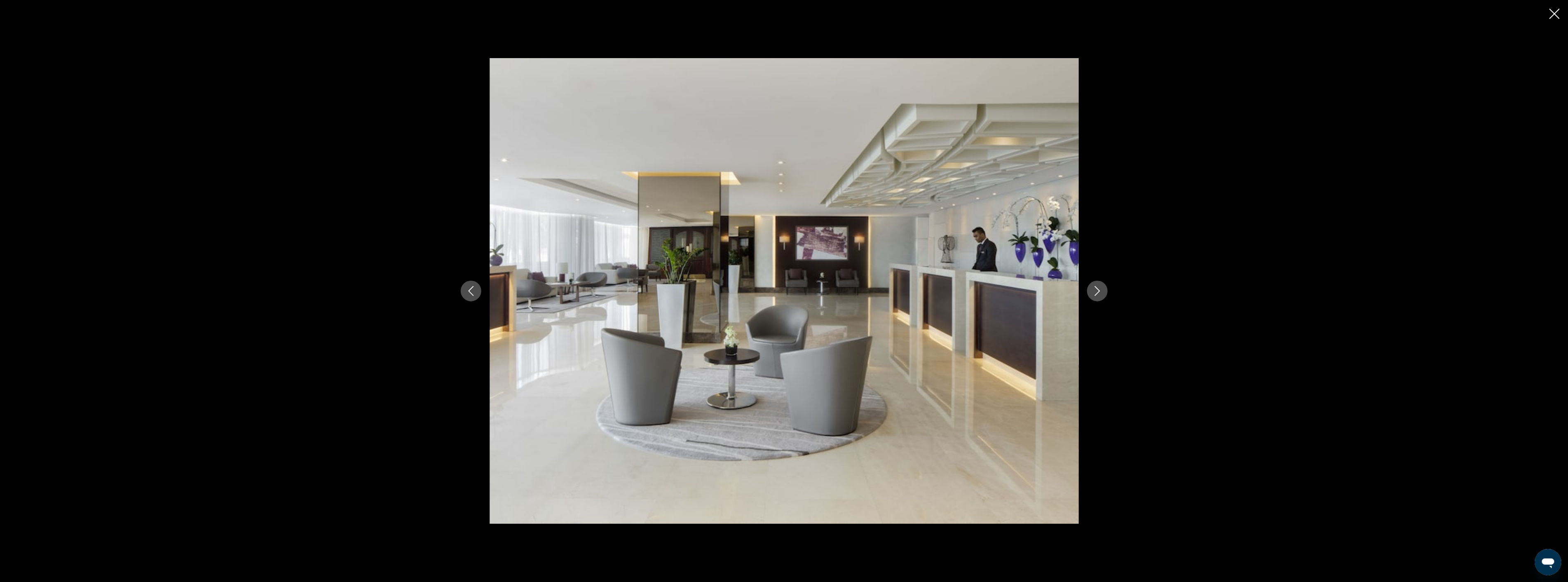
click at [1095, 294] on icon "Next image" at bounding box center [1098, 290] width 10 height 10
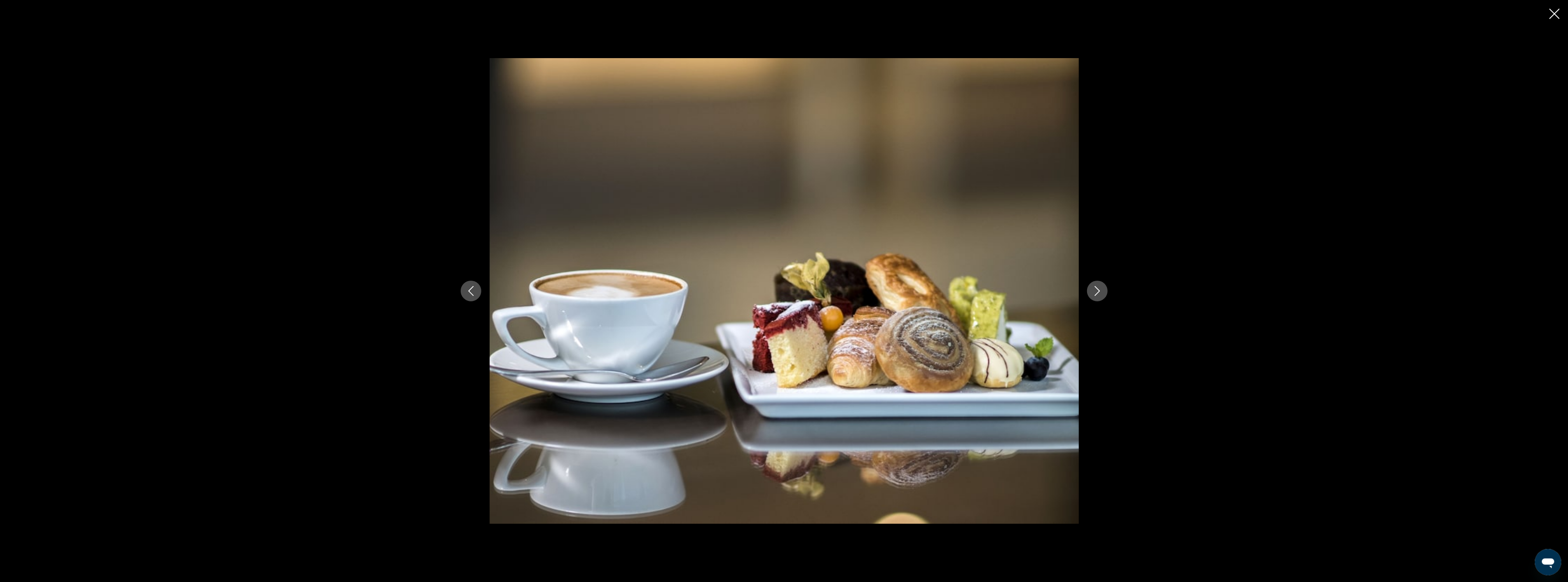
click at [1095, 294] on icon "Next image" at bounding box center [1098, 290] width 10 height 10
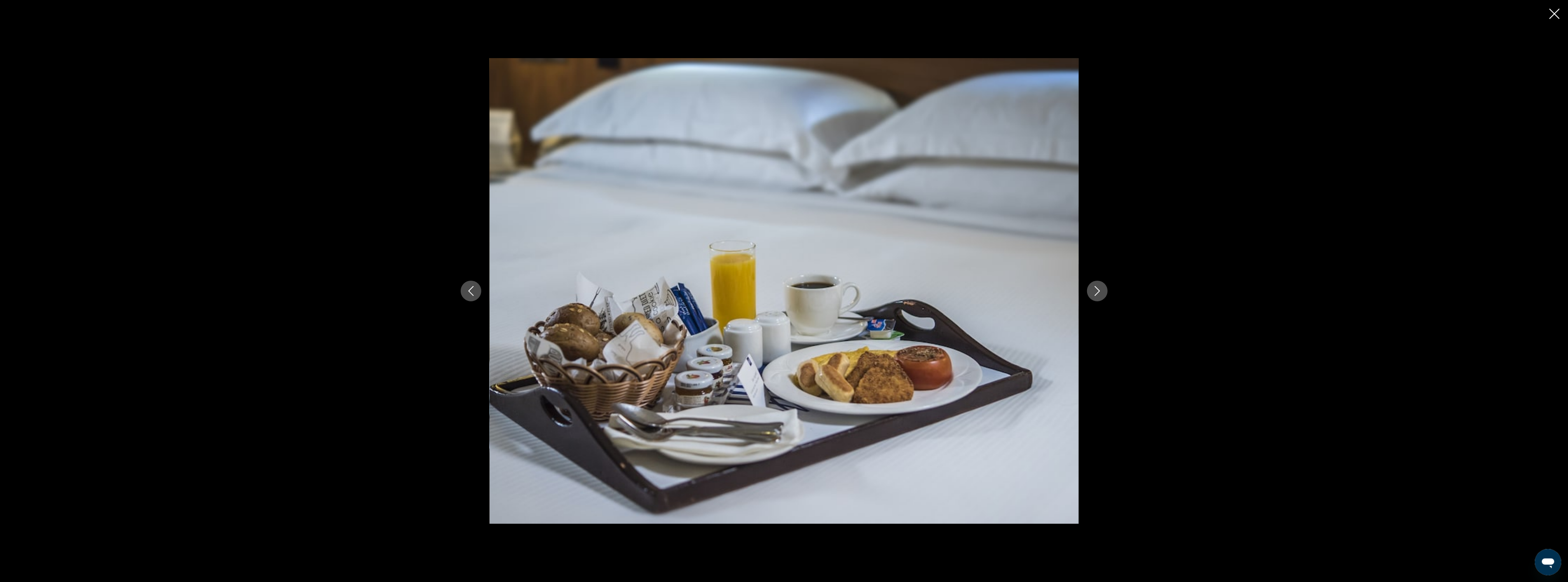
click at [1095, 294] on icon "Next image" at bounding box center [1098, 290] width 10 height 10
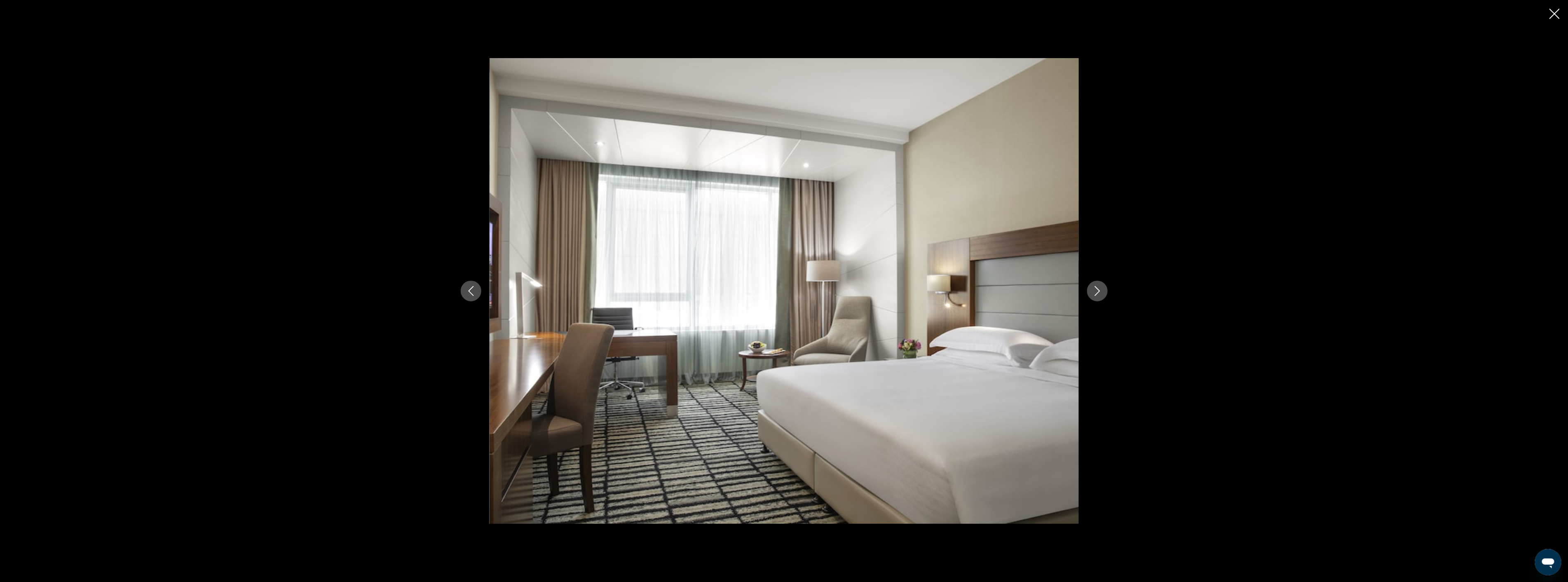
click at [1095, 294] on icon "Next image" at bounding box center [1098, 290] width 10 height 10
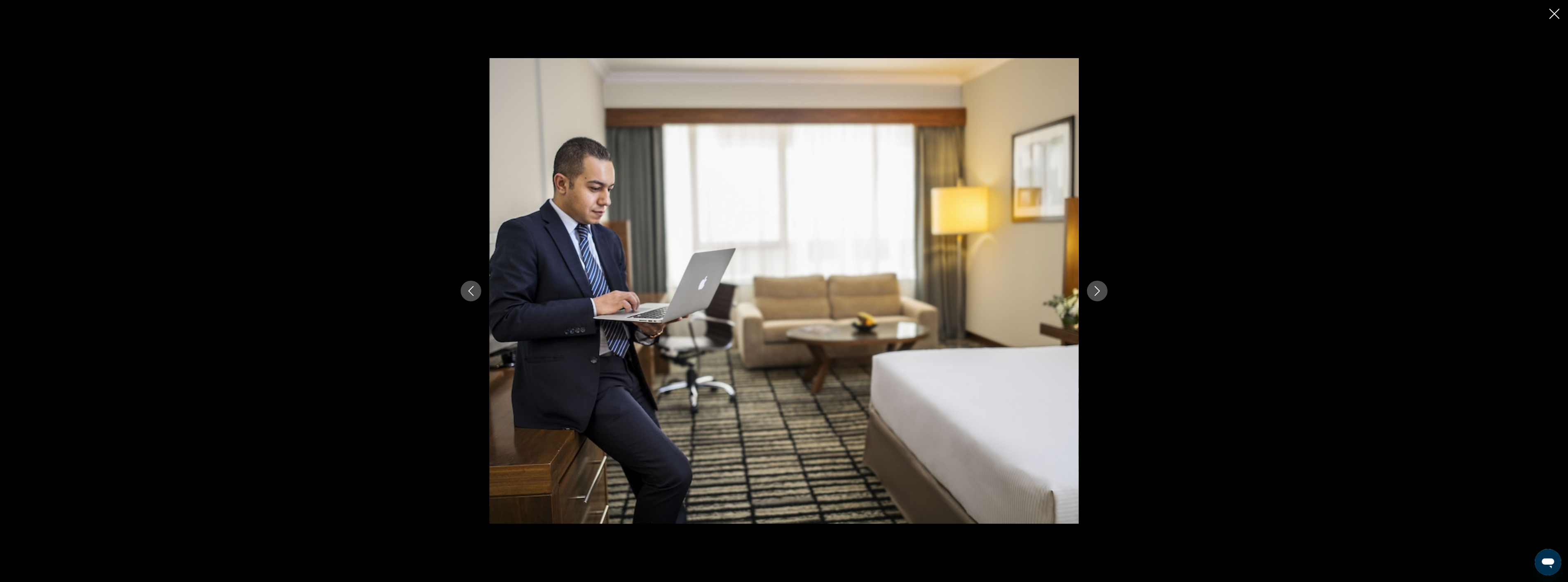
click at [1095, 294] on icon "Next image" at bounding box center [1098, 290] width 10 height 10
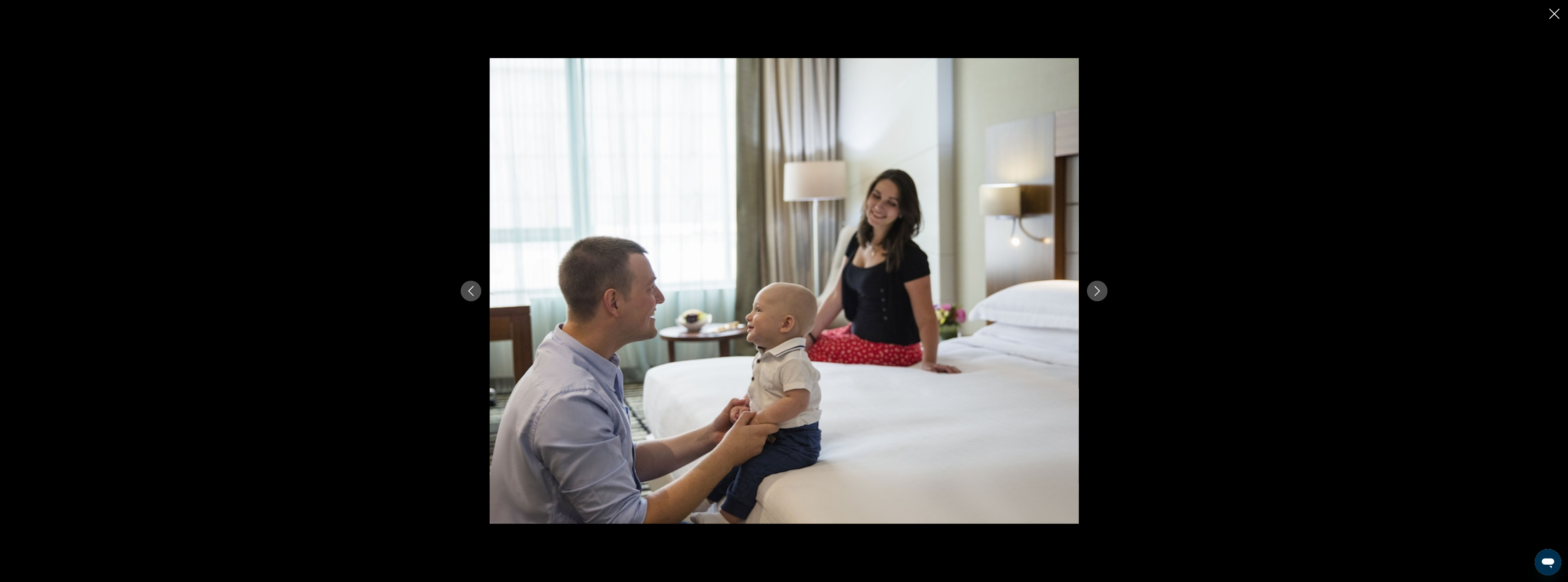
click at [1095, 294] on icon "Next image" at bounding box center [1098, 290] width 10 height 10
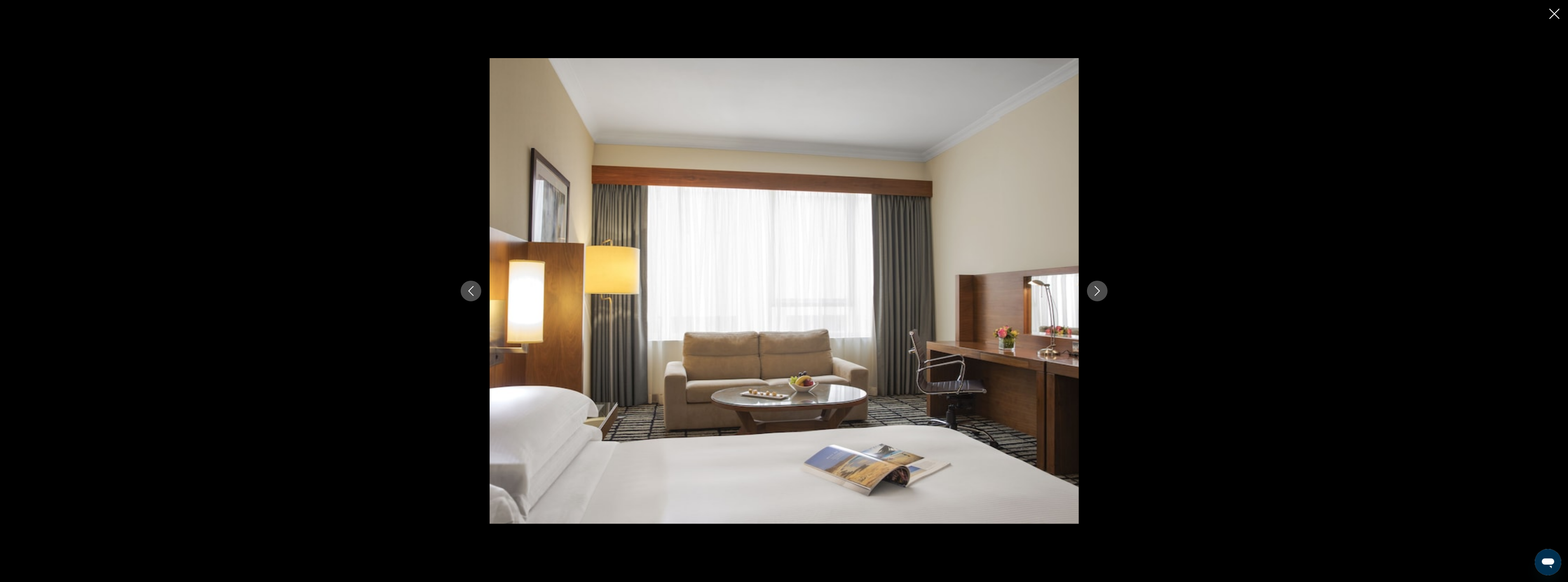
click at [1095, 294] on icon "Next image" at bounding box center [1098, 290] width 10 height 10
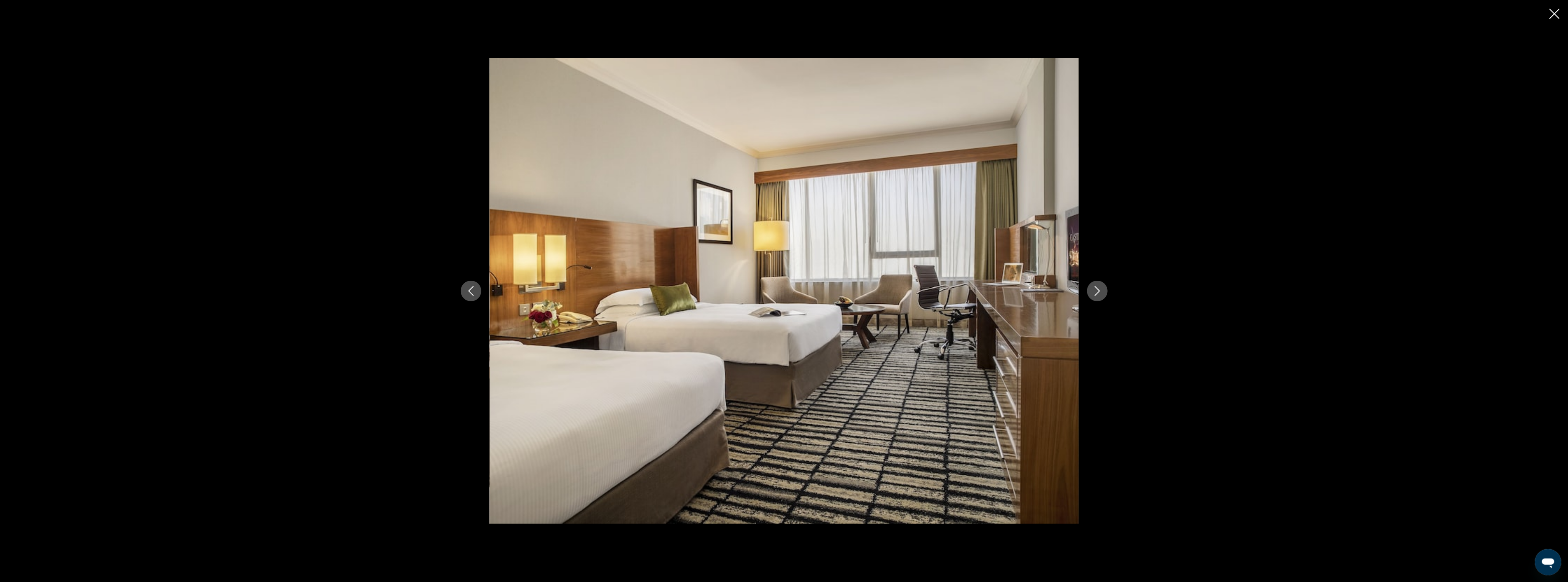
click at [1095, 294] on icon "Next image" at bounding box center [1098, 290] width 10 height 10
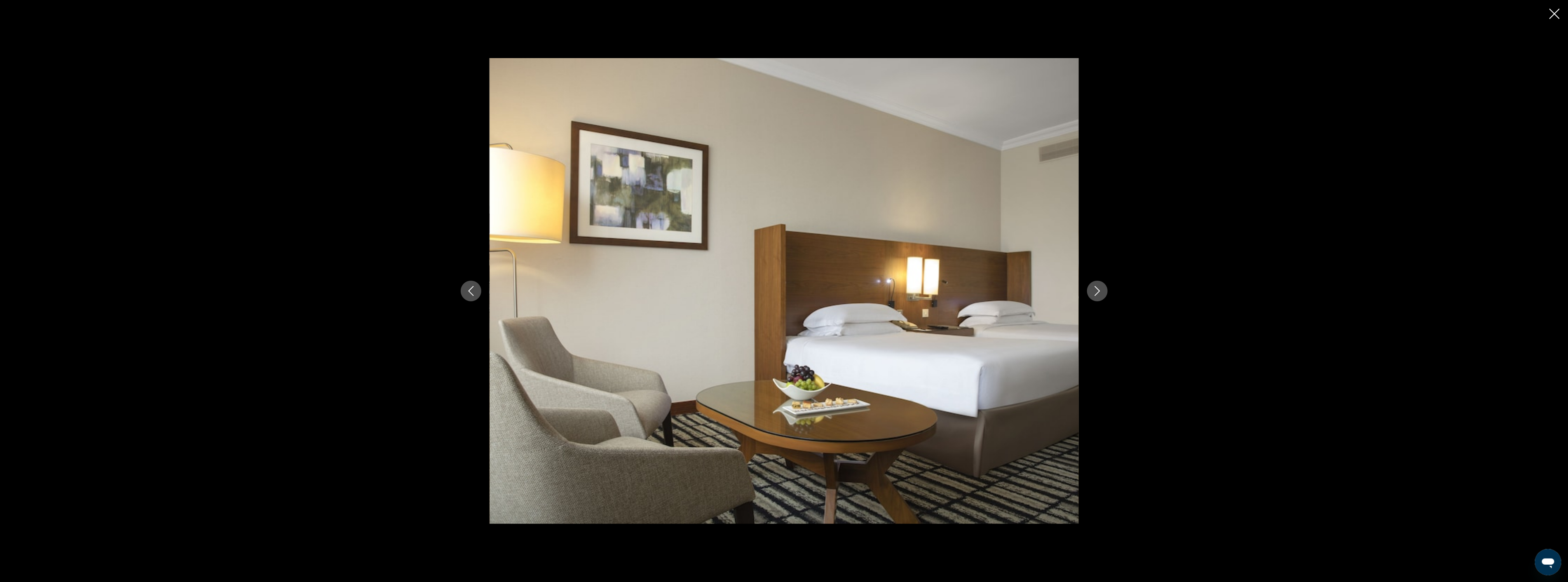
click at [1095, 294] on icon "Next image" at bounding box center [1098, 290] width 10 height 10
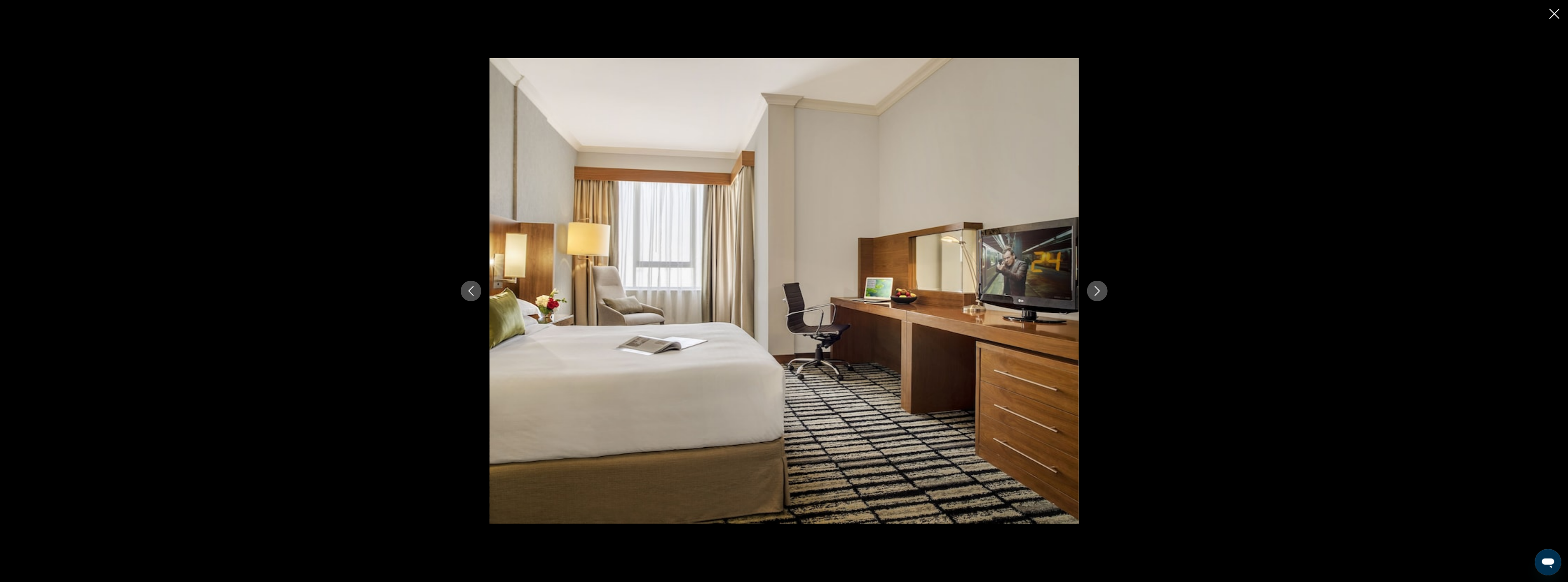
click at [1553, 11] on icon "Close slideshow" at bounding box center [1555, 13] width 10 height 10
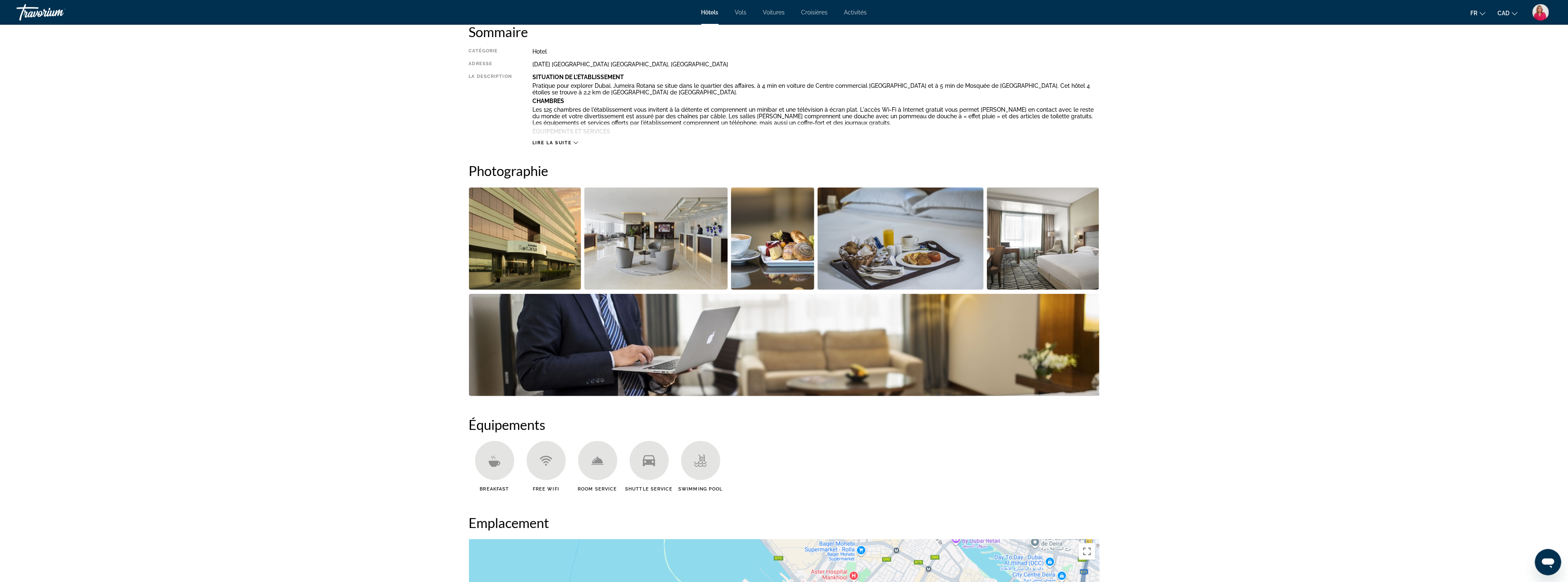
scroll to position [137, 0]
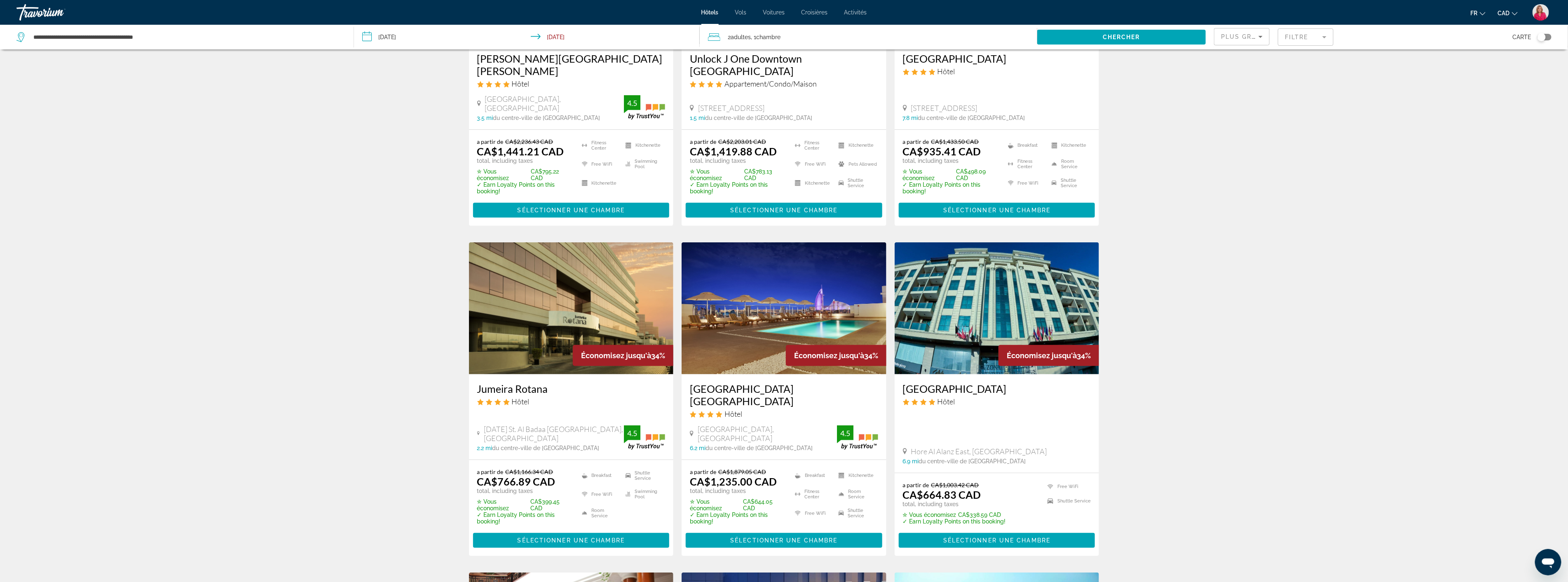
scroll to position [183, 0]
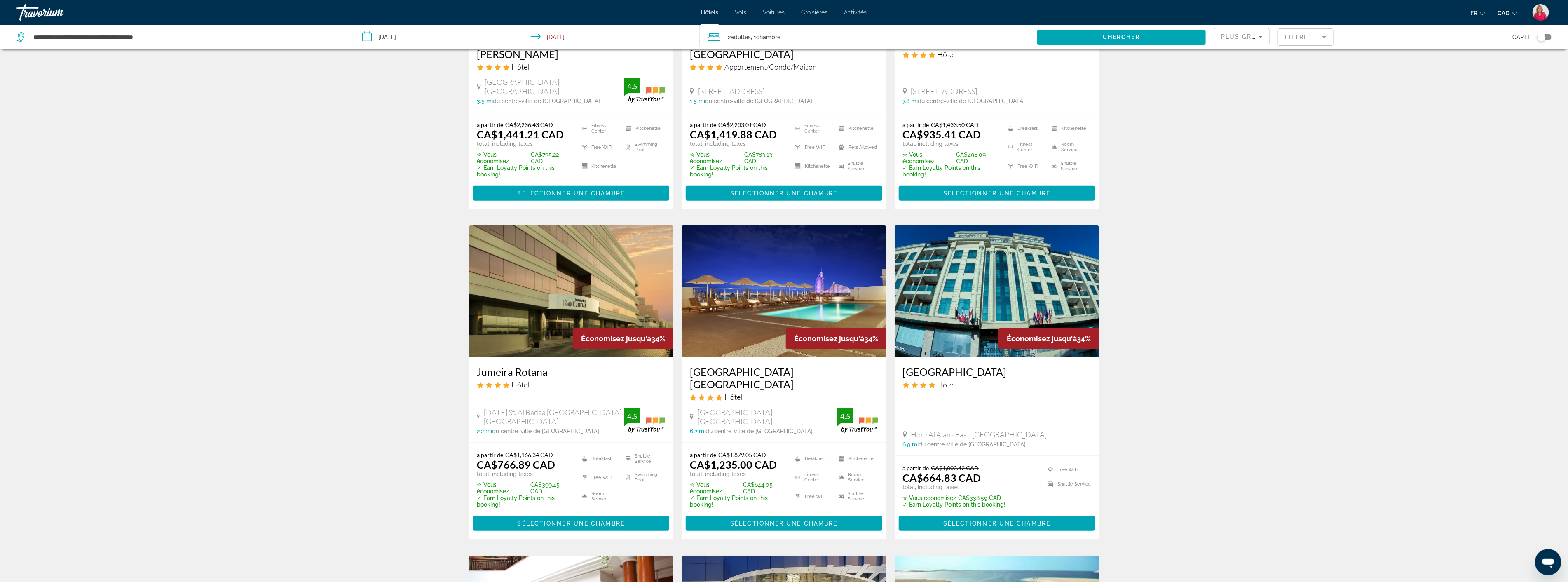
click at [1027, 300] on img "Main content" at bounding box center [997, 291] width 205 height 132
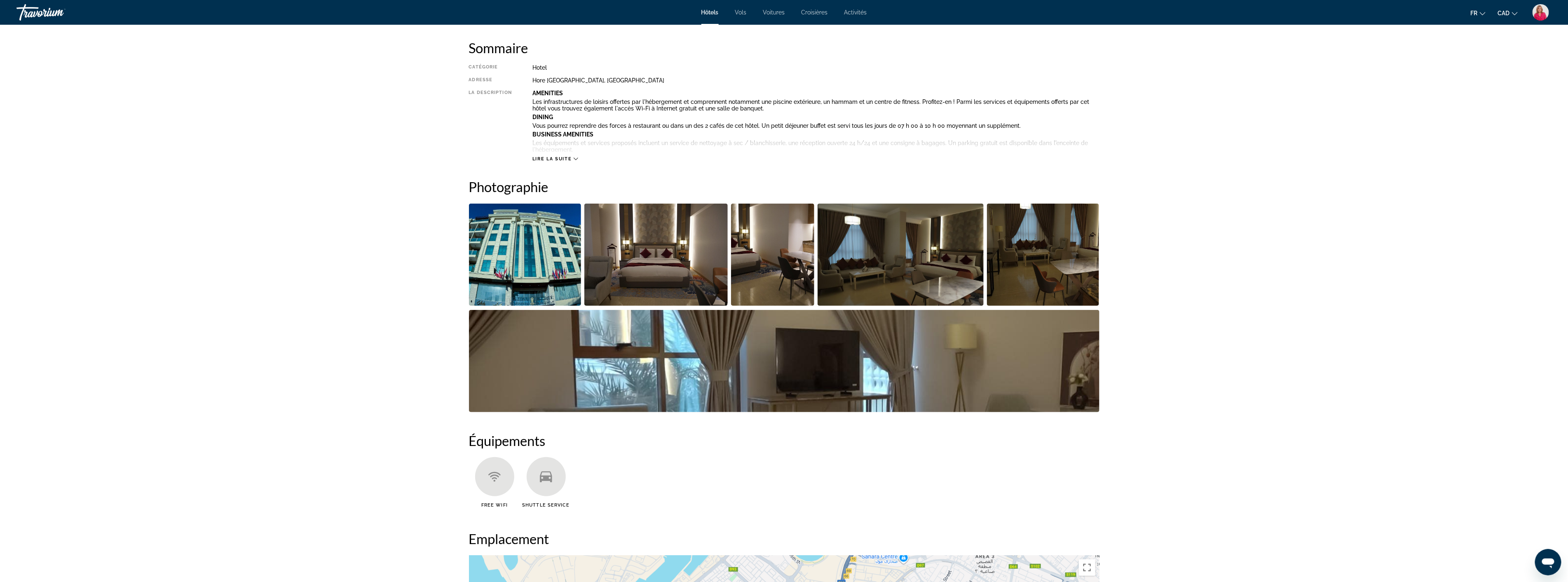
scroll to position [274, 0]
click at [687, 277] on img "Open full-screen image slider" at bounding box center [657, 254] width 144 height 103
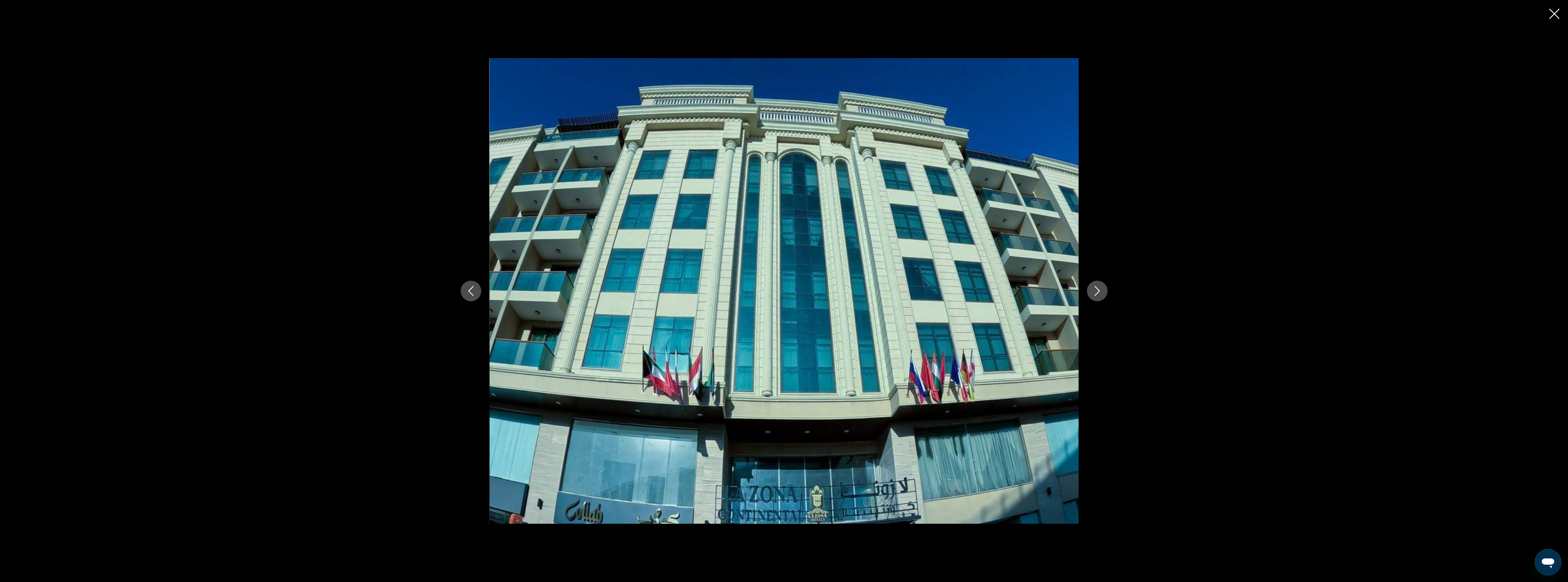
click at [1102, 290] on icon "Next image" at bounding box center [1098, 290] width 10 height 10
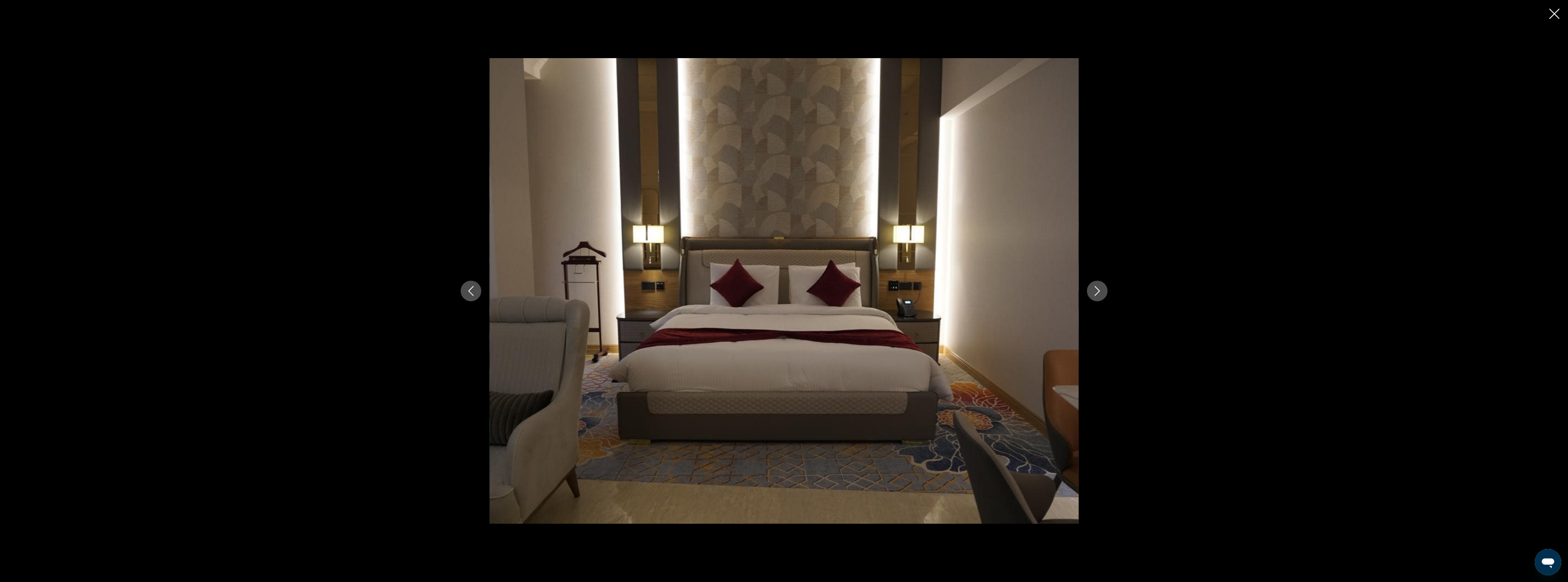
click at [1102, 290] on icon "Next image" at bounding box center [1098, 290] width 10 height 10
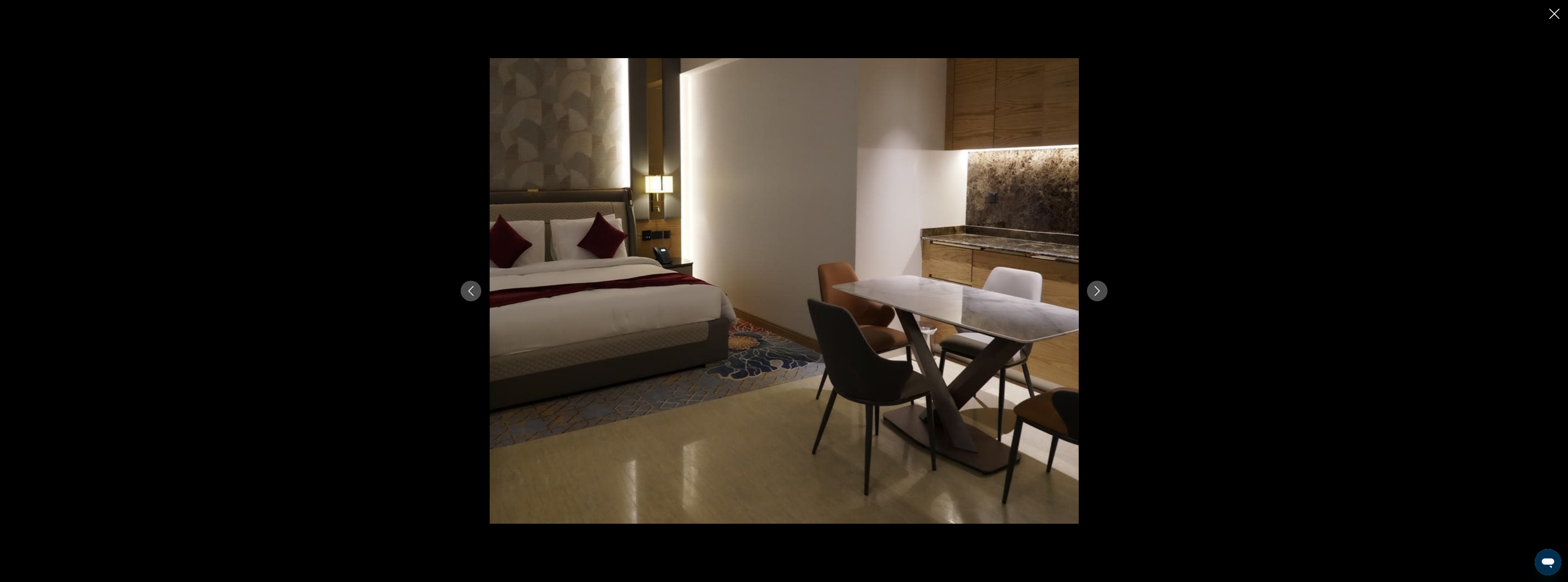
click at [1102, 290] on icon "Next image" at bounding box center [1098, 290] width 10 height 10
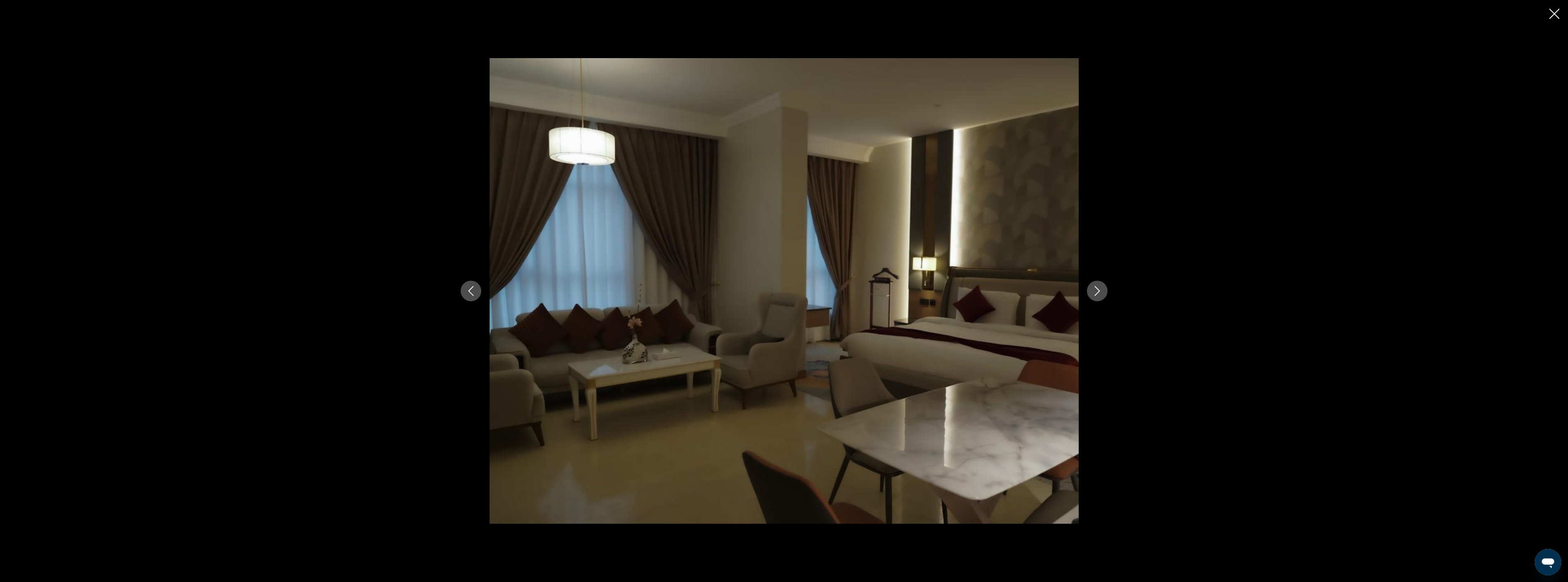
click at [1102, 290] on icon "Next image" at bounding box center [1098, 290] width 10 height 10
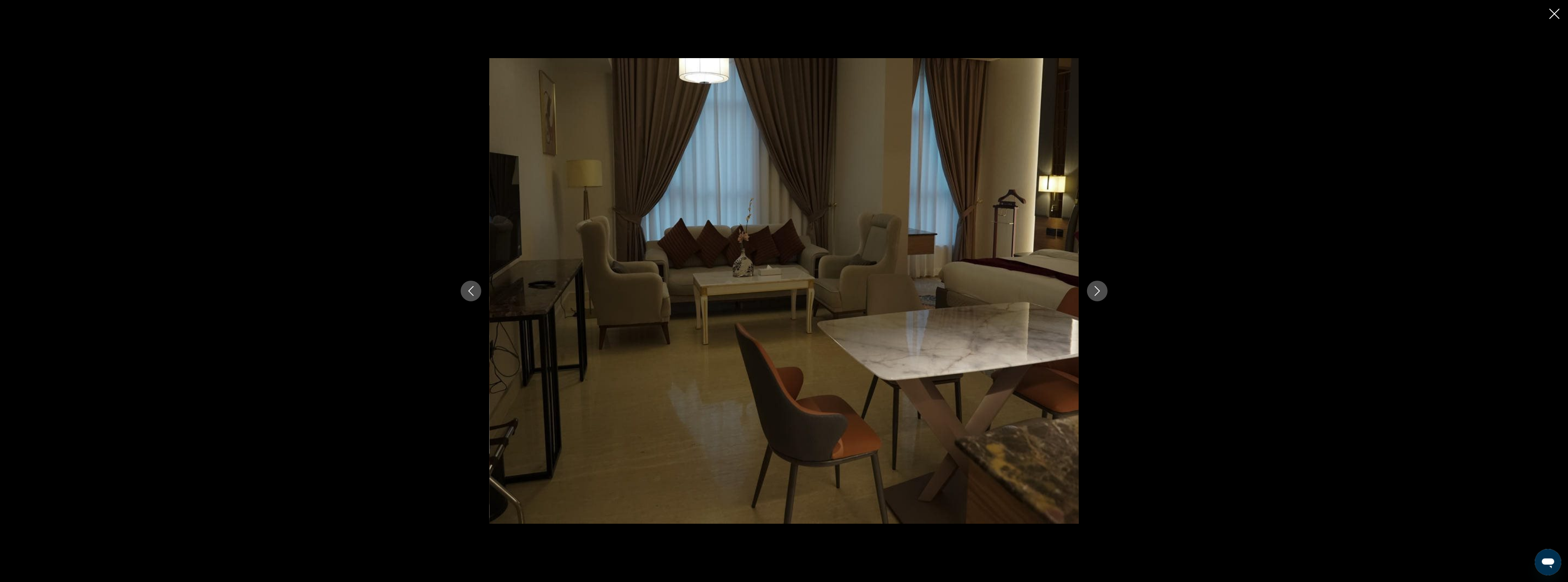
click at [1102, 290] on icon "Next image" at bounding box center [1098, 290] width 10 height 10
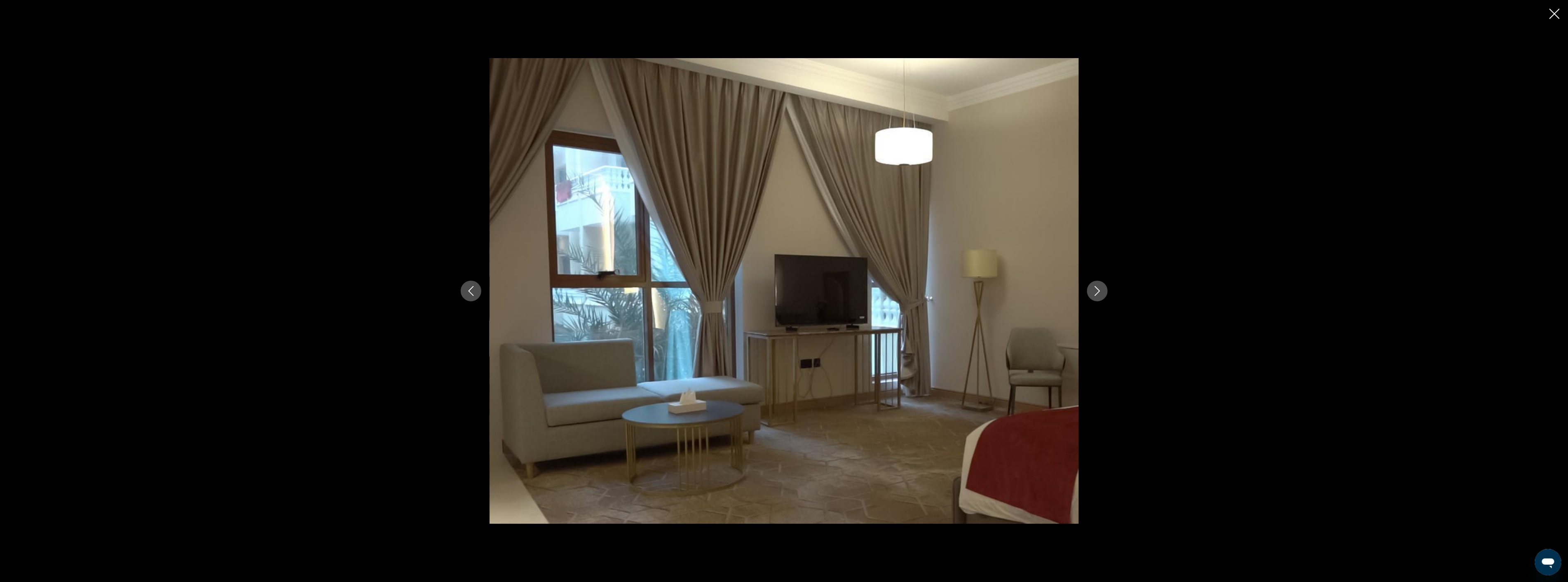
click at [1102, 290] on icon "Next image" at bounding box center [1098, 290] width 10 height 10
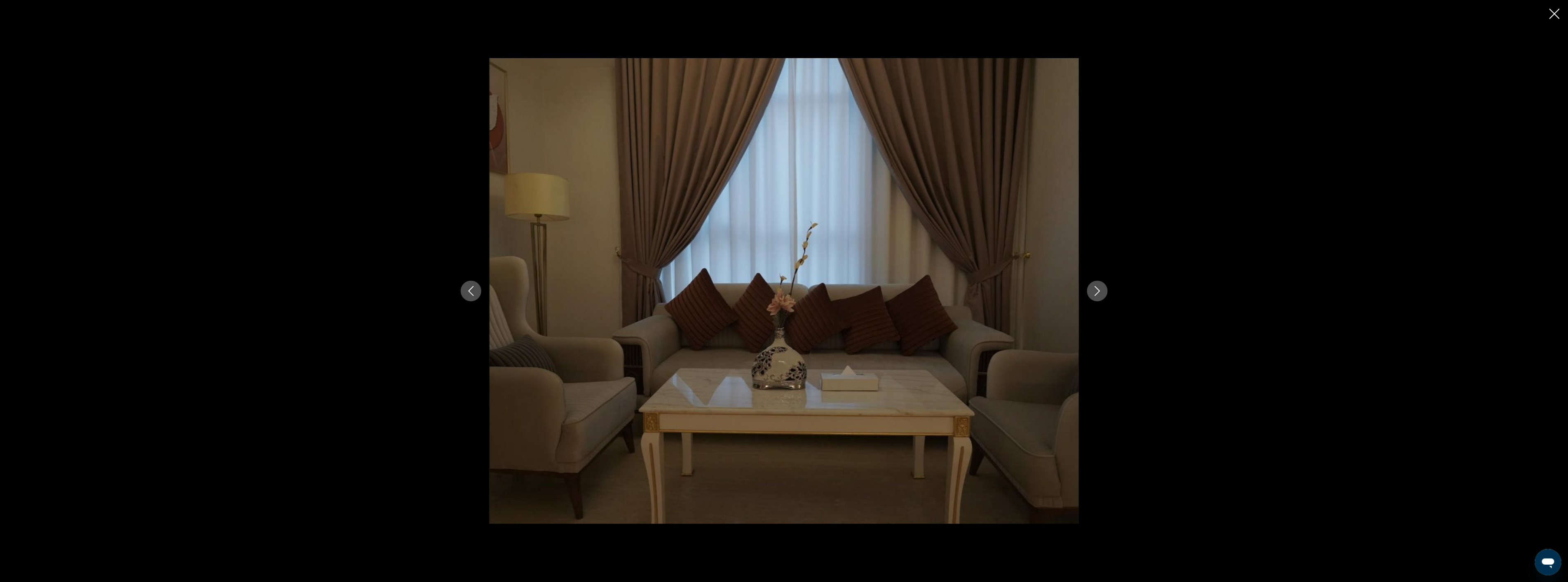
click at [1102, 290] on icon "Next image" at bounding box center [1098, 290] width 10 height 10
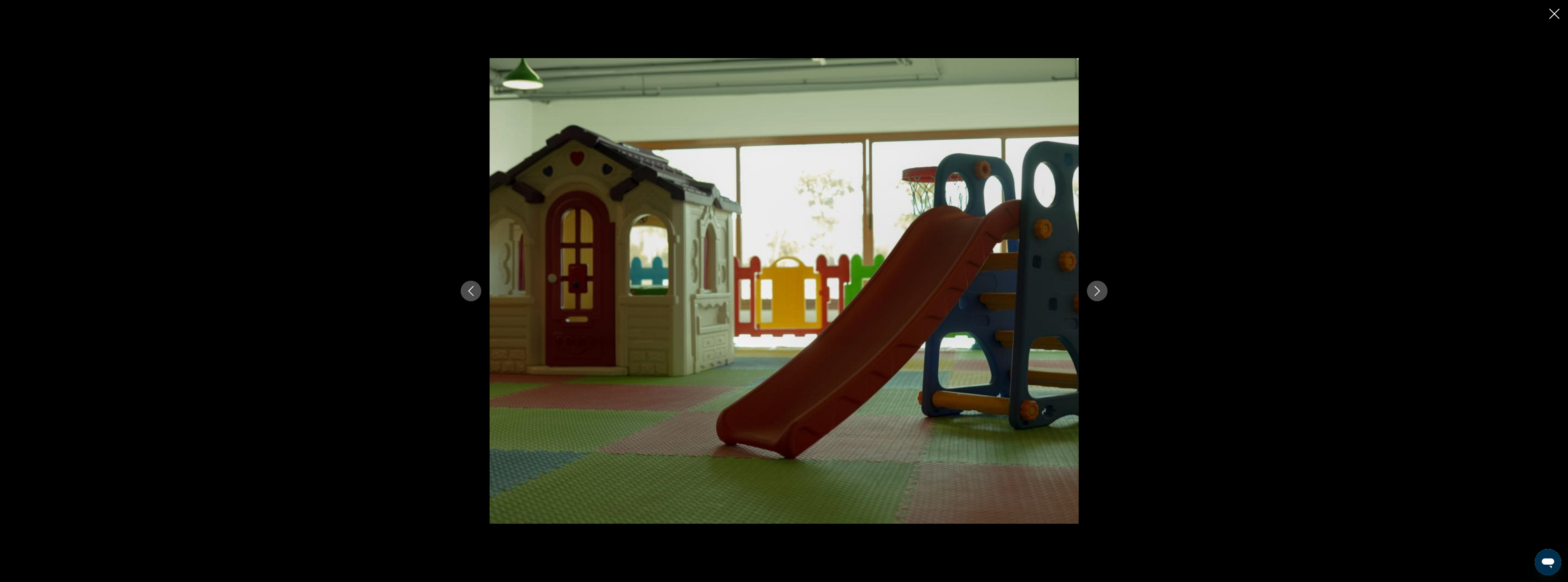
click at [1102, 290] on icon "Next image" at bounding box center [1098, 290] width 10 height 10
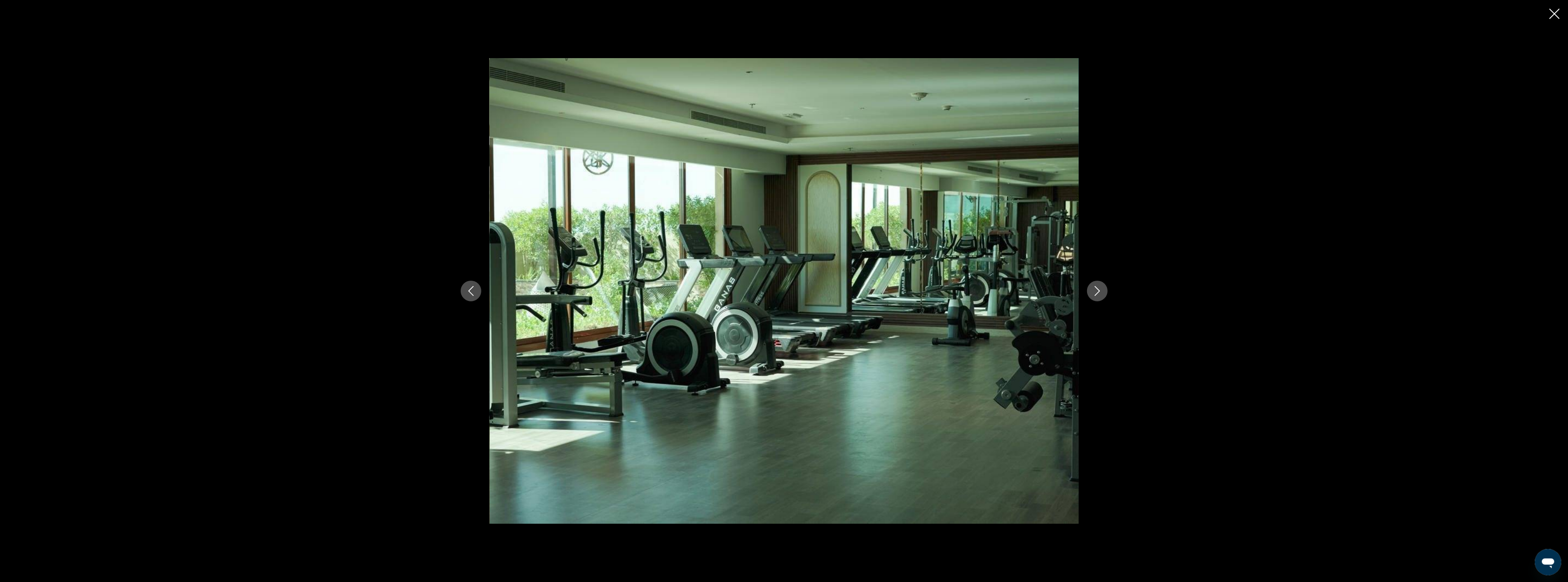
click at [1102, 290] on icon "Next image" at bounding box center [1098, 290] width 10 height 10
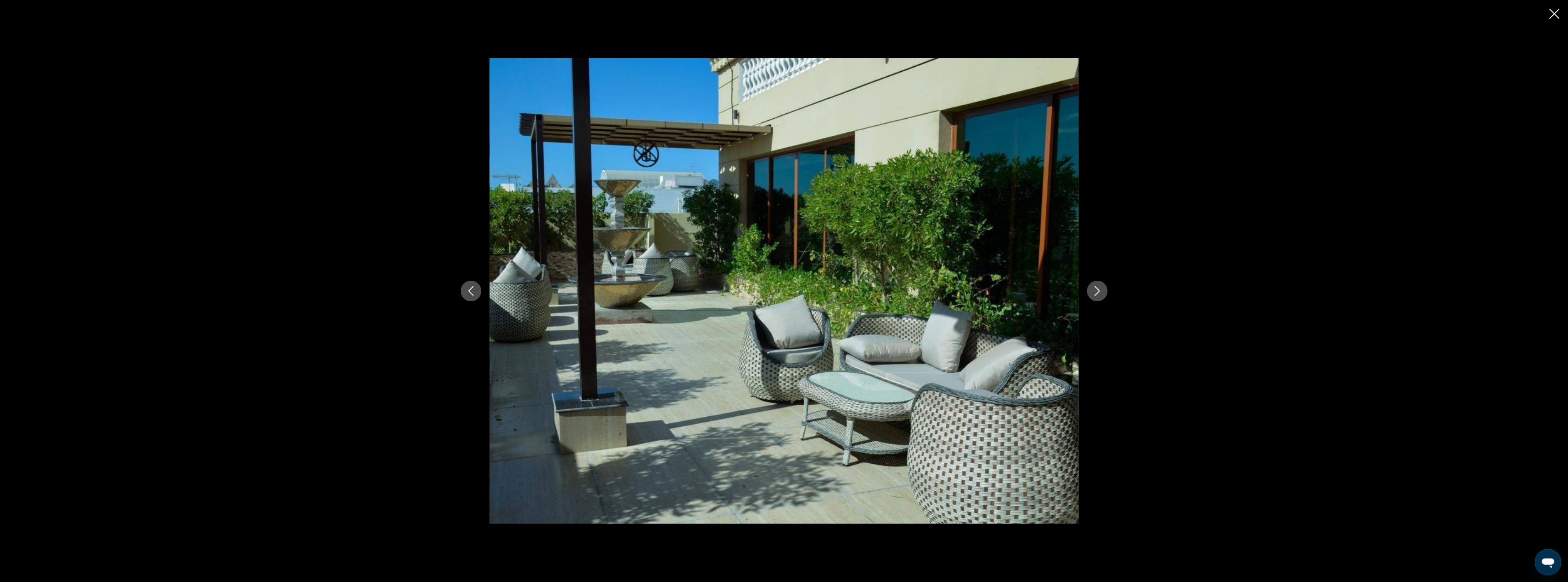
click at [1102, 290] on icon "Next image" at bounding box center [1098, 290] width 10 height 10
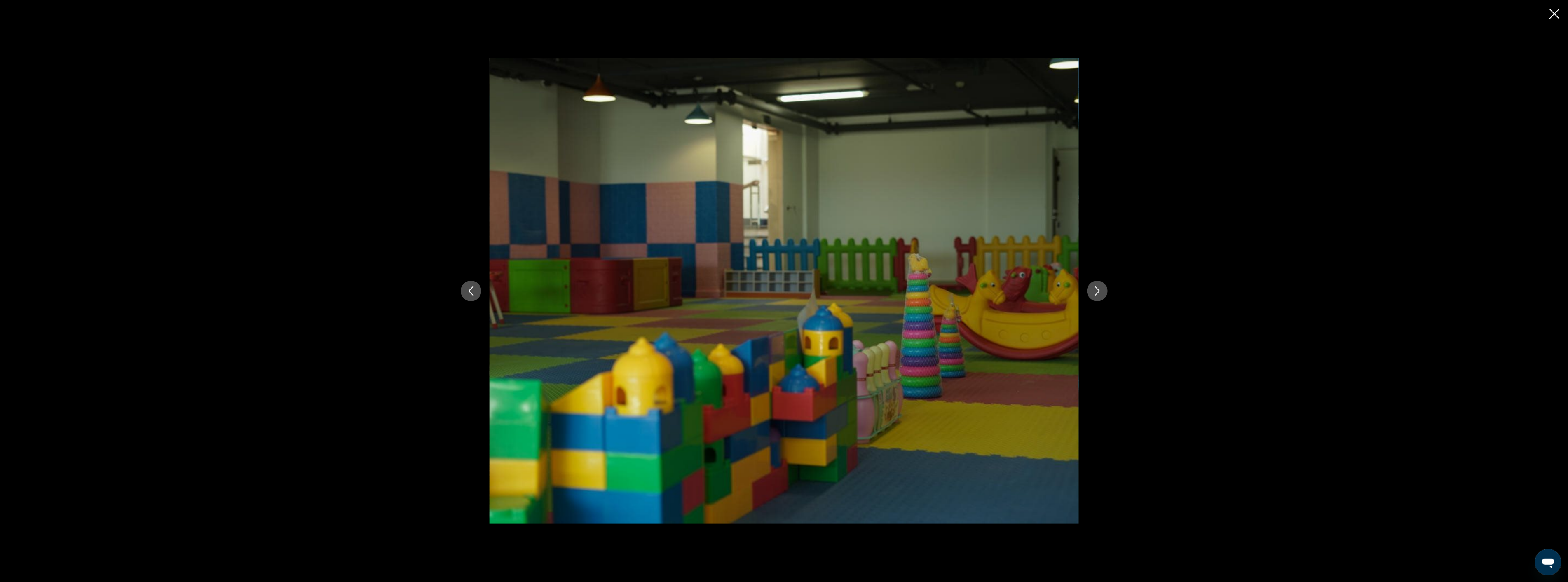
click at [1102, 290] on icon "Next image" at bounding box center [1098, 290] width 10 height 10
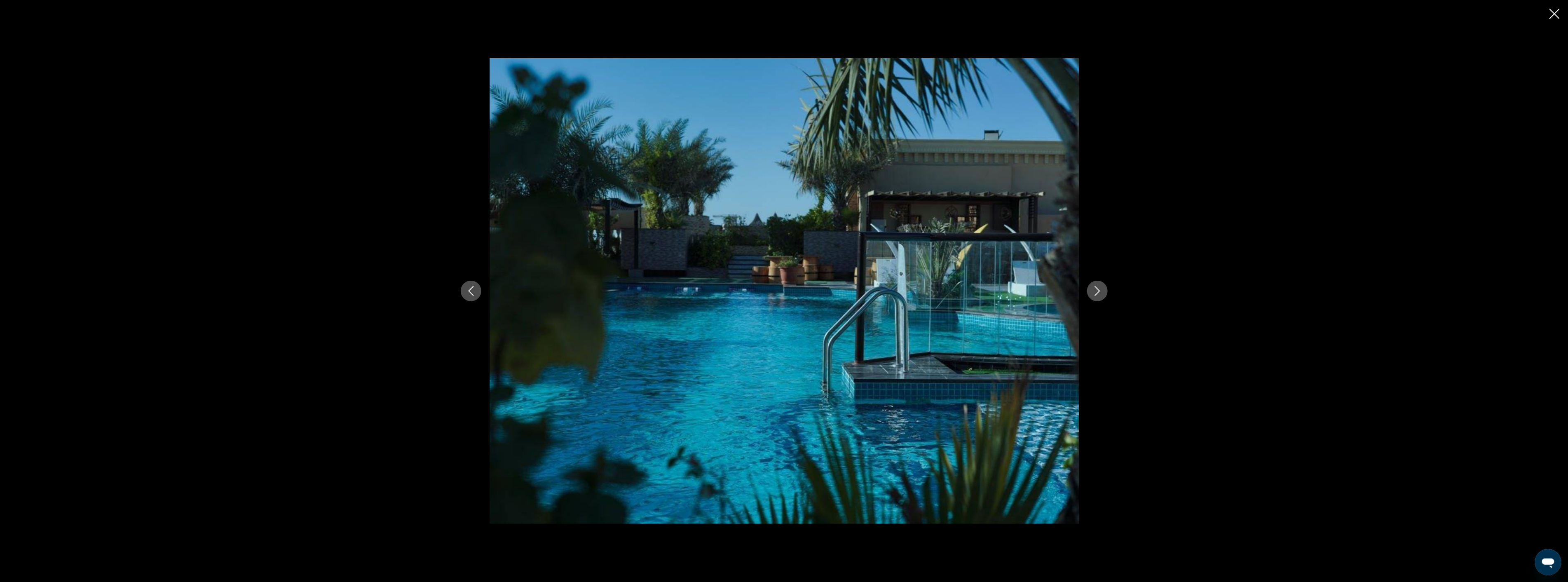
click at [1561, 6] on div "prev next" at bounding box center [784, 291] width 1568 height 582
click at [1099, 292] on icon "Next image" at bounding box center [1097, 290] width 6 height 10
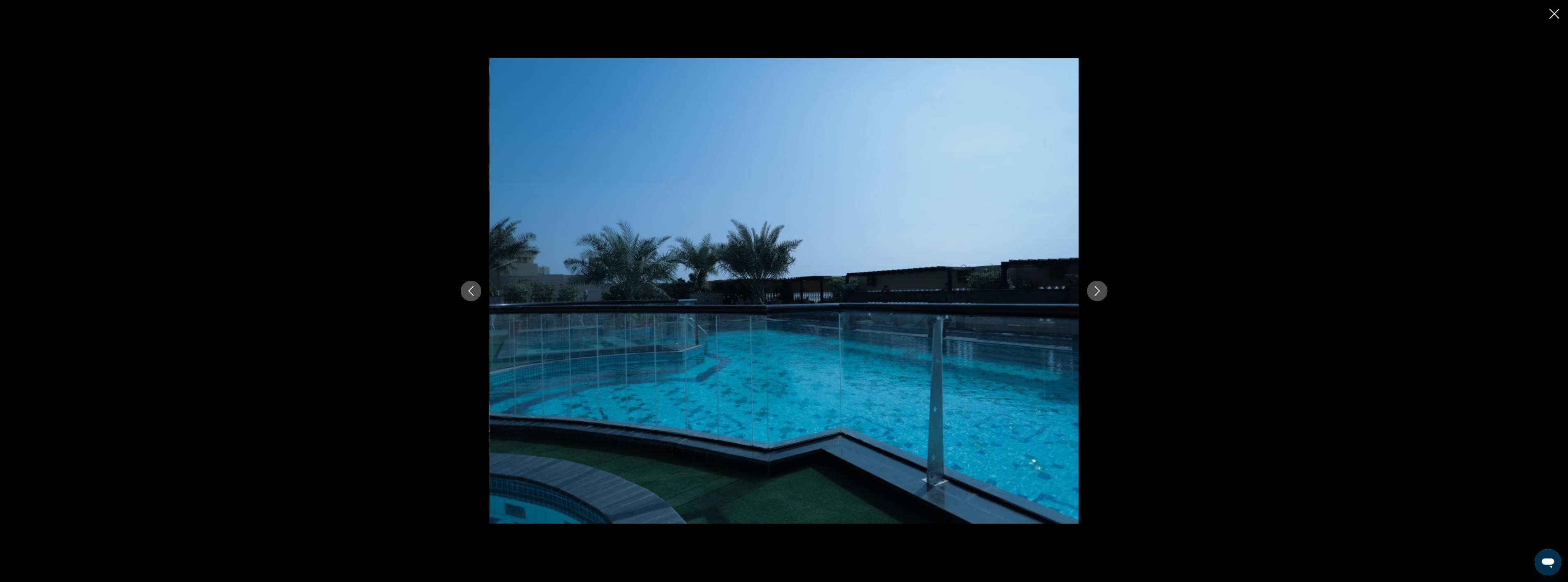
click at [1099, 292] on icon "Next image" at bounding box center [1097, 290] width 6 height 10
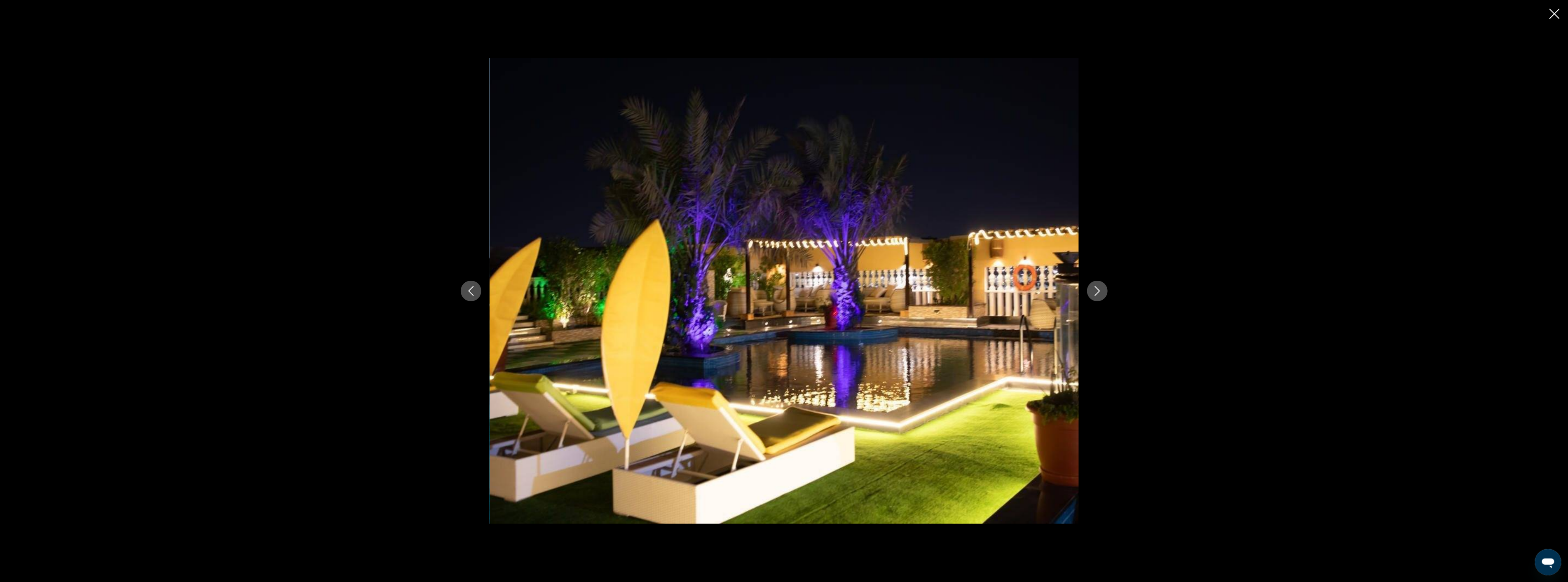
click at [1099, 292] on icon "Next image" at bounding box center [1097, 290] width 6 height 10
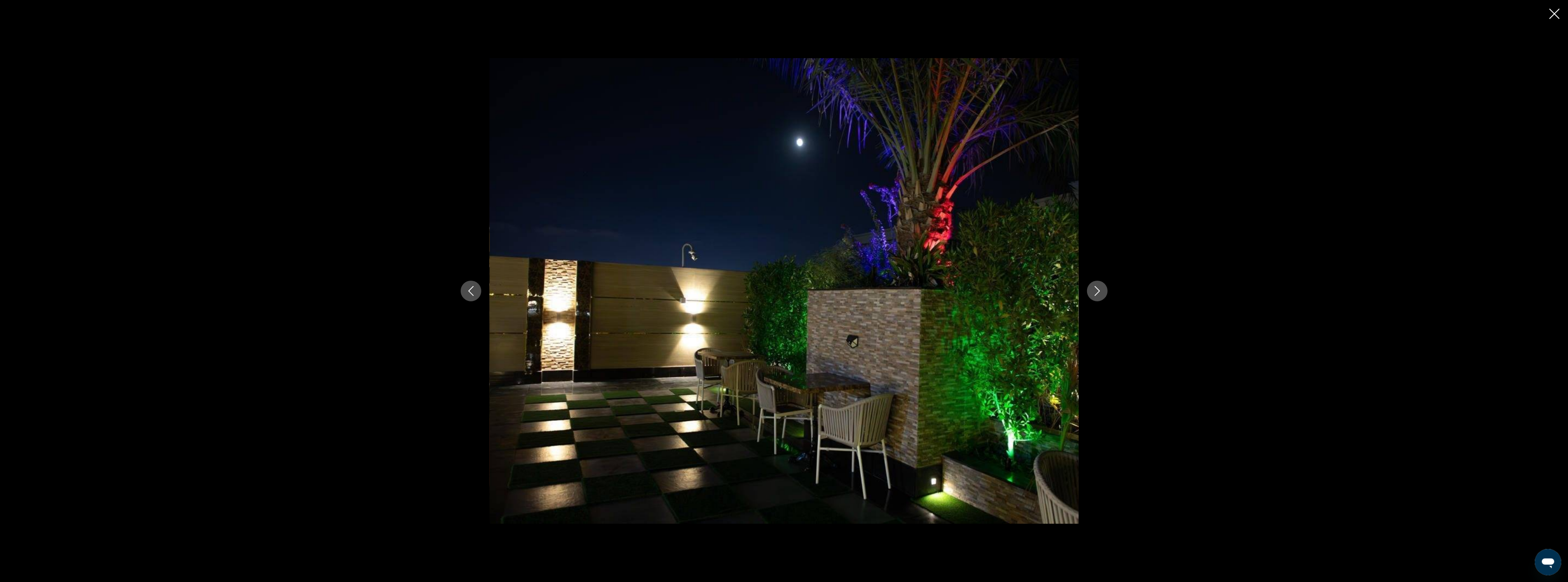
click at [1099, 292] on icon "Next image" at bounding box center [1097, 290] width 6 height 10
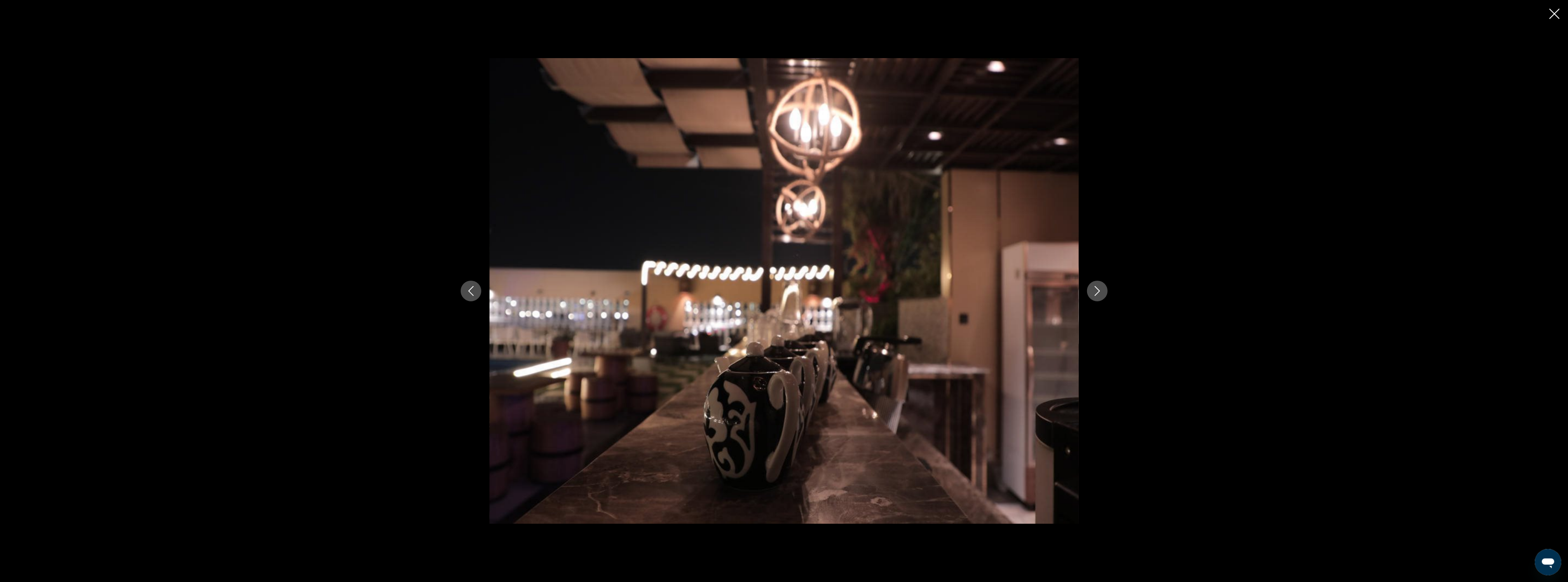
click at [1099, 292] on icon "Next image" at bounding box center [1097, 290] width 6 height 10
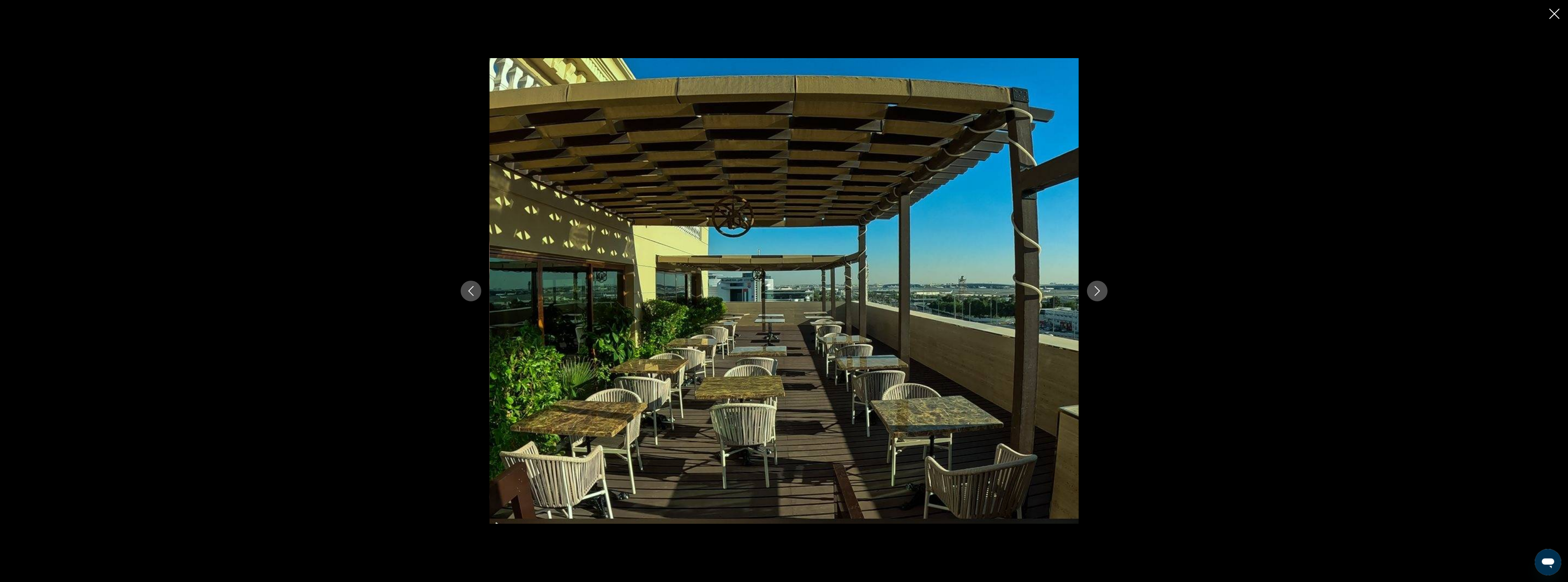
click at [1099, 292] on icon "Next image" at bounding box center [1097, 290] width 6 height 10
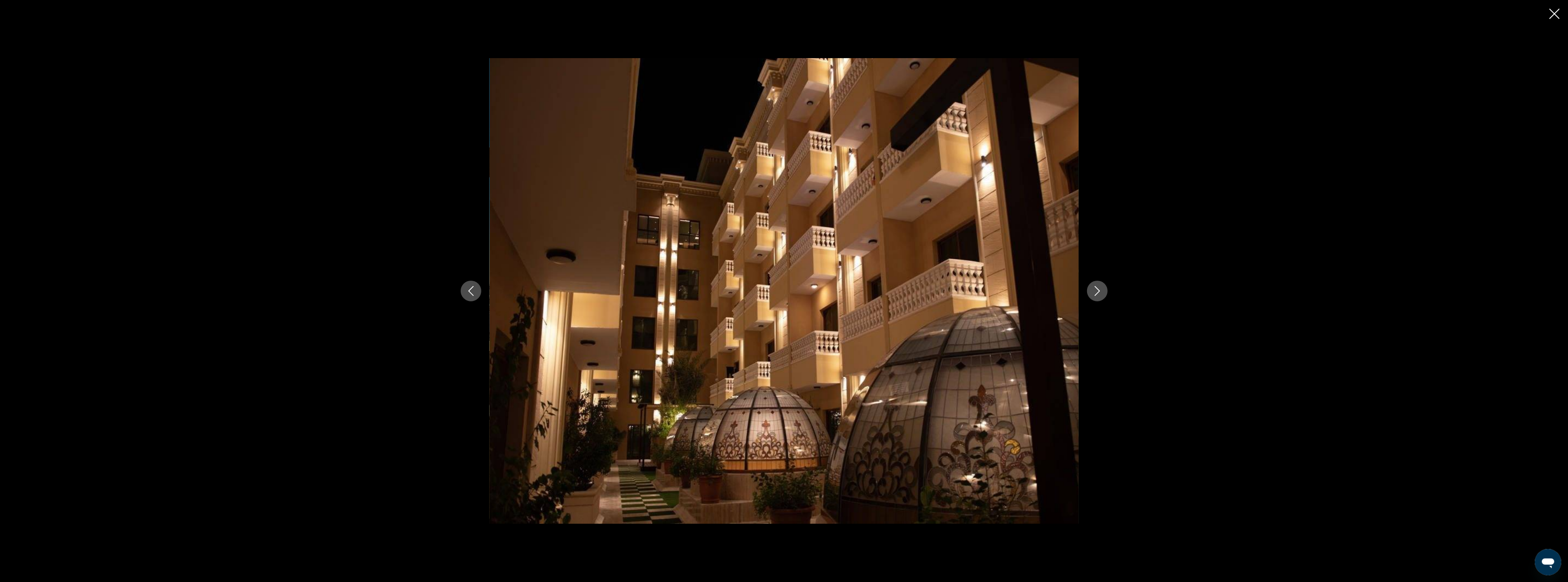
click at [466, 291] on icon "Previous image" at bounding box center [471, 290] width 10 height 10
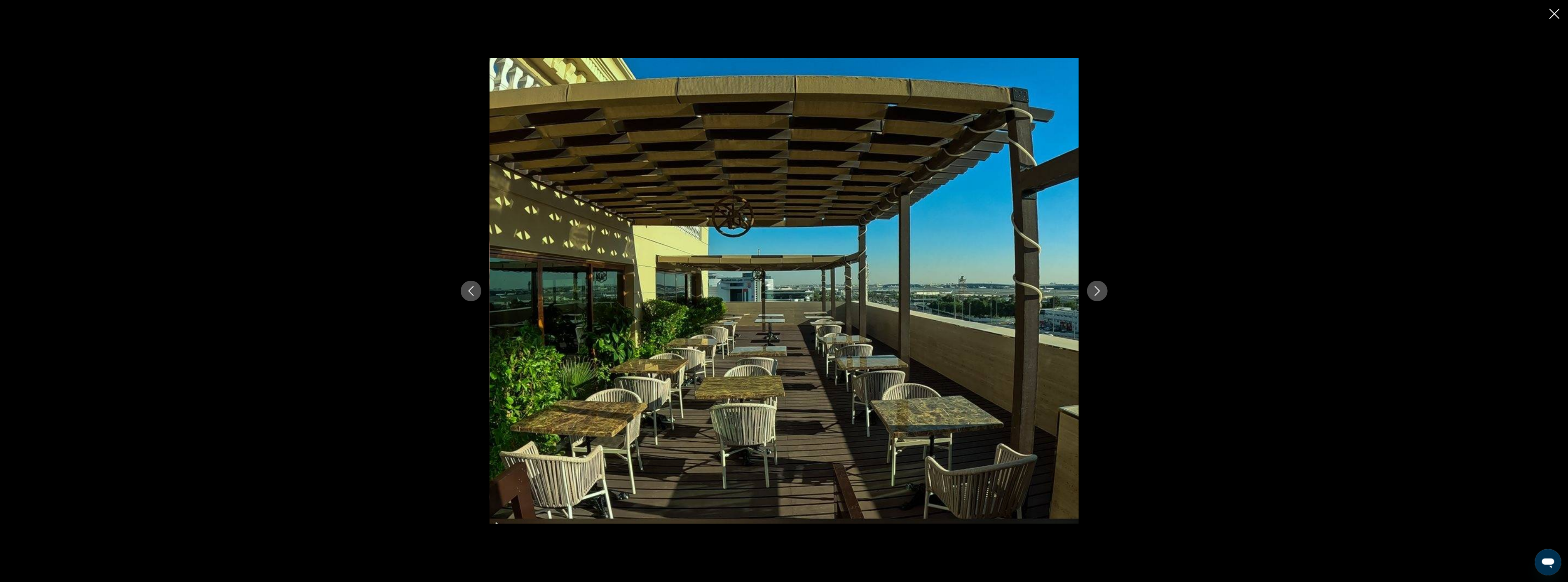
click at [1095, 289] on icon "Next image" at bounding box center [1098, 290] width 10 height 10
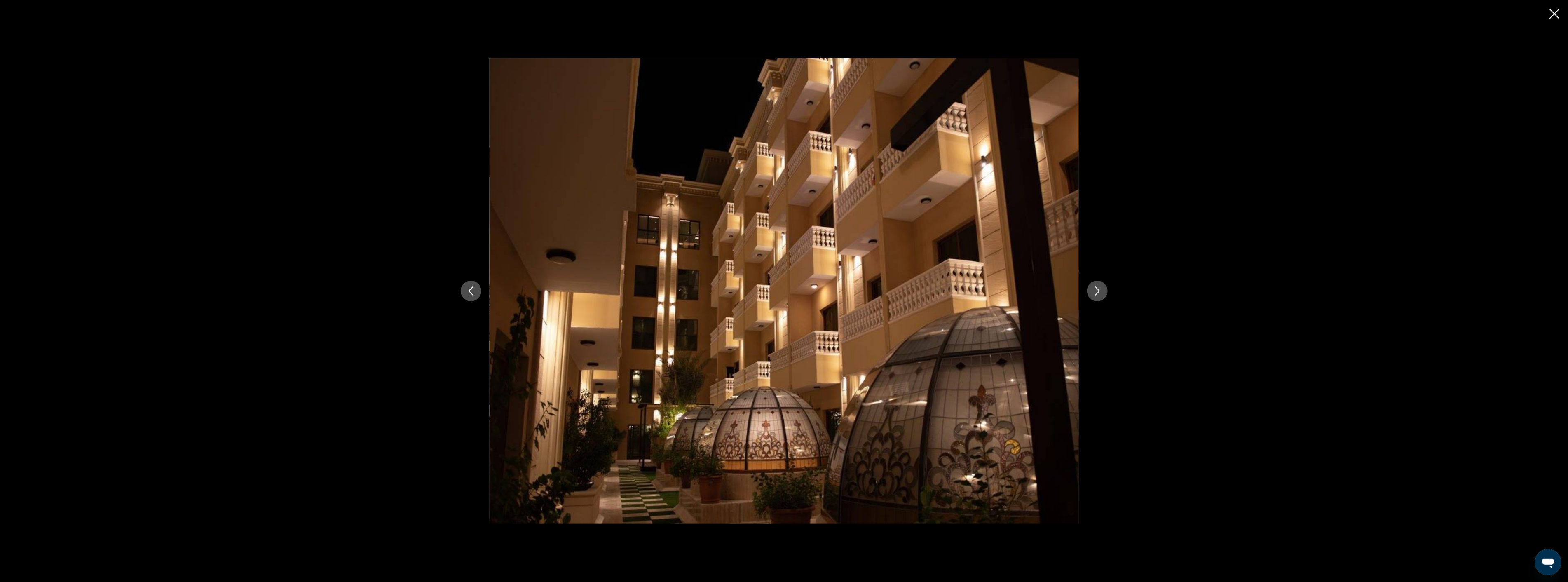
click at [1095, 289] on icon "Next image" at bounding box center [1098, 290] width 10 height 10
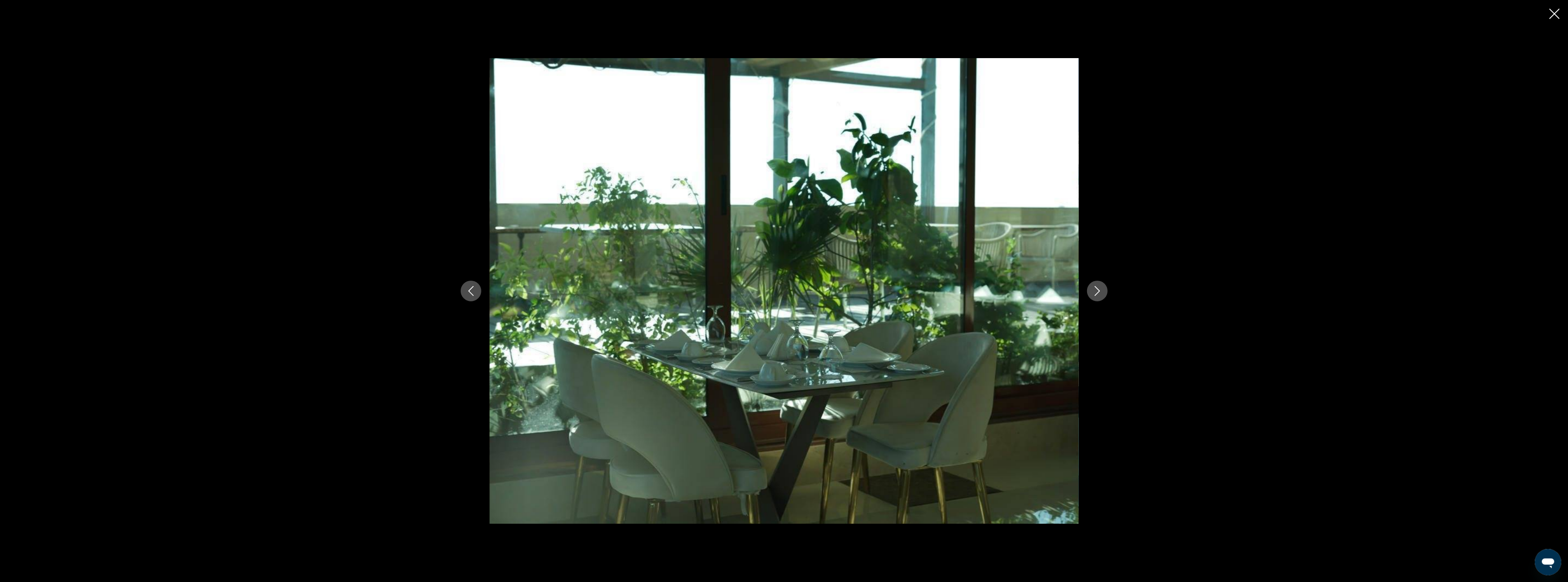
click at [1095, 289] on icon "Next image" at bounding box center [1098, 290] width 10 height 10
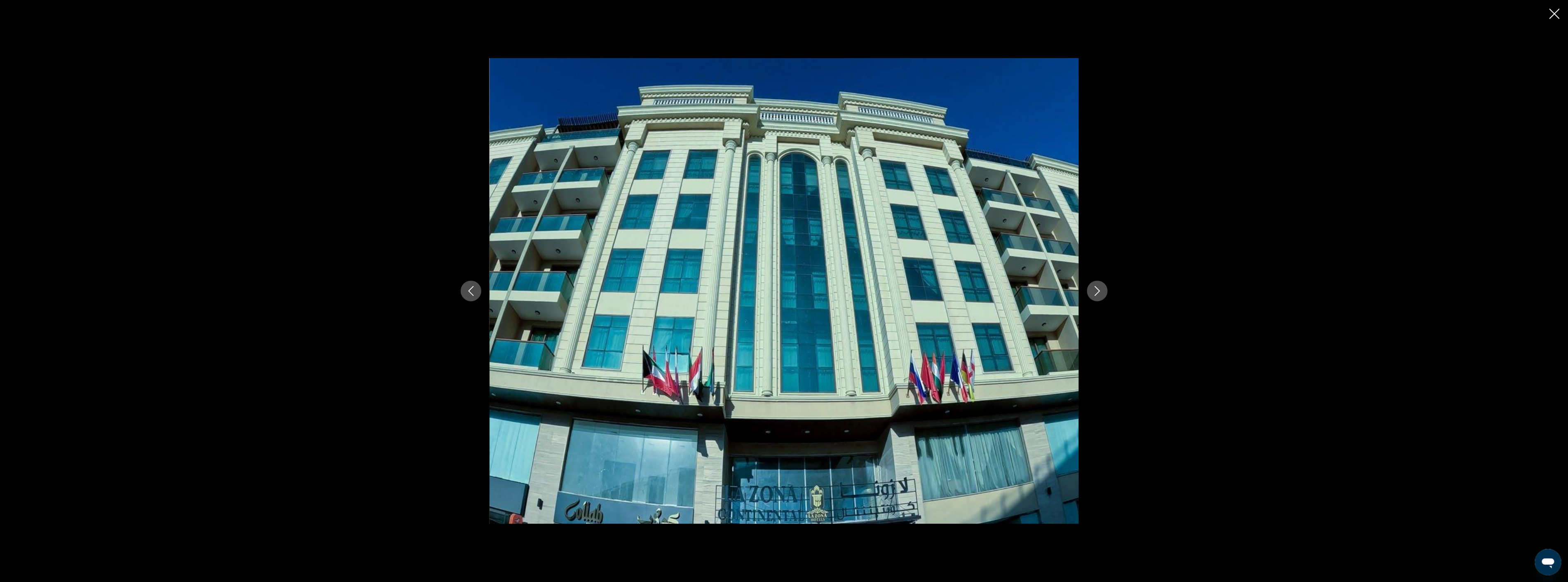
click at [1095, 289] on icon "Next image" at bounding box center [1098, 290] width 10 height 10
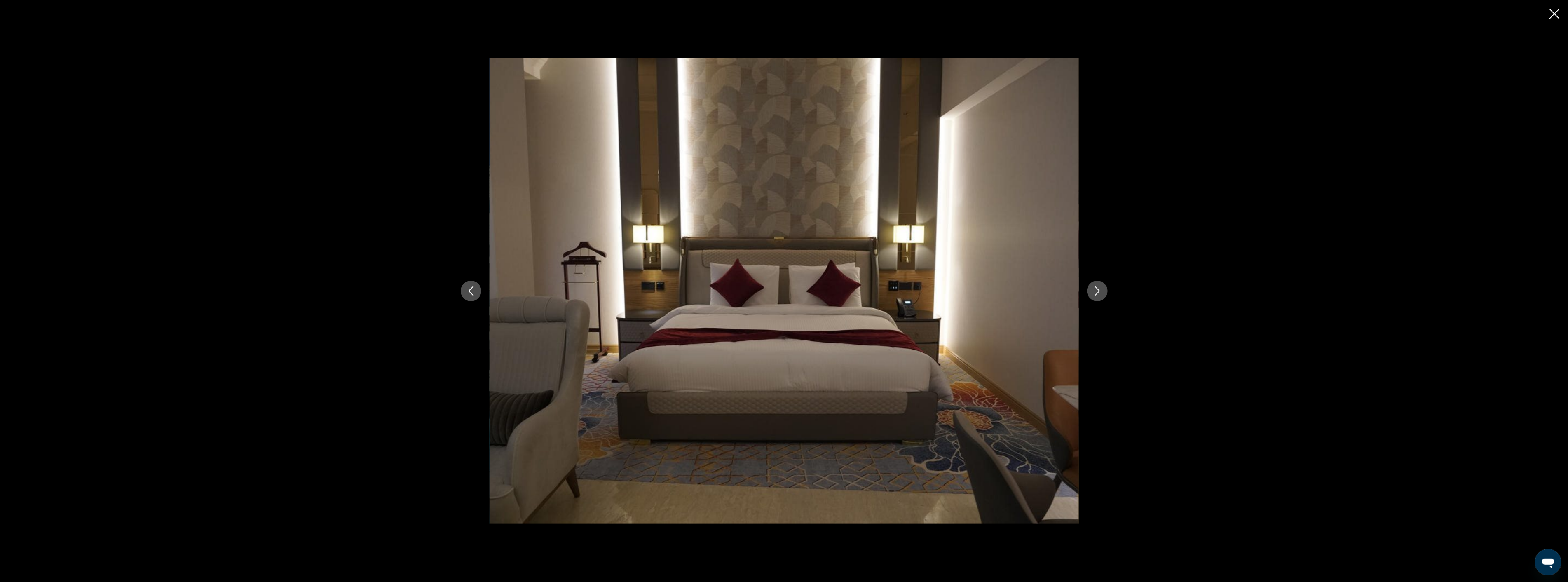
click at [1557, 10] on icon "Close slideshow" at bounding box center [1555, 13] width 10 height 10
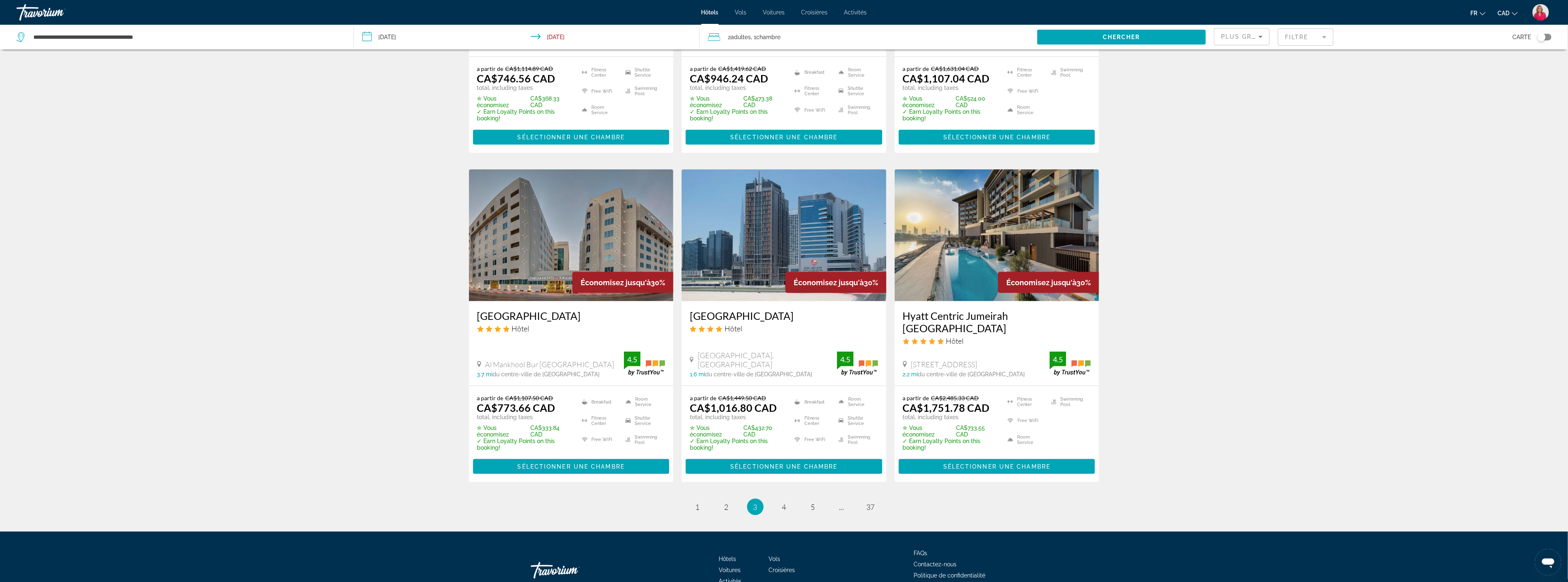
scroll to position [899, 0]
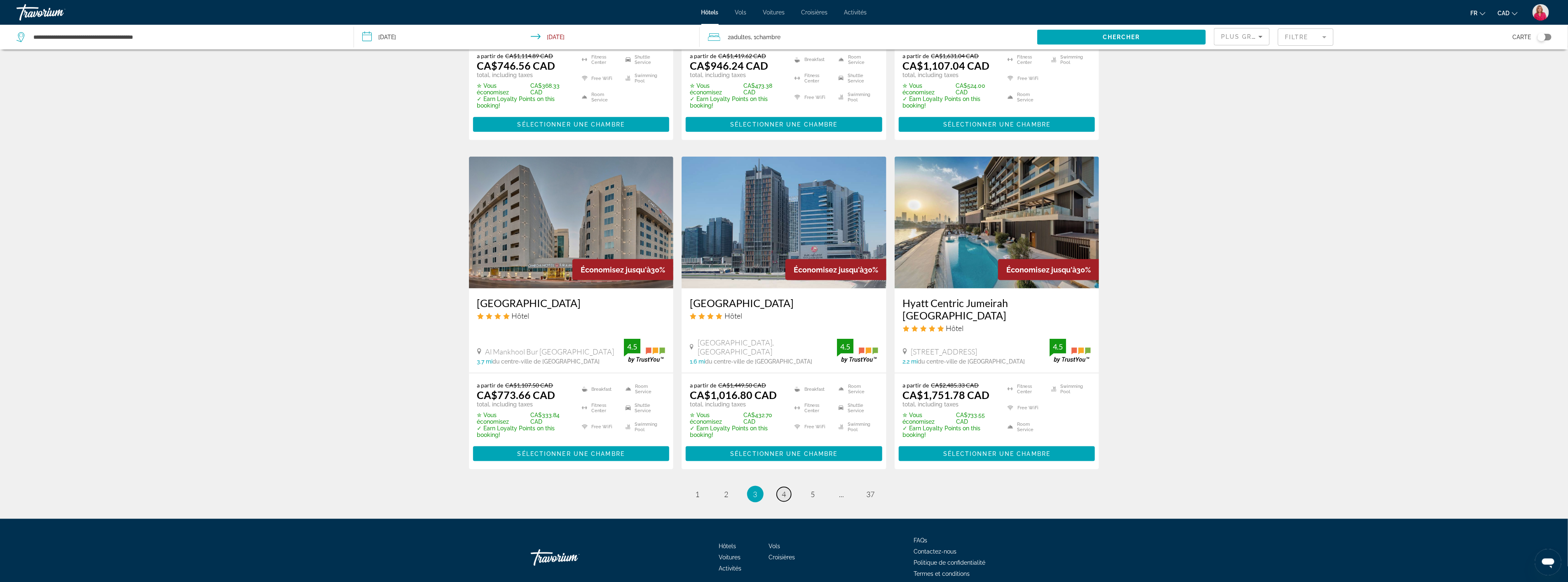
click at [786, 490] on span "4" at bounding box center [784, 494] width 4 height 9
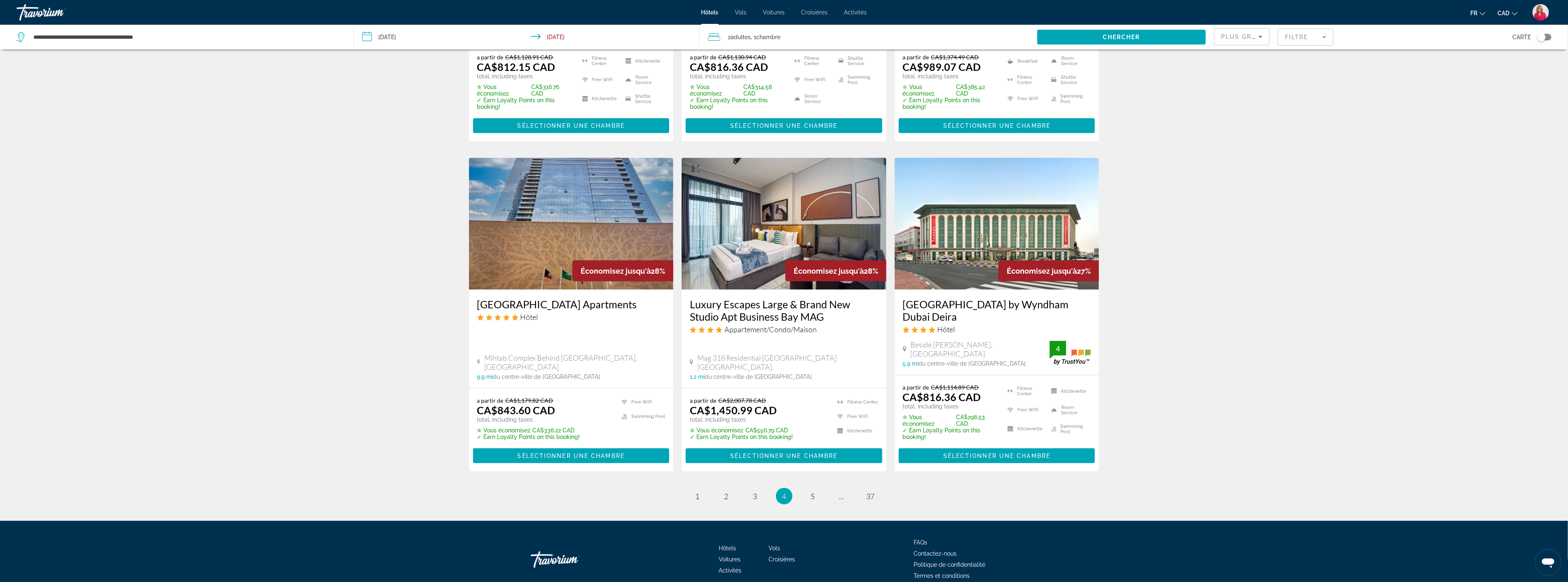
scroll to position [912, 0]
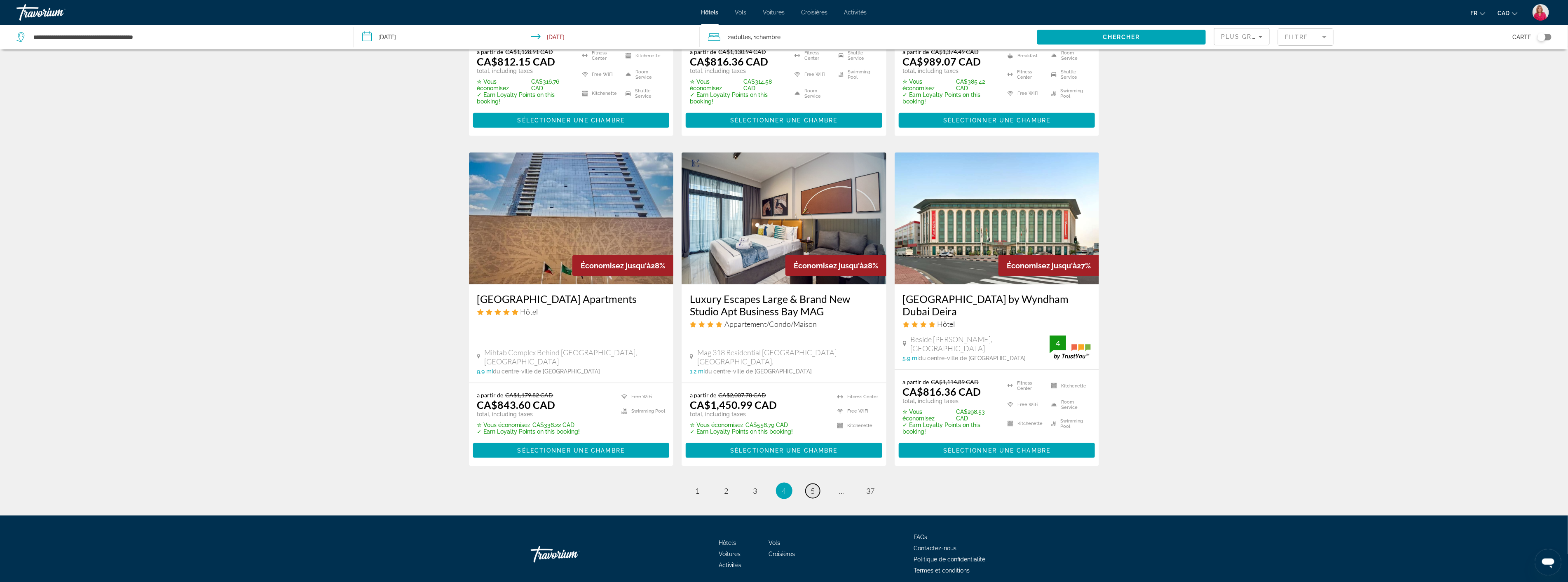
click at [814, 486] on span "5" at bounding box center [813, 490] width 4 height 9
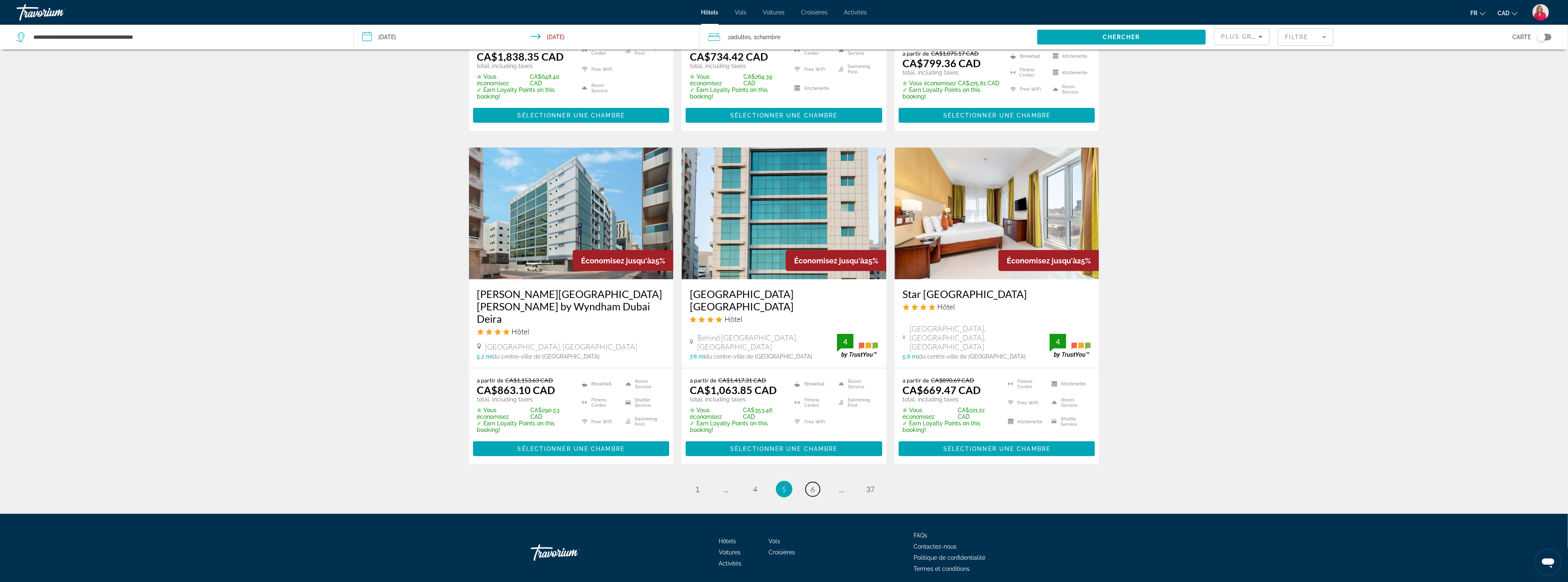
scroll to position [928, 0]
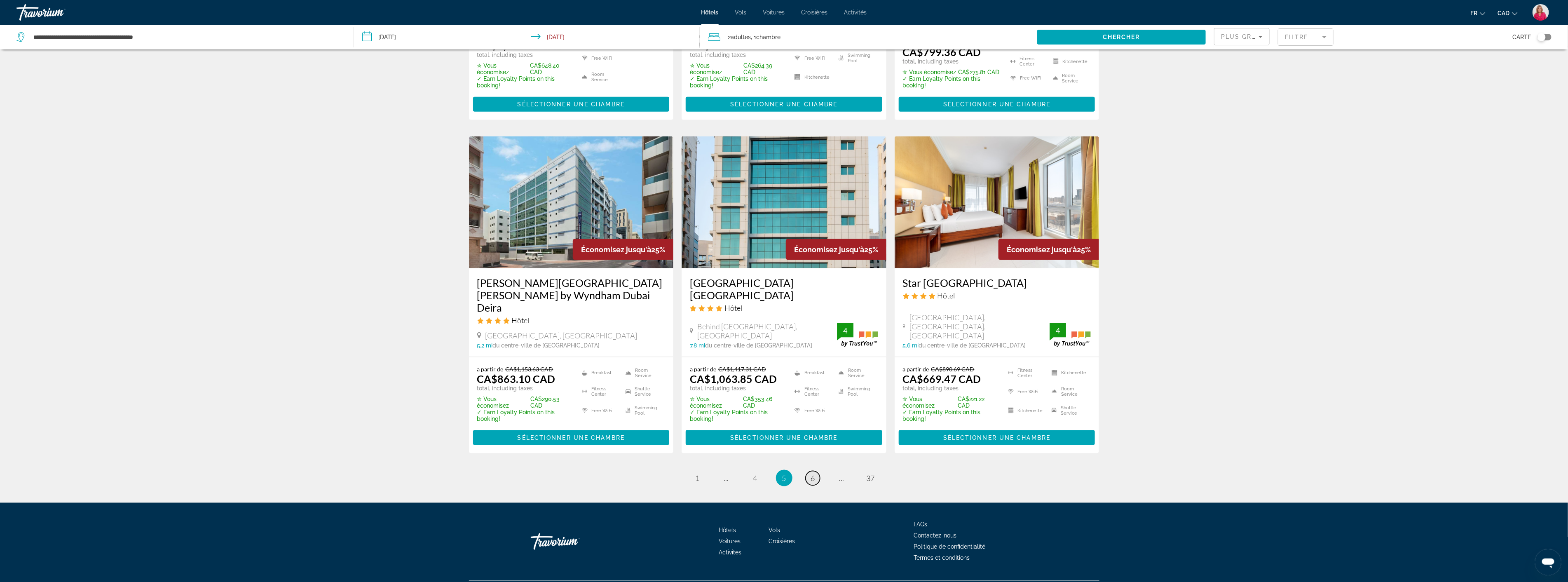
click at [814, 473] on span "6" at bounding box center [813, 477] width 4 height 9
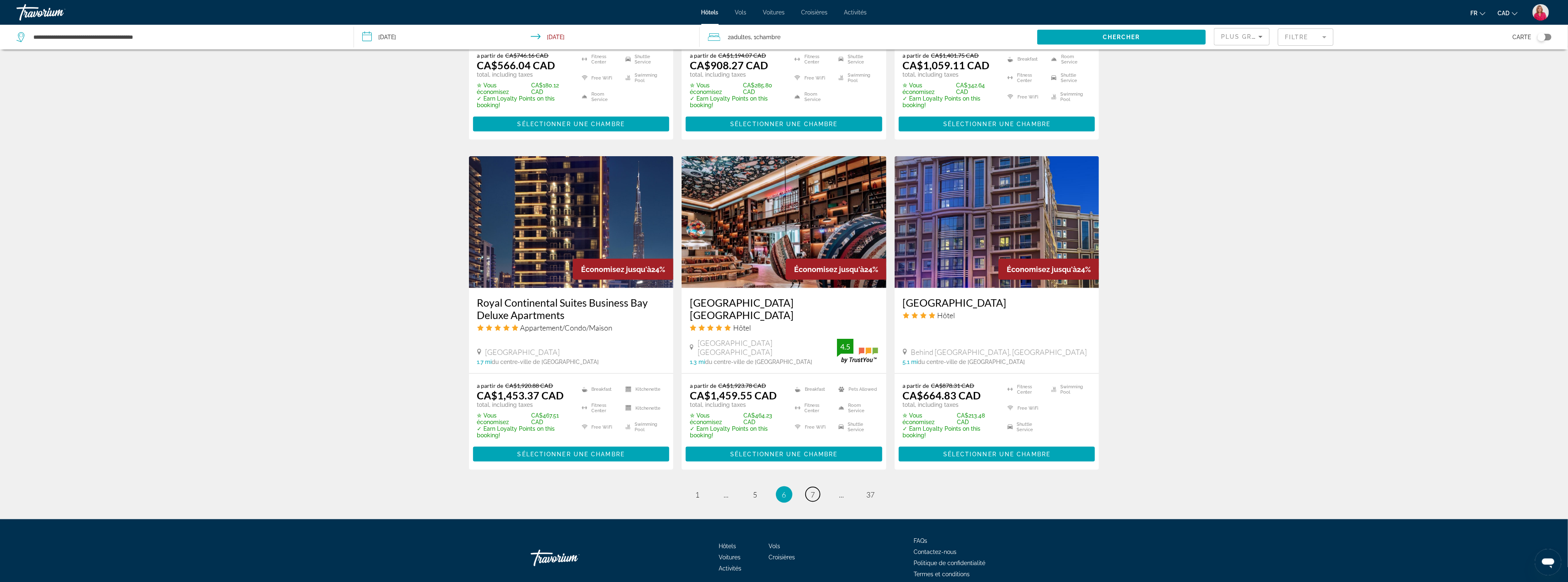
scroll to position [918, 0]
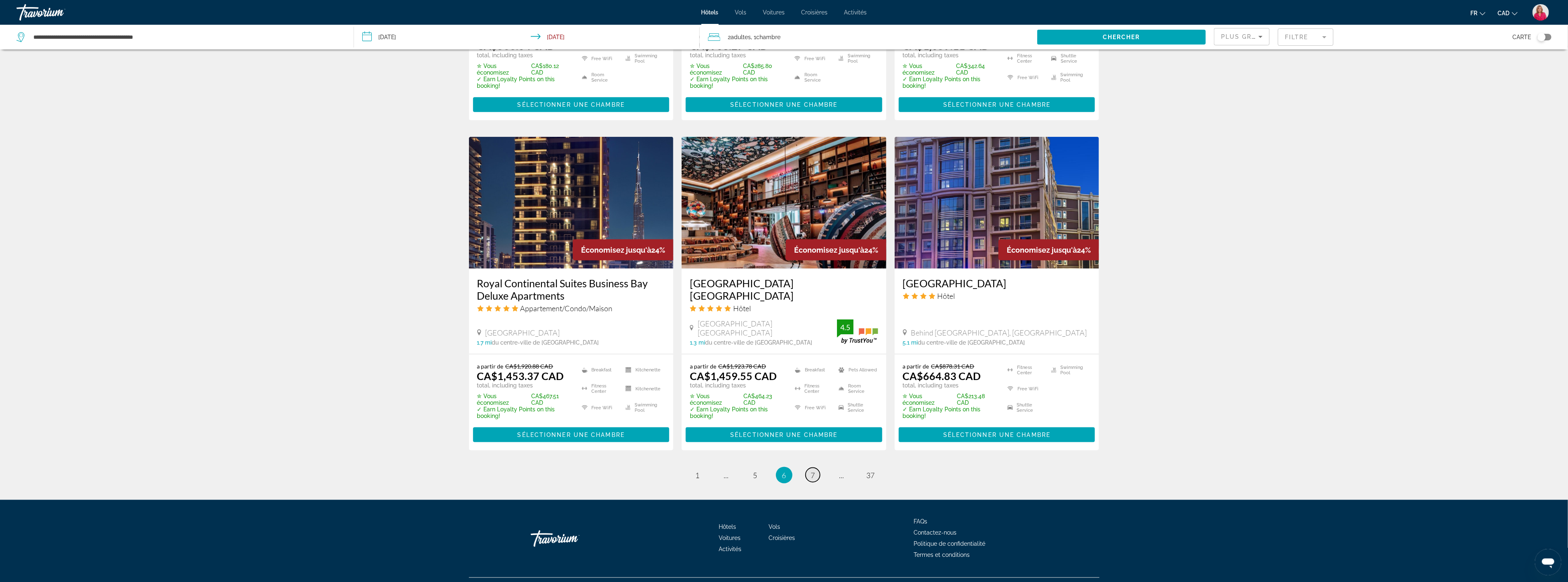
click at [811, 468] on link "page 7" at bounding box center [813, 475] width 14 height 14
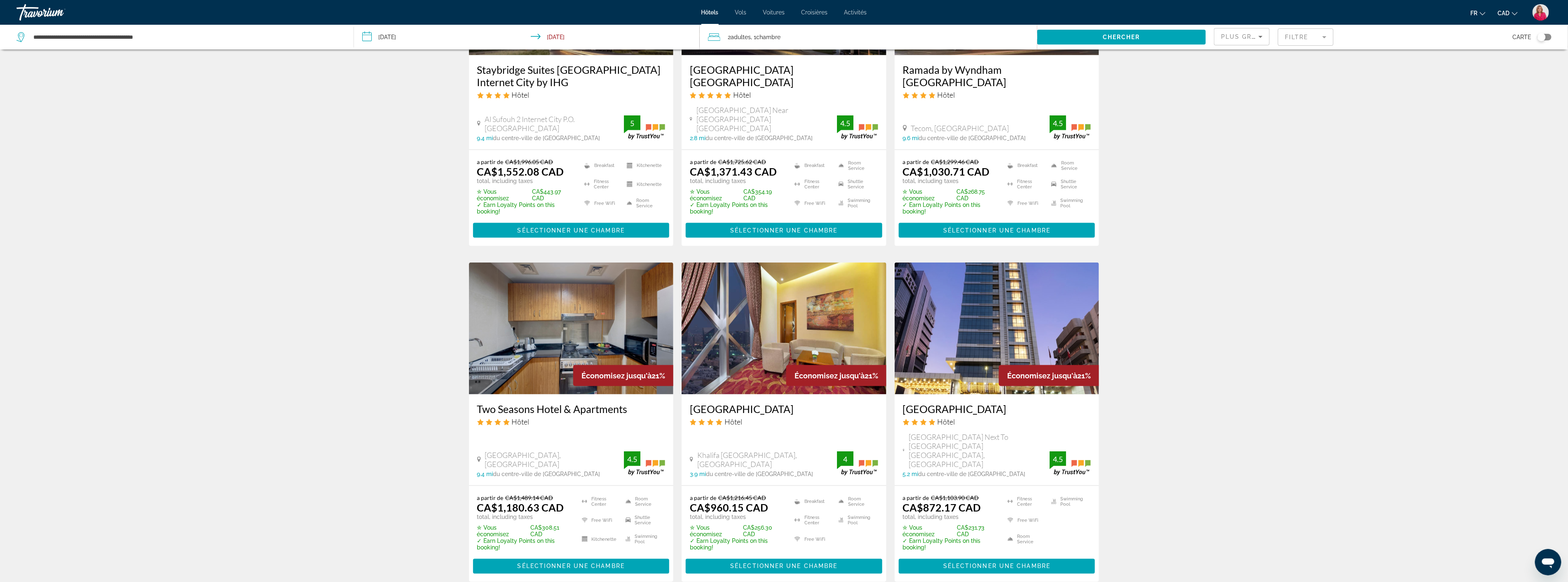
scroll to position [870, 0]
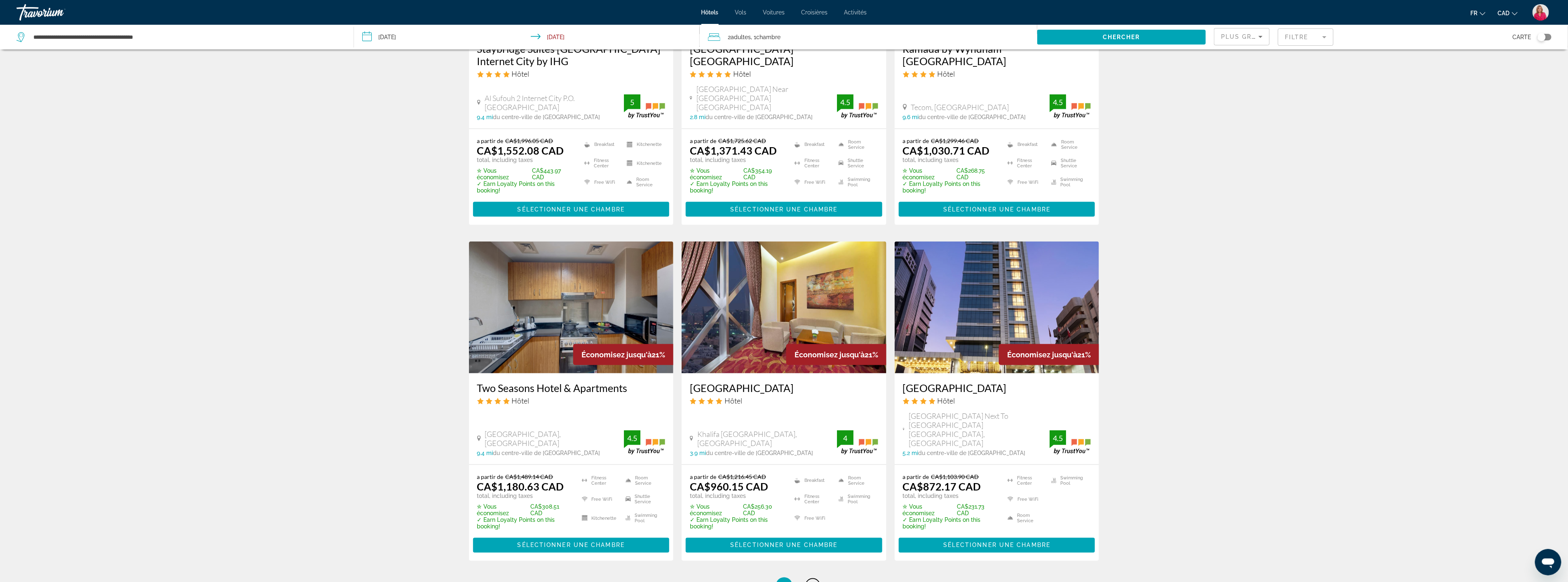
click at [809, 578] on link "page 8" at bounding box center [813, 585] width 14 height 14
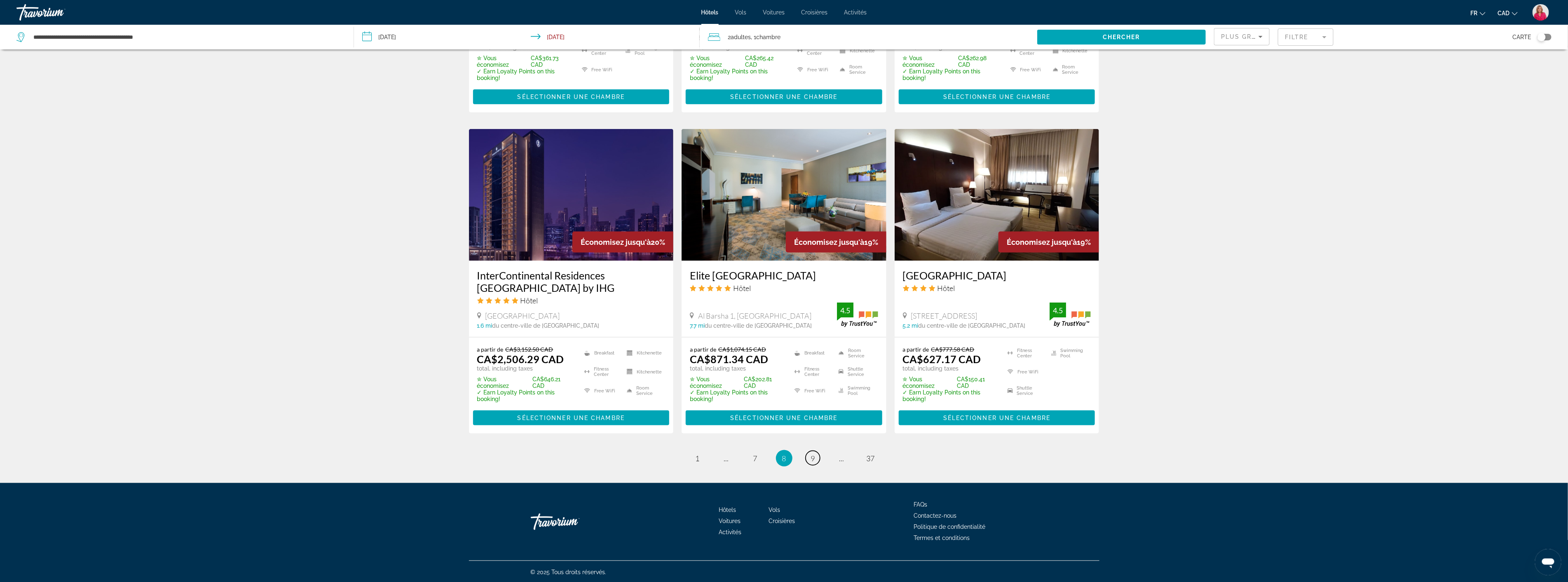
scroll to position [928, 0]
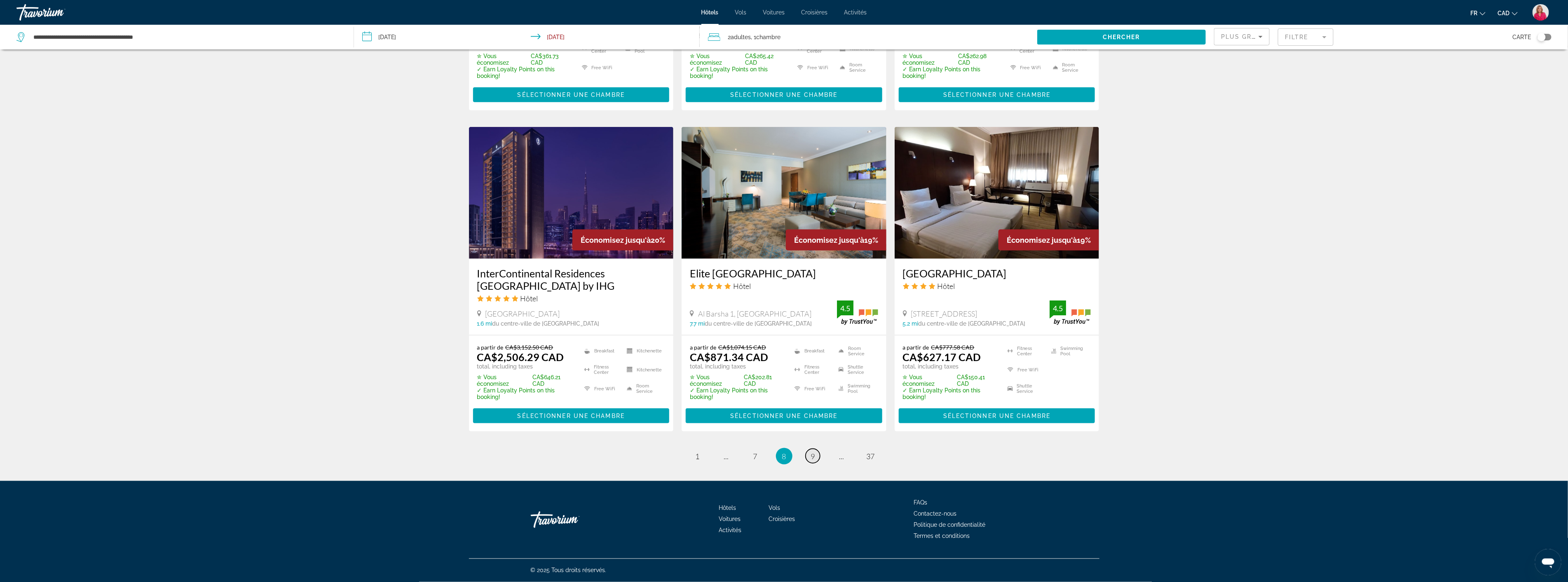
click at [814, 457] on span "9" at bounding box center [813, 455] width 4 height 9
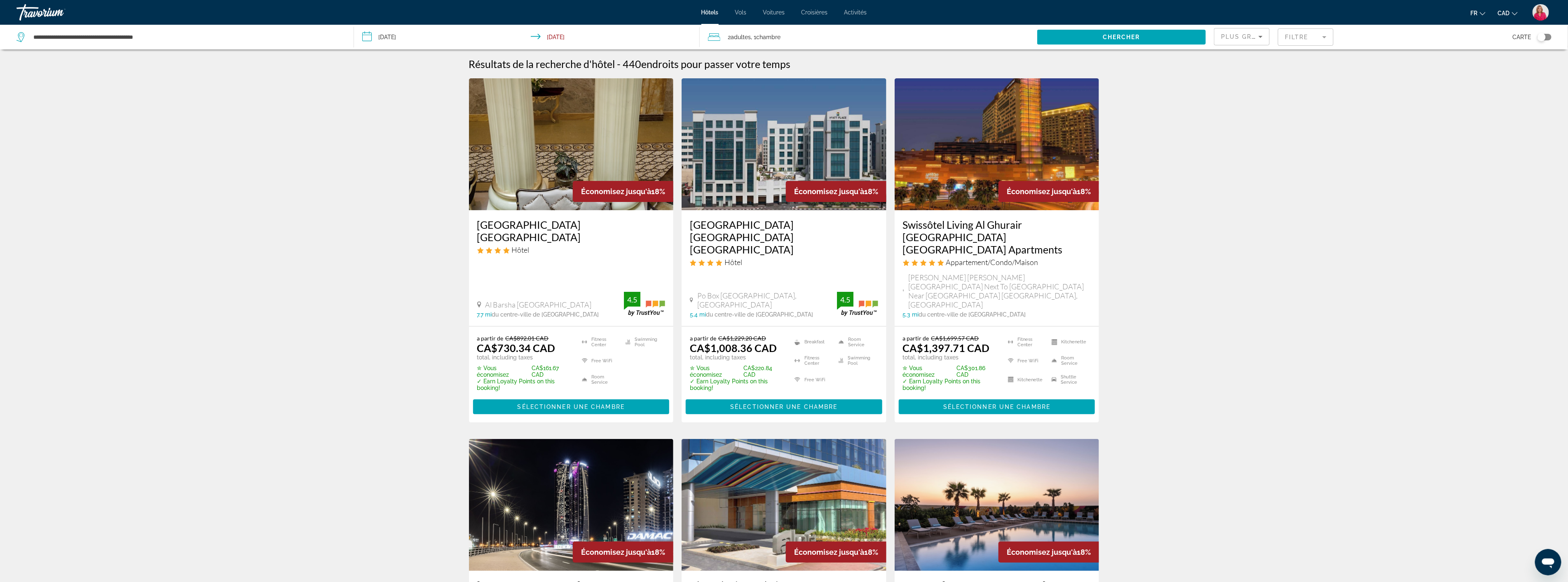
click at [570, 185] on img "Main content" at bounding box center [571, 144] width 205 height 132
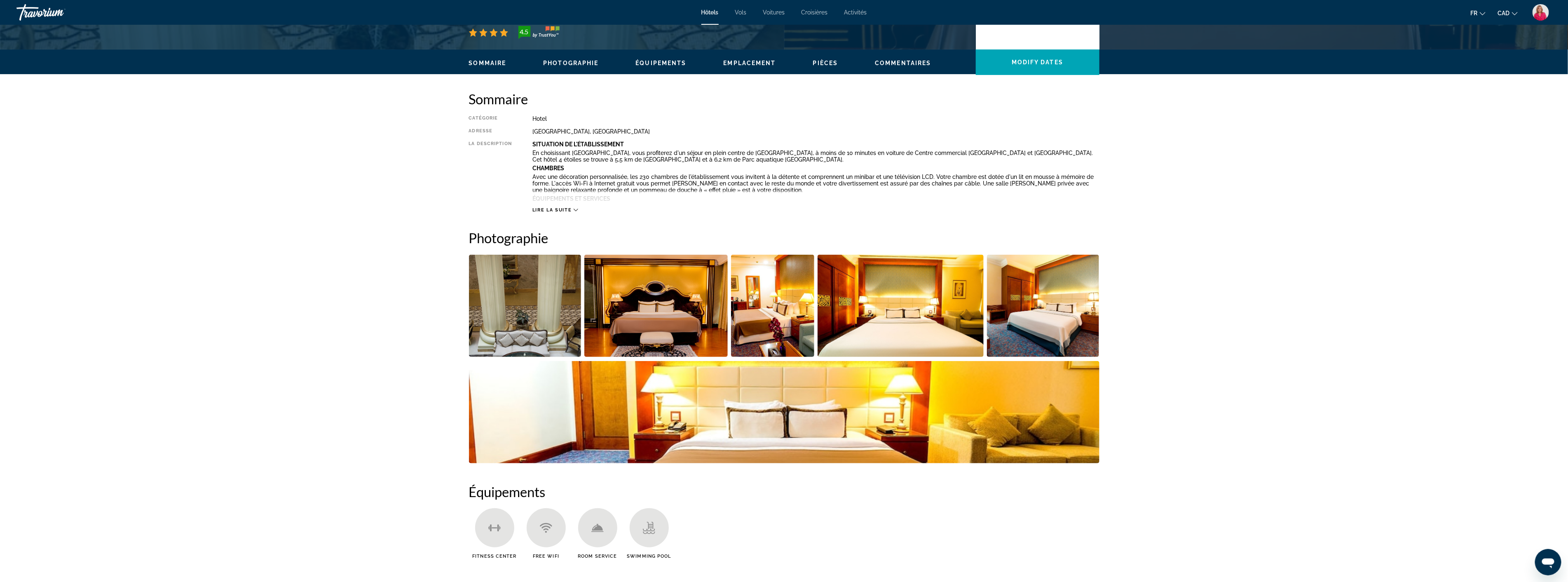
scroll to position [274, 0]
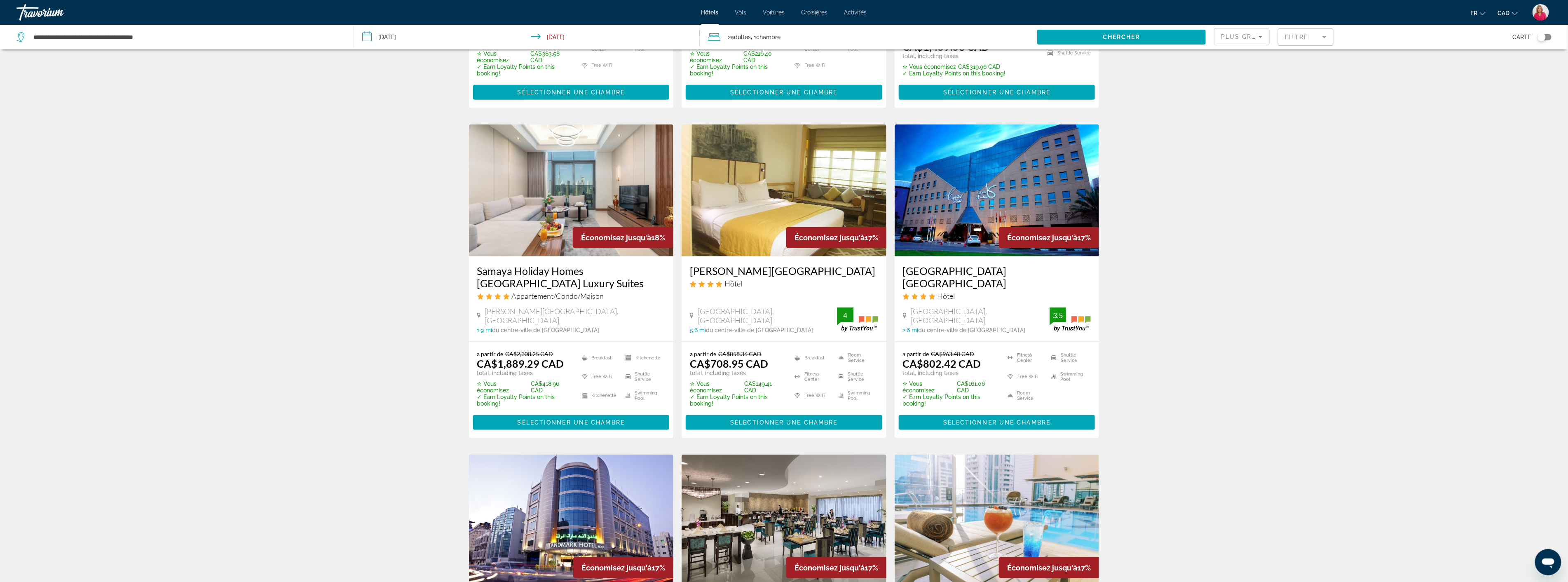
scroll to position [824, 0]
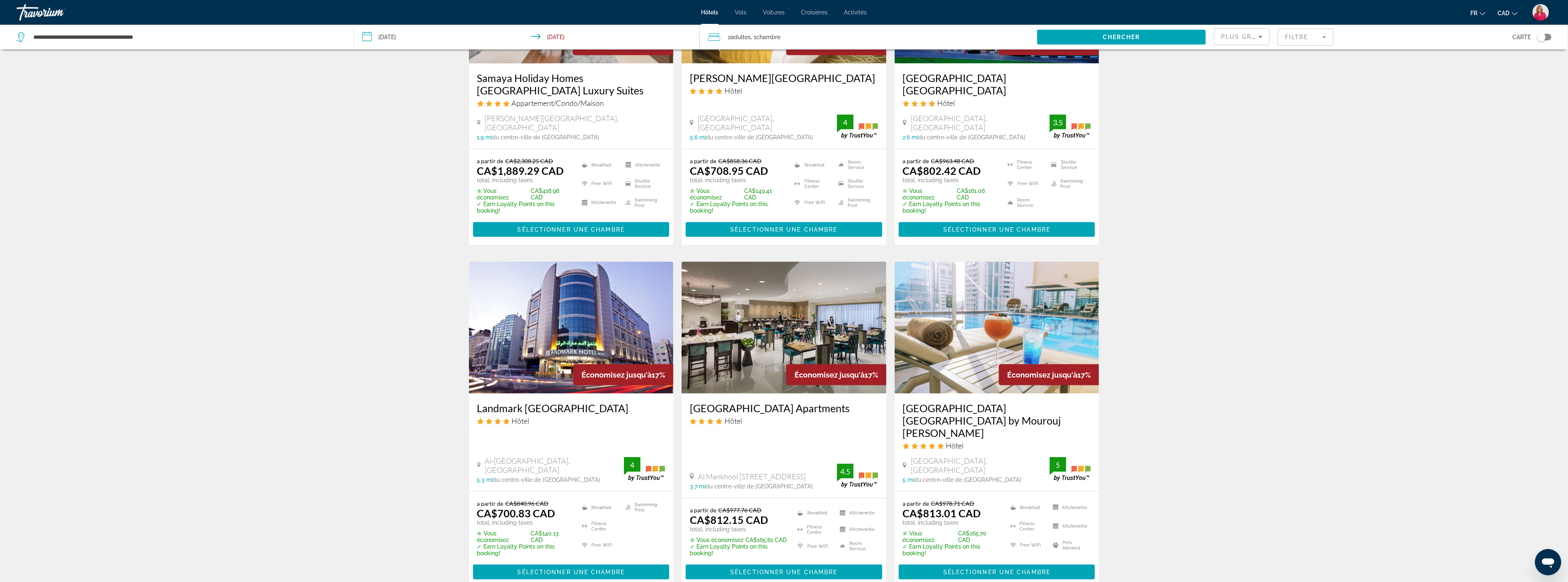
click at [761, 305] on img "Main content" at bounding box center [784, 327] width 205 height 132
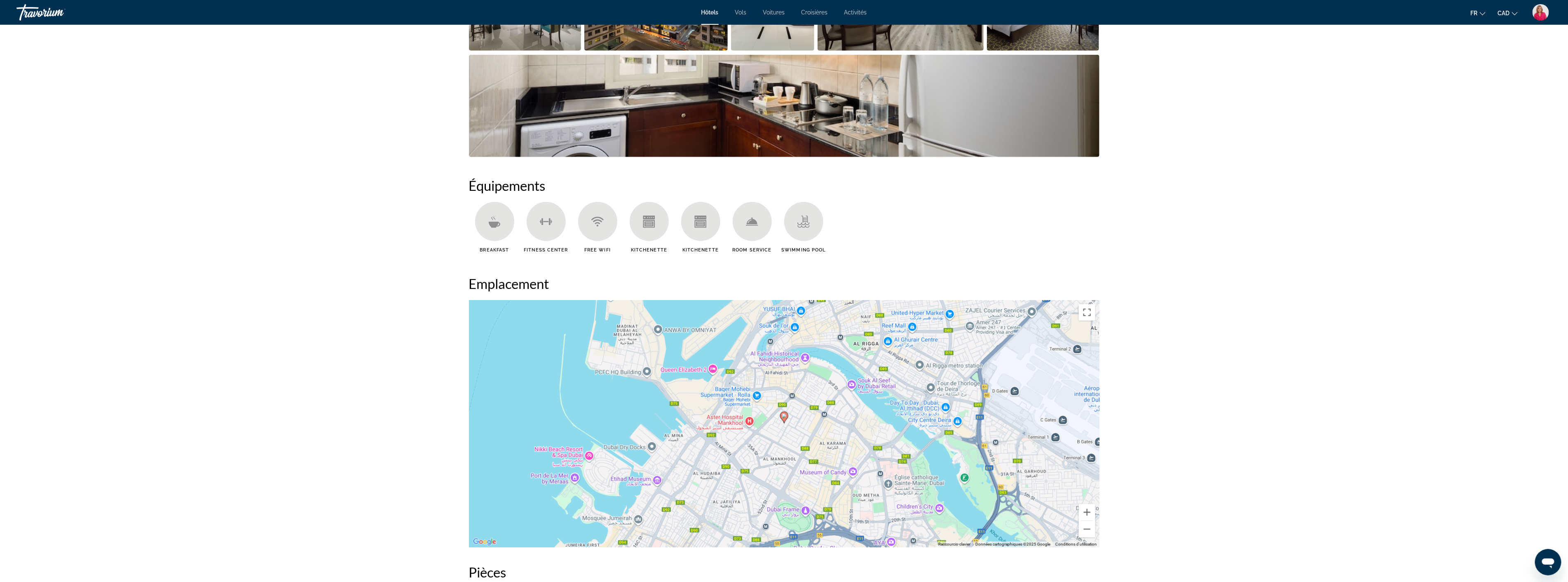
scroll to position [549, 0]
